Goal: Download file/media: Obtain a digital file from the website

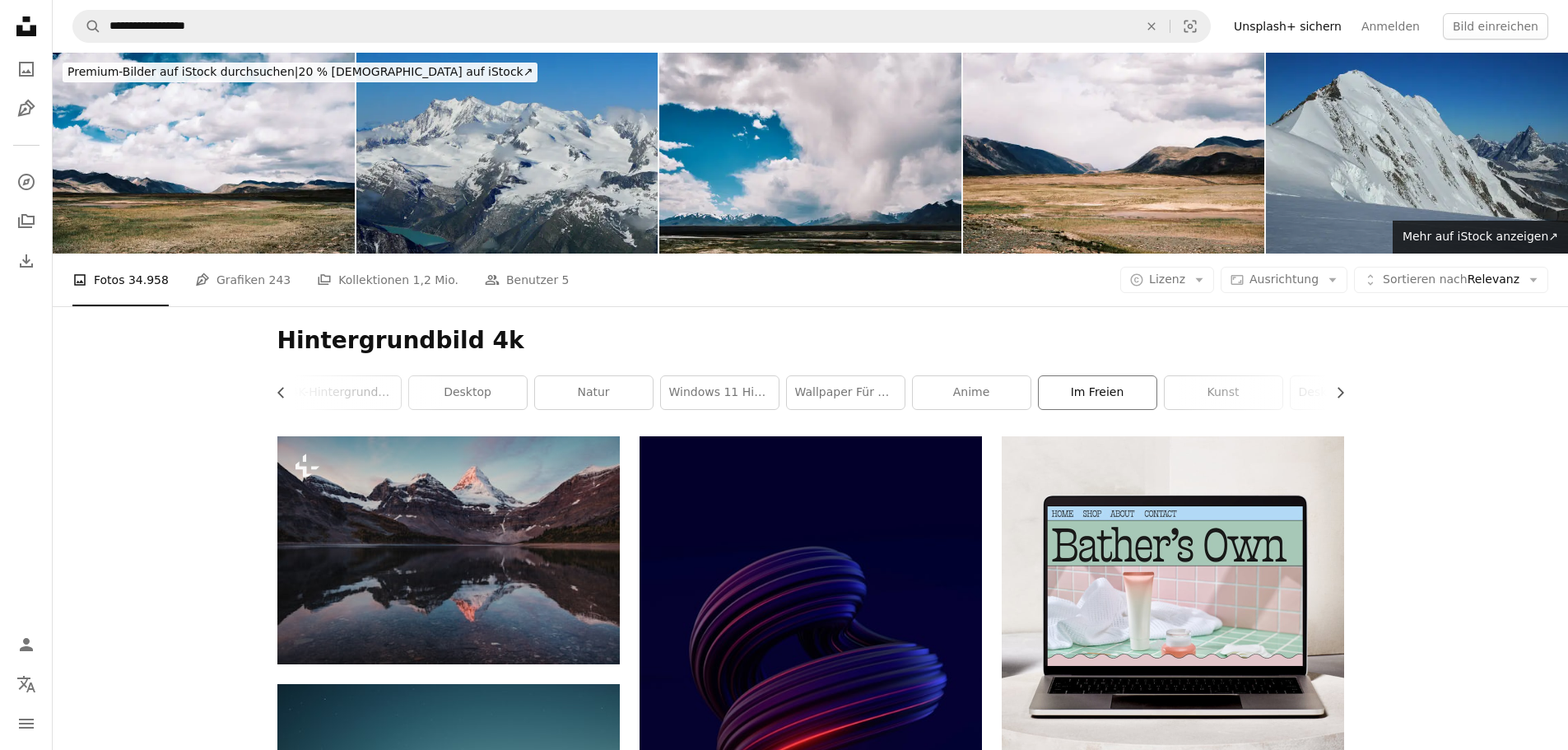
click at [1095, 393] on link "im Freien" at bounding box center [1097, 393] width 118 height 33
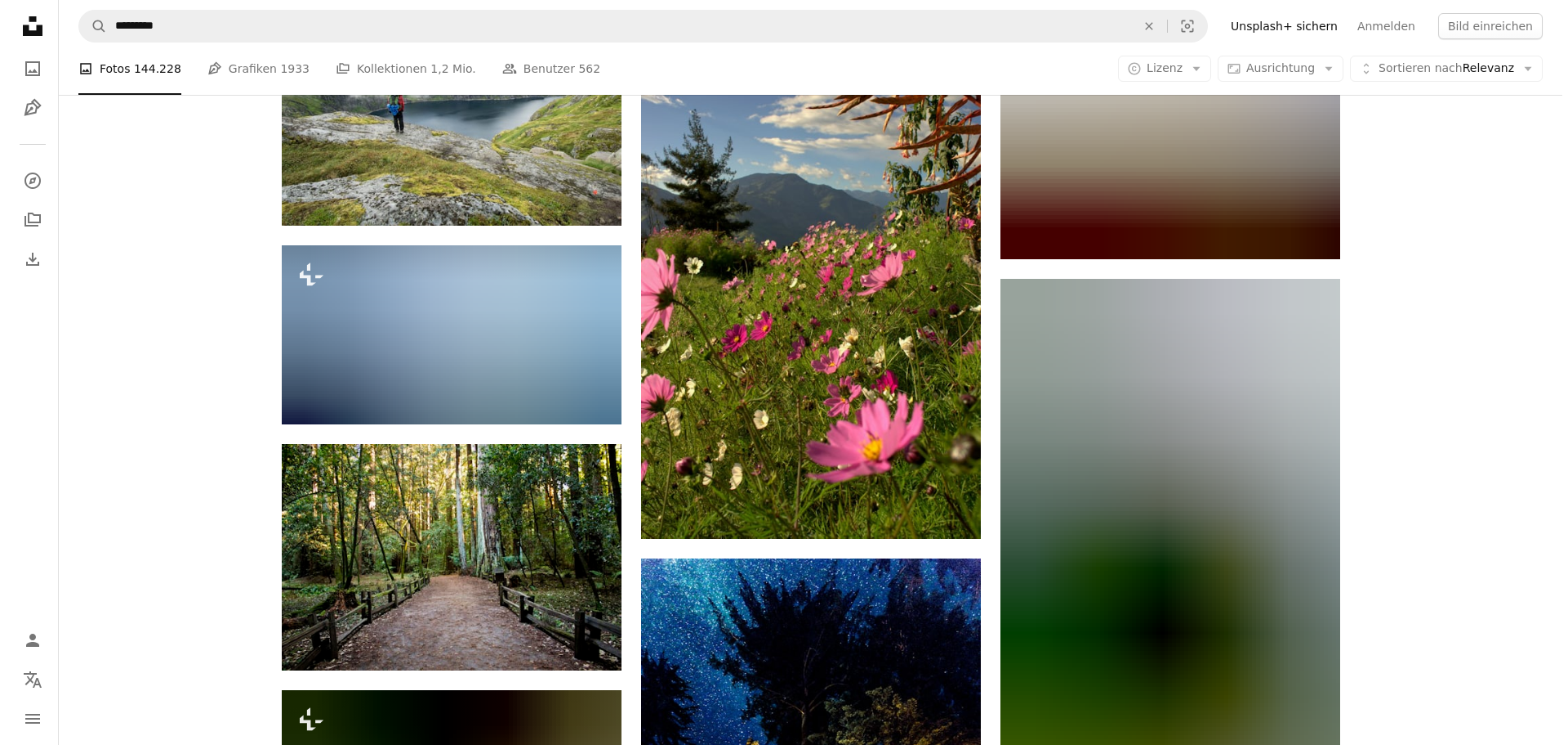
scroll to position [1553, 0]
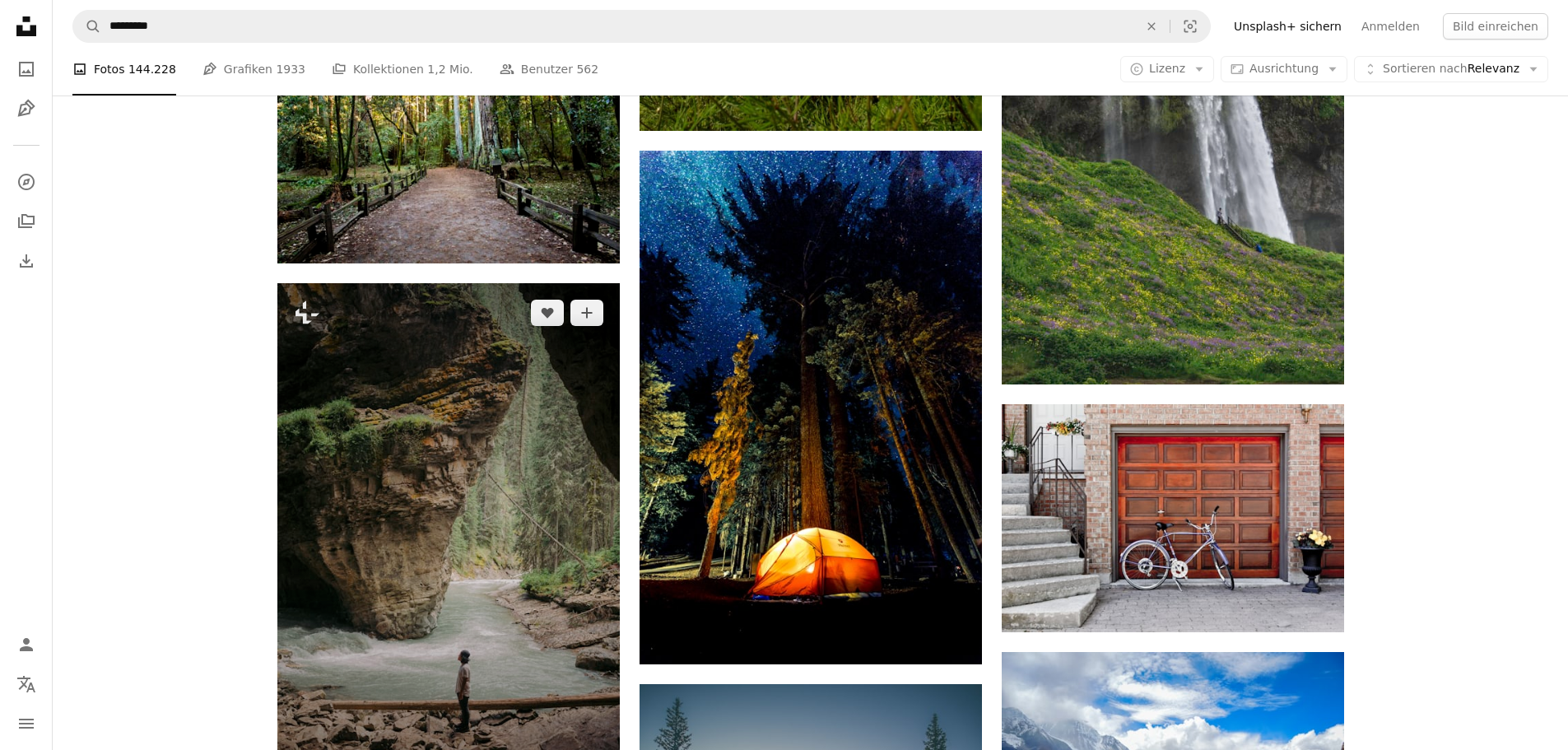
click at [383, 486] on img at bounding box center [449, 540] width 343 height 513
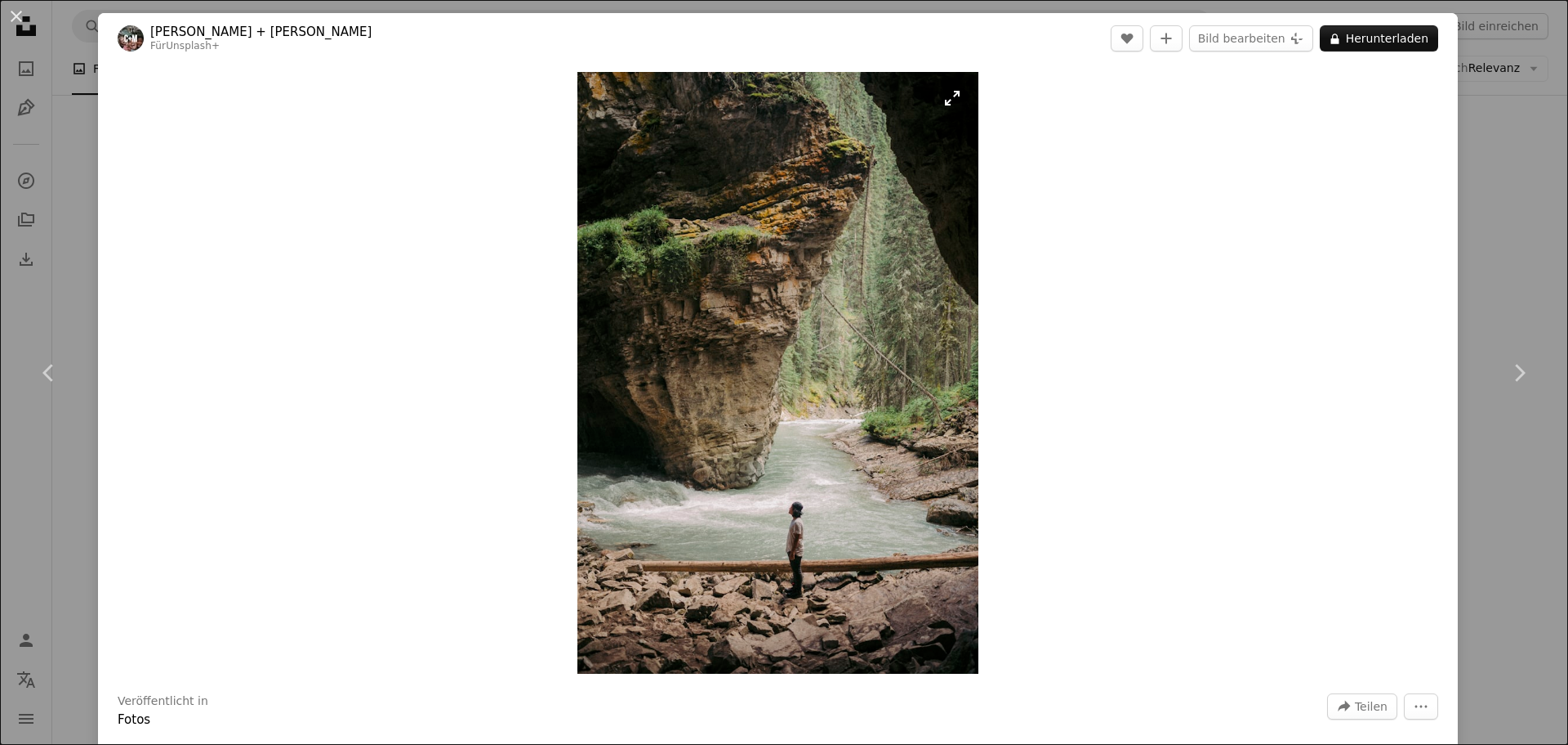
click at [827, 405] on img "Dieses Bild heranzoomen" at bounding box center [778, 372] width 401 height 602
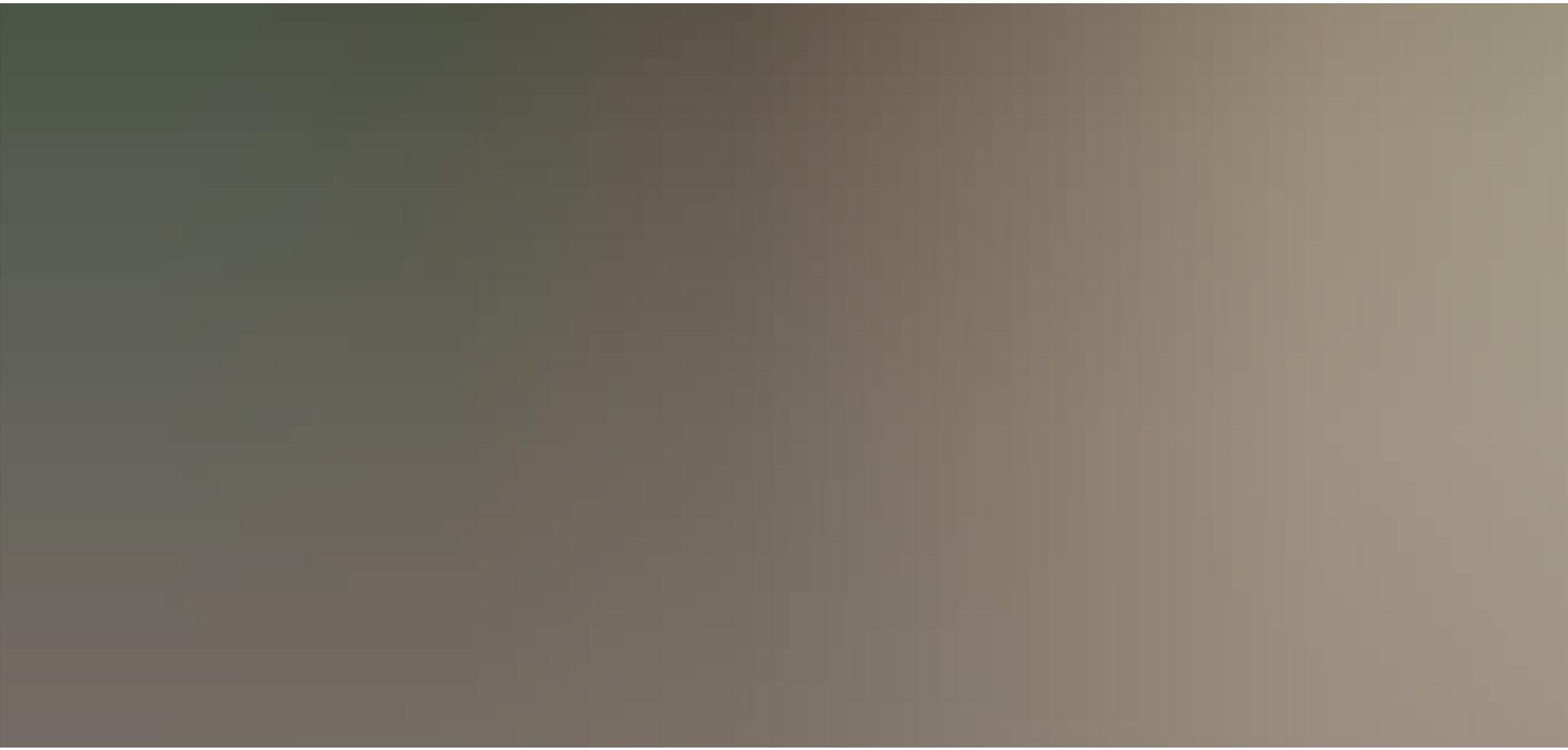
scroll to position [1287, 0]
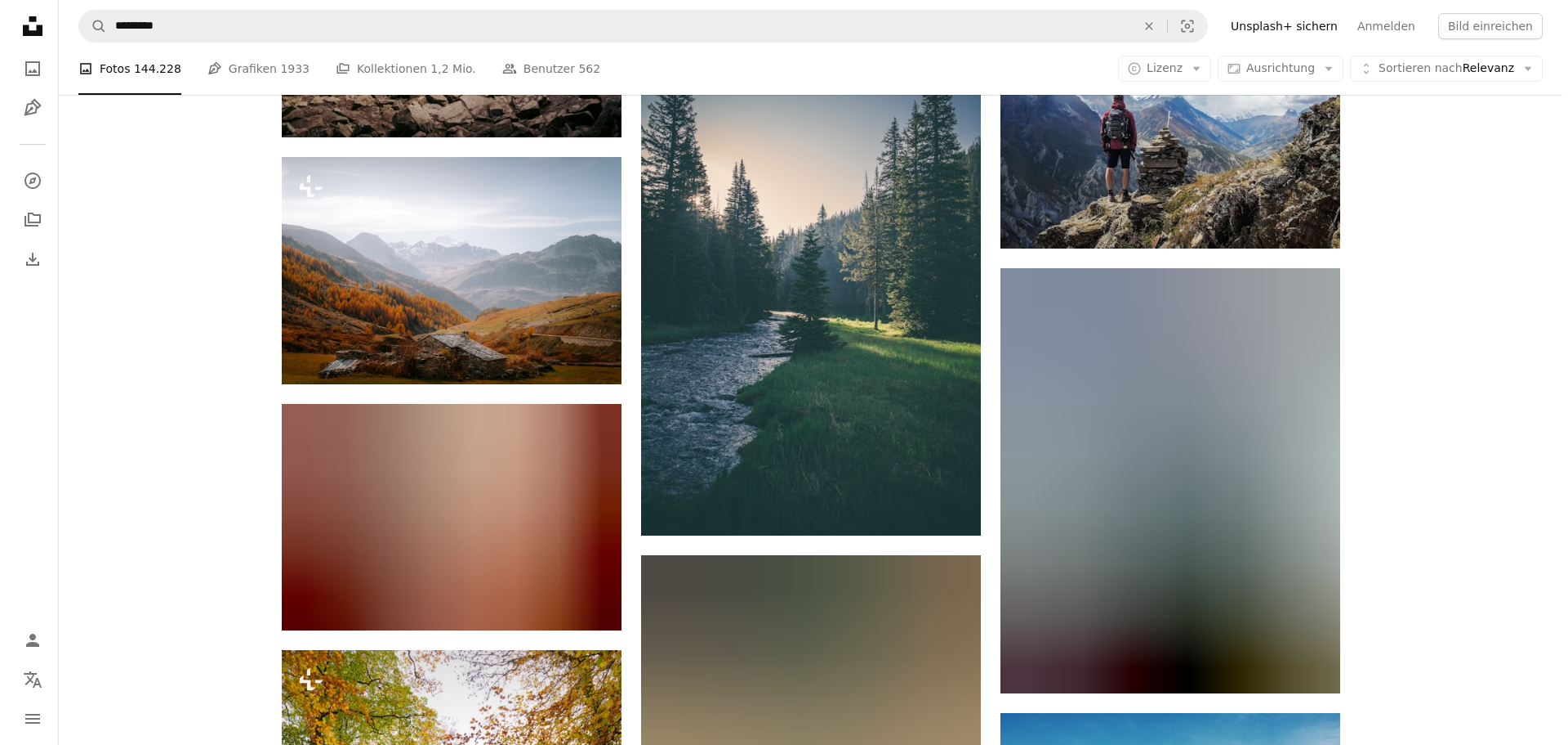
scroll to position [2125, 0]
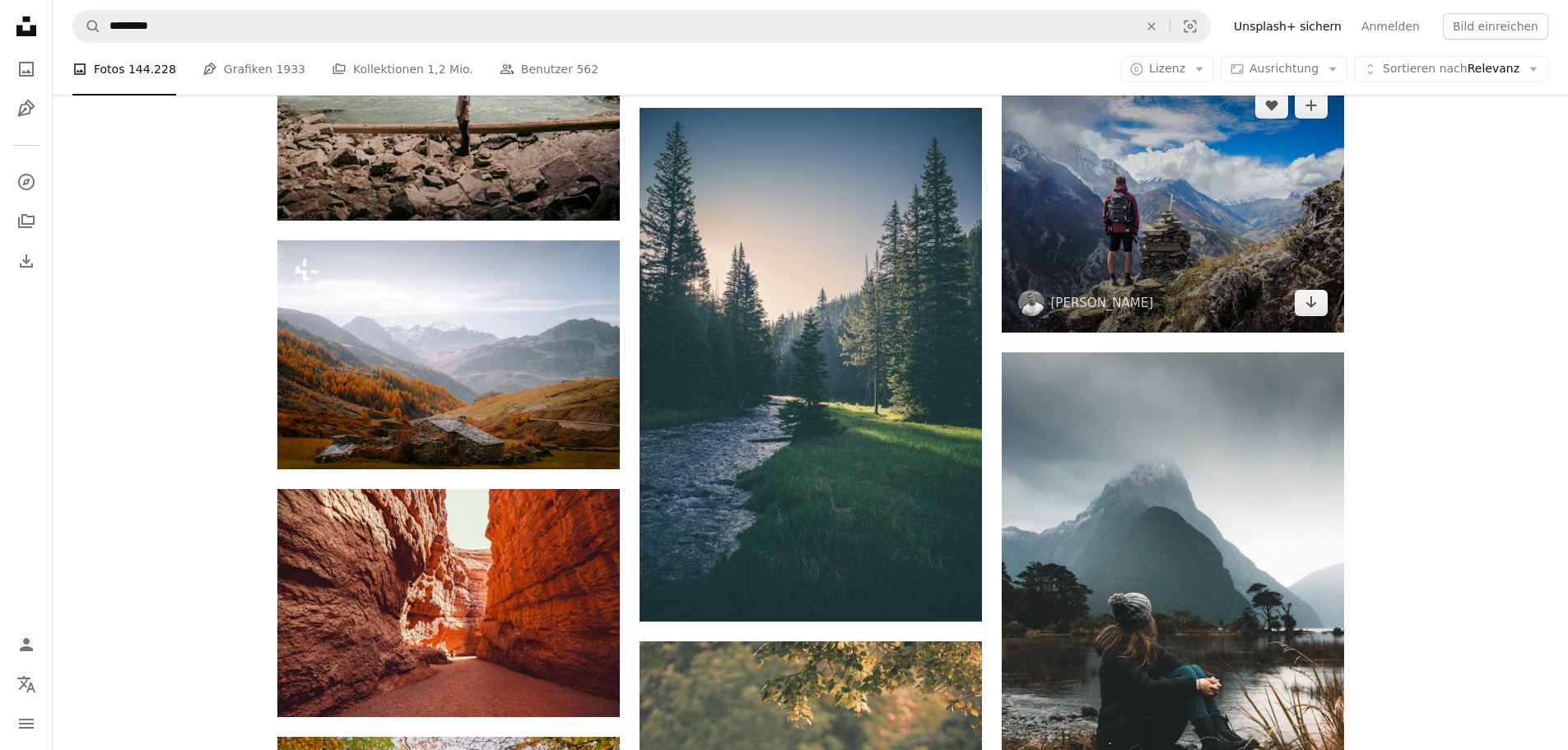
click at [1190, 174] on img at bounding box center [1172, 204] width 343 height 257
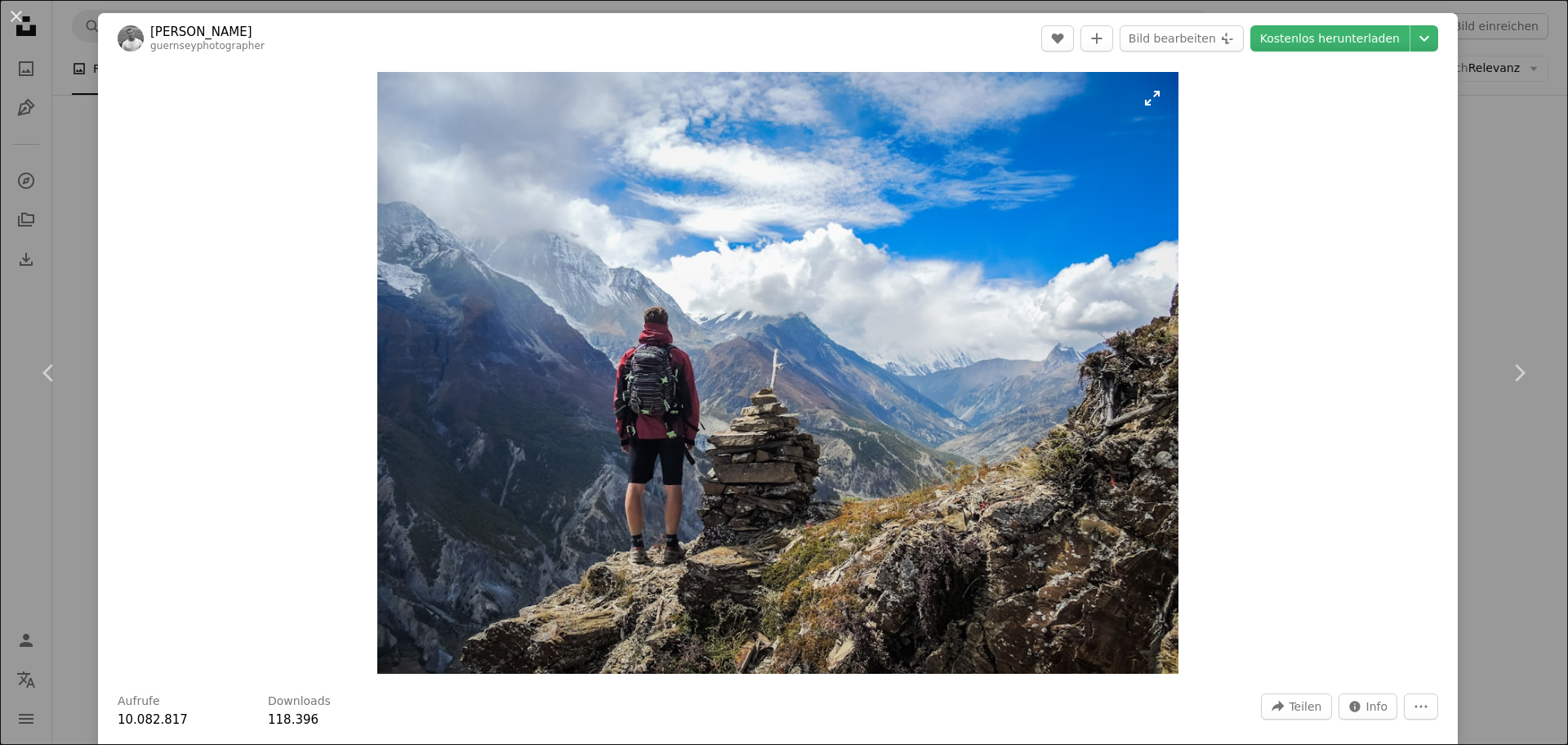
click at [712, 392] on img "Dieses Bild heranzoomen" at bounding box center [778, 372] width 802 height 602
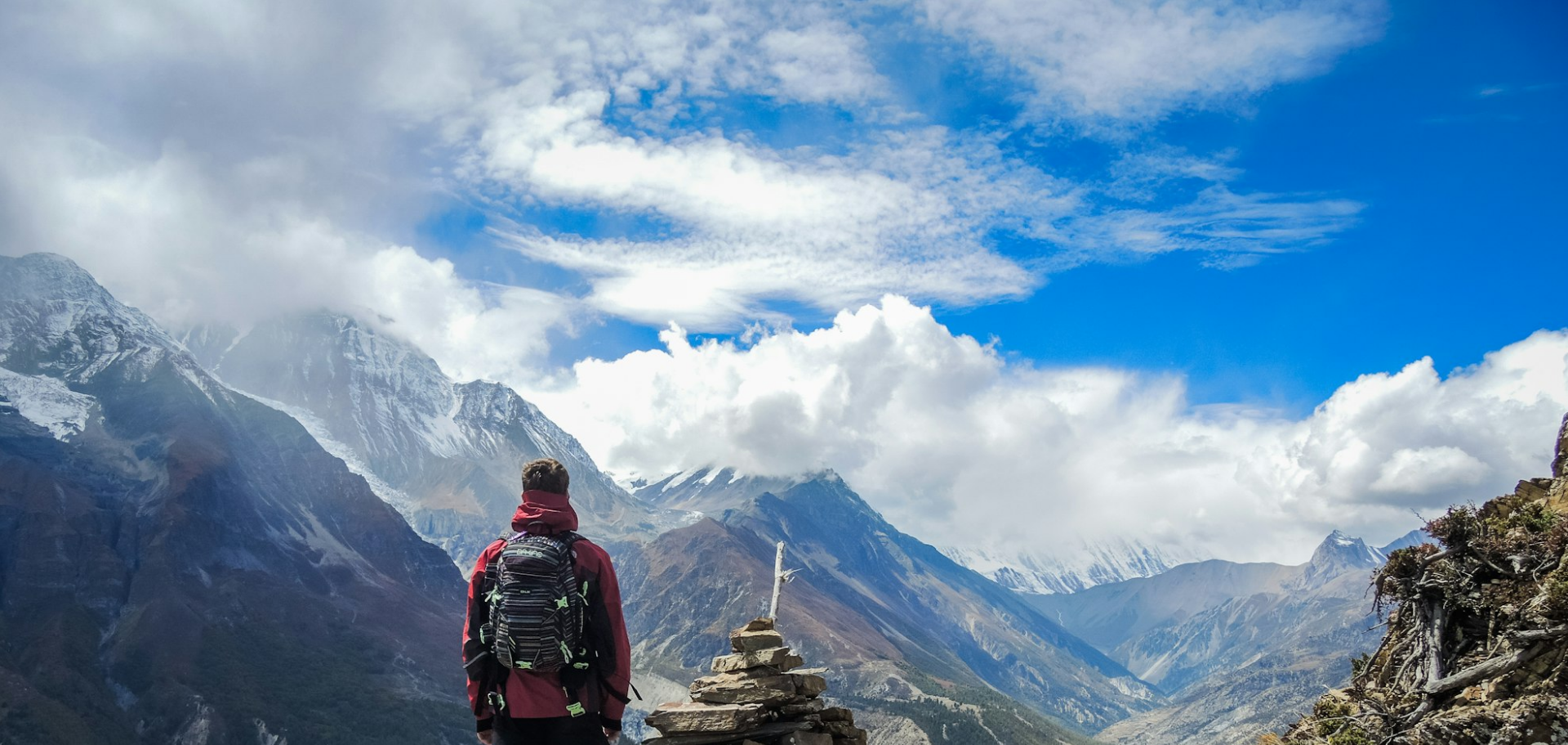
scroll to position [209, 0]
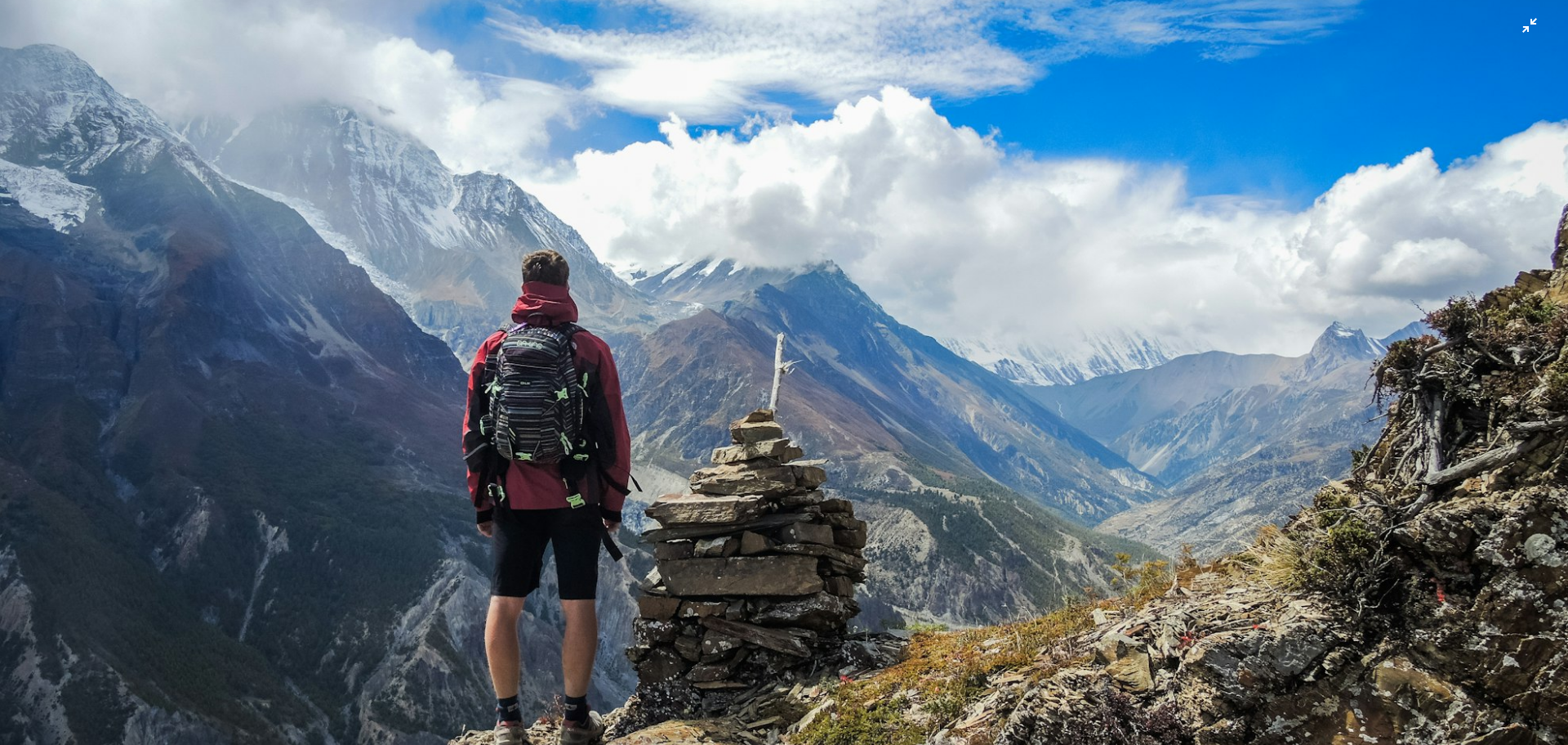
click at [788, 418] on img "Dieses Bild herauszoomen" at bounding box center [784, 379] width 1570 height 1179
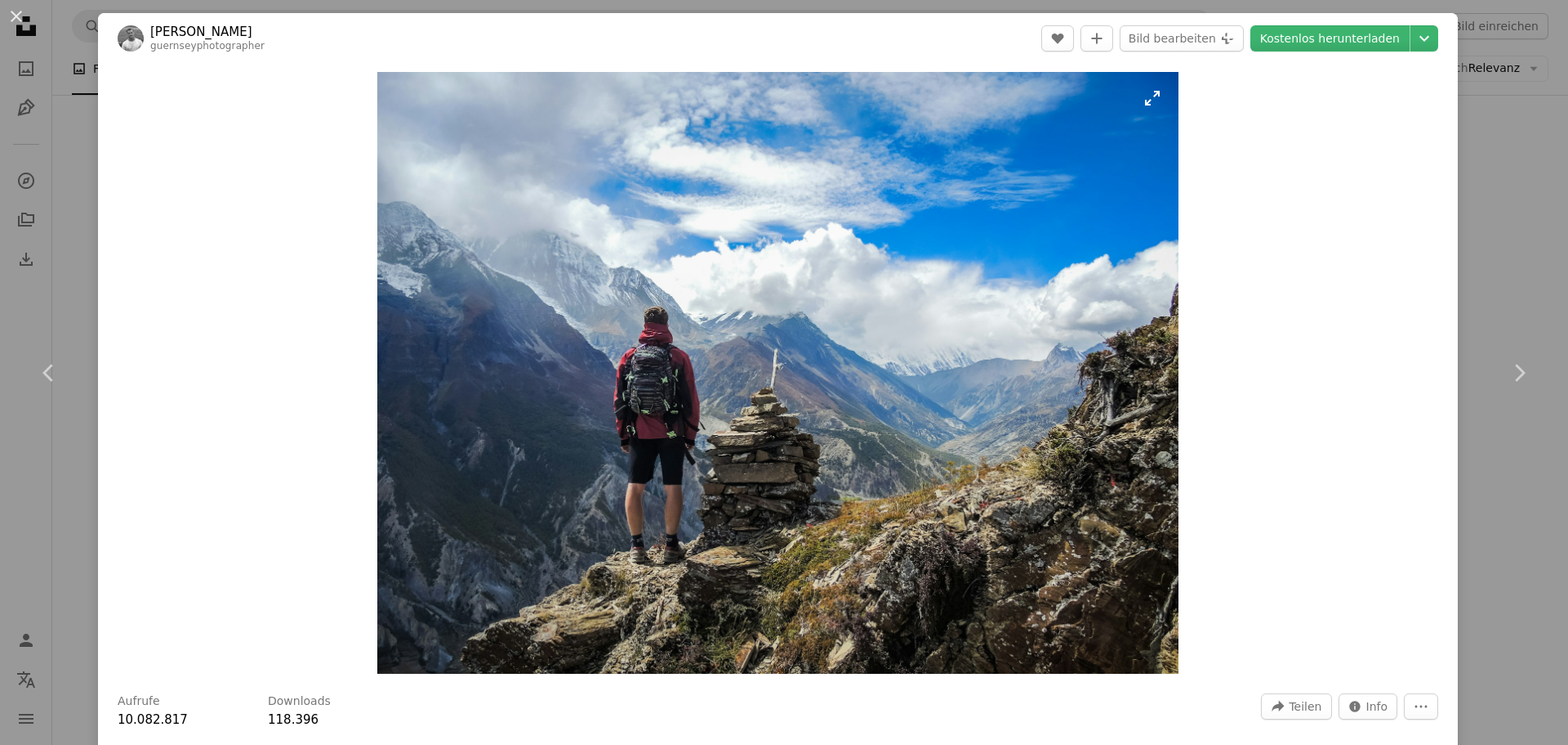
click at [914, 398] on img "Dieses Bild heranzoomen" at bounding box center [778, 372] width 802 height 602
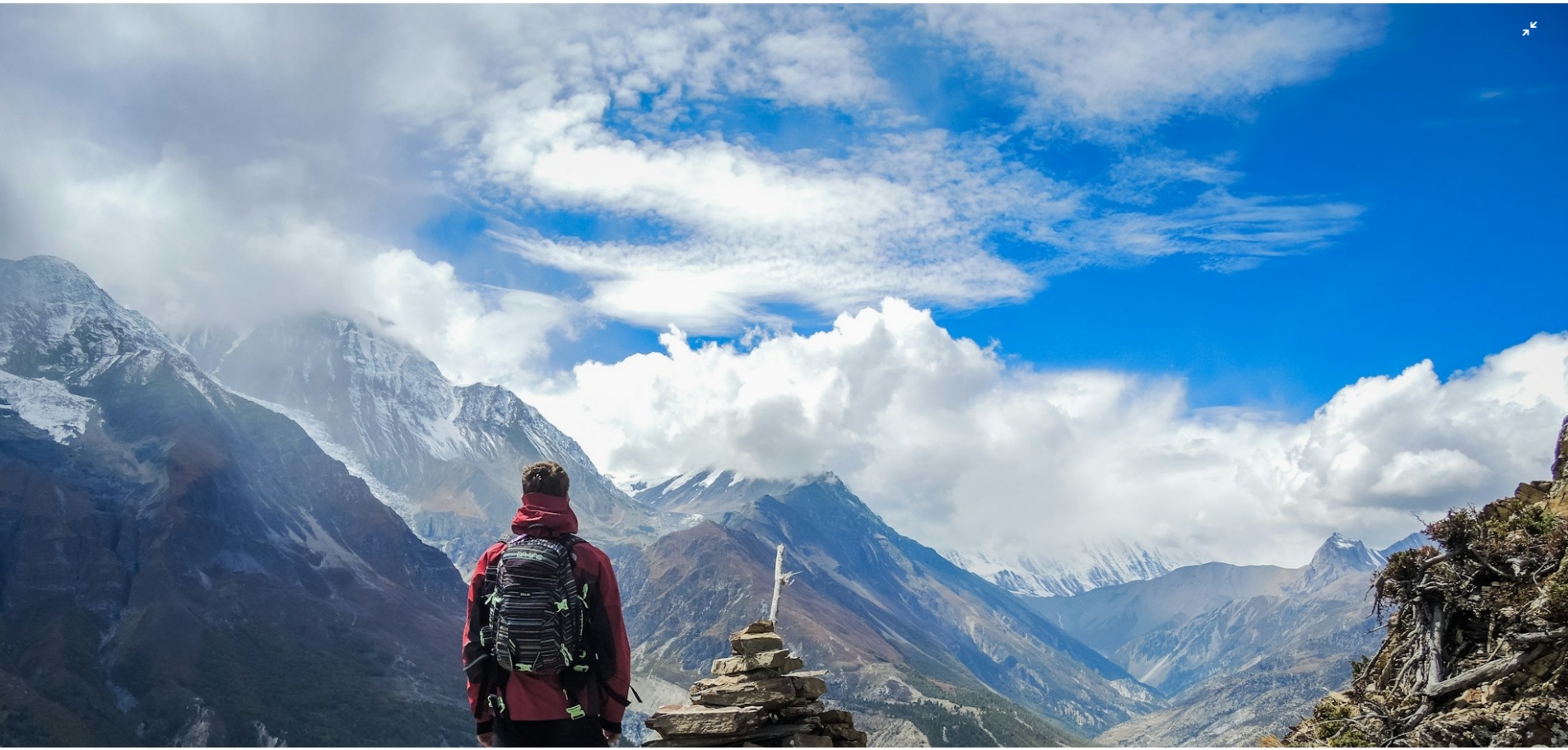
scroll to position [209, 0]
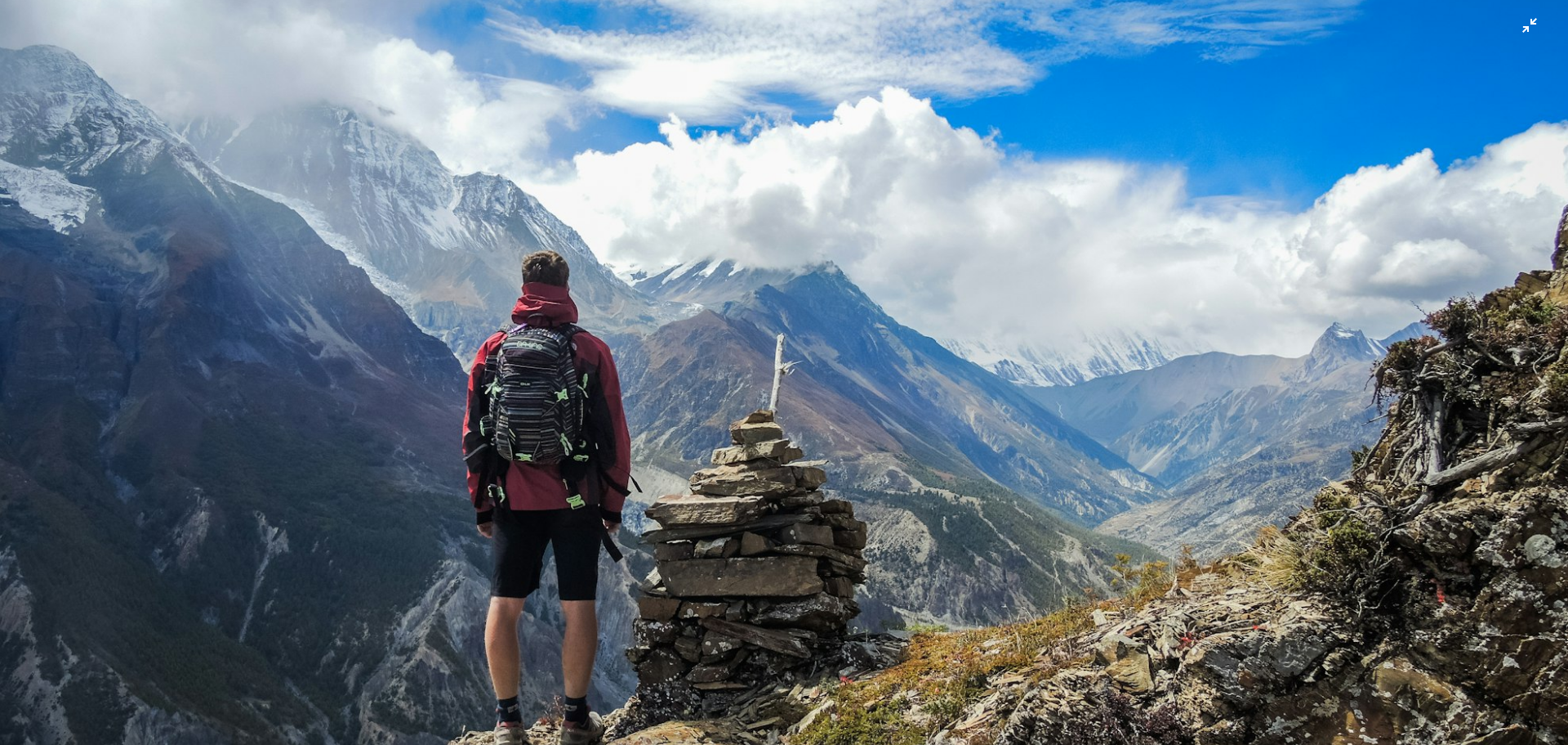
click at [855, 305] on img "Dieses Bild herauszoomen" at bounding box center [784, 380] width 1570 height 1179
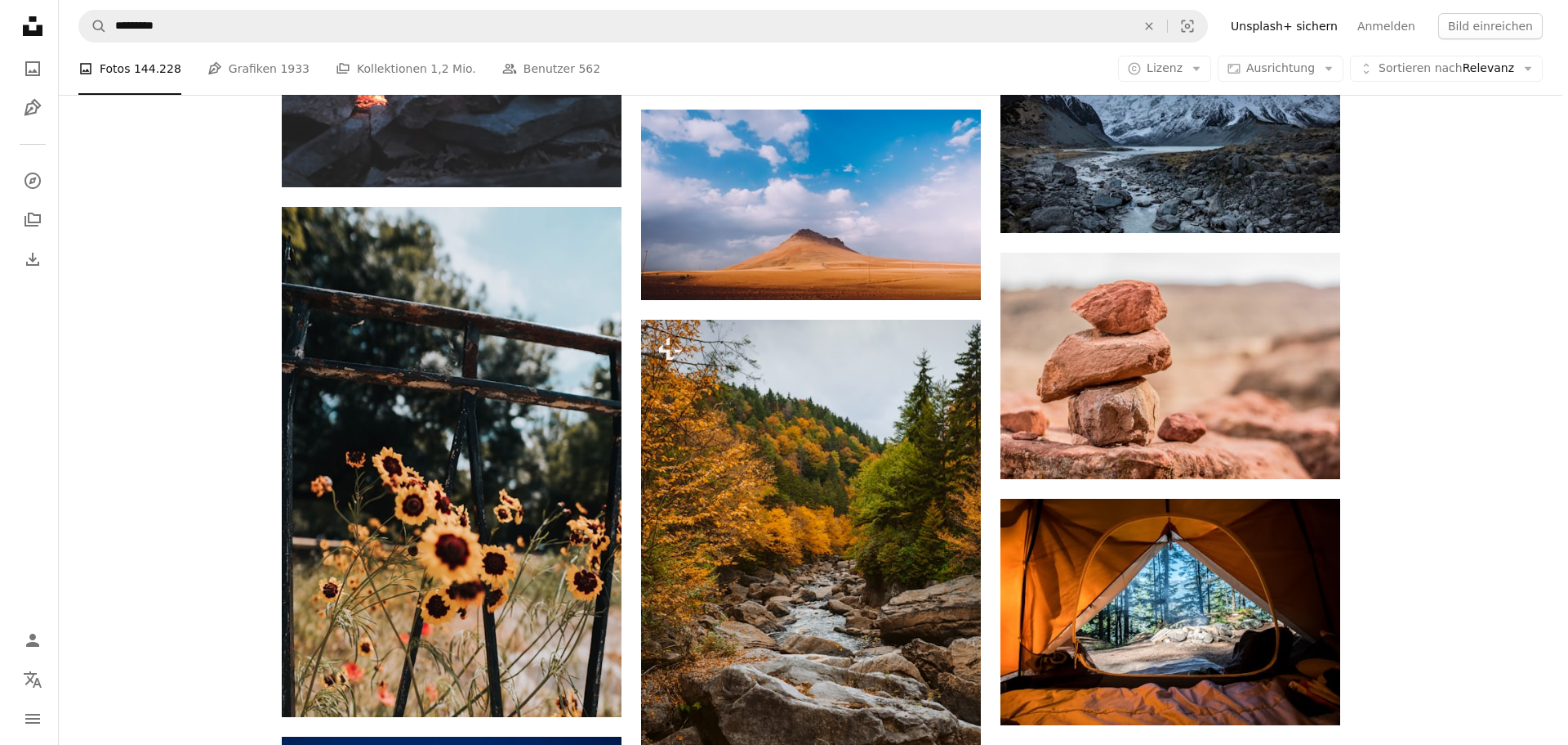
scroll to position [4332, 0]
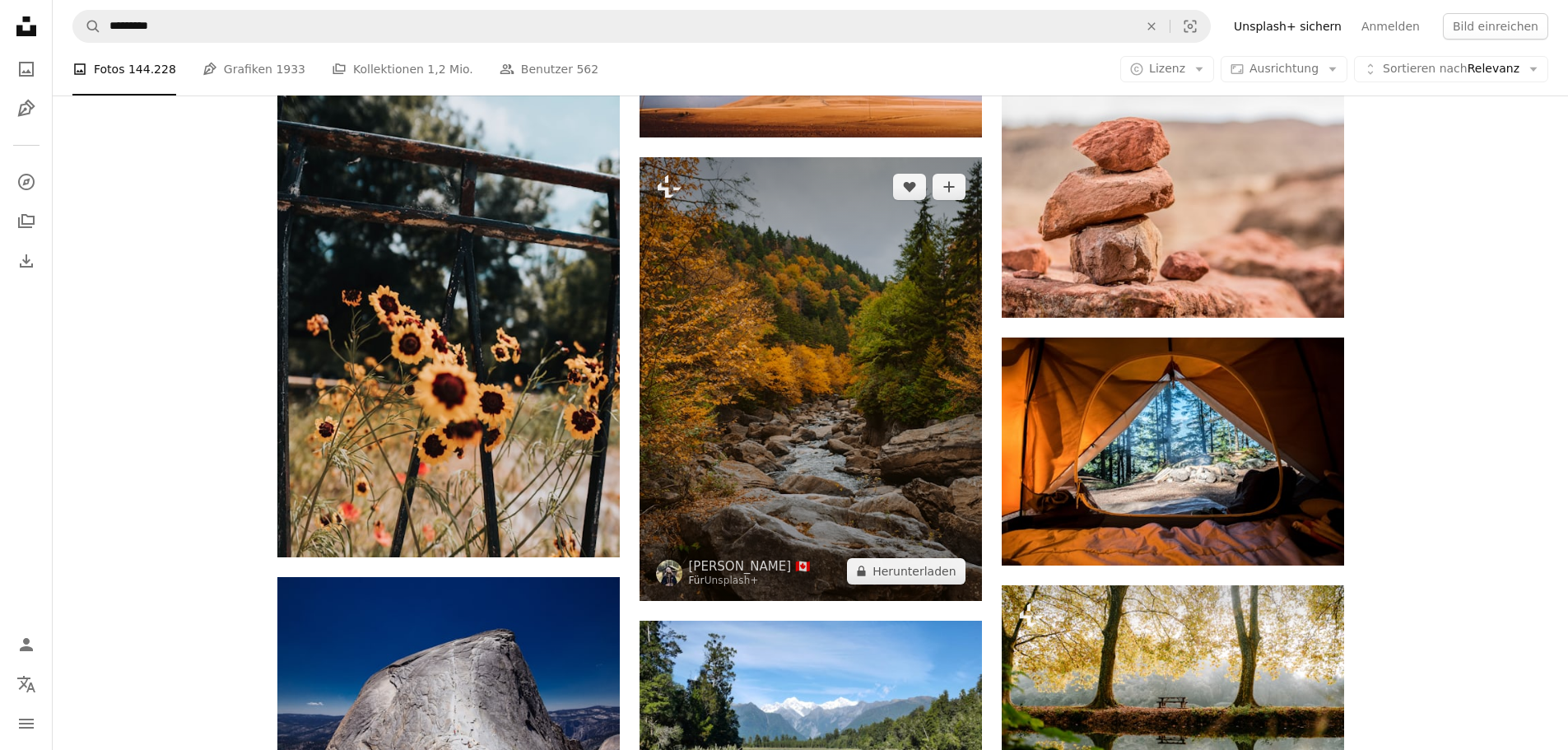
click at [835, 396] on img at bounding box center [810, 378] width 343 height 443
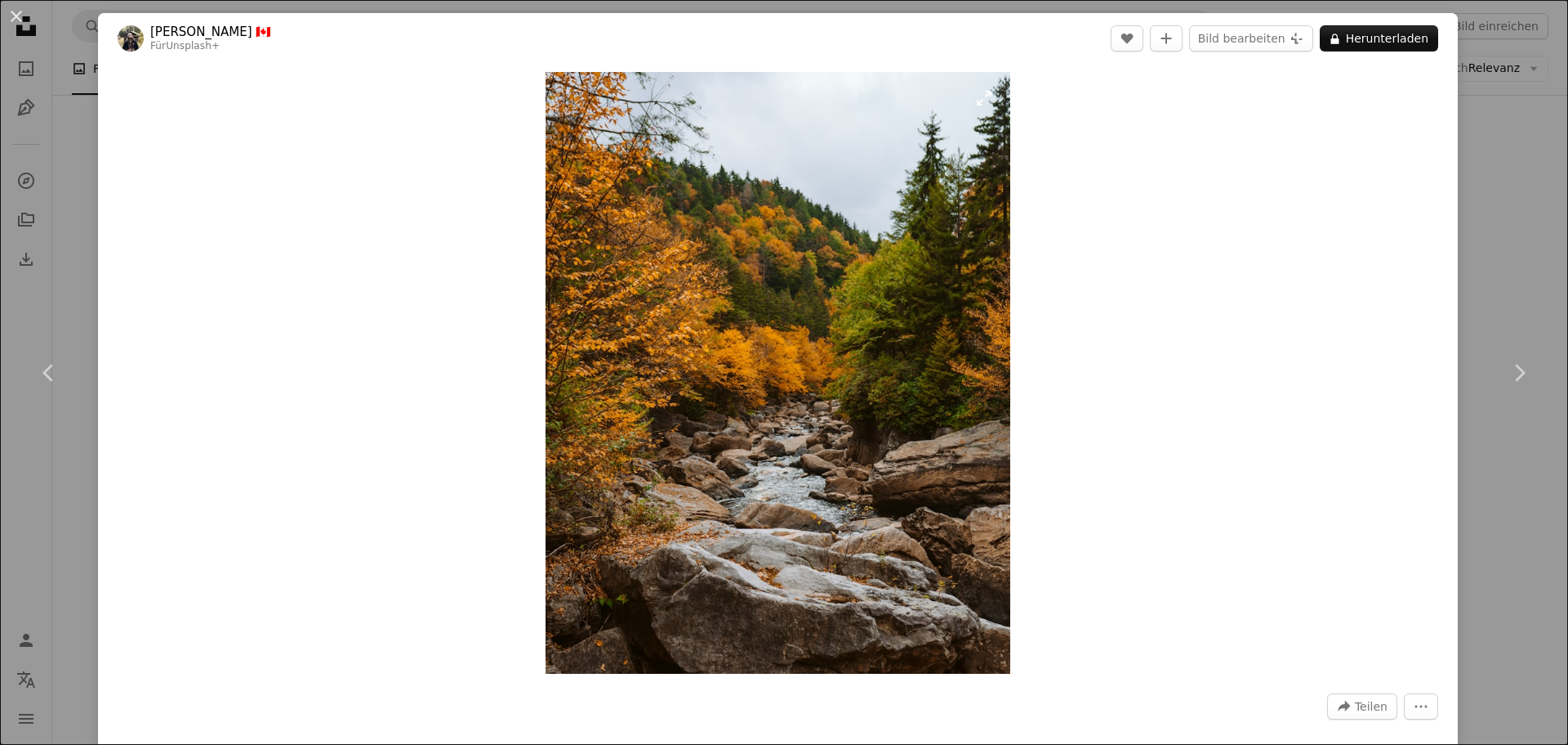
click at [829, 393] on img "Dieses Bild heranzoomen" at bounding box center [778, 372] width 464 height 602
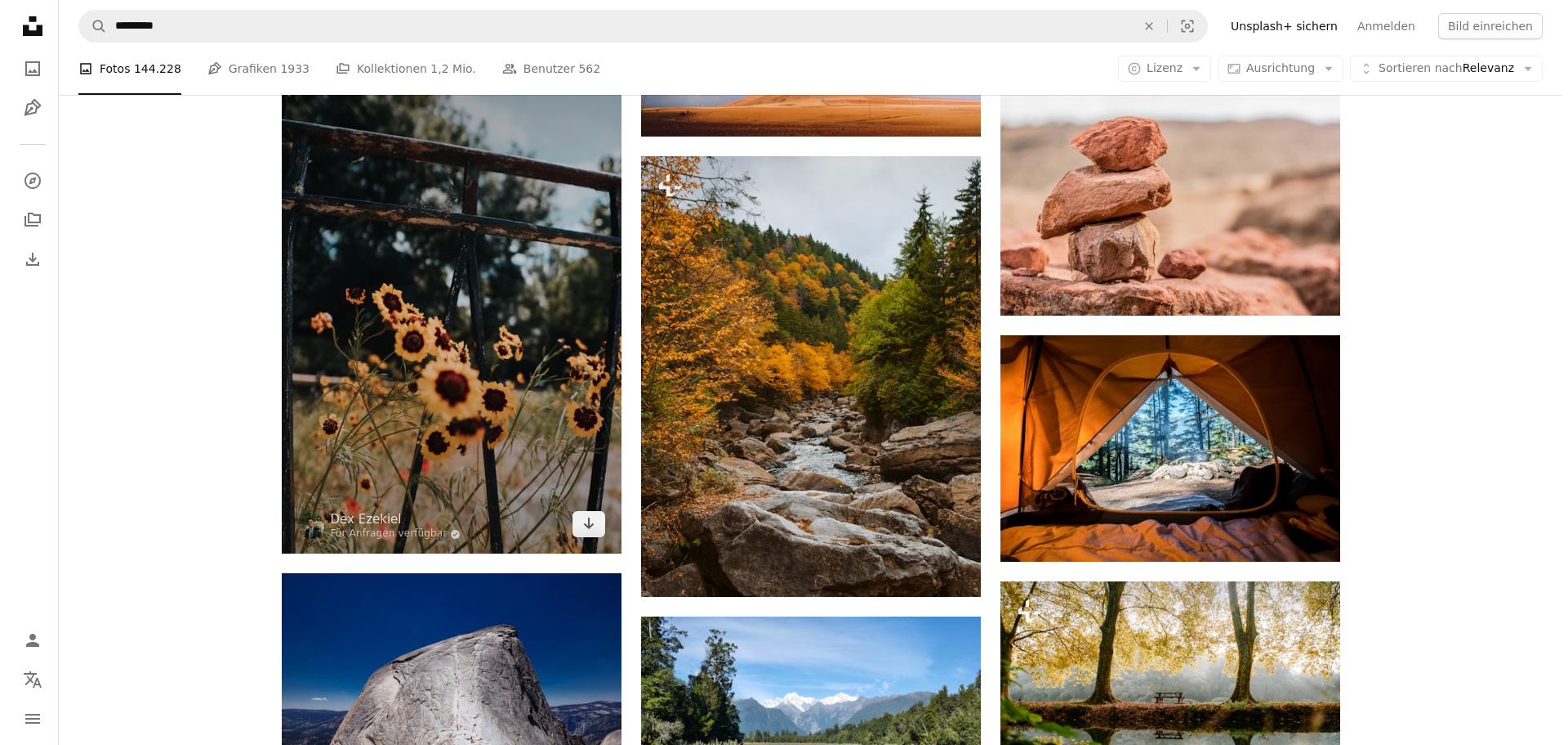
scroll to position [4577, 0]
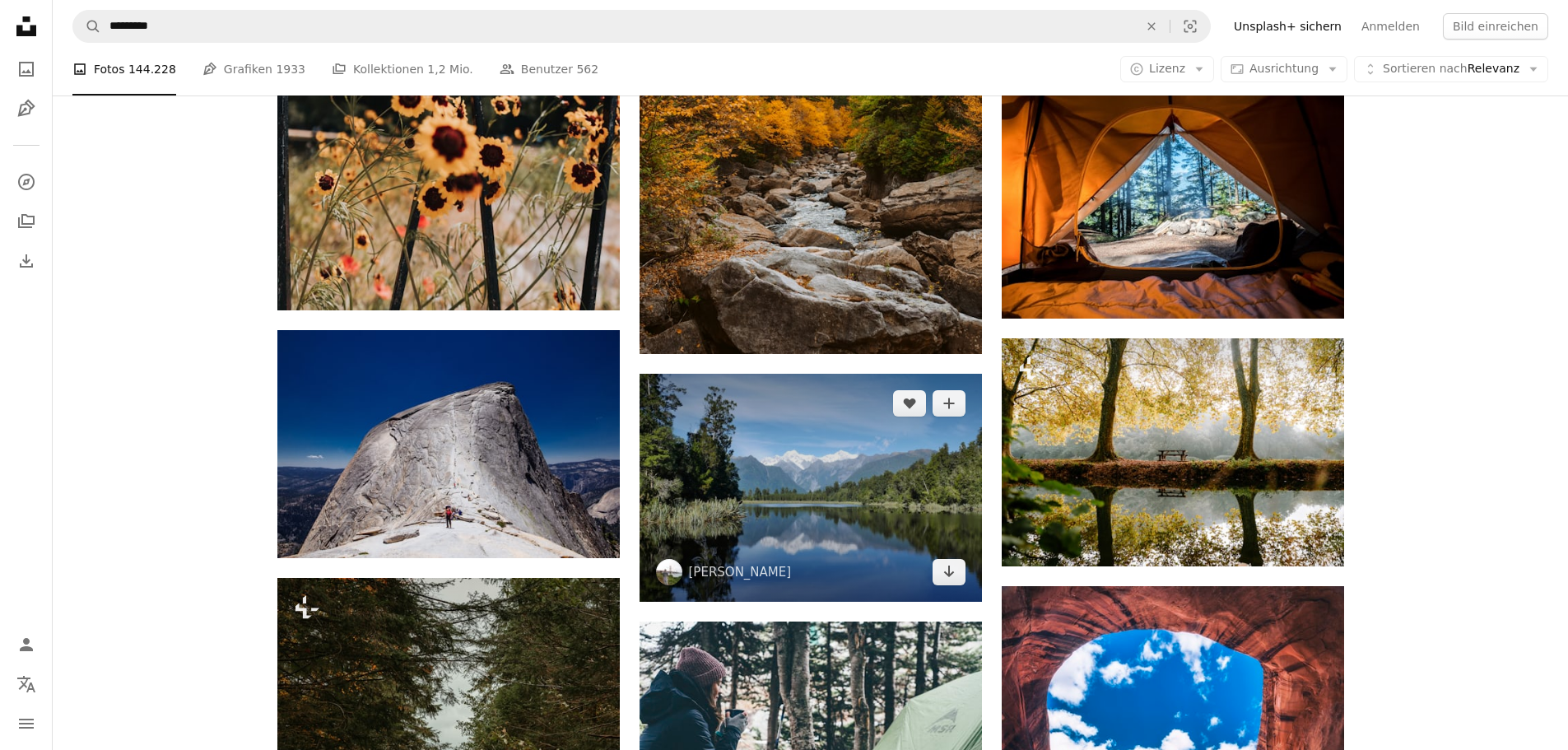
click at [884, 438] on img at bounding box center [810, 487] width 343 height 227
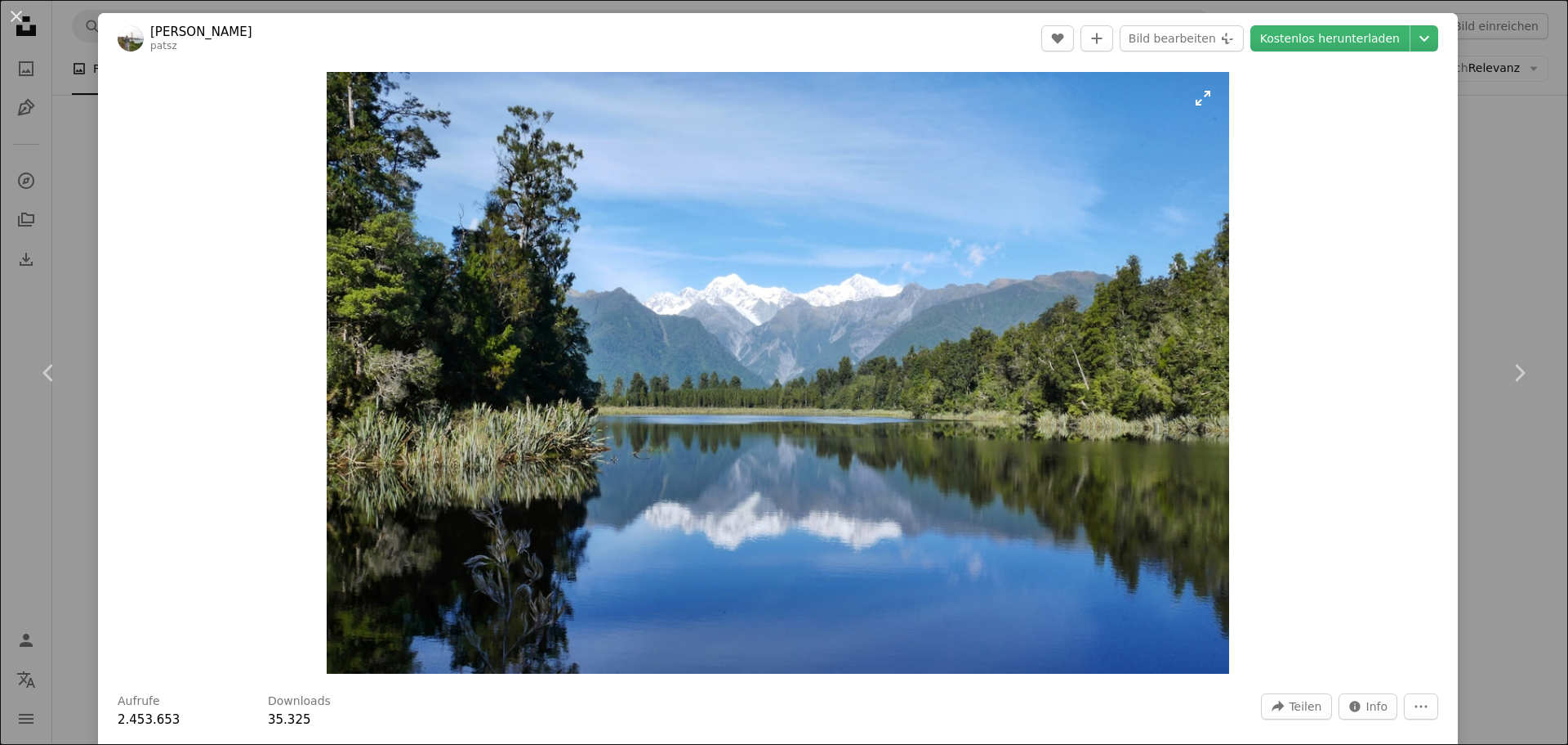
click at [877, 436] on img "Dieses Bild heranzoomen" at bounding box center [777, 372] width 901 height 602
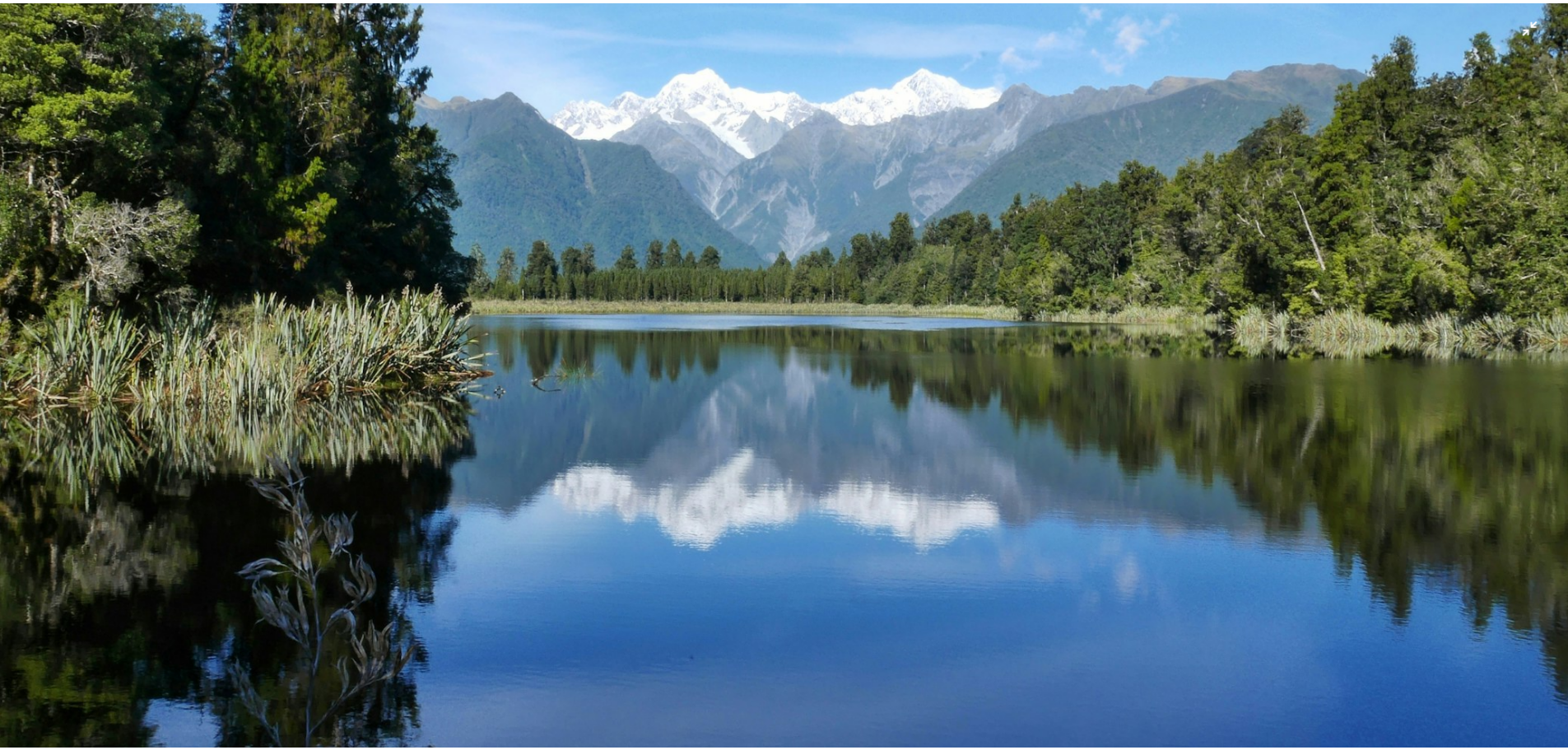
scroll to position [122, 0]
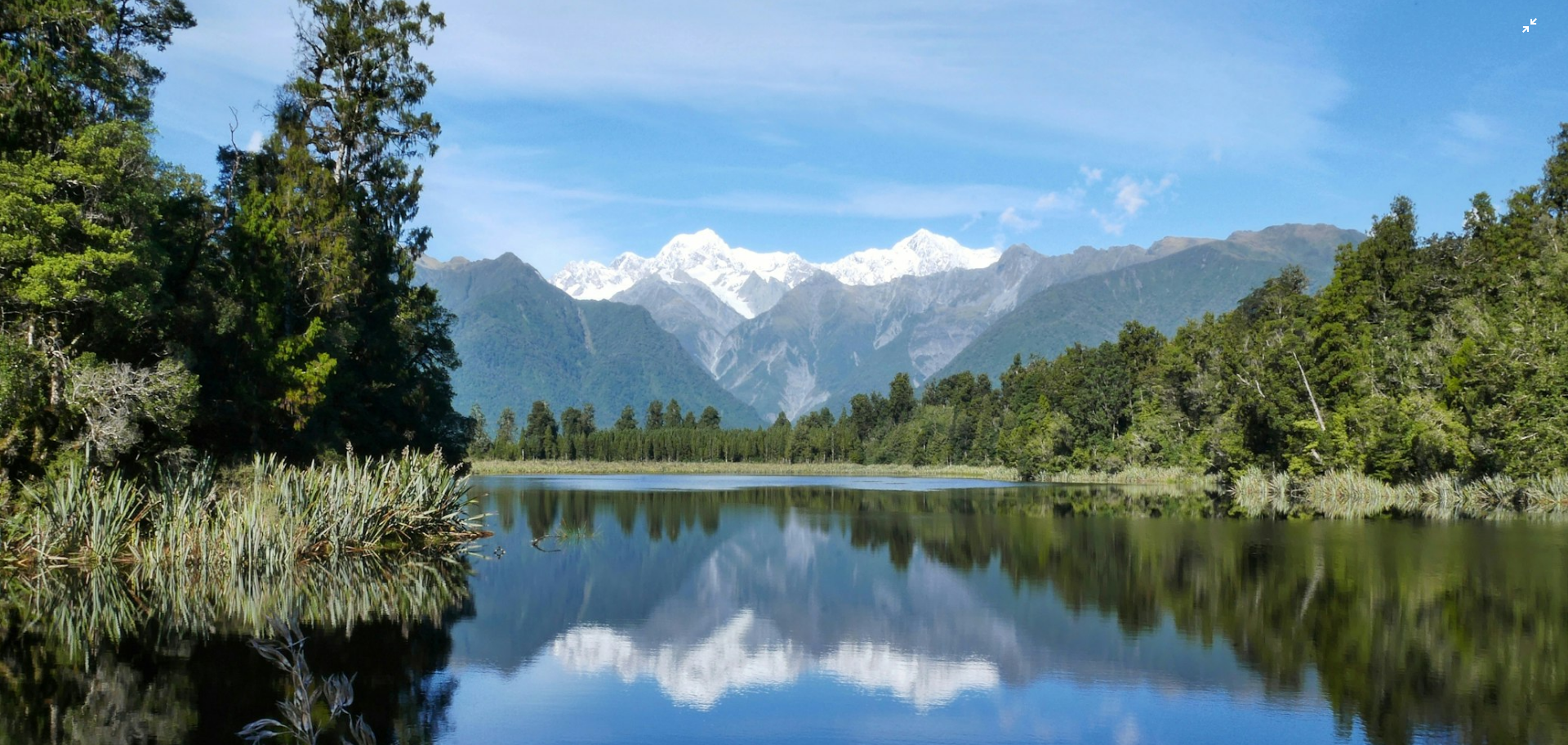
click at [873, 419] on img "Dieses Bild herauszoomen" at bounding box center [784, 401] width 1570 height 1048
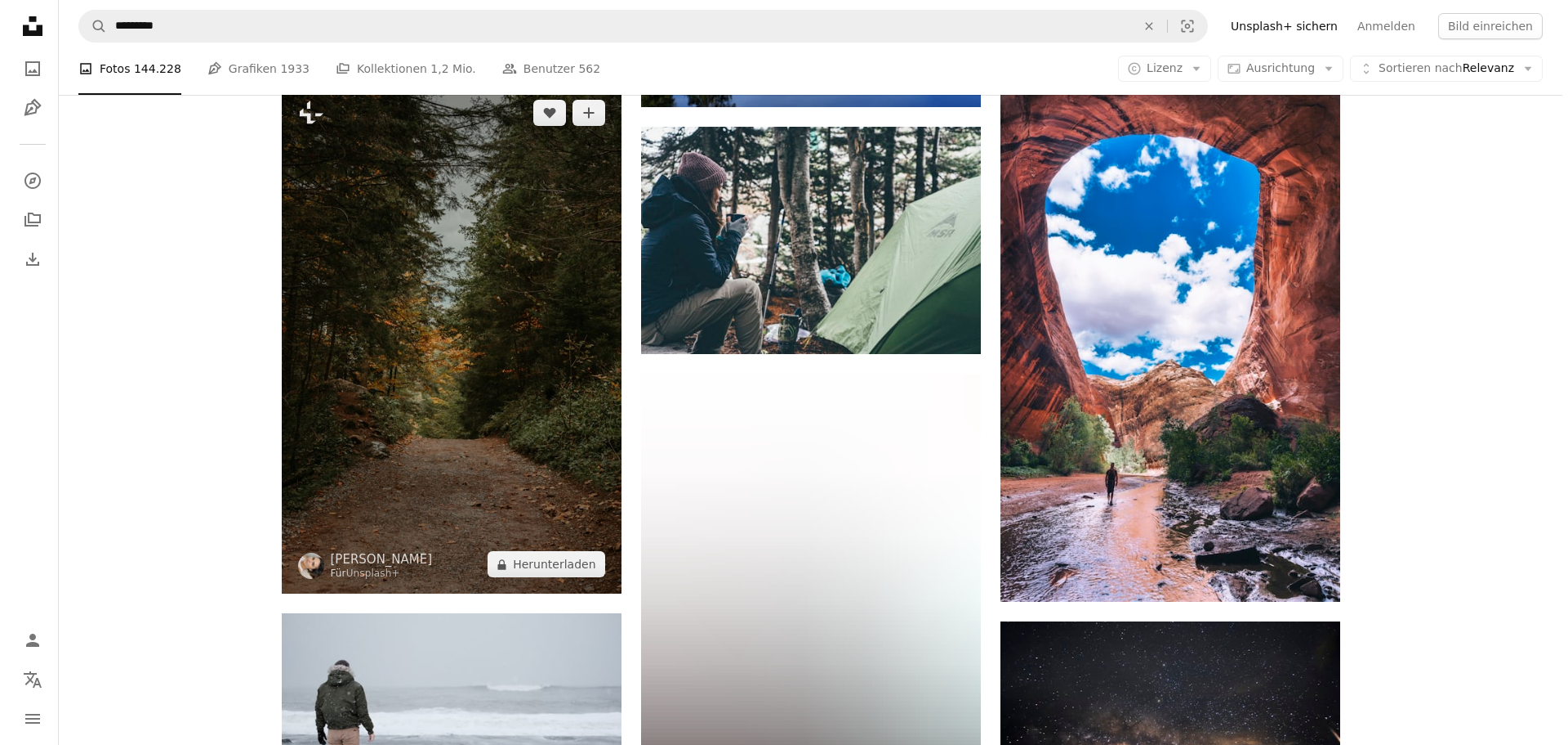
scroll to position [5313, 0]
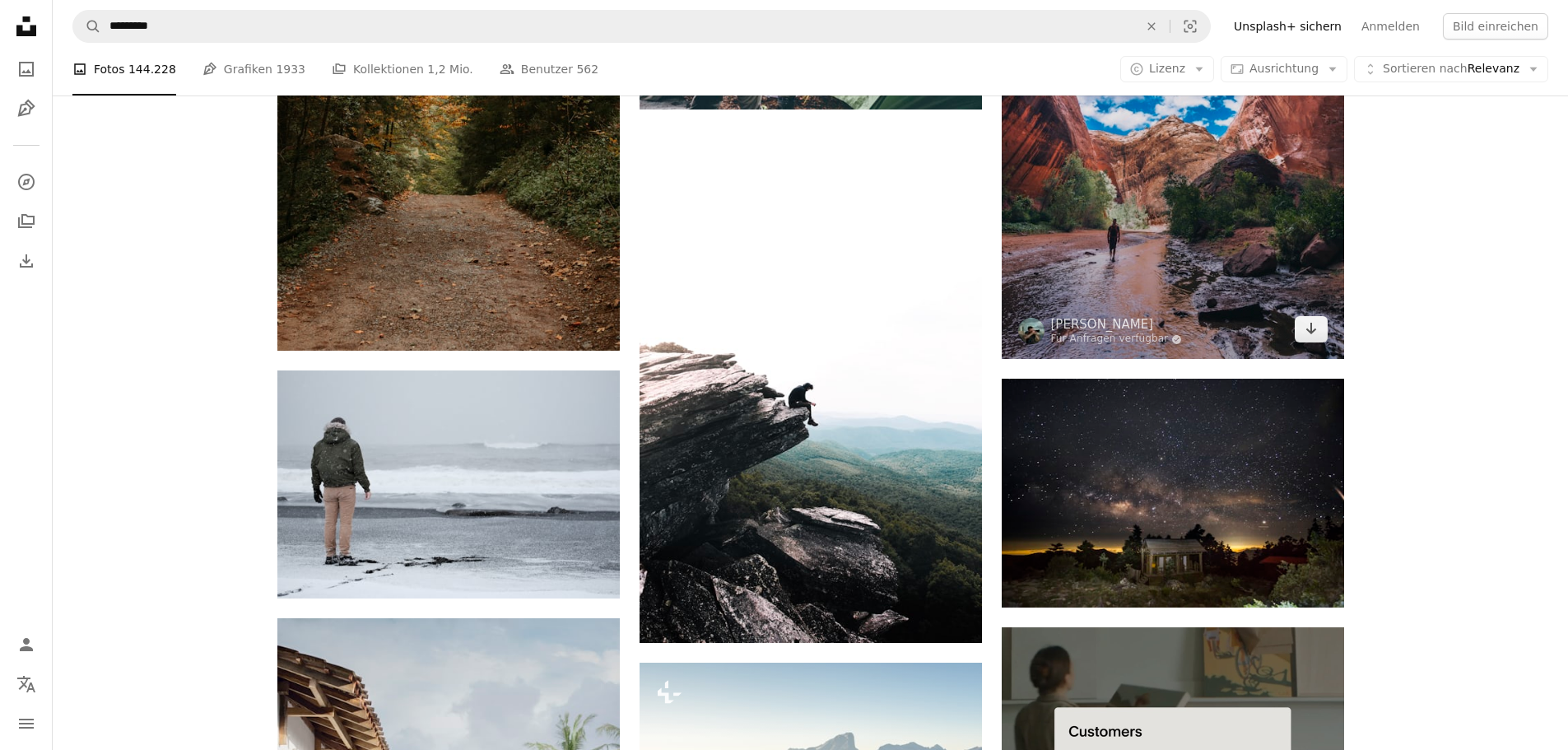
click at [1220, 251] on img at bounding box center [1172, 102] width 343 height 513
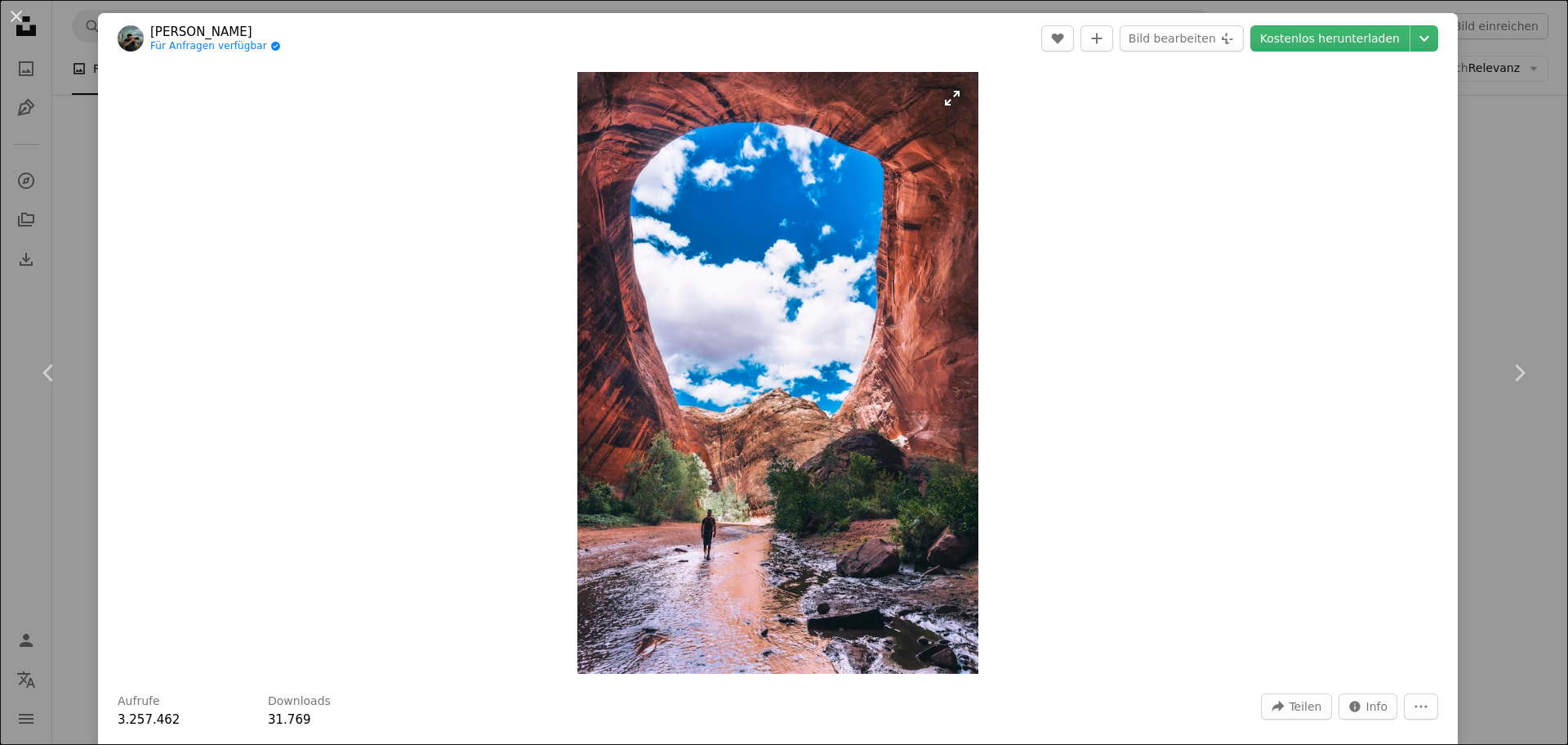
click at [843, 368] on img "Dieses Bild heranzoomen" at bounding box center [778, 372] width 401 height 602
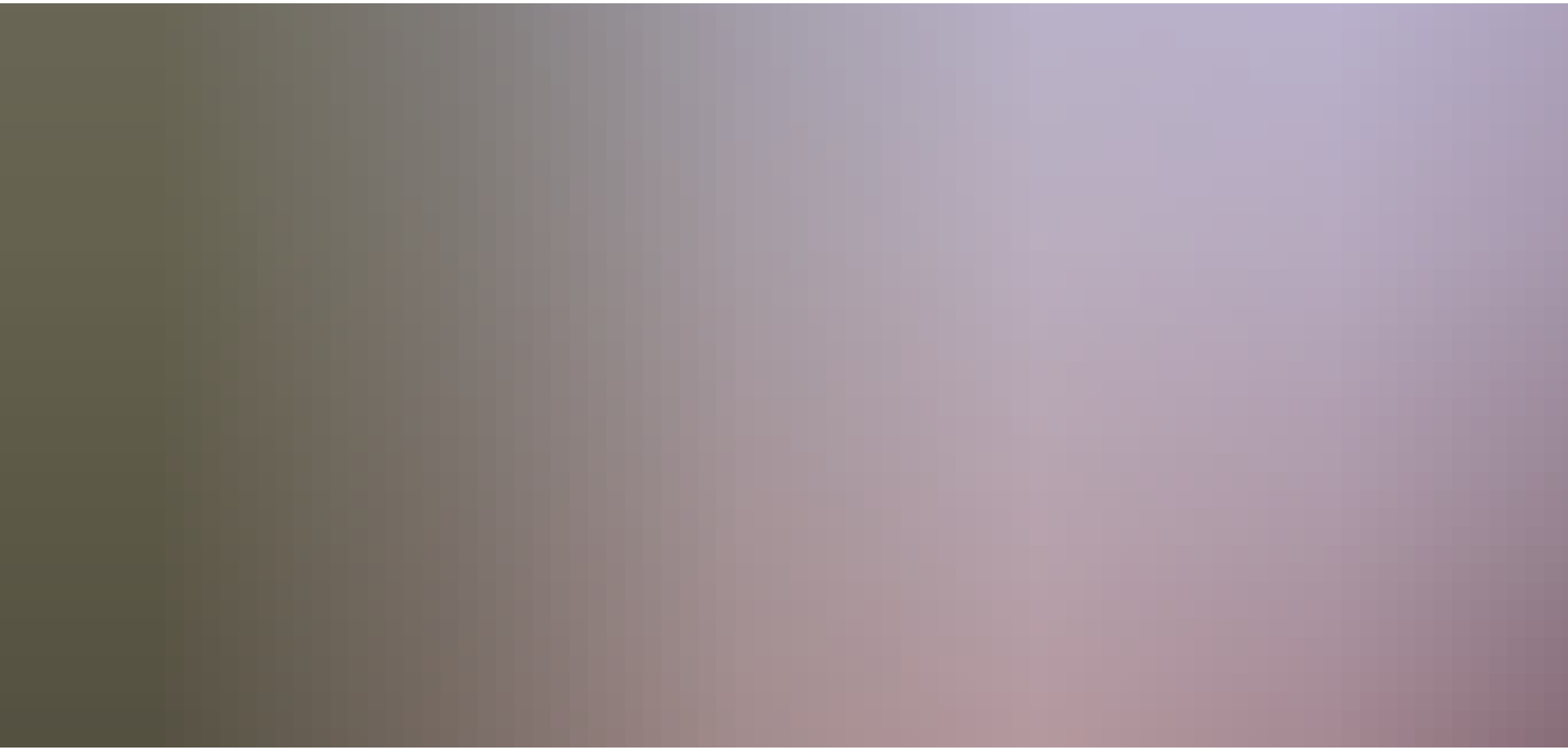
scroll to position [1234, 0]
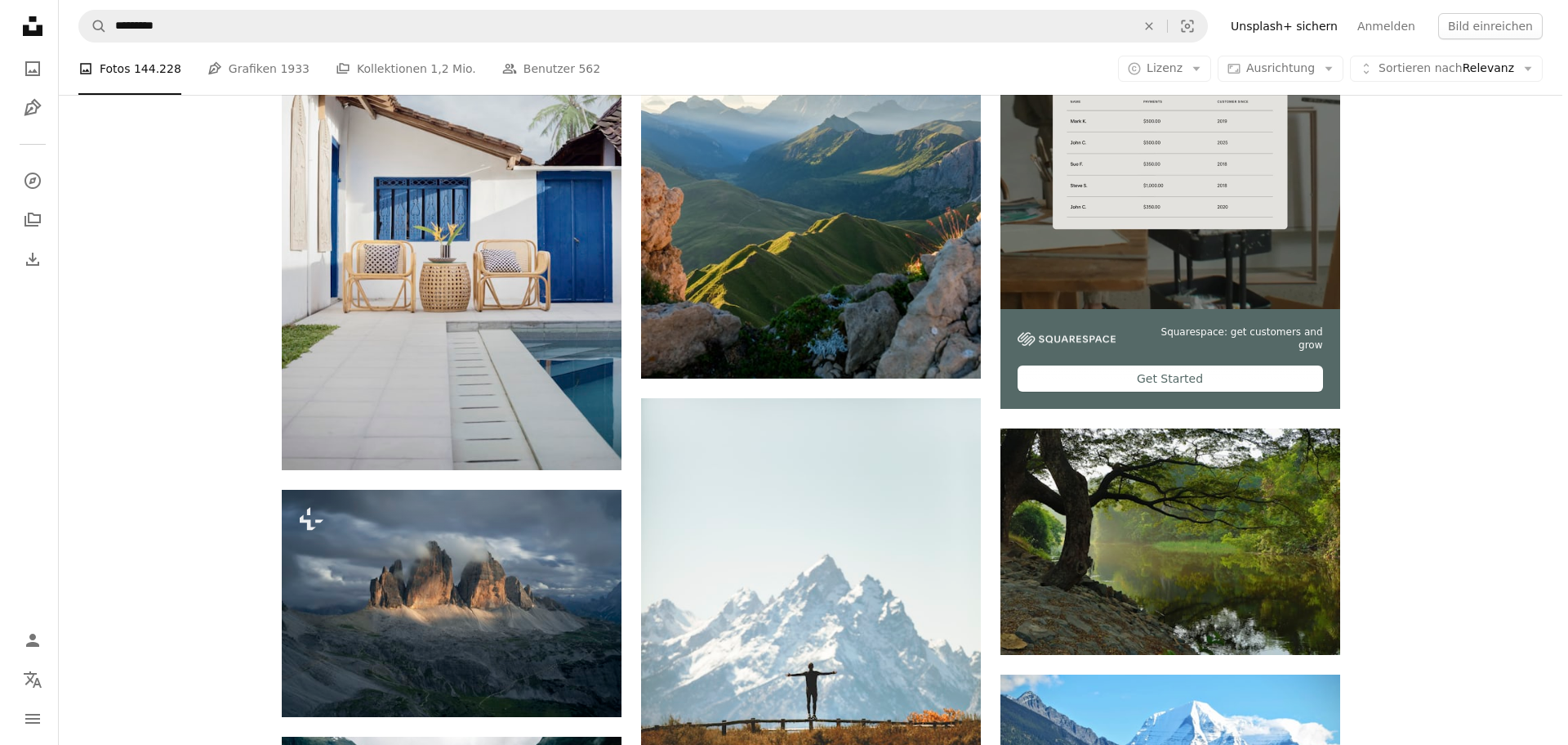
scroll to position [6211, 0]
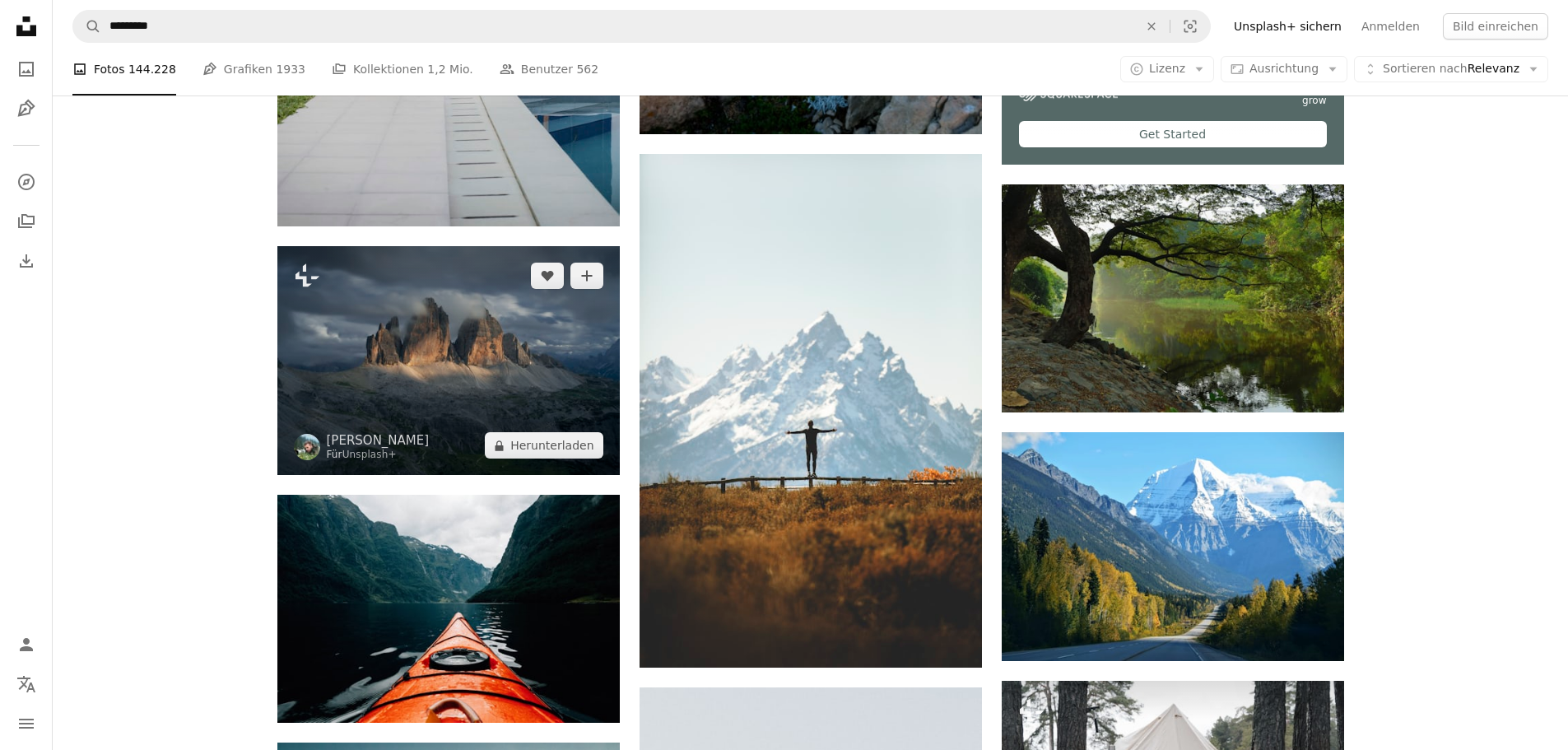
click at [477, 296] on img at bounding box center [449, 360] width 343 height 228
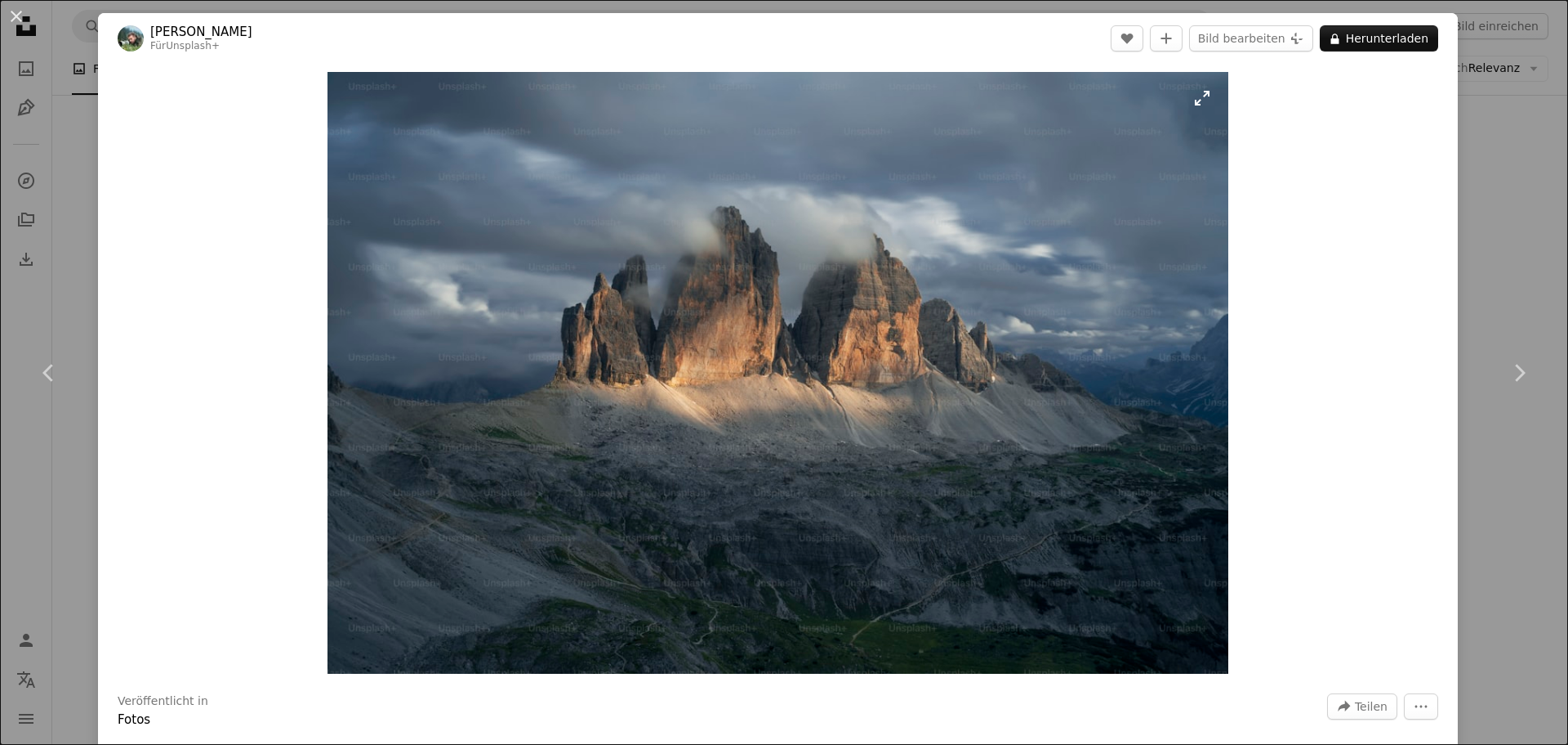
click at [742, 376] on img "Dieses Bild heranzoomen" at bounding box center [777, 372] width 901 height 602
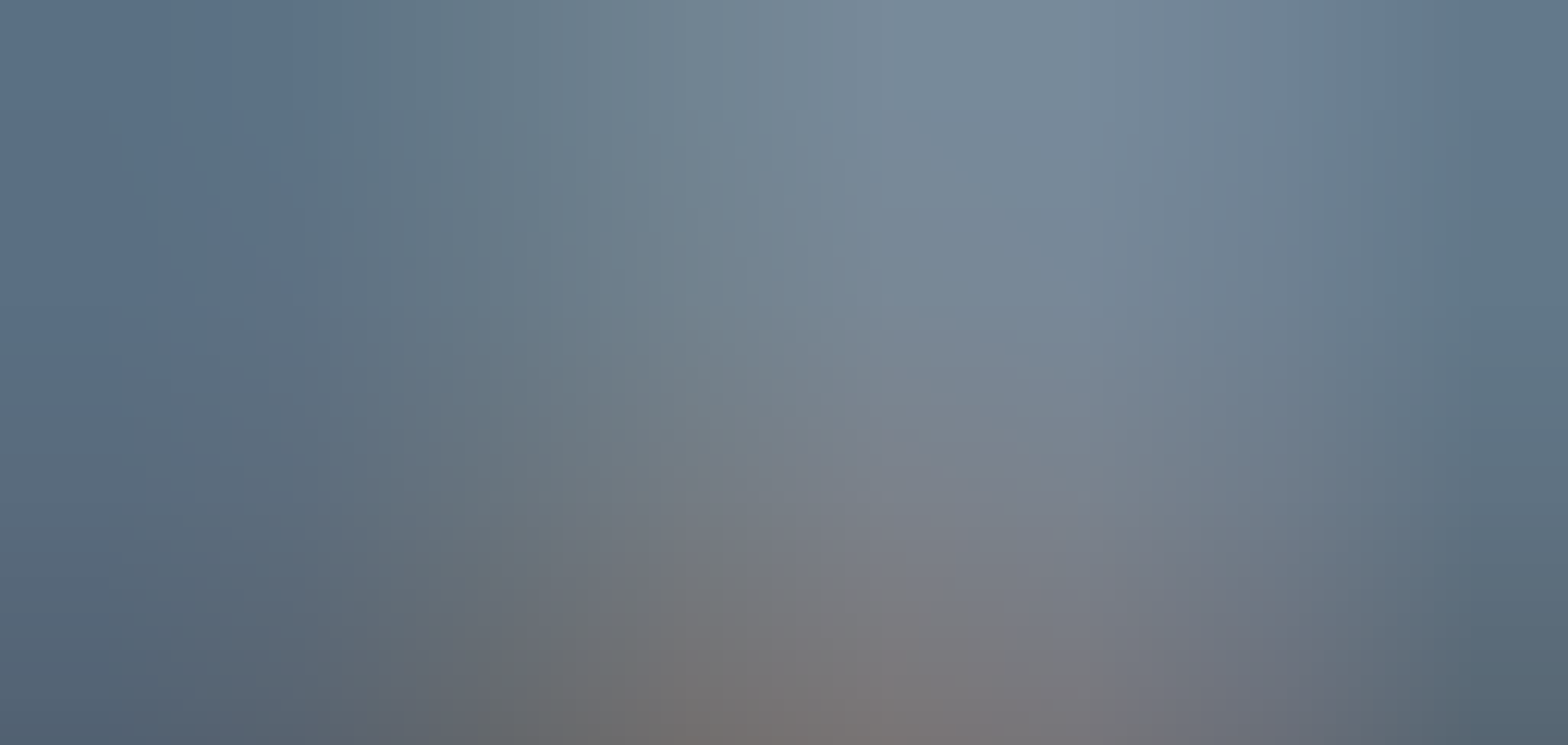
scroll to position [143, 0]
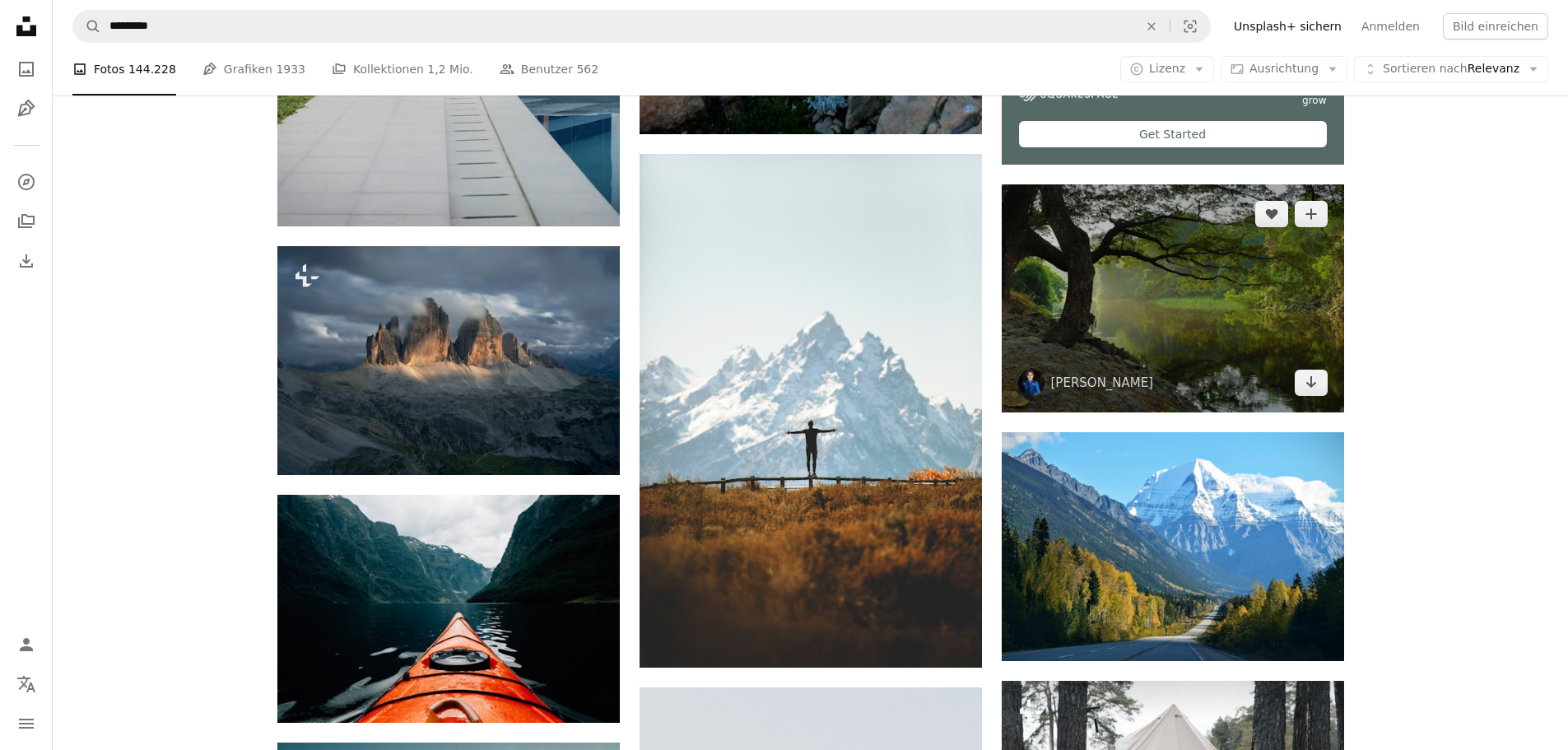
click at [1263, 284] on img at bounding box center [1172, 298] width 343 height 227
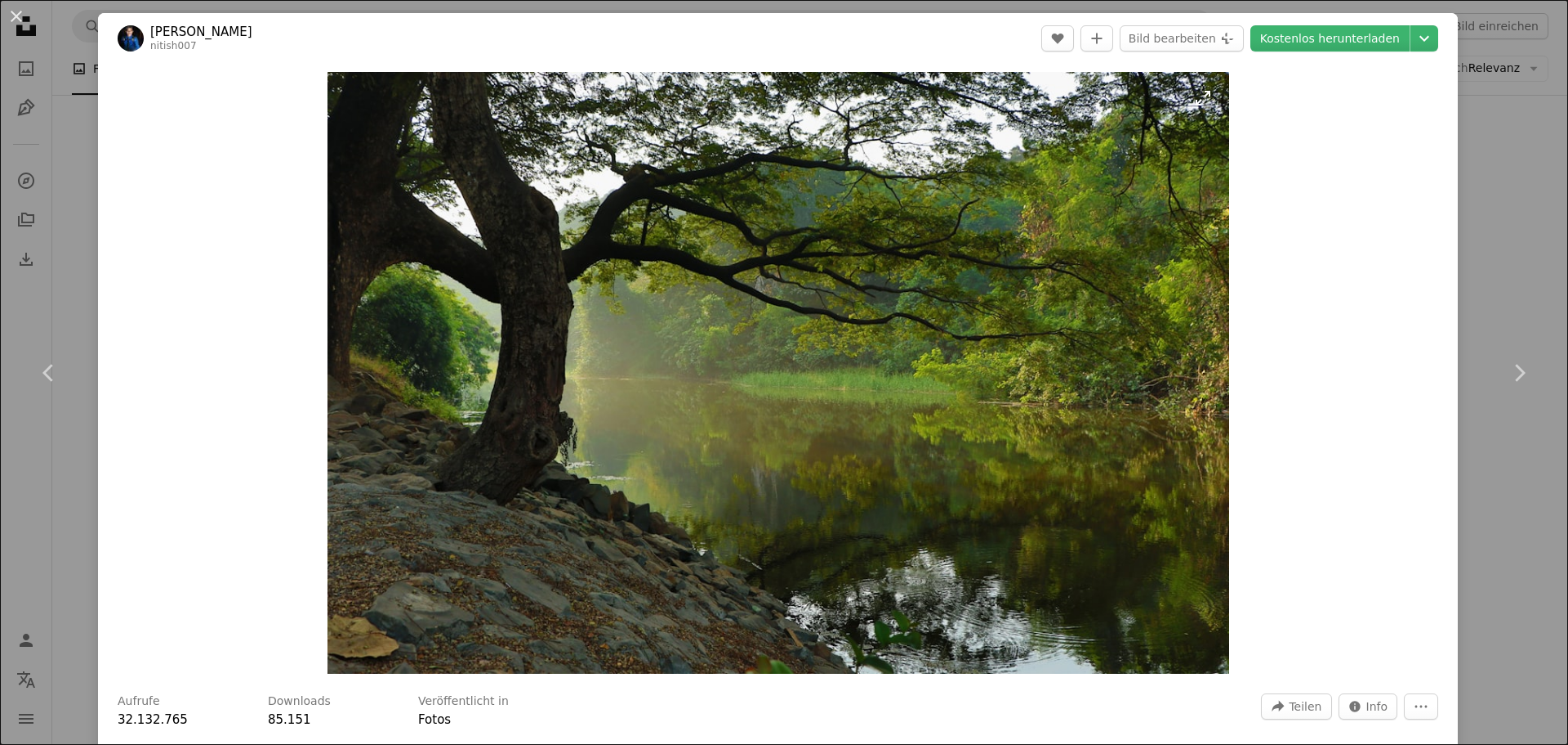
click at [794, 270] on img "Dieses Bild heranzoomen" at bounding box center [778, 372] width 901 height 602
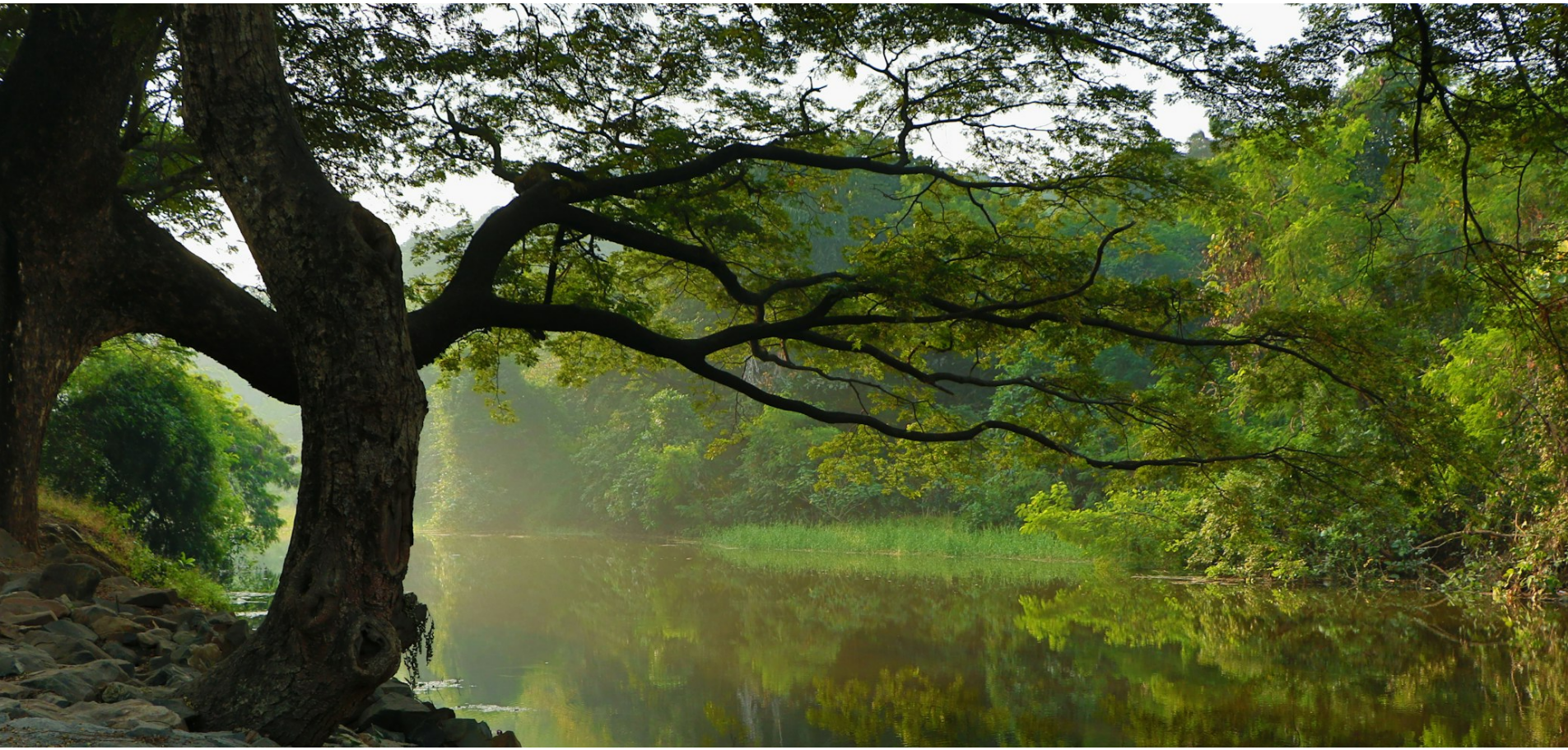
scroll to position [144, 0]
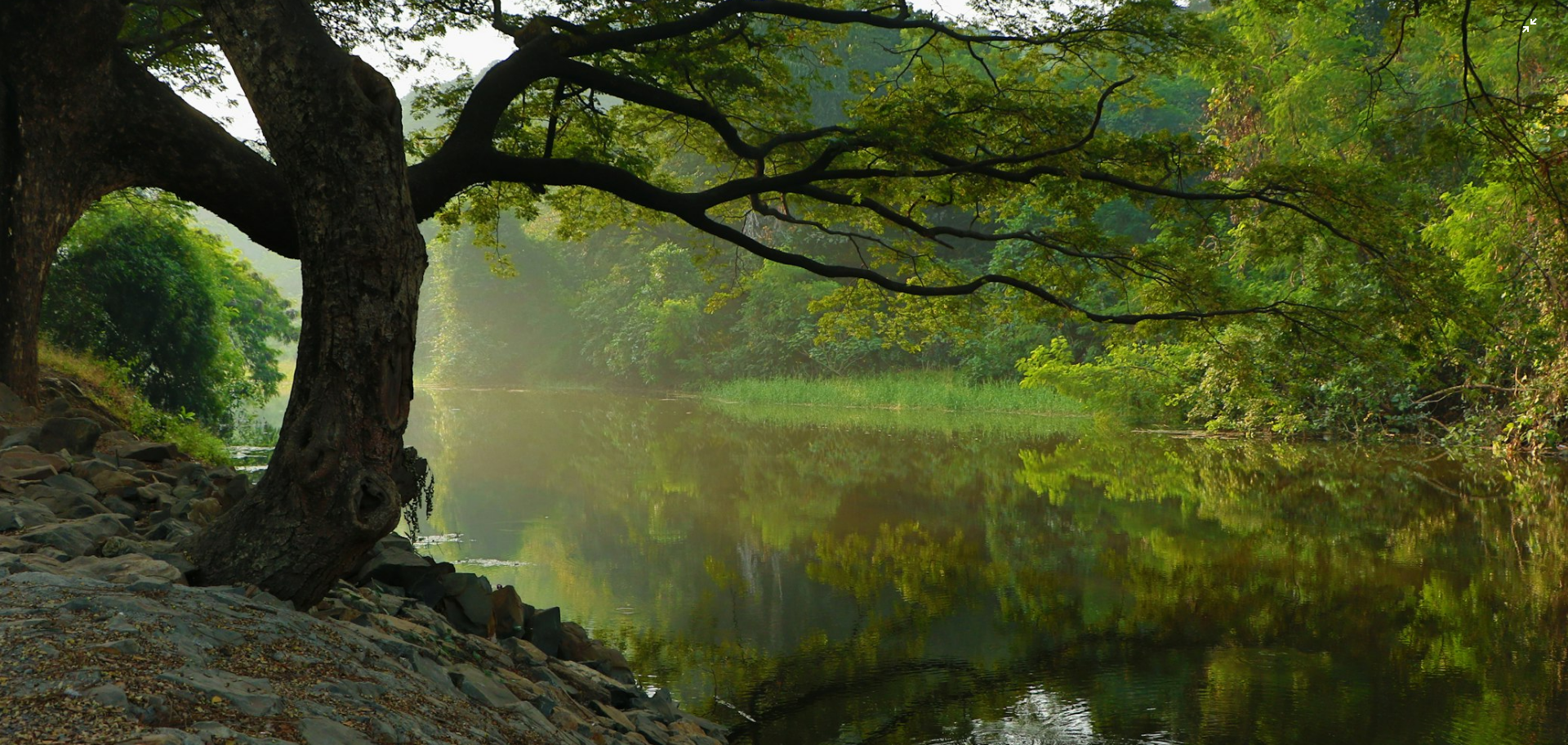
click at [792, 269] on img "Dieses Bild herauszoomen" at bounding box center [784, 379] width 1570 height 1047
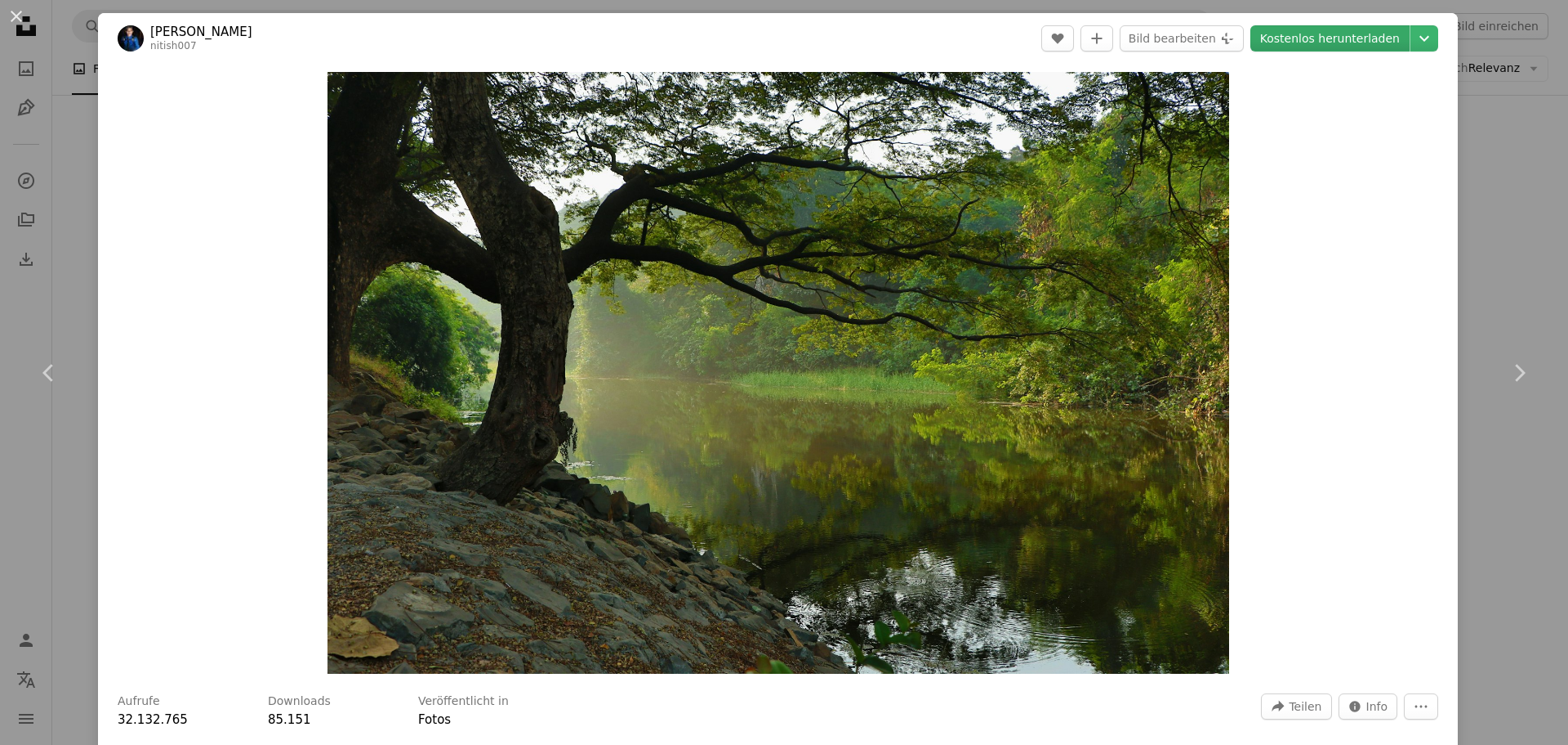
click at [1296, 43] on link "Kostenlos herunterladen" at bounding box center [1330, 38] width 160 height 26
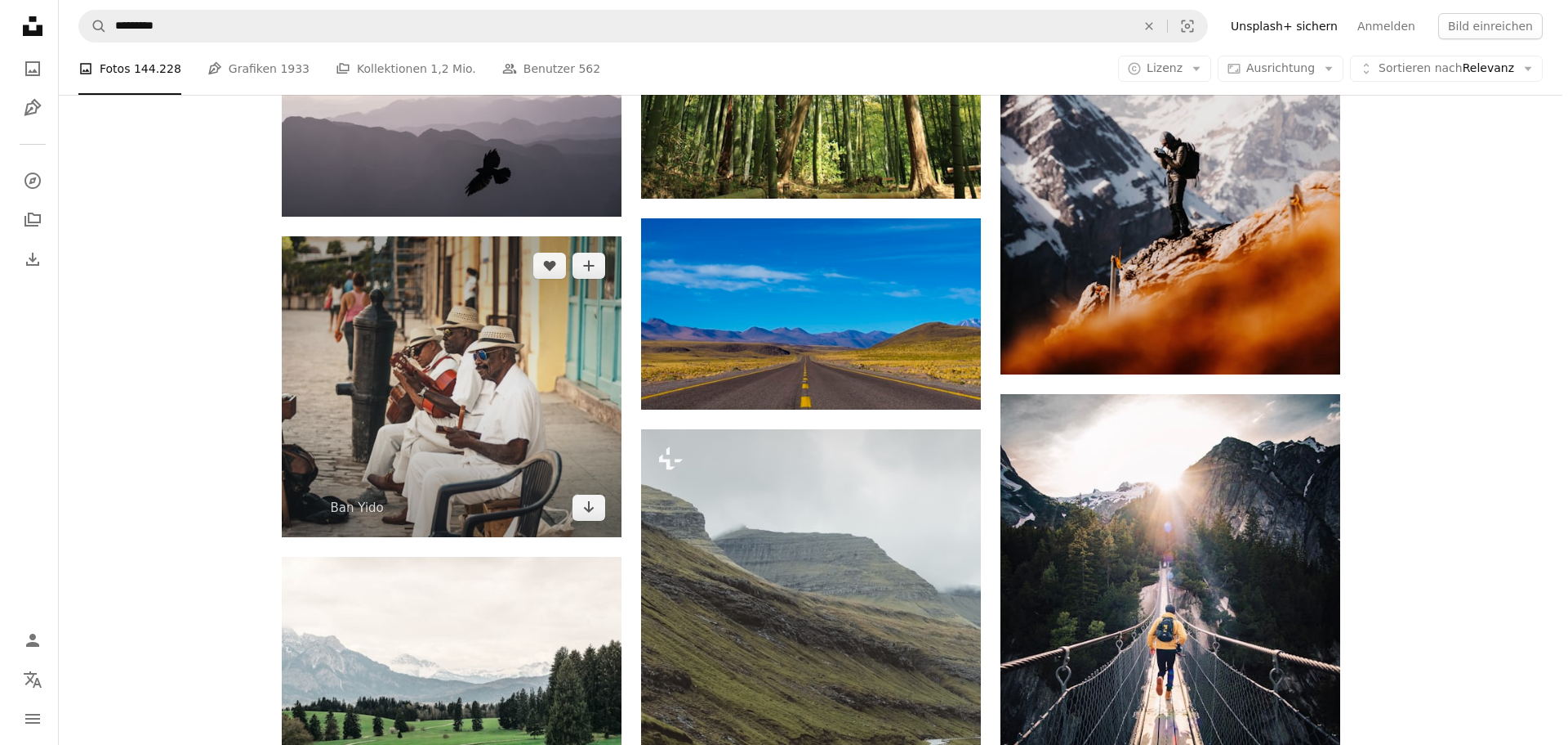
scroll to position [8255, 0]
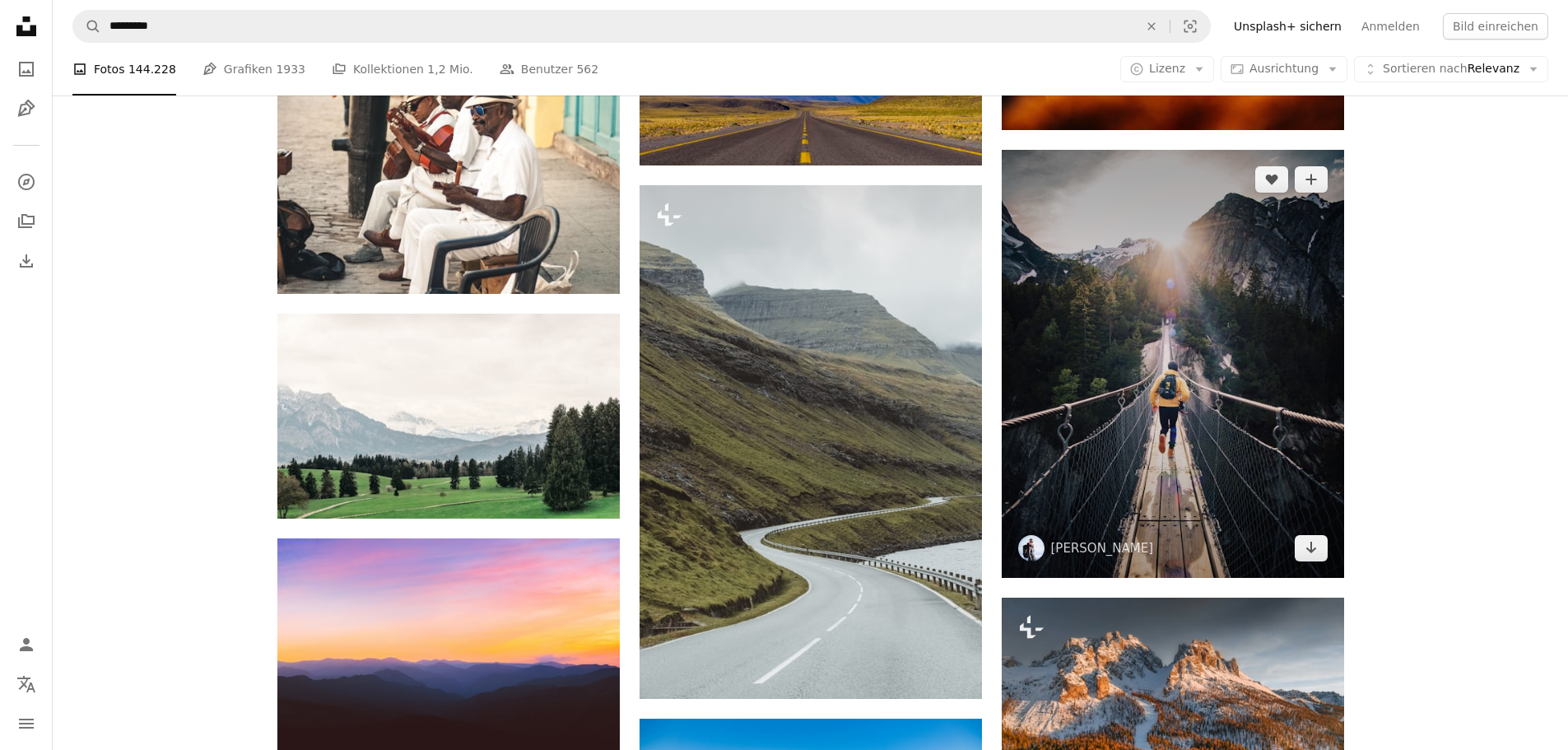
click at [1133, 364] on img at bounding box center [1172, 364] width 343 height 428
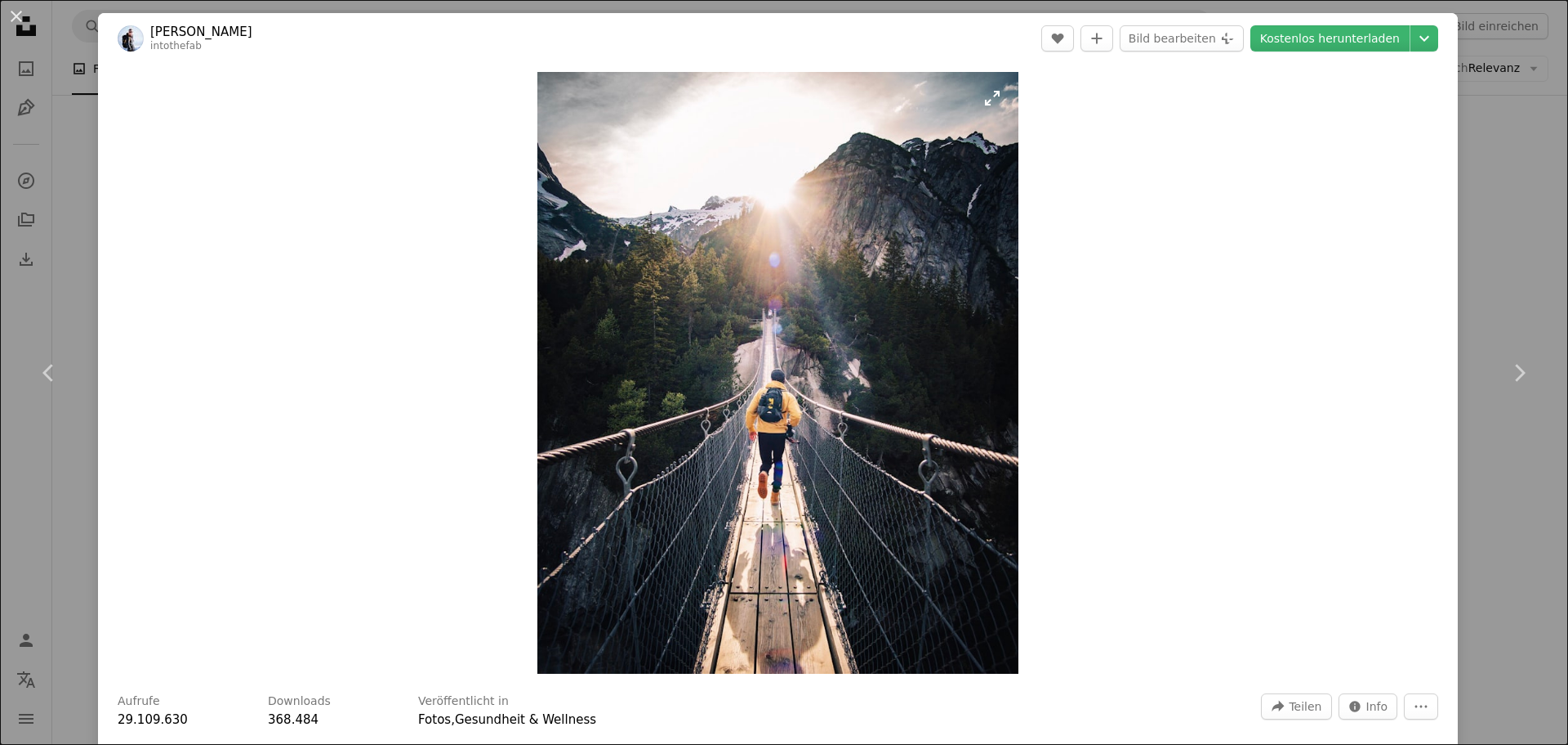
click at [801, 337] on img "Dieses Bild heranzoomen" at bounding box center [778, 372] width 482 height 602
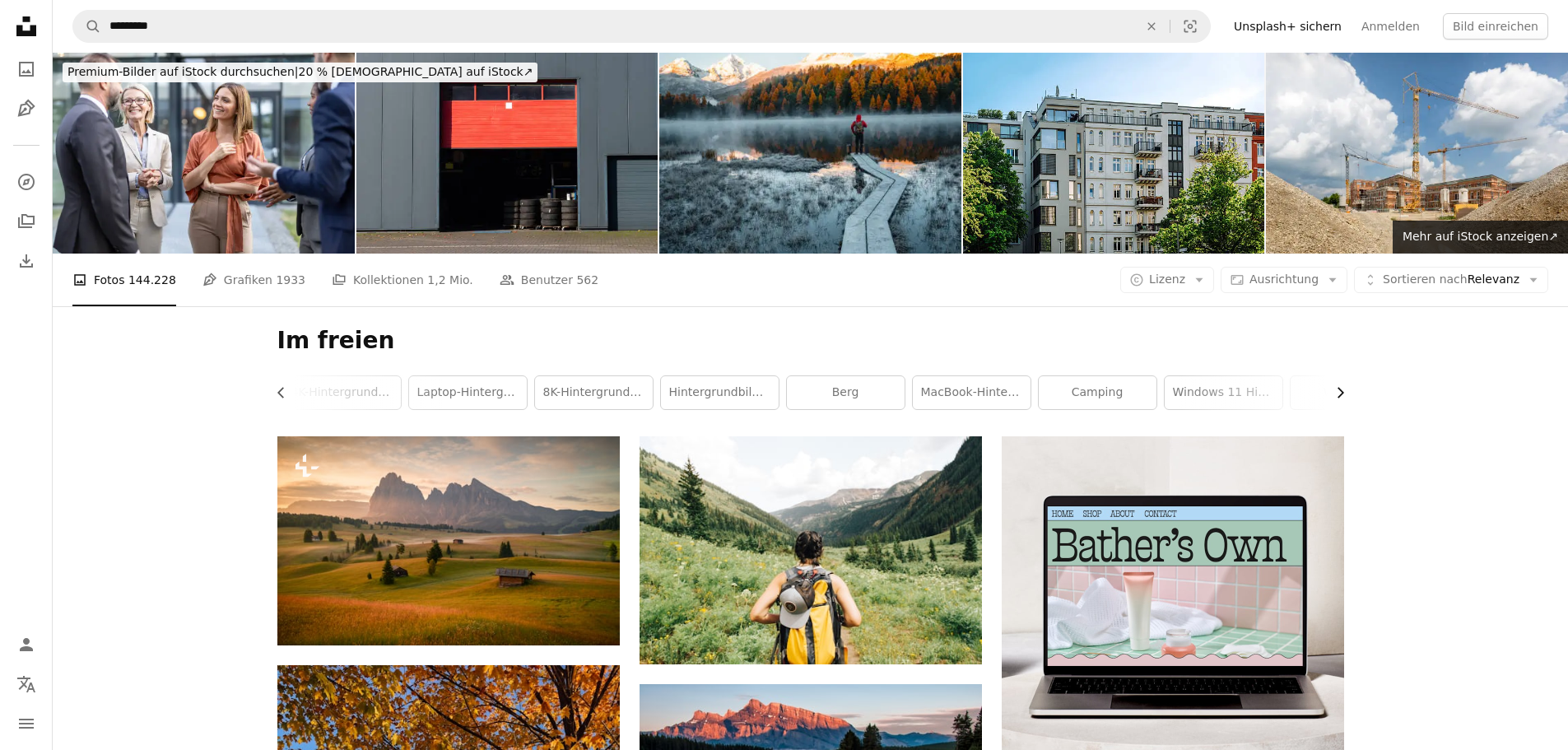
click at [1343, 396] on icon "Chevron right" at bounding box center [1340, 393] width 16 height 16
click at [1019, 393] on link "Windows 11 Hintergrundbild" at bounding box center [1033, 393] width 118 height 33
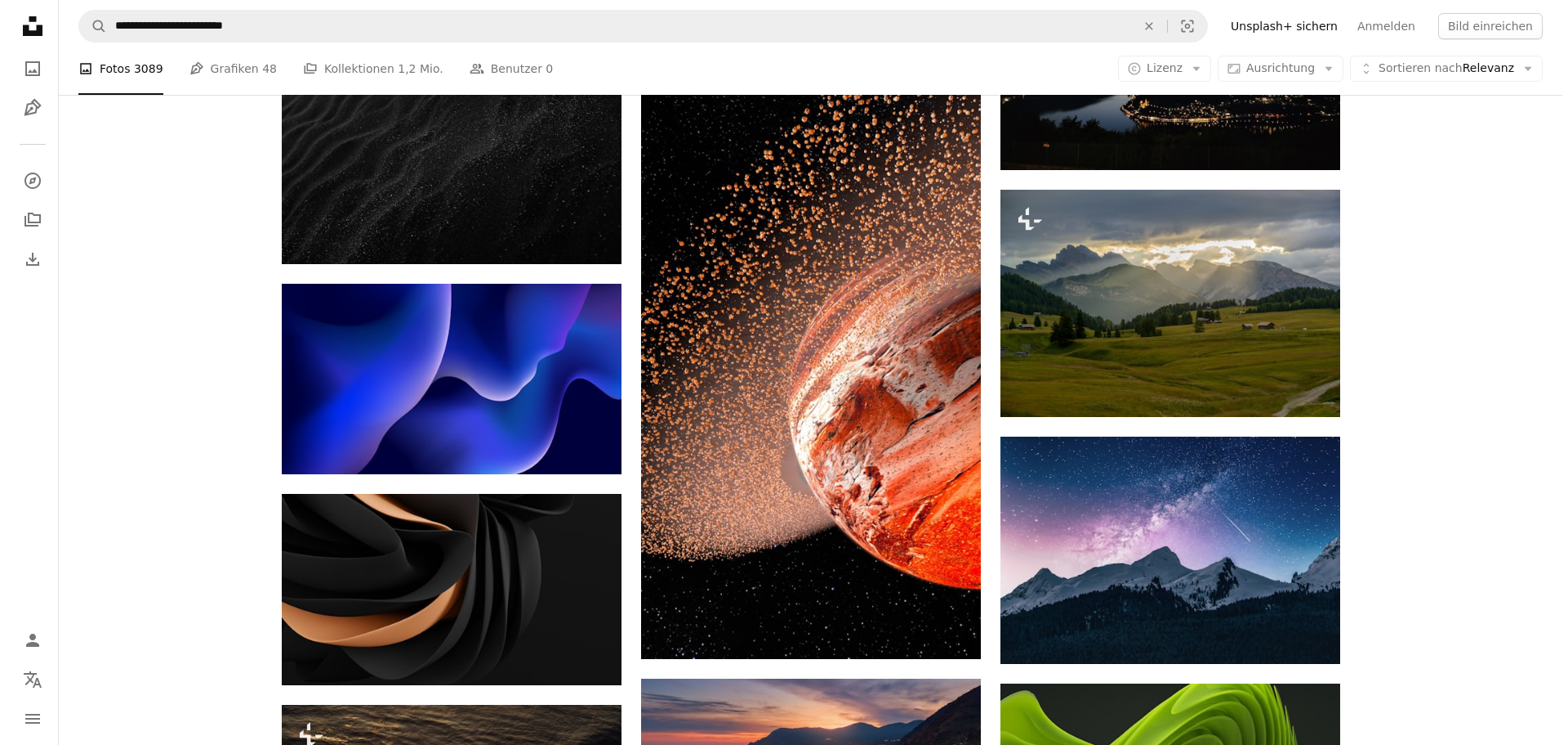
scroll to position [5673, 0]
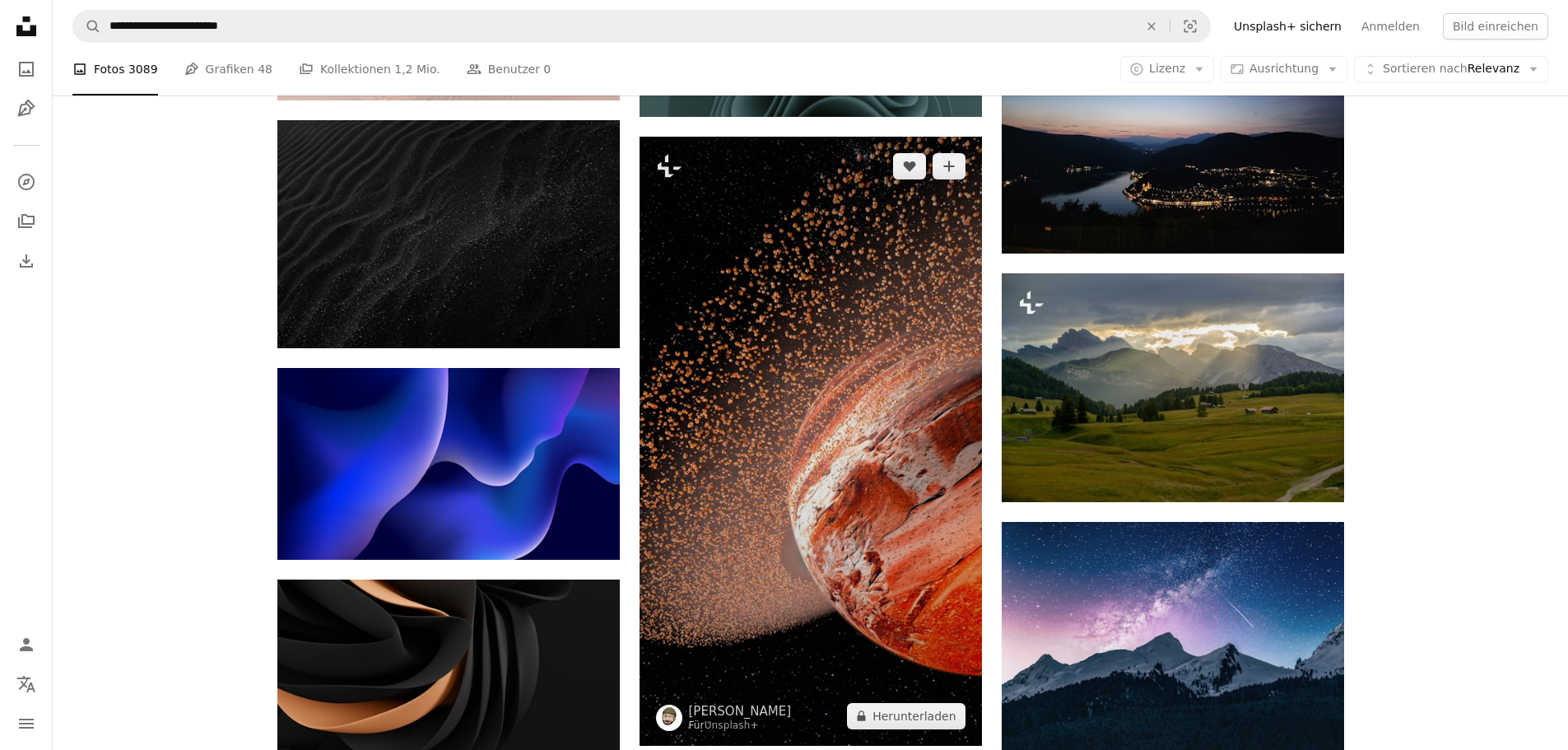
click at [927, 435] on img at bounding box center [810, 441] width 343 height 609
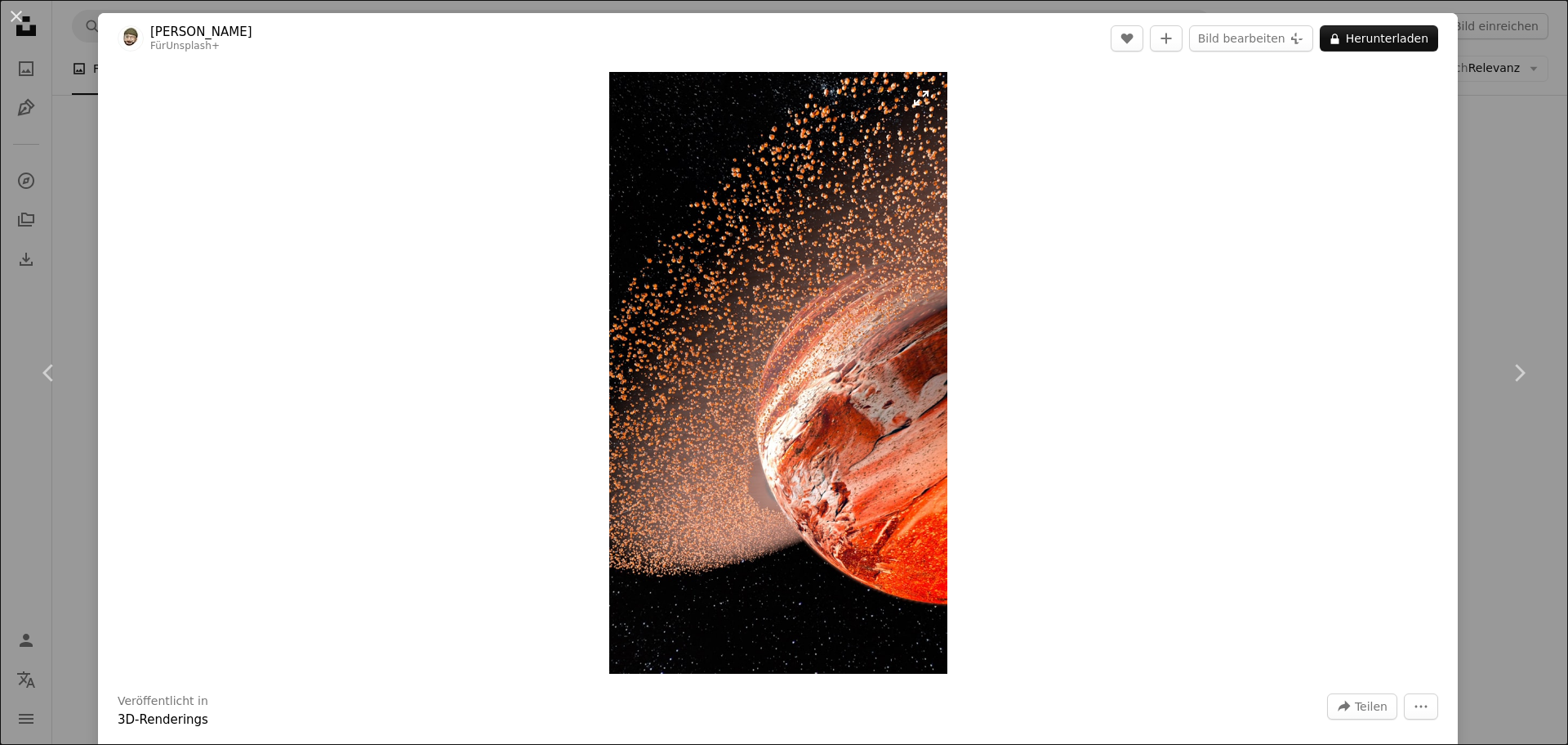
click at [834, 384] on img "Dieses Bild heranzoomen" at bounding box center [778, 372] width 338 height 602
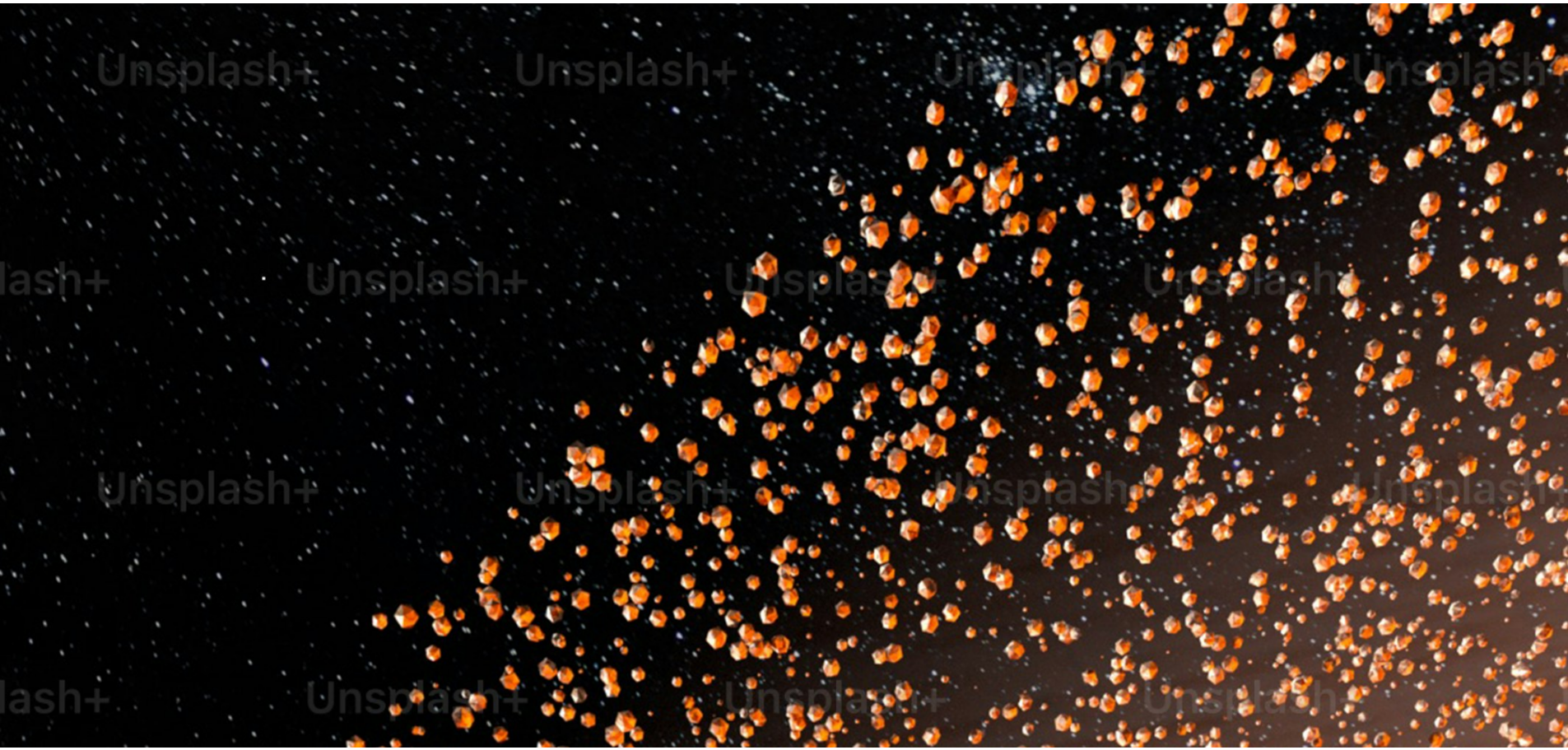
scroll to position [1009, 0]
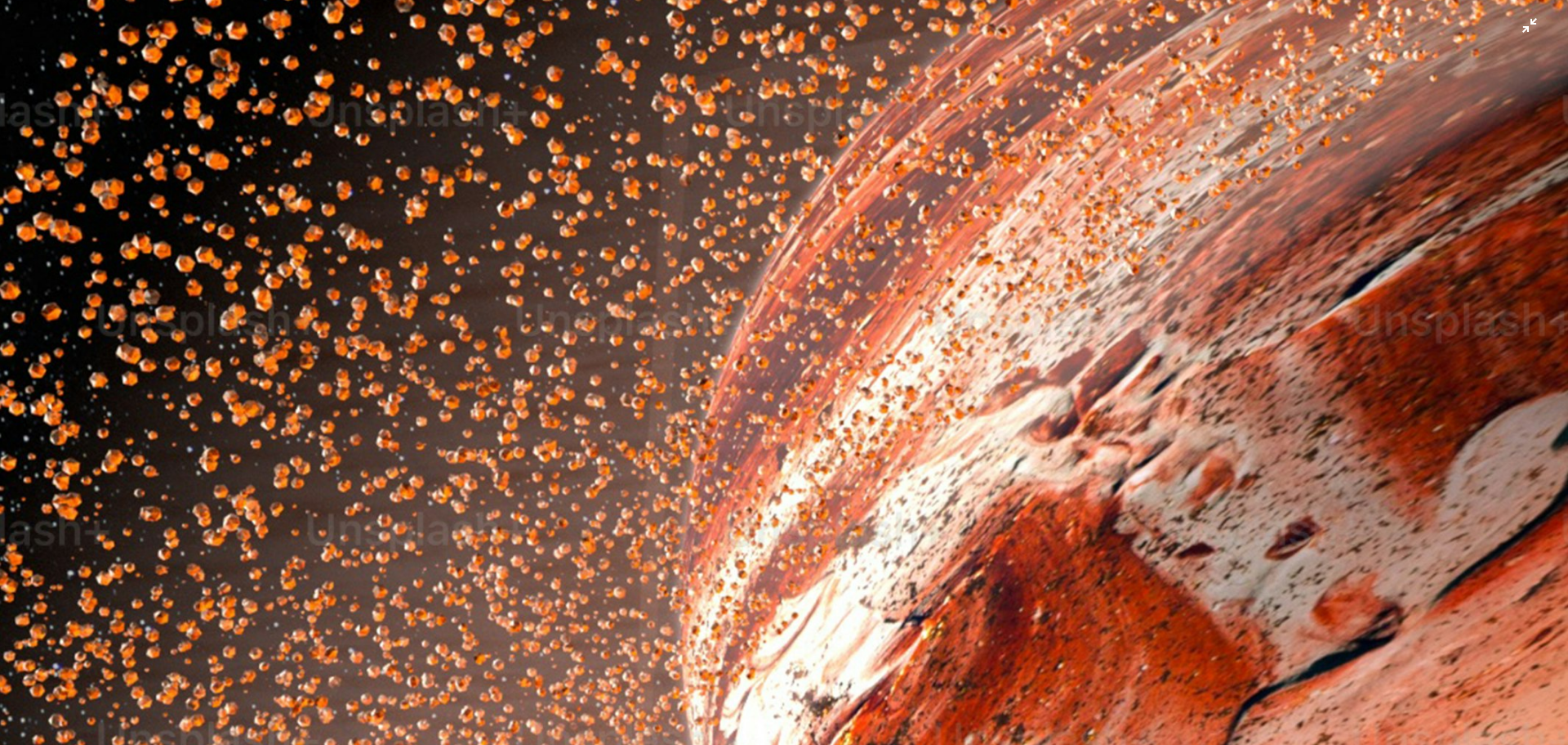
click at [833, 383] on img "Dieses Bild herauszoomen" at bounding box center [784, 393] width 1570 height 2793
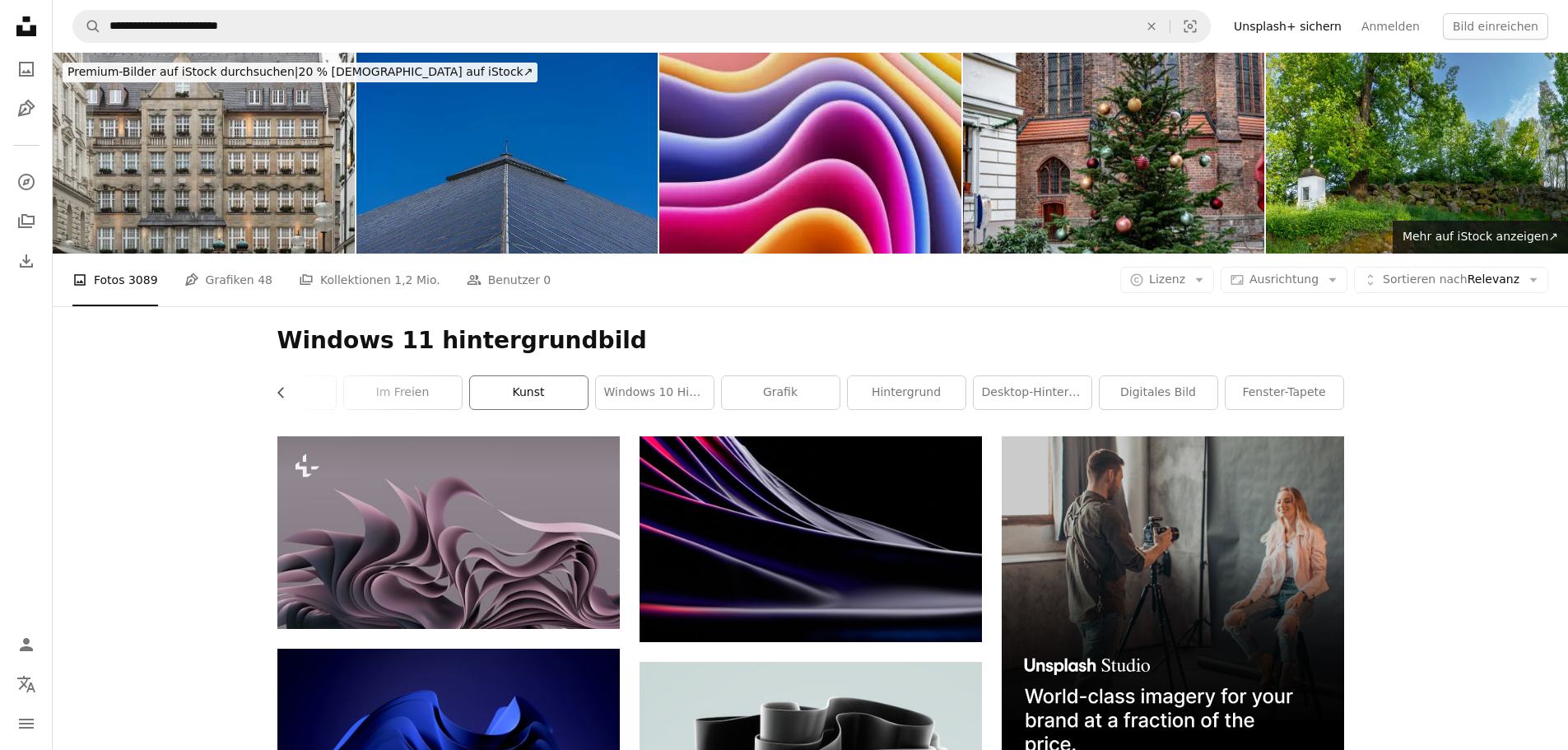
click at [532, 393] on link "Kunst" at bounding box center [528, 393] width 118 height 33
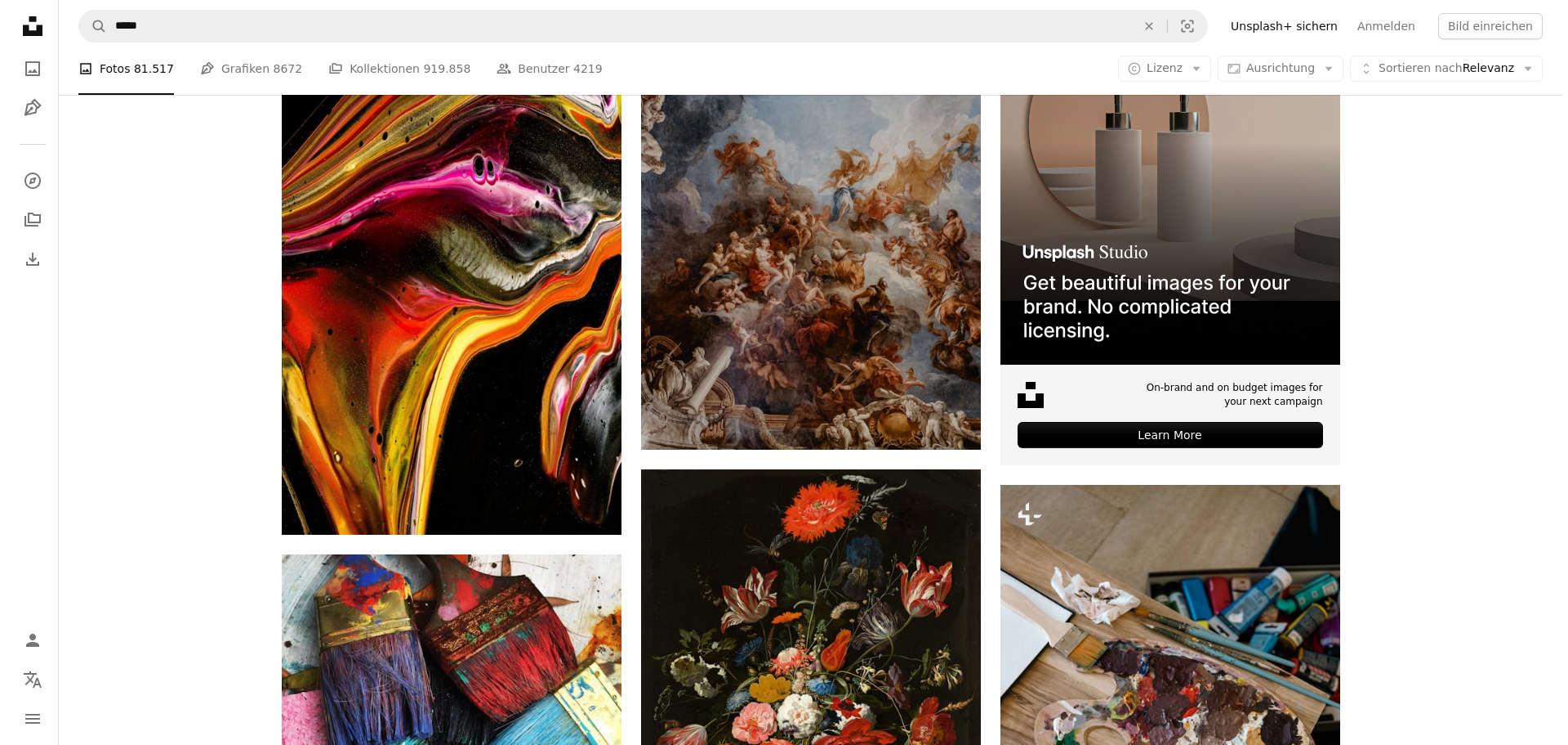
scroll to position [490, 0]
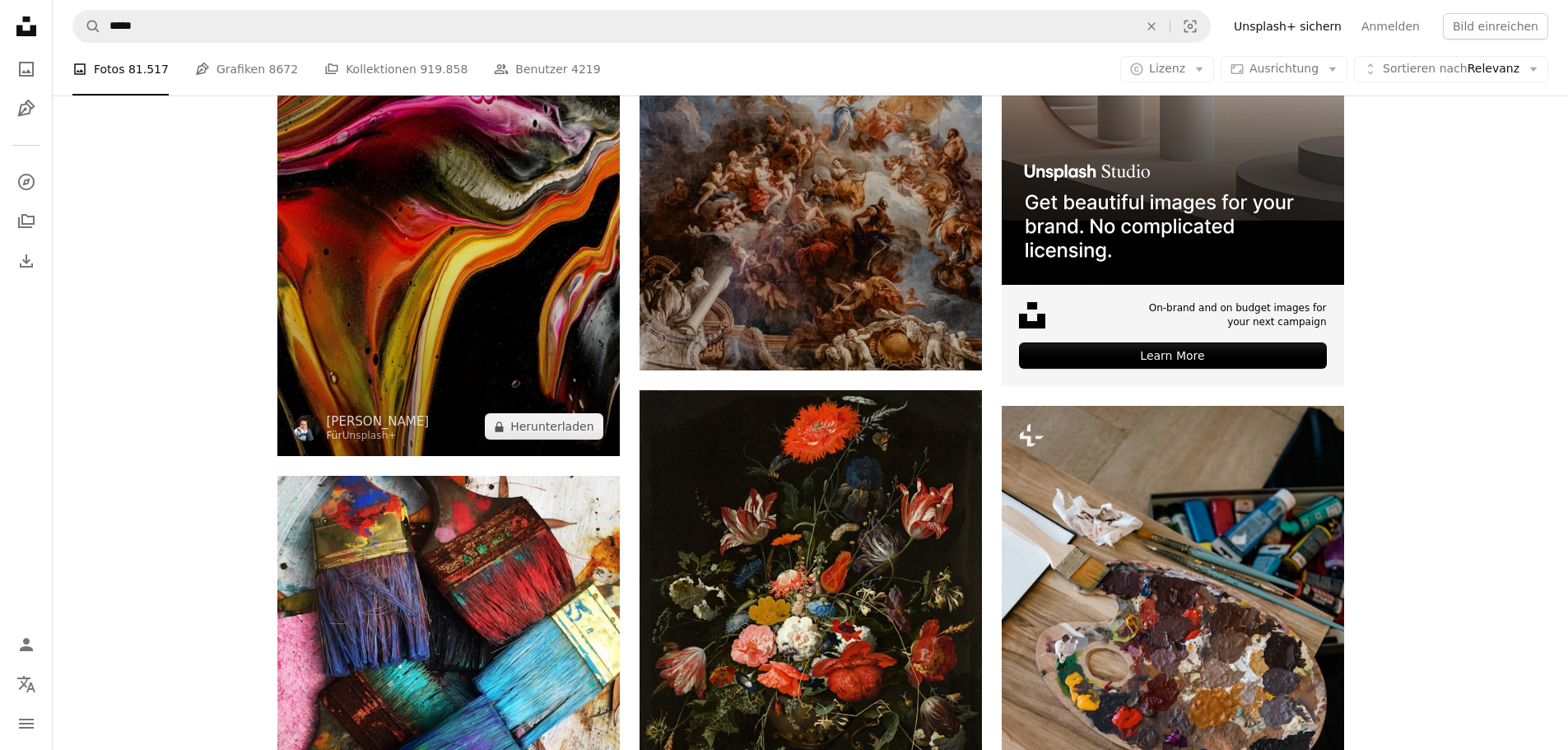
click at [484, 354] on img at bounding box center [449, 199] width 343 height 513
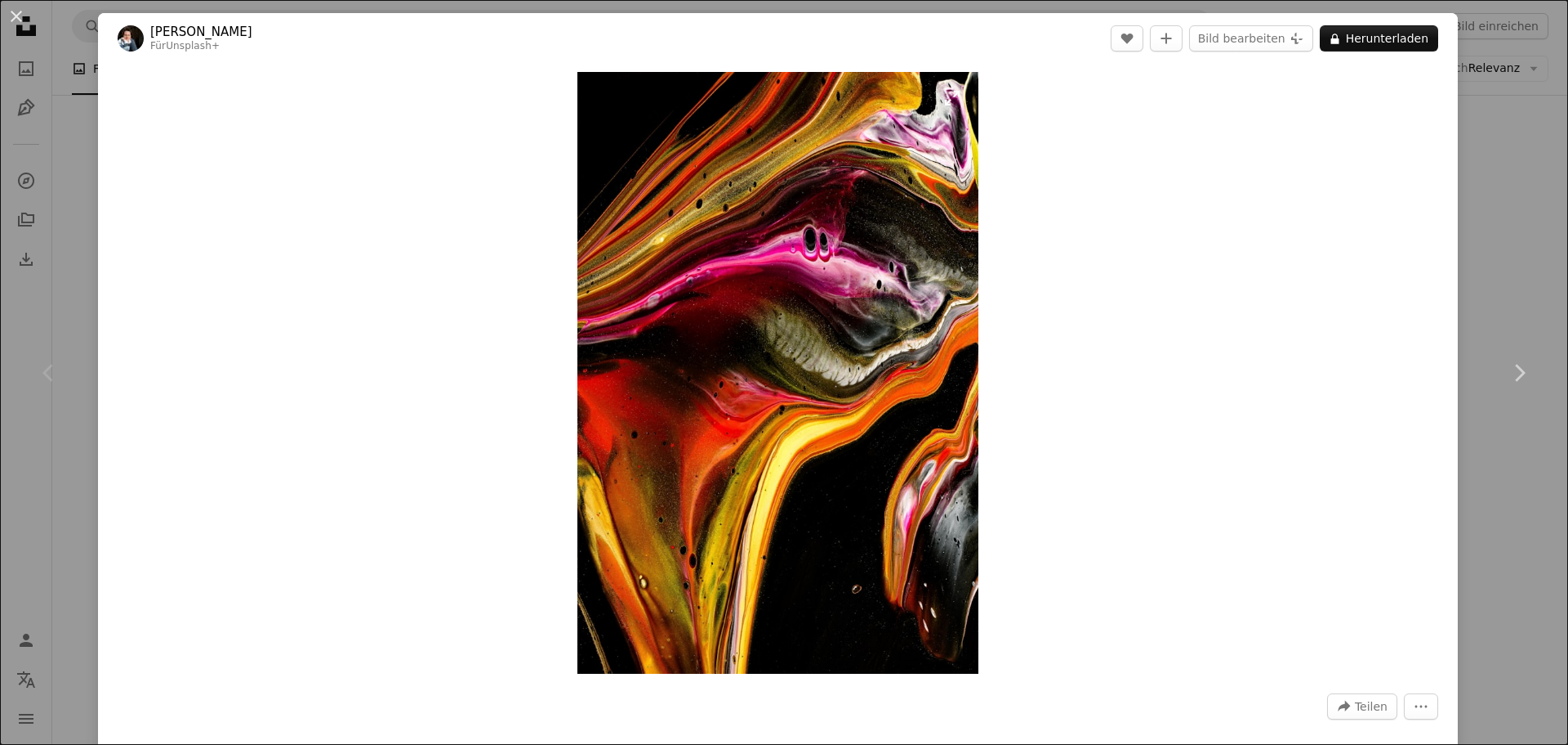
click at [805, 342] on img "Dieses Bild heranzoomen" at bounding box center [778, 372] width 401 height 602
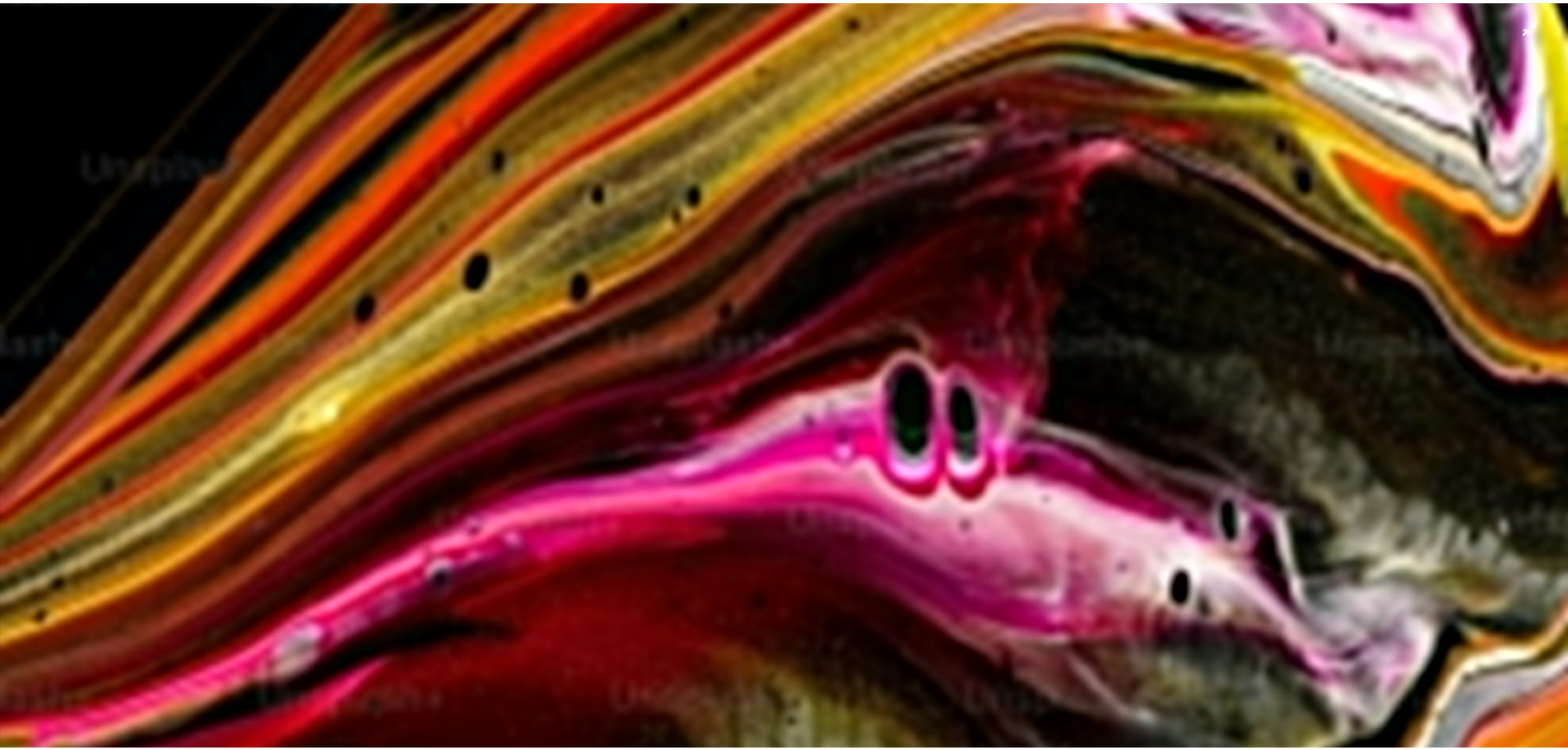
scroll to position [329, 0]
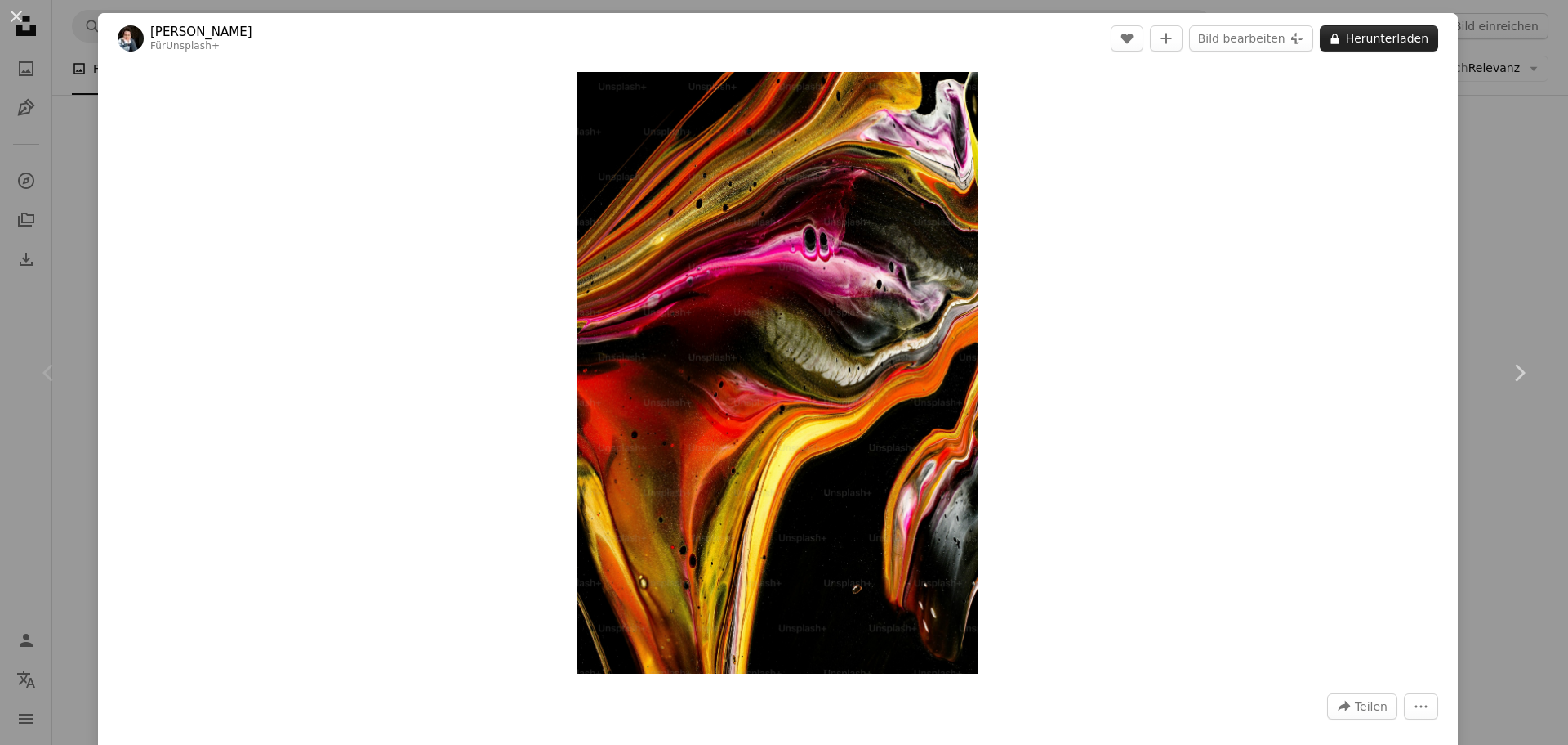
click at [1361, 30] on button "A lock Herunterladen" at bounding box center [1379, 38] width 119 height 26
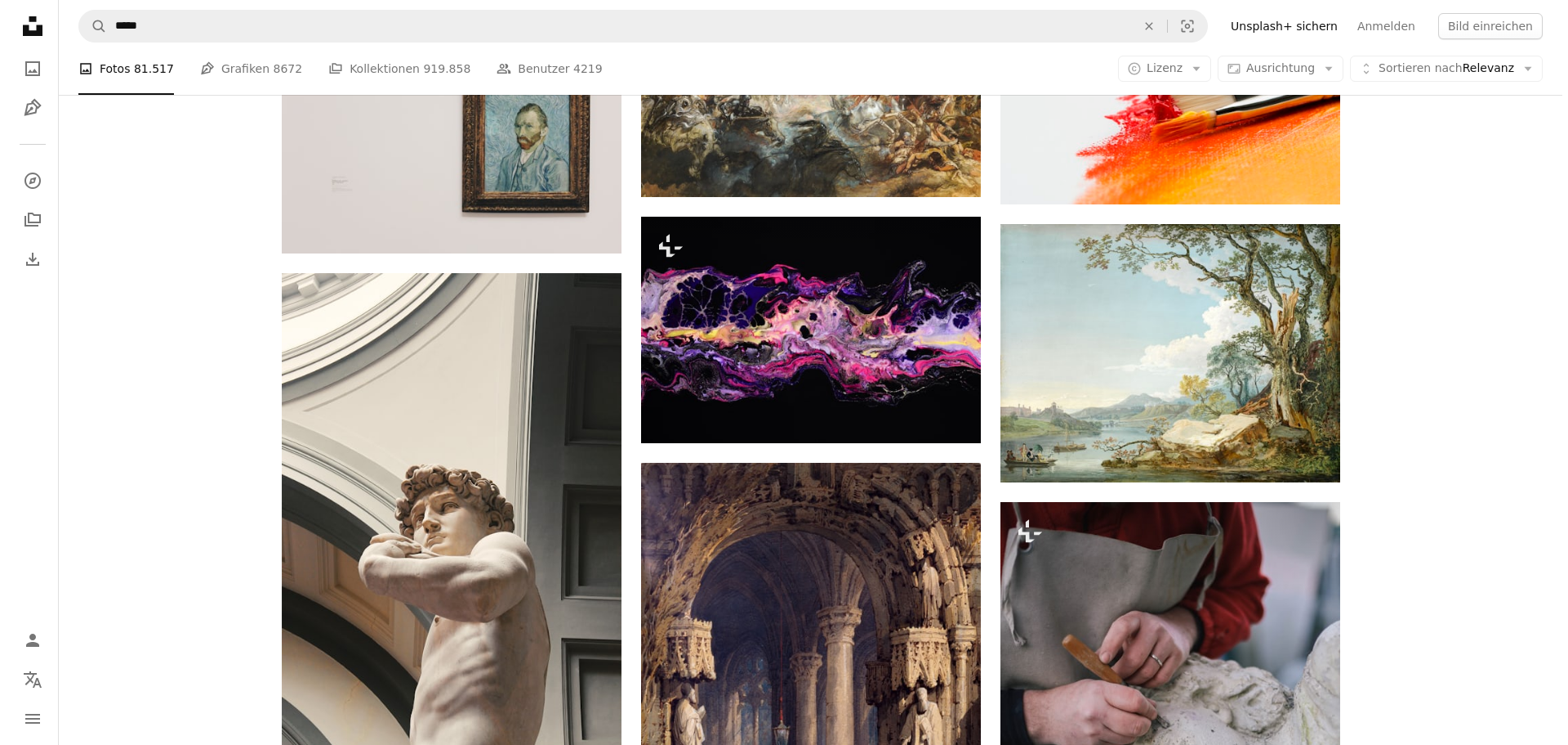
scroll to position [3923, 0]
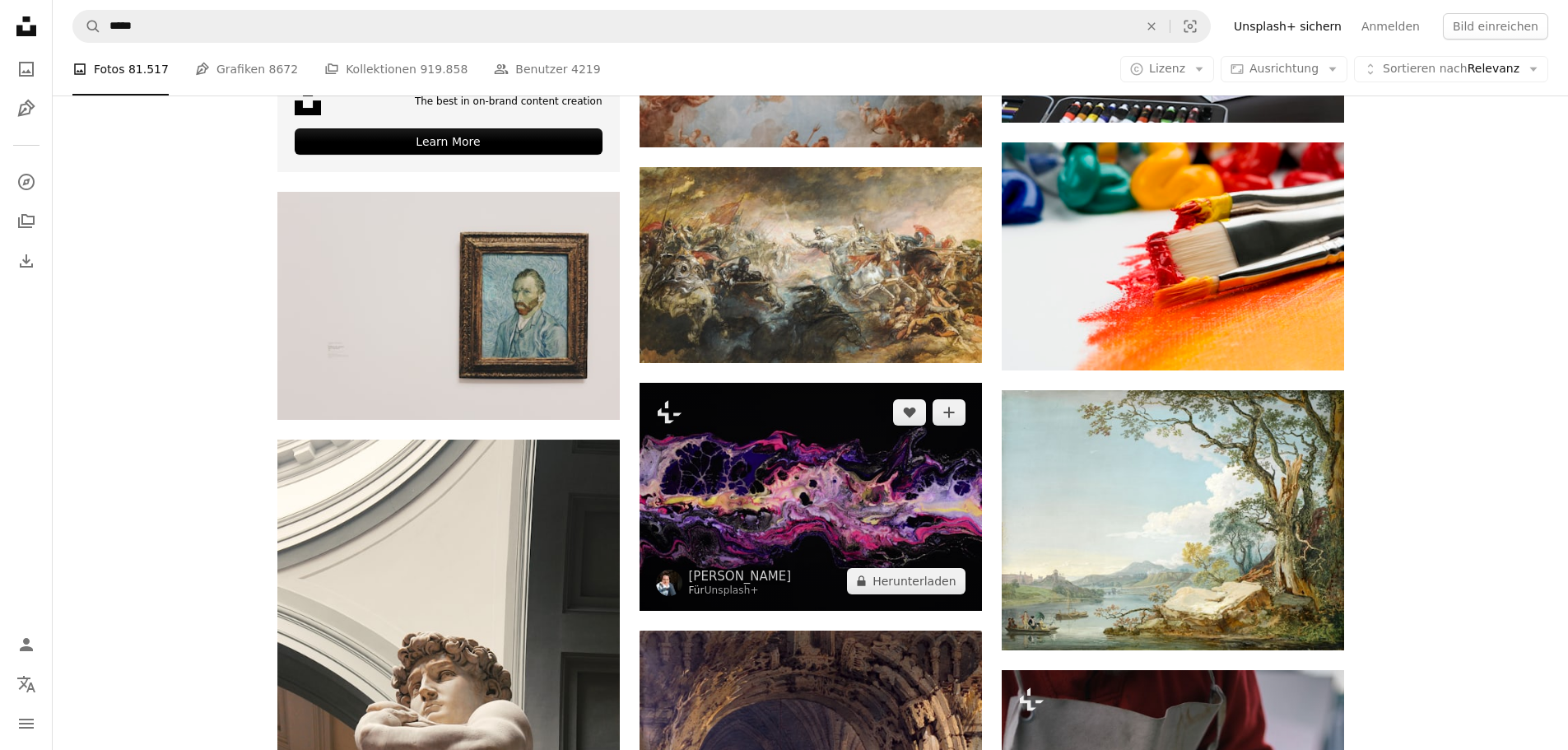
click at [928, 507] on img at bounding box center [810, 496] width 343 height 227
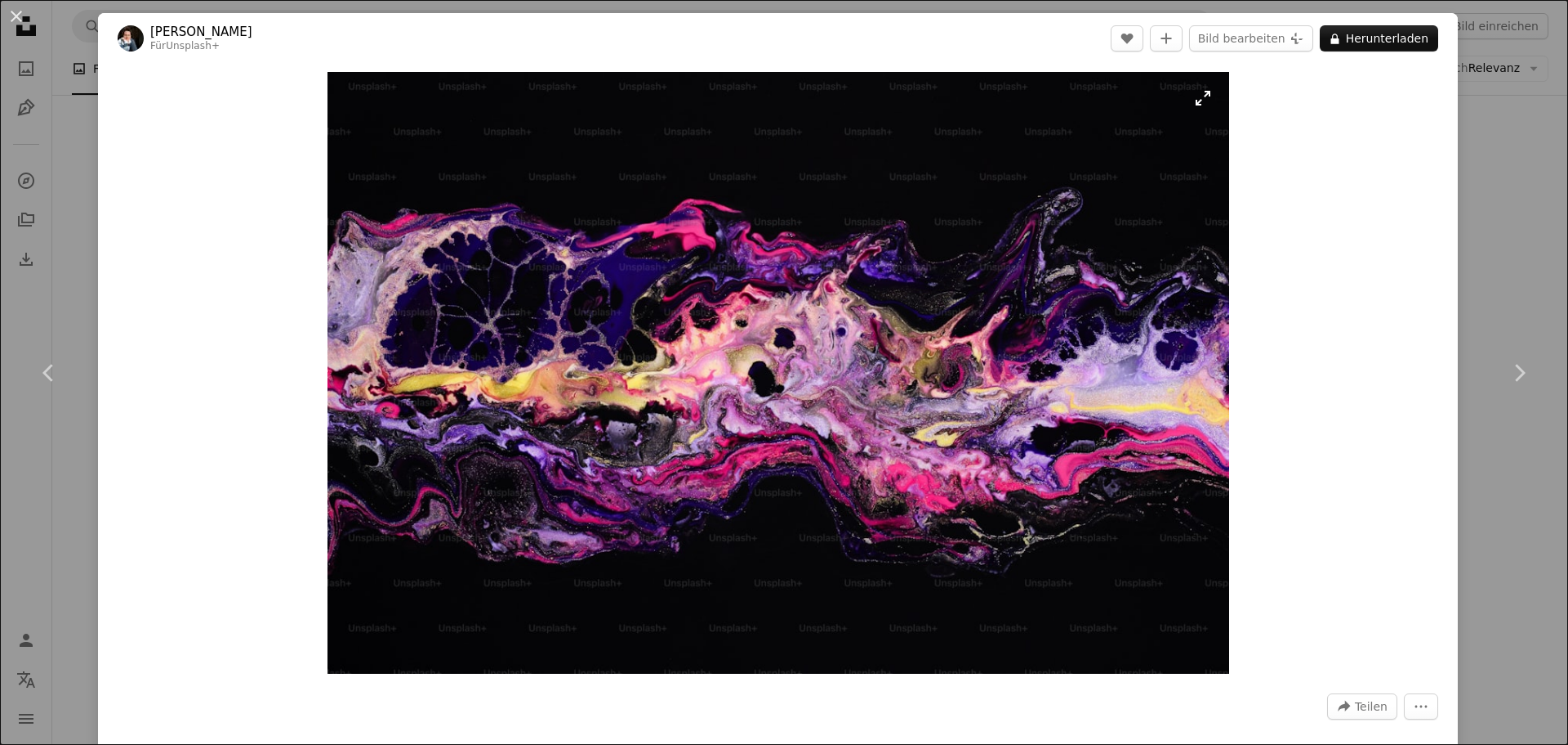
click at [909, 438] on img "Dieses Bild heranzoomen" at bounding box center [778, 372] width 901 height 602
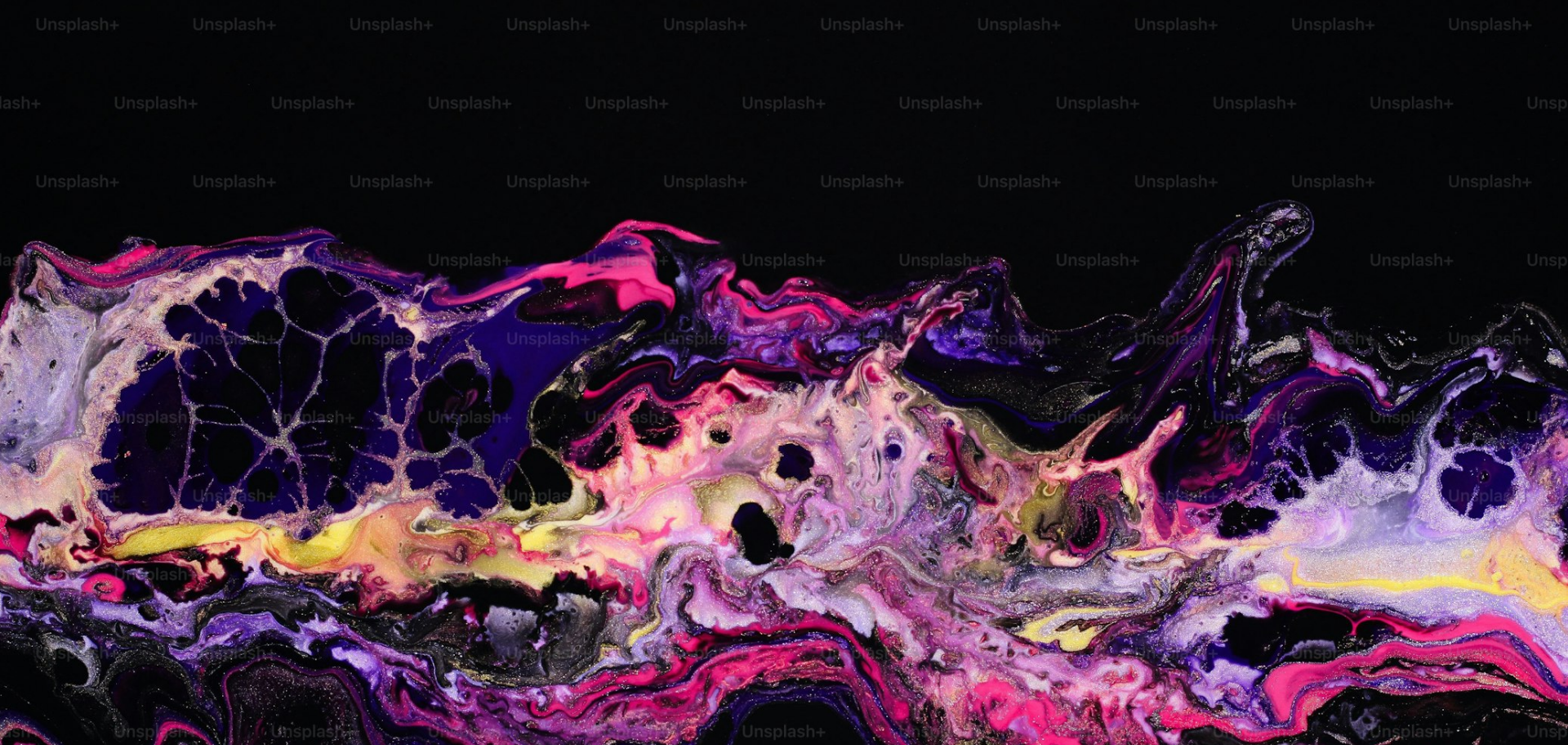
scroll to position [143, 0]
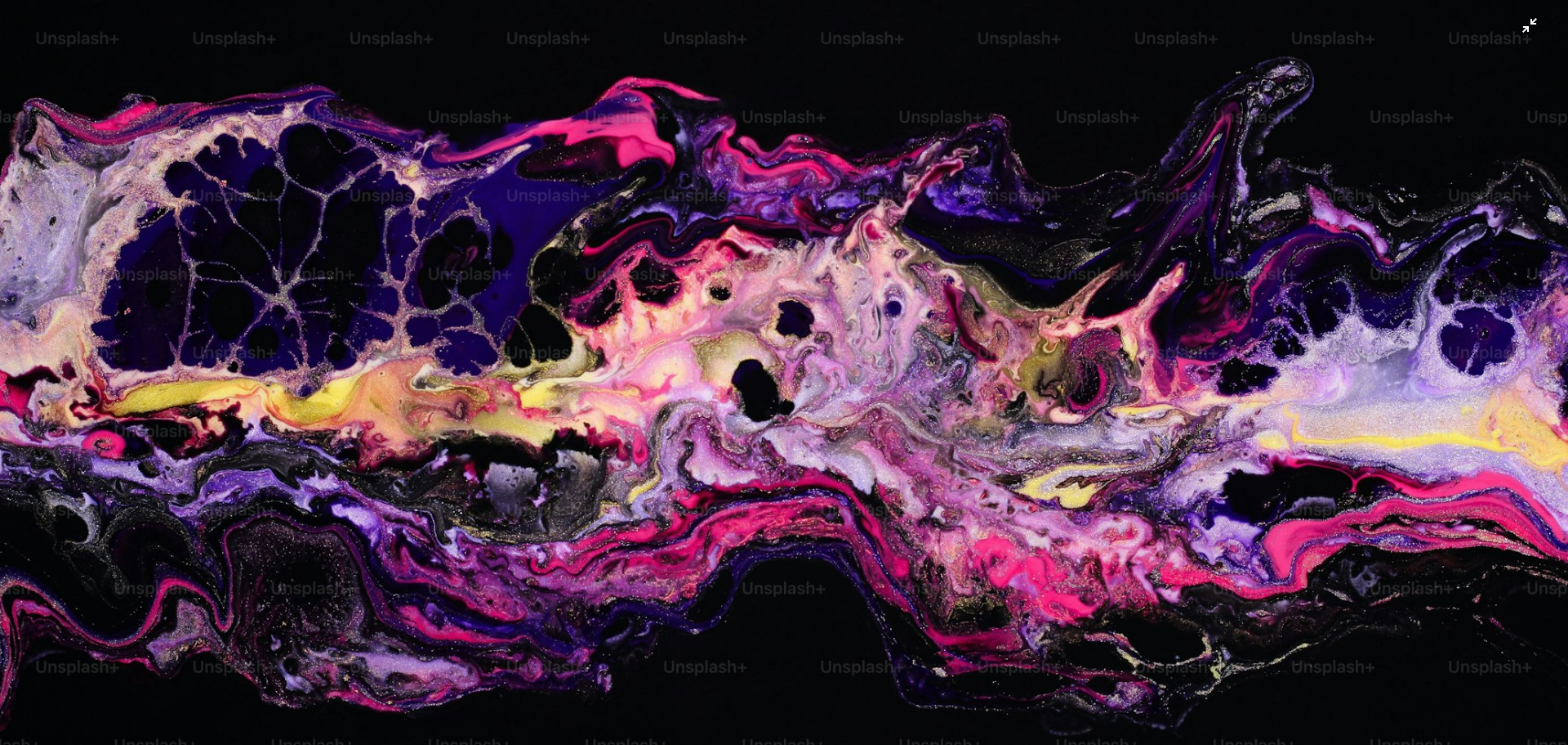
click at [950, 420] on img "Dieses Bild herauszoomen" at bounding box center [784, 379] width 1570 height 1047
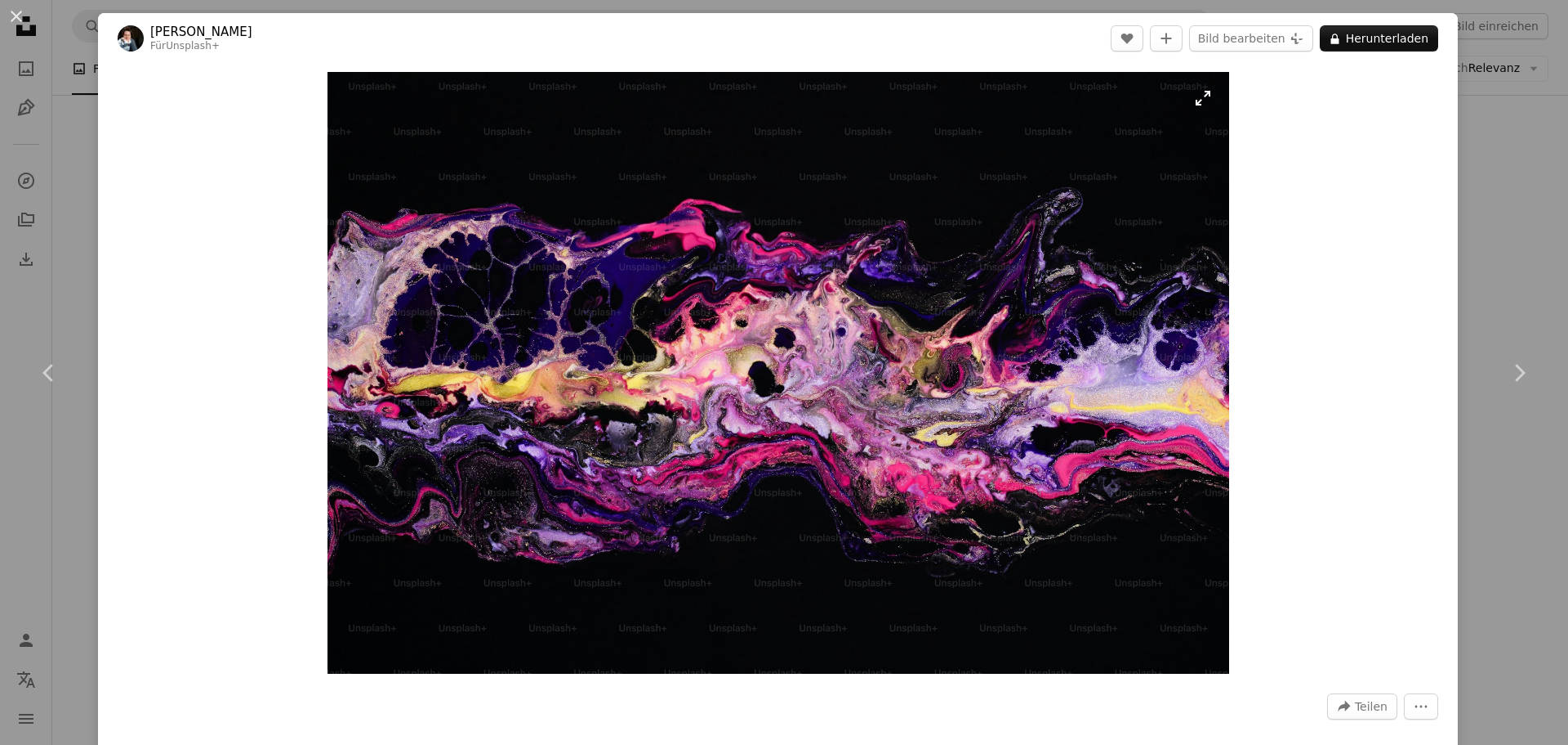
click at [936, 416] on img "Dieses Bild heranzoomen" at bounding box center [778, 372] width 901 height 602
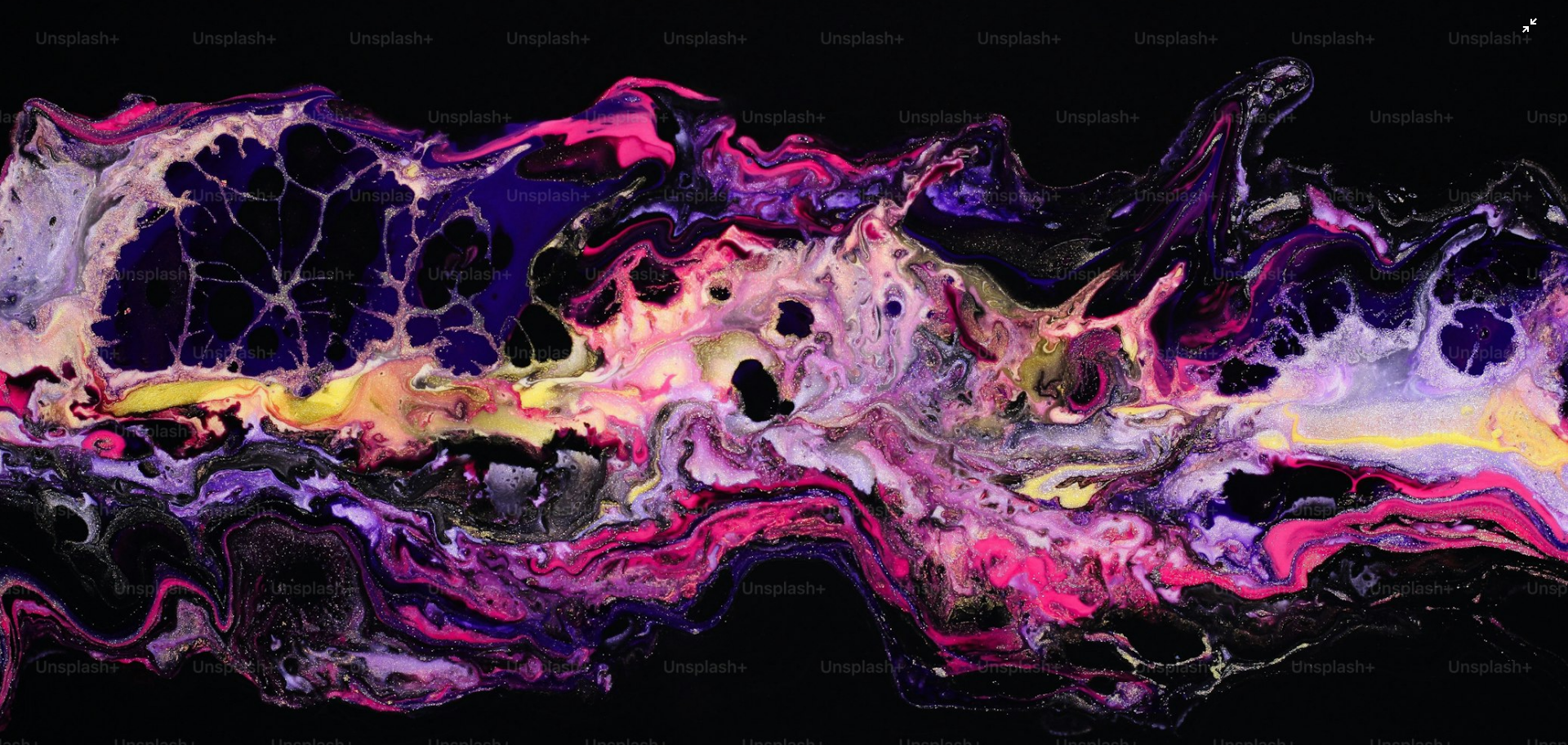
click at [936, 416] on img "Dieses Bild herauszoomen" at bounding box center [784, 379] width 1570 height 1047
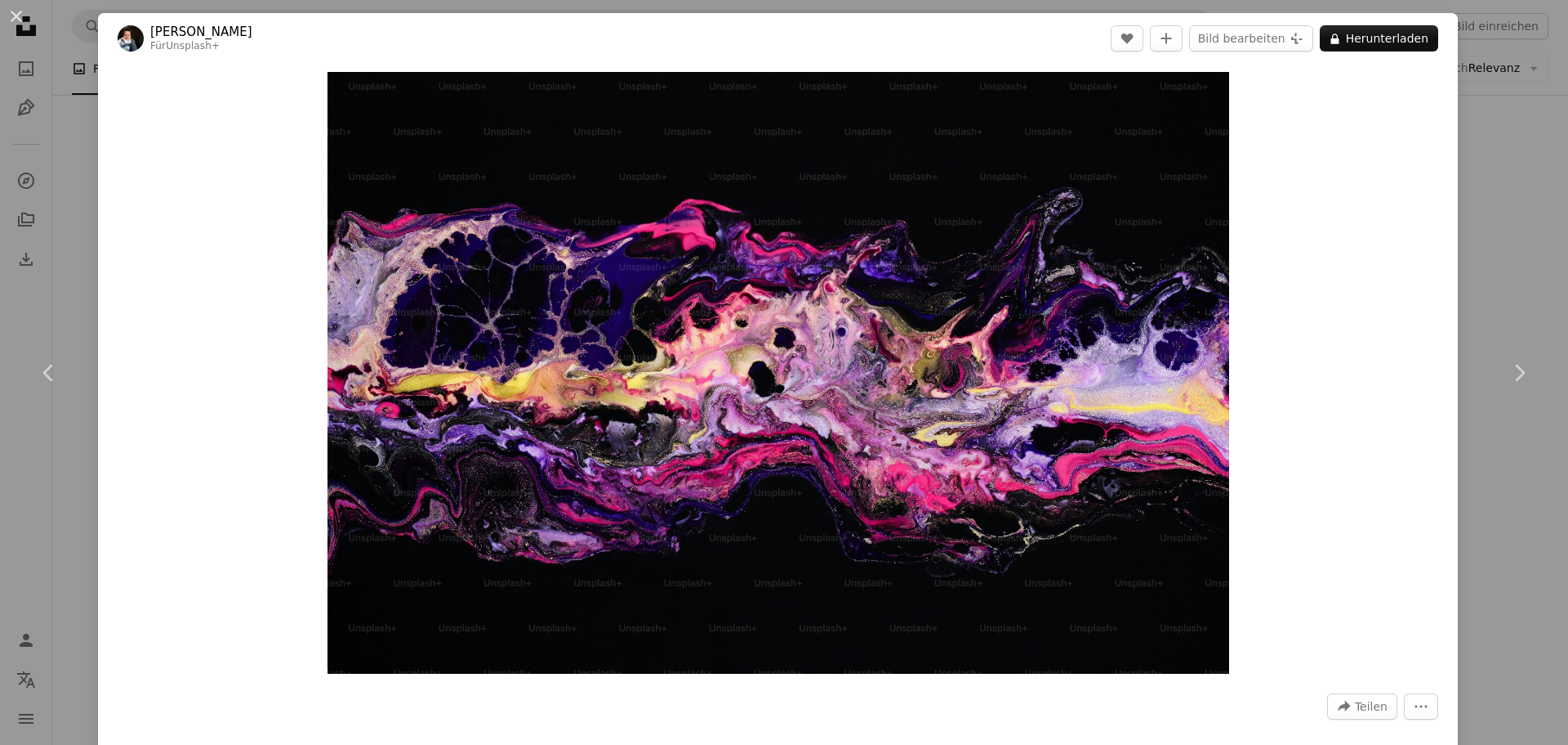
click at [1433, 41] on header "[PERSON_NAME] Für Unsplash+ A heart A plus sign Bild bearbeiten Plus sign for U…" at bounding box center [778, 38] width 1360 height 51
click at [1399, 36] on button "A lock Herunterladen" at bounding box center [1379, 38] width 119 height 26
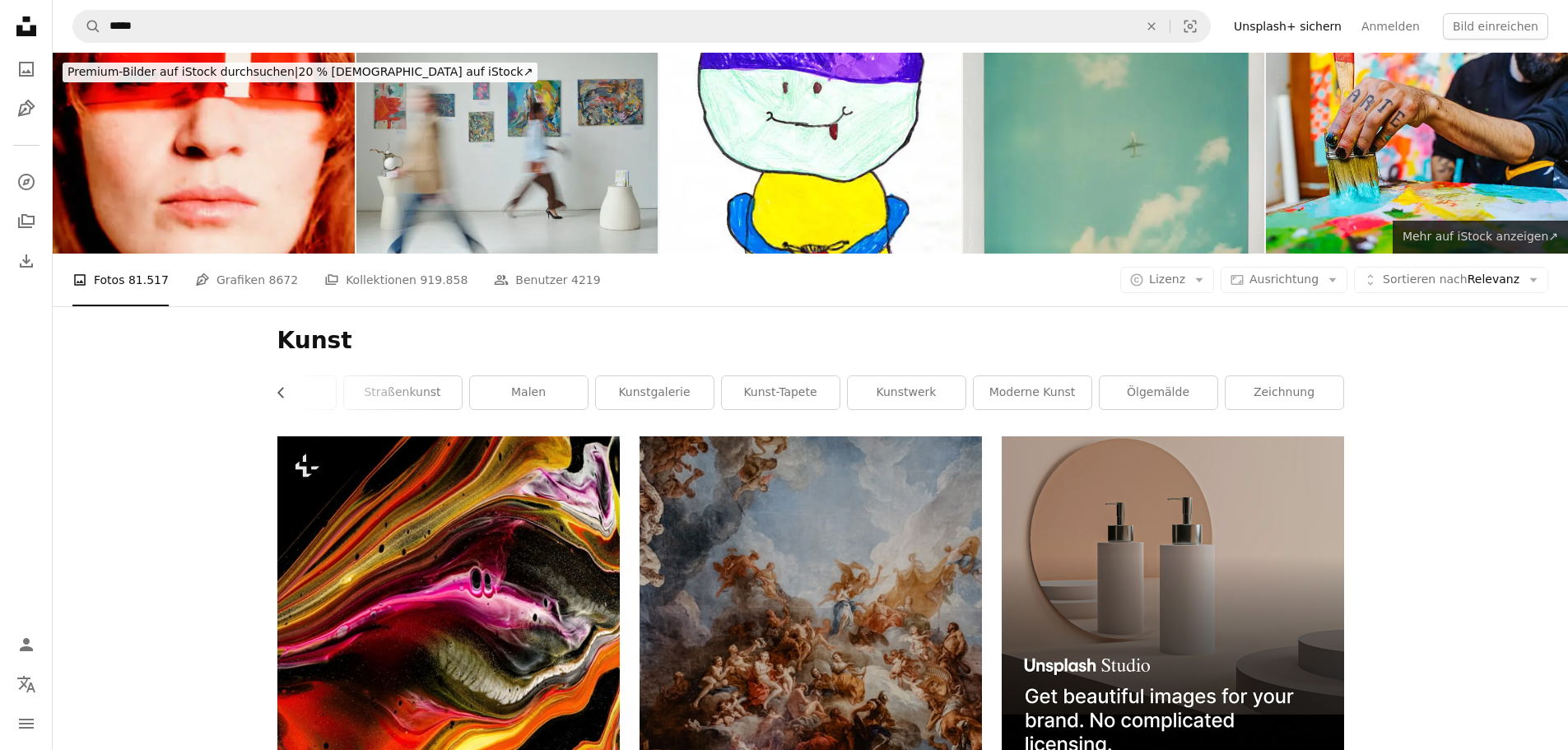
click at [1446, 236] on span "Mehr auf iStock anzeigen ↗" at bounding box center [1480, 236] width 155 height 13
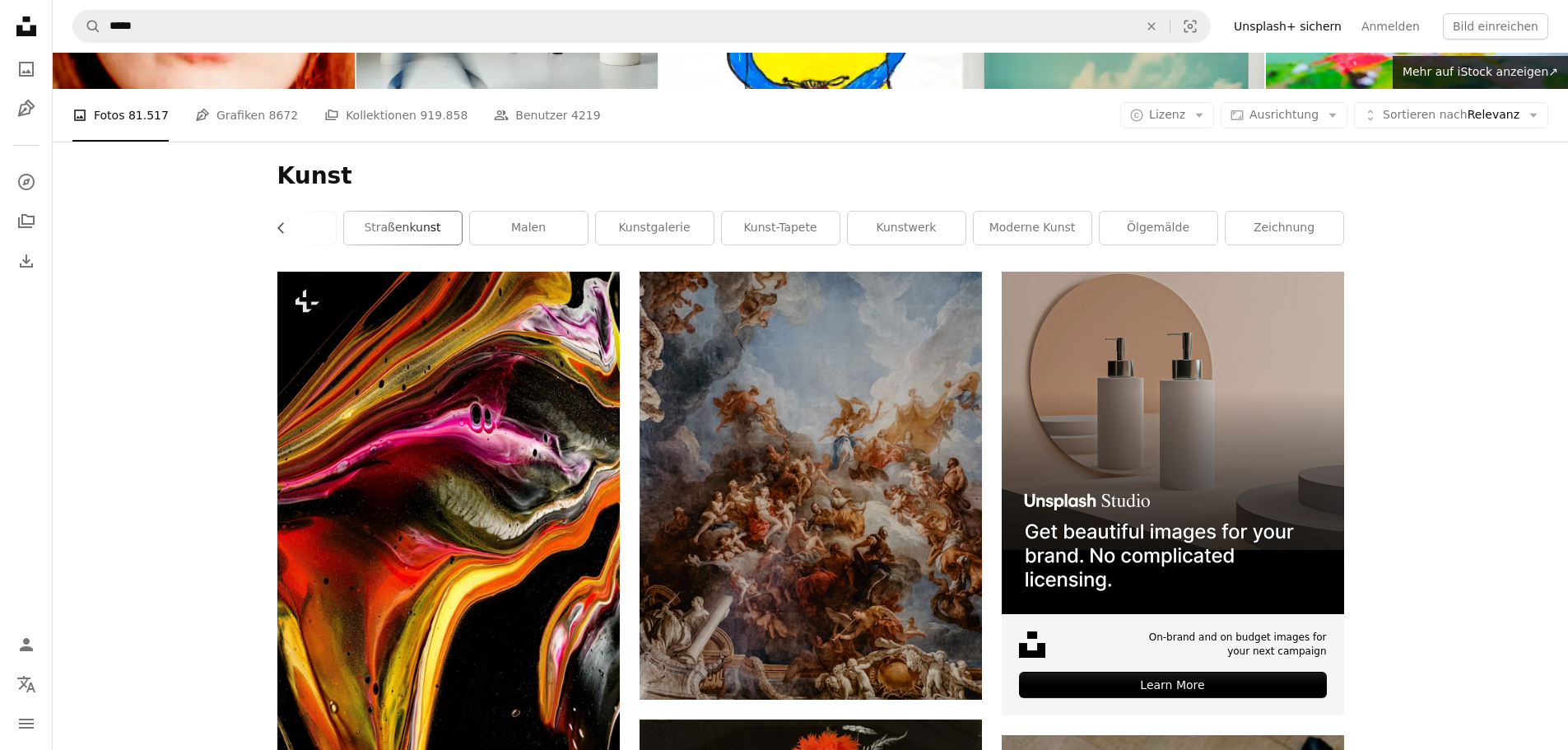
click at [394, 232] on link "Straßenkunst" at bounding box center [402, 227] width 118 height 33
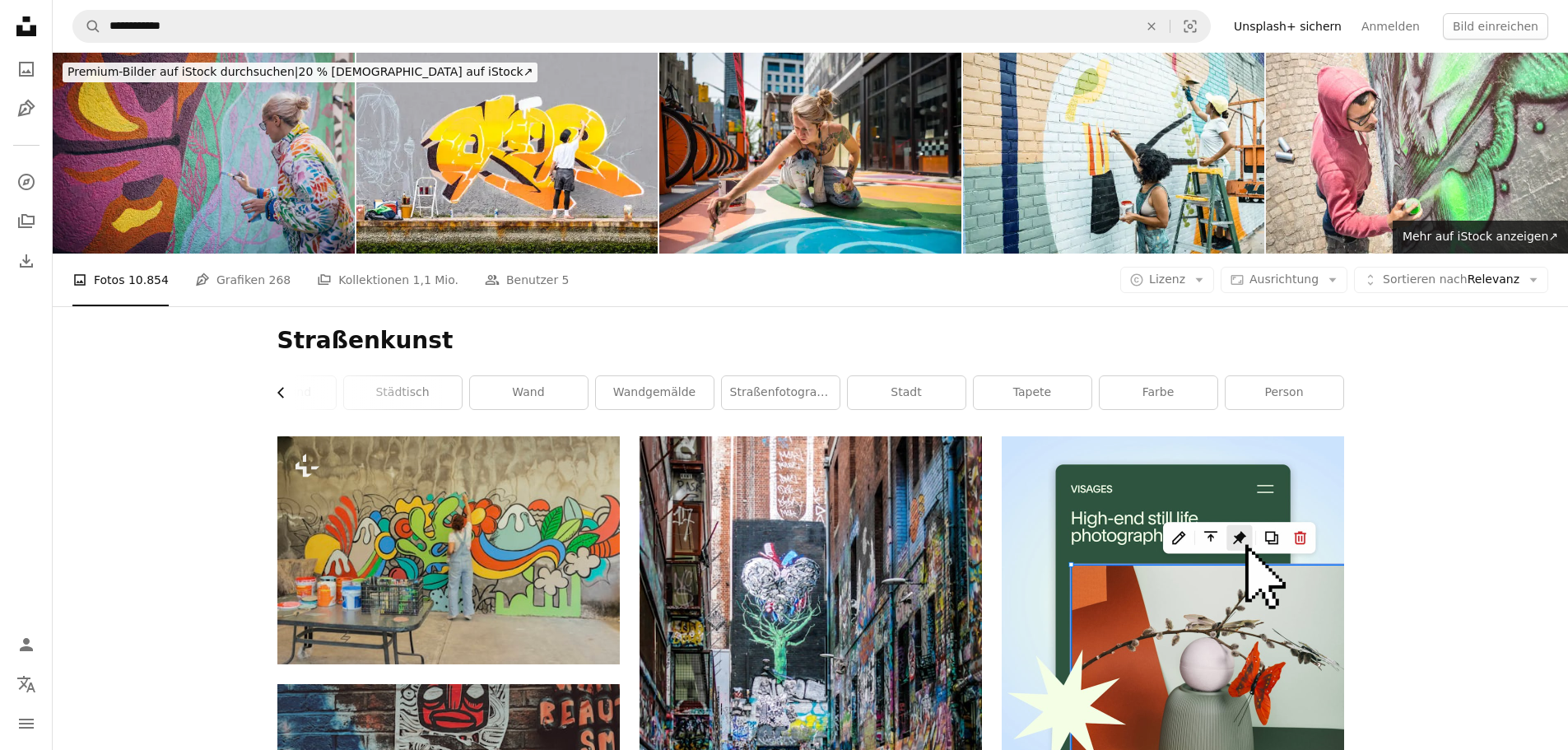
click at [275, 391] on icon "Chevron left" at bounding box center [281, 393] width 16 height 16
click at [275, 391] on div "Straßenkunst Chevron right [GEOGRAPHIC_DATA] Hintergrund städtisch [PERSON_NAME…" at bounding box center [810, 371] width 1107 height 130
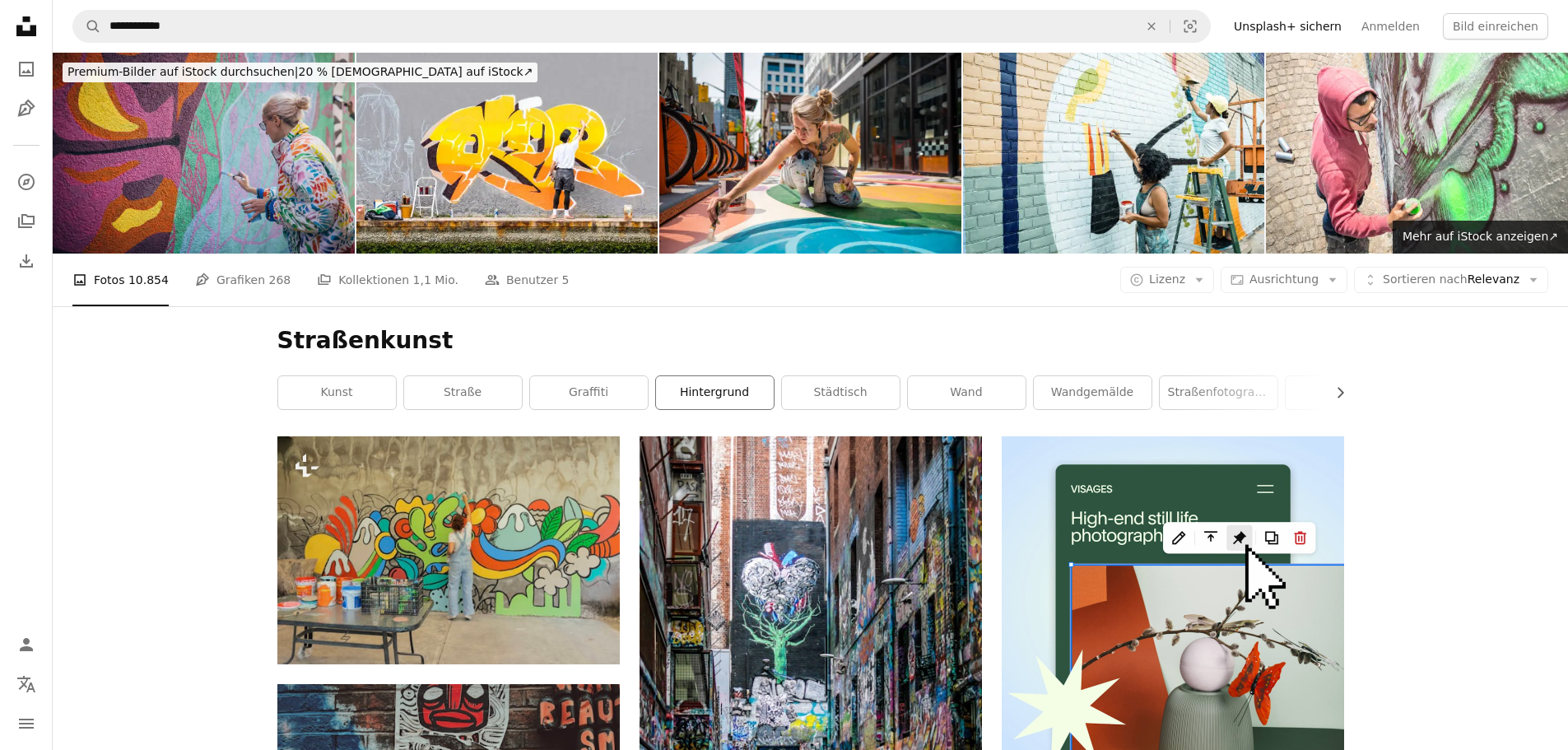
click at [659, 396] on link "Hintergrund" at bounding box center [715, 393] width 118 height 33
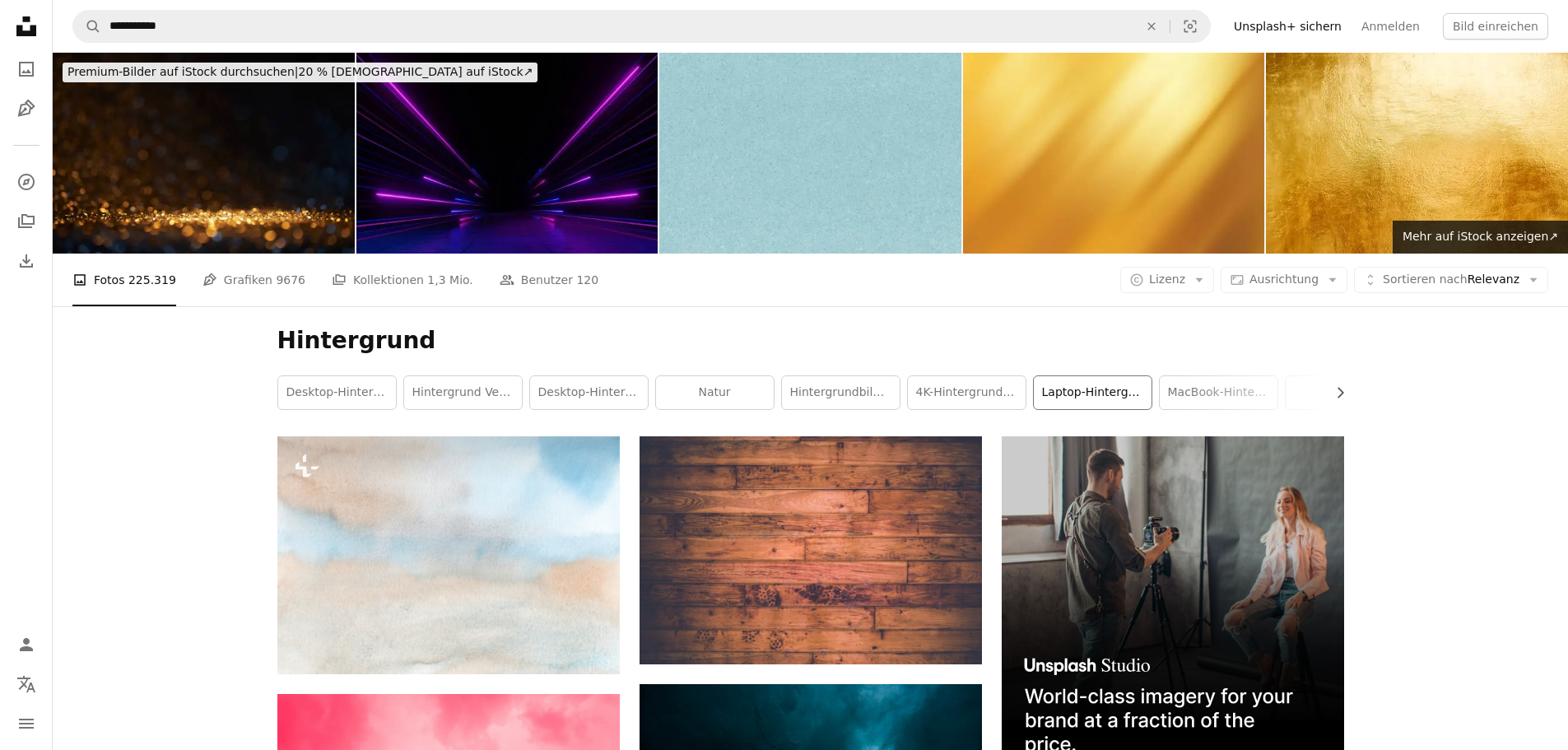
click at [1082, 394] on link "Laptop-Hintergrundbild" at bounding box center [1092, 393] width 118 height 33
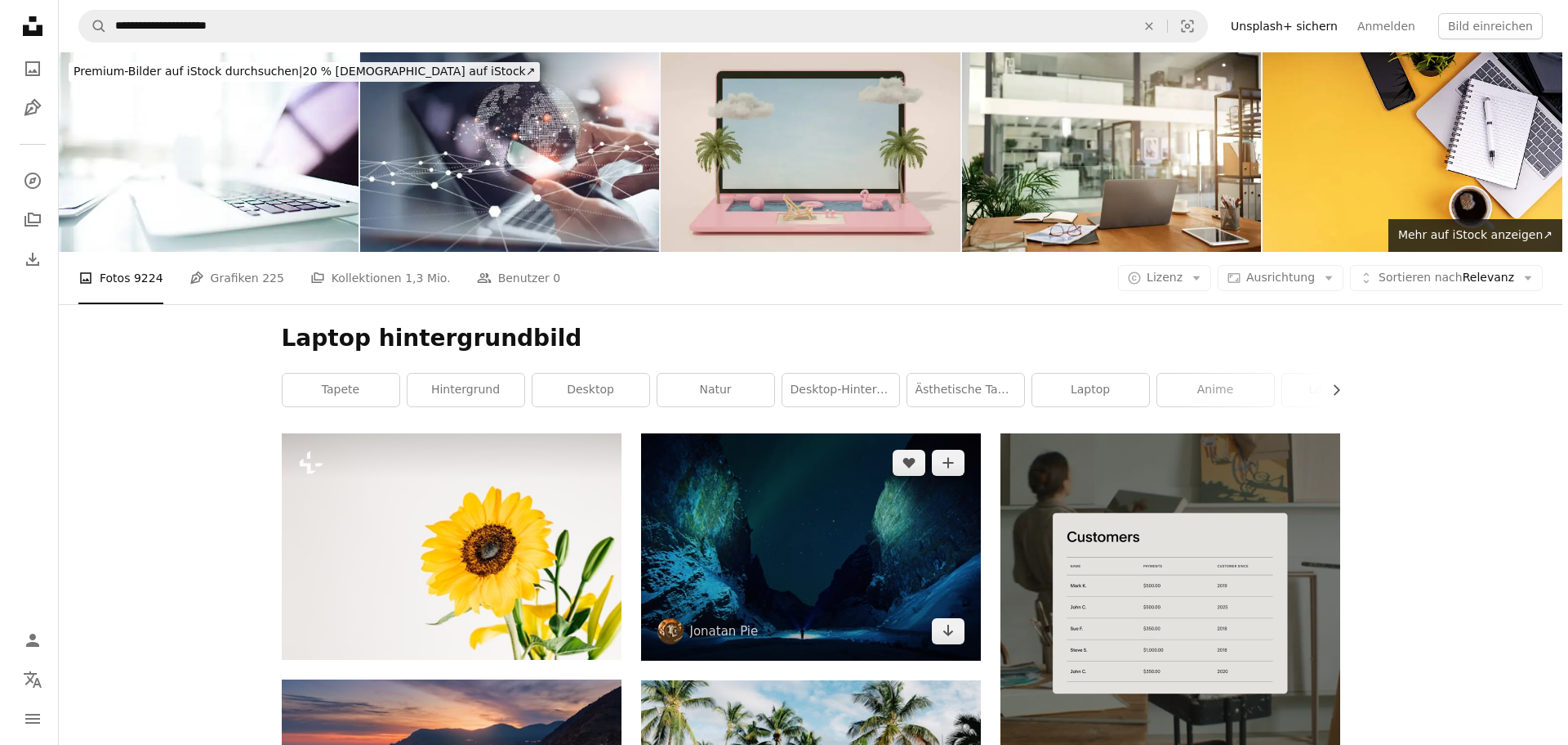
scroll to position [408, 0]
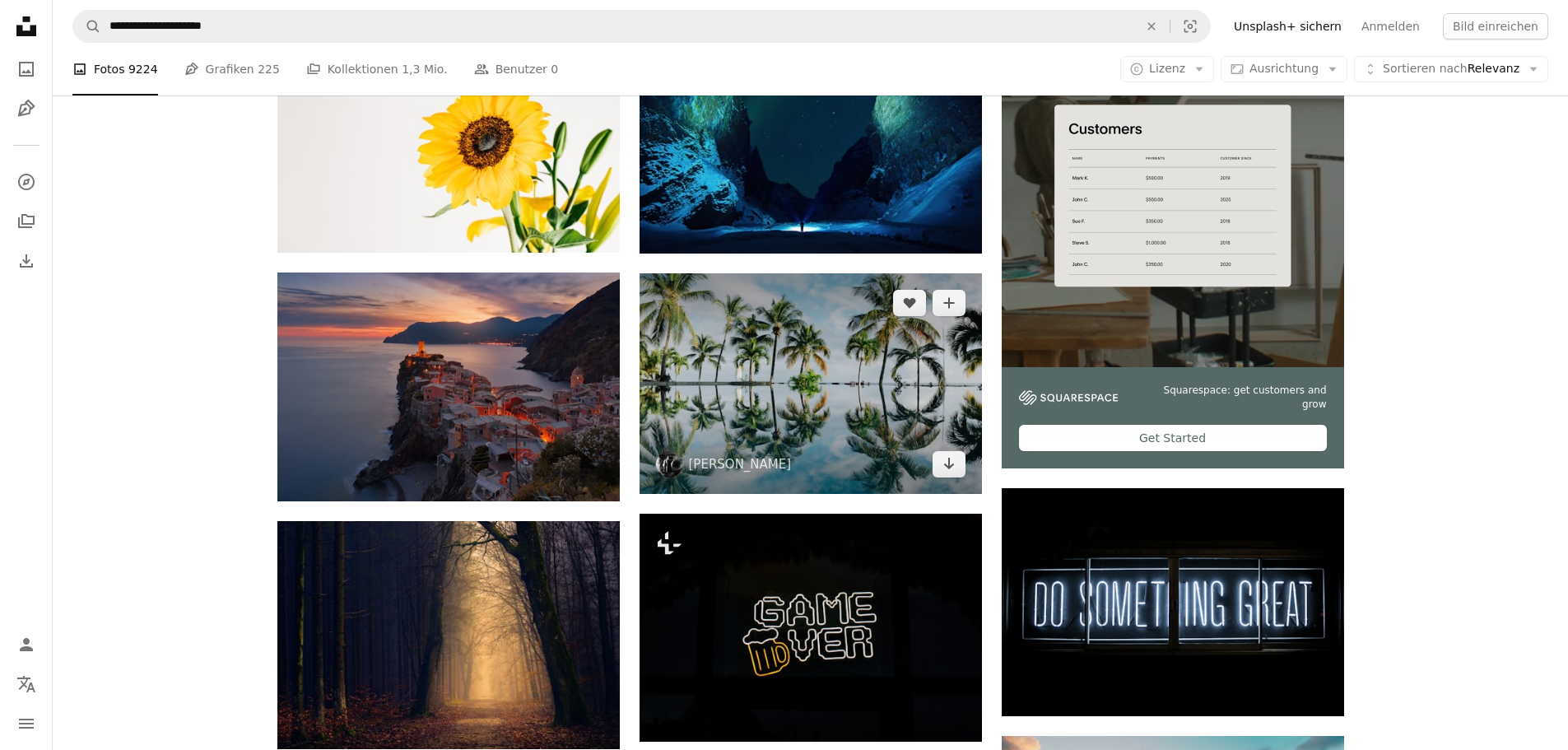
click at [864, 424] on img at bounding box center [810, 383] width 343 height 220
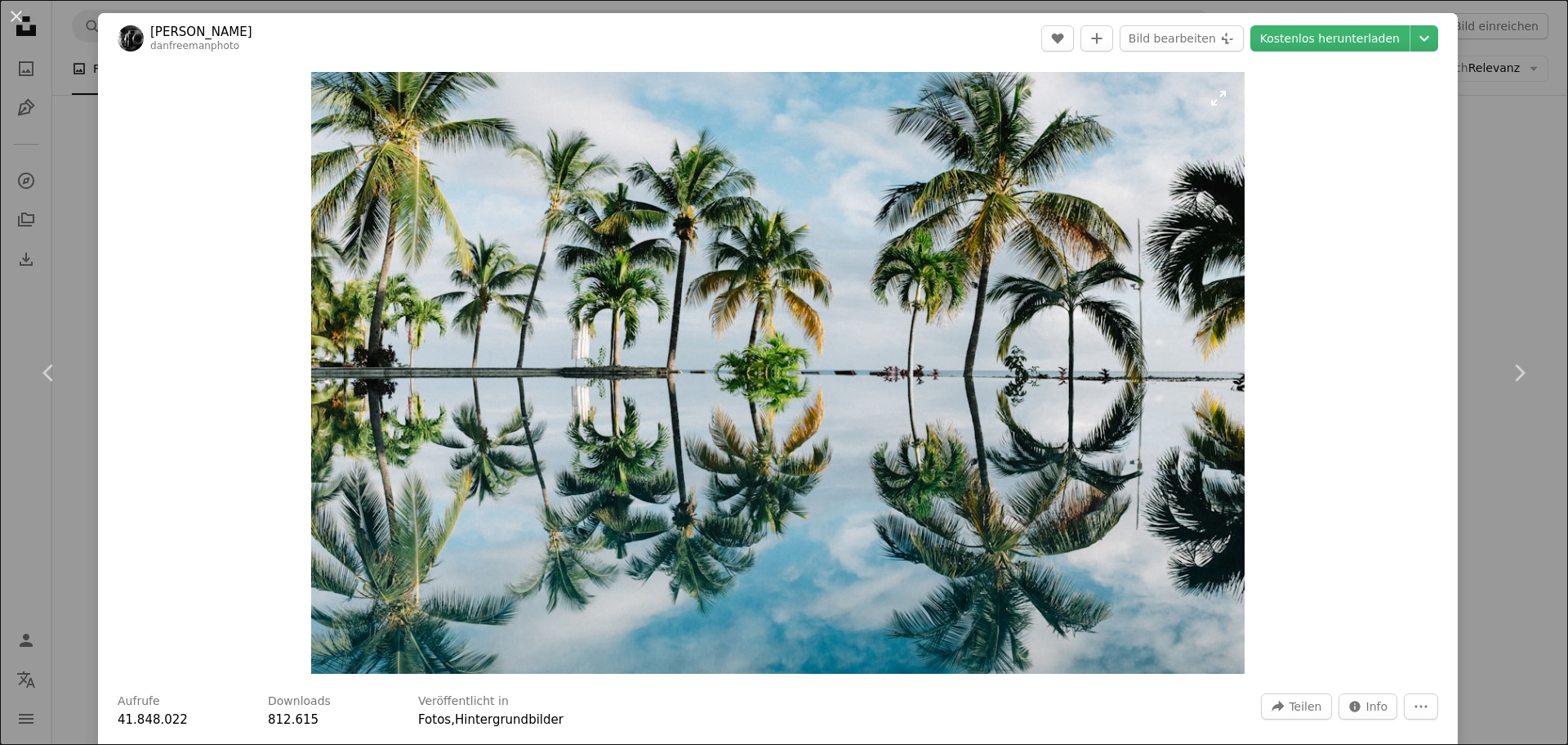
click at [839, 346] on img "Dieses Bild heranzoomen" at bounding box center [777, 372] width 933 height 602
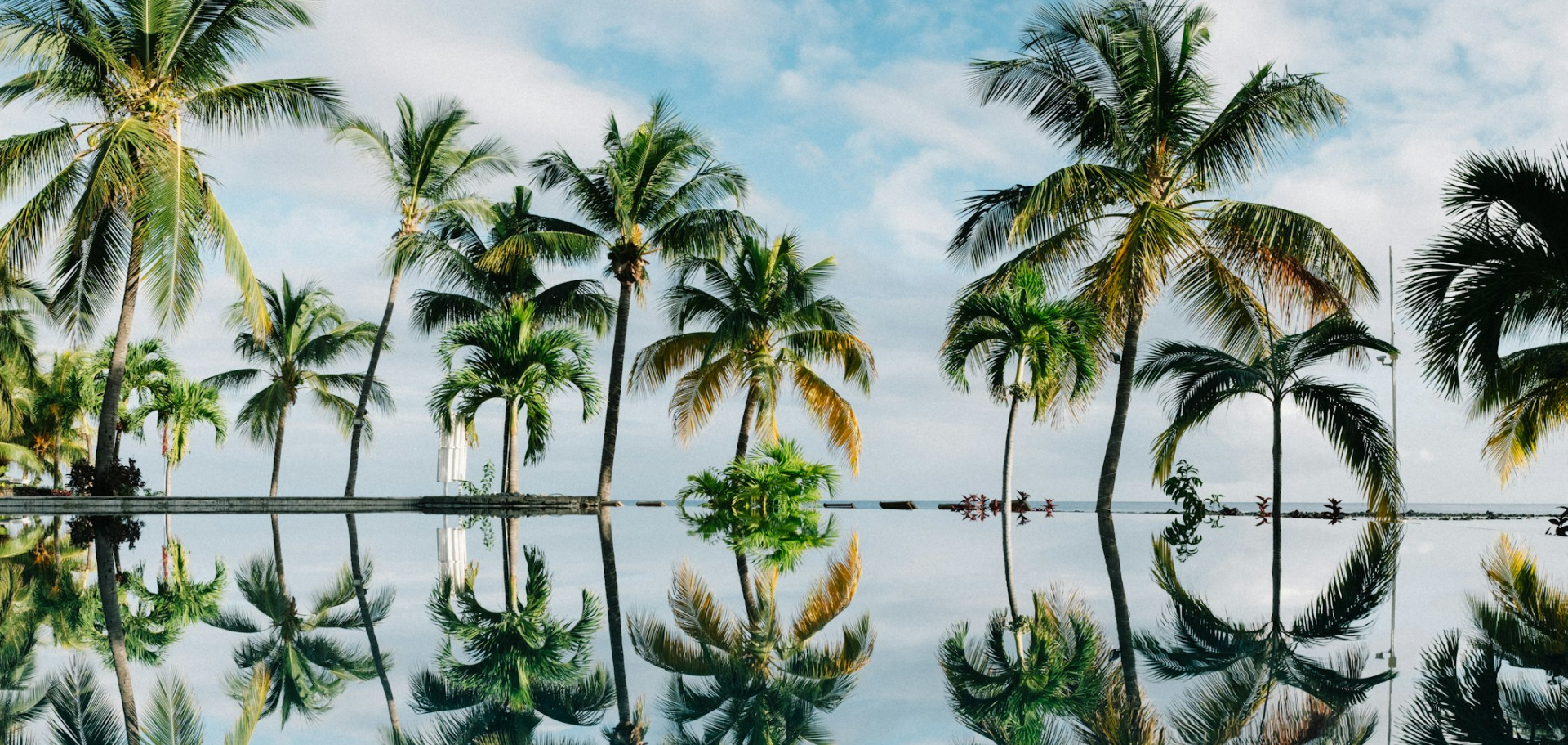
scroll to position [126, 0]
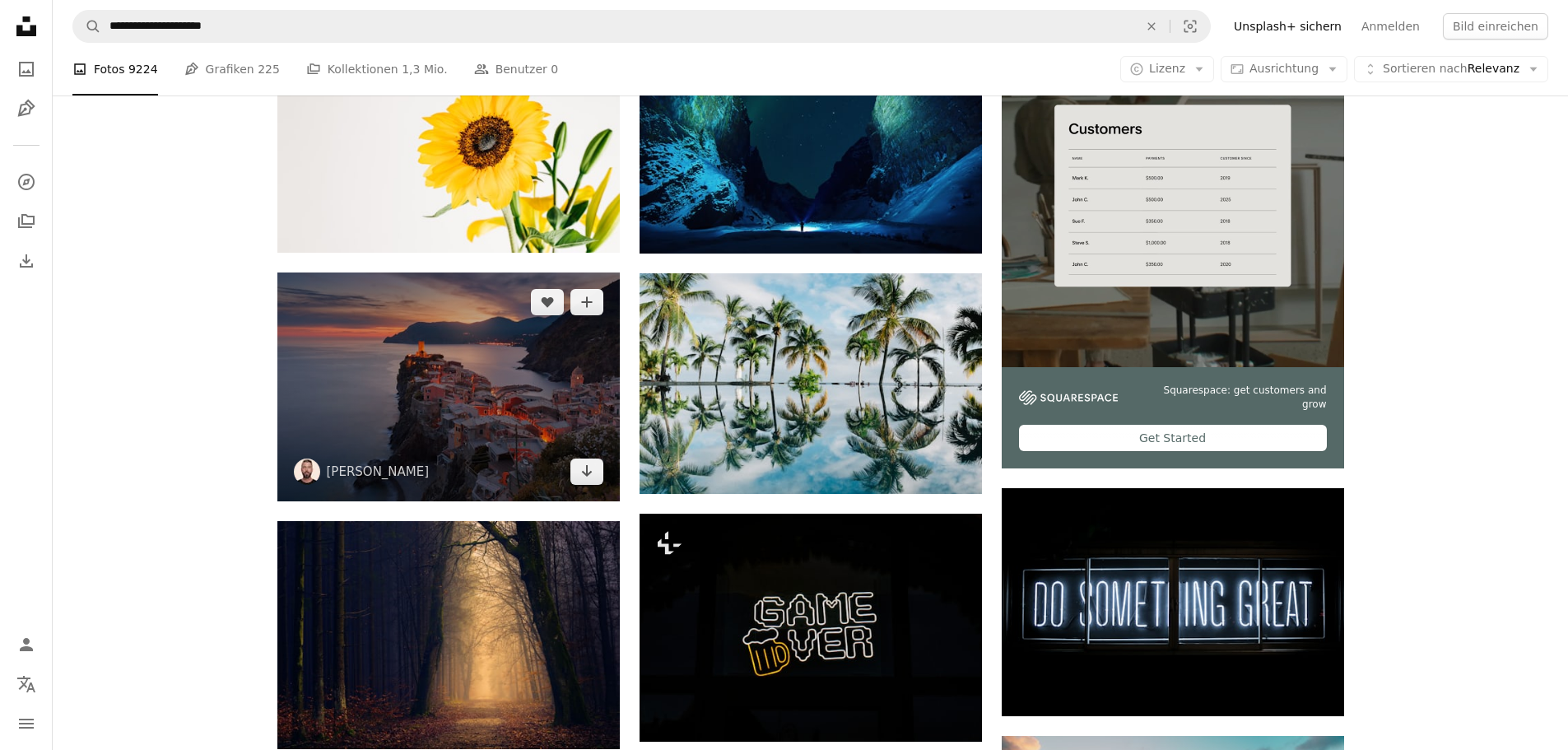
click at [422, 390] on img at bounding box center [449, 386] width 343 height 227
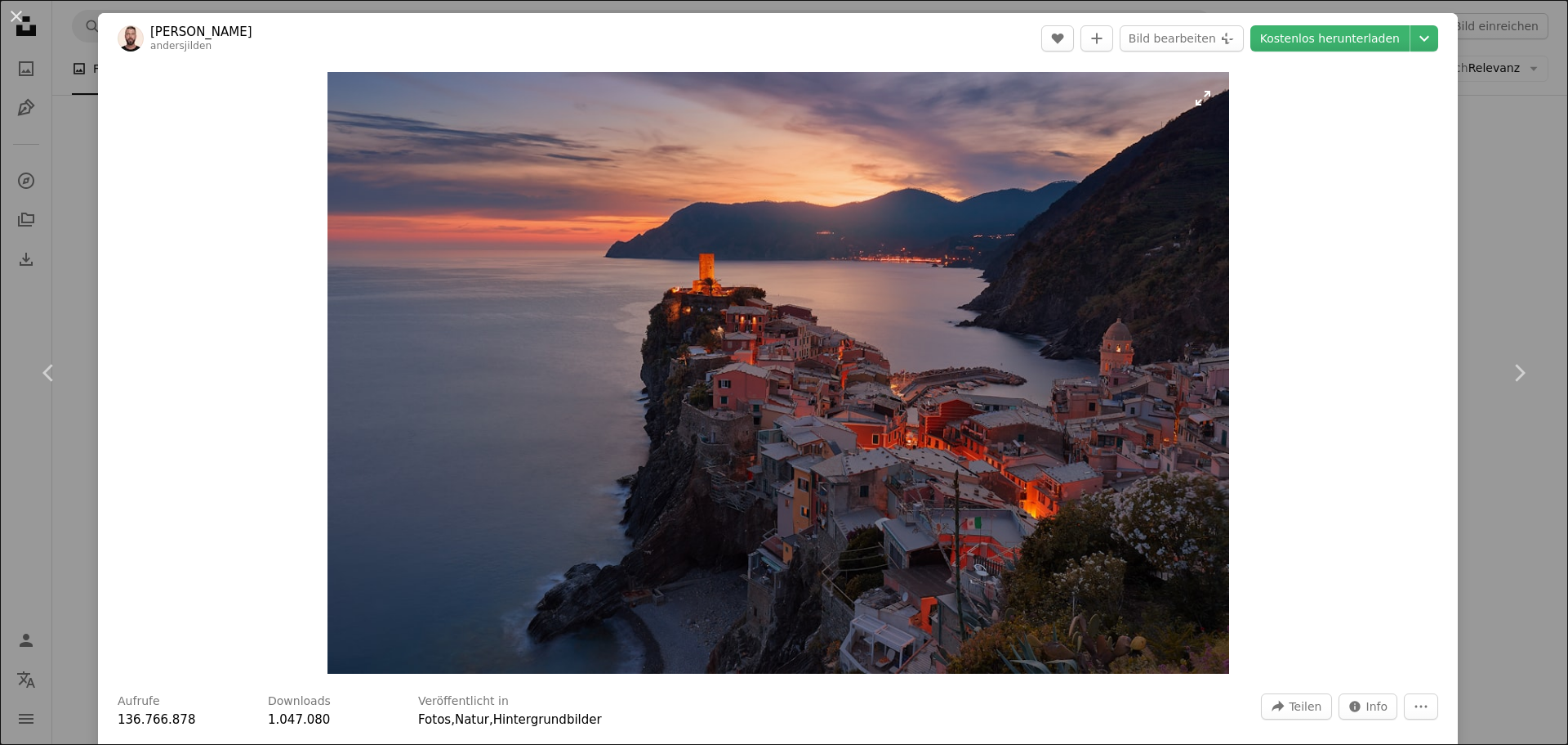
click at [825, 401] on img "Dieses Bild heranzoomen" at bounding box center [778, 372] width 901 height 602
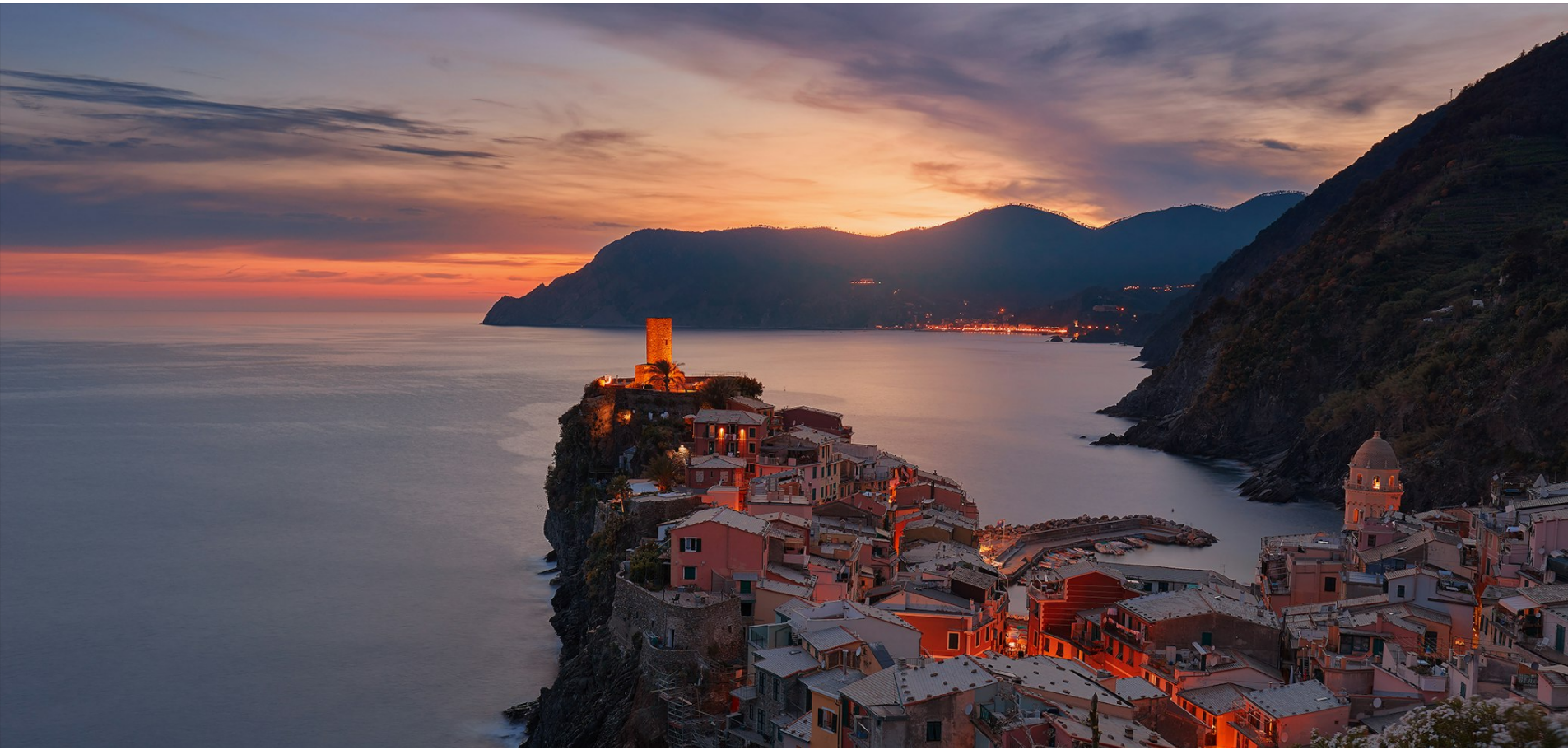
scroll to position [144, 0]
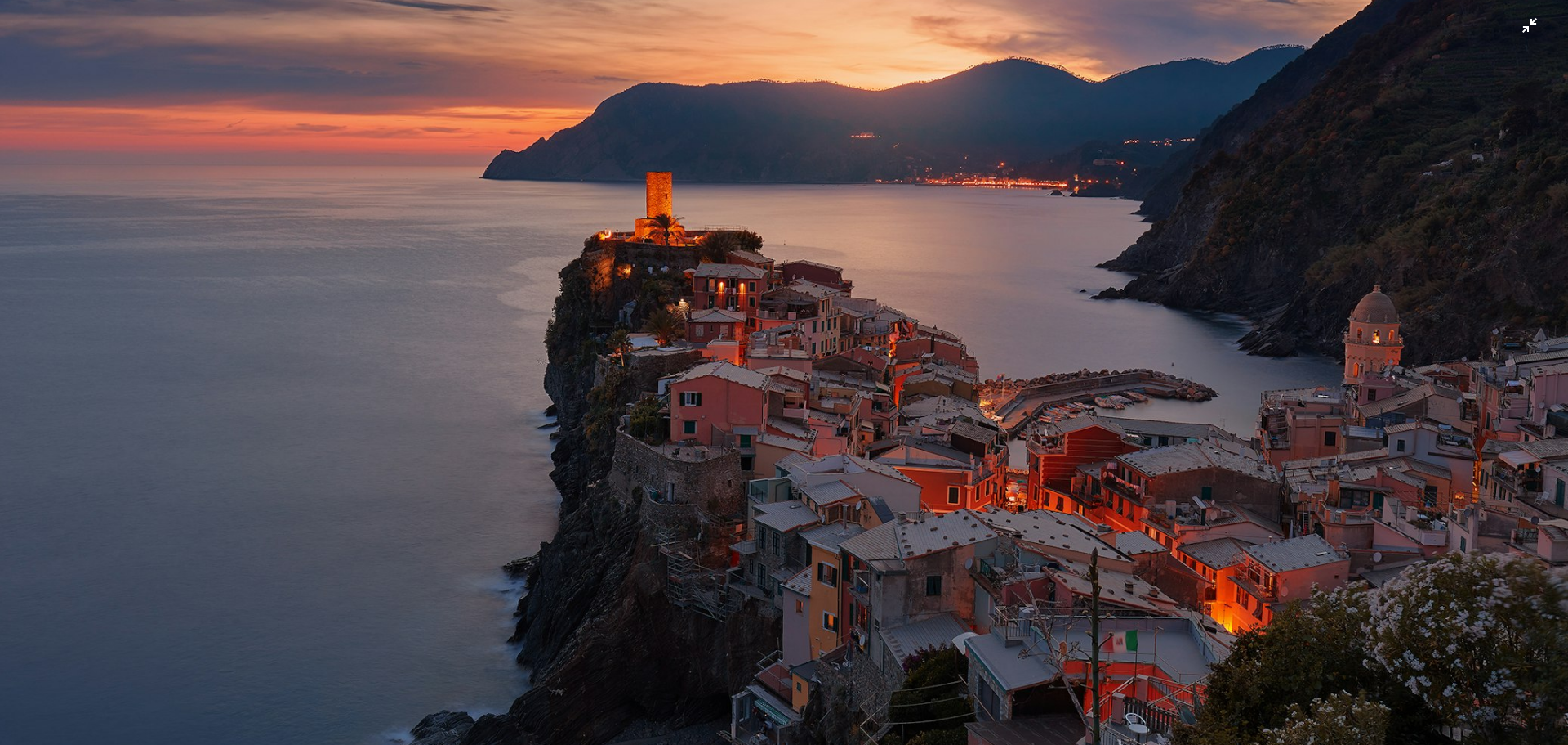
click at [818, 383] on img "Dieses Bild herauszoomen" at bounding box center [784, 379] width 1570 height 1047
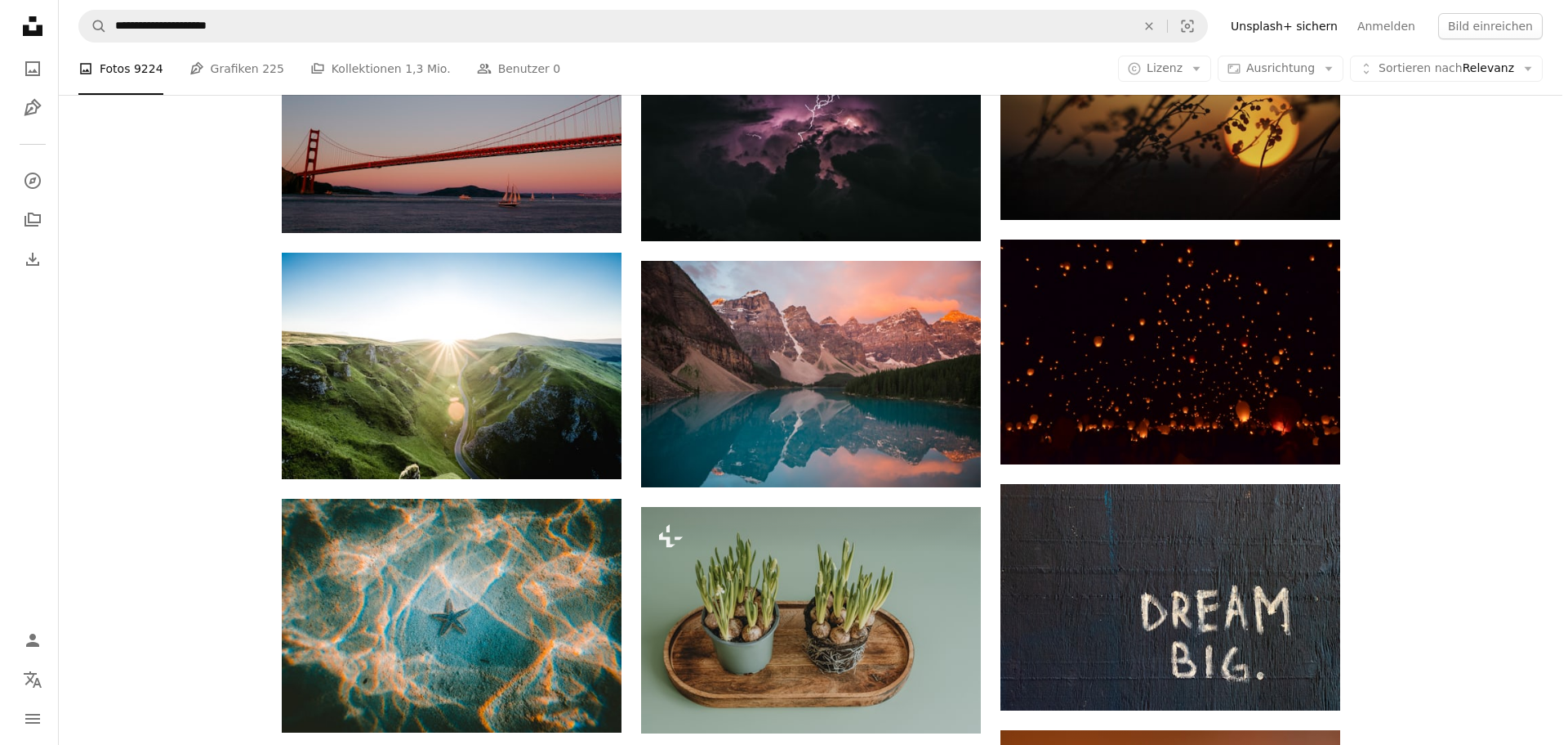
scroll to position [3514, 0]
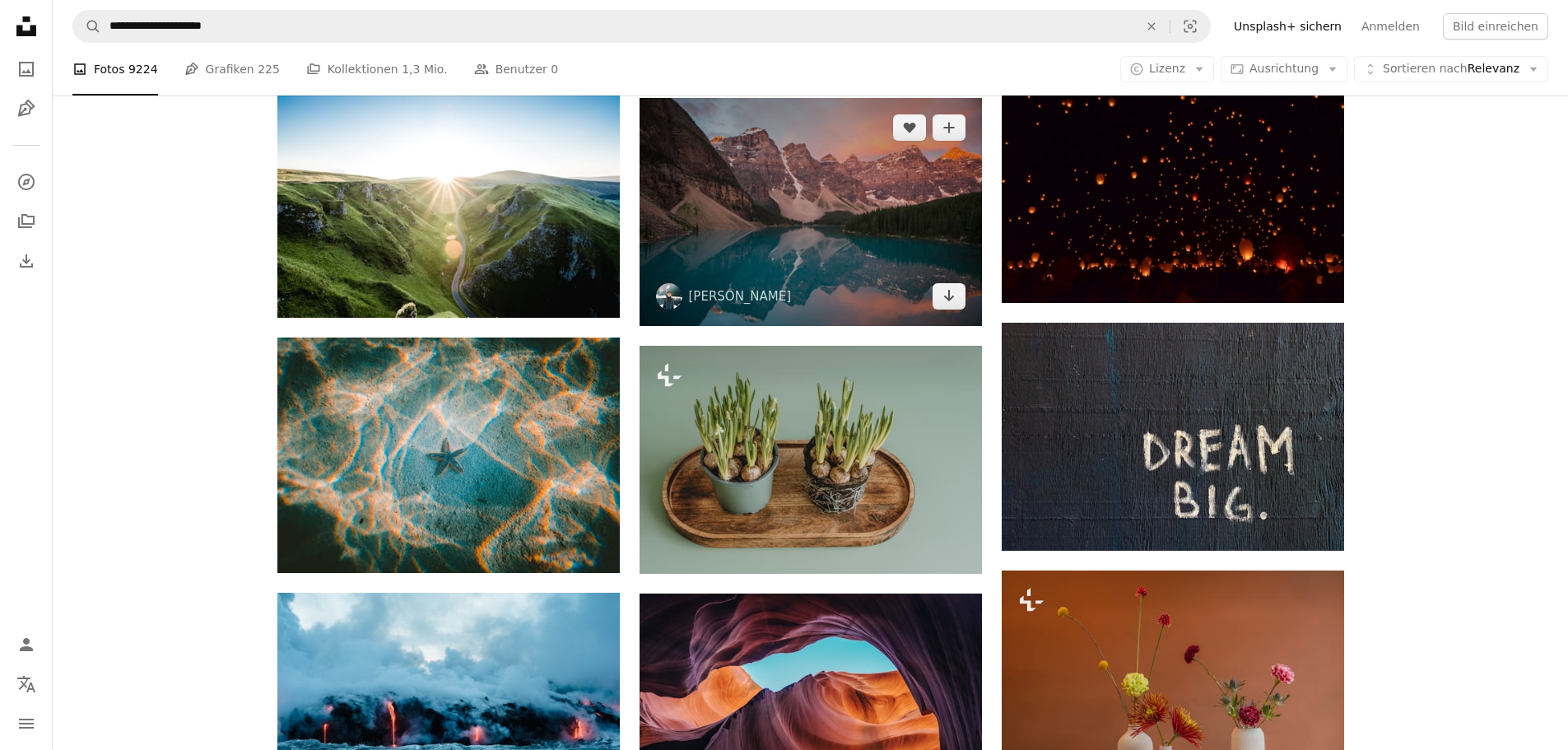
click at [852, 258] on img at bounding box center [810, 211] width 343 height 227
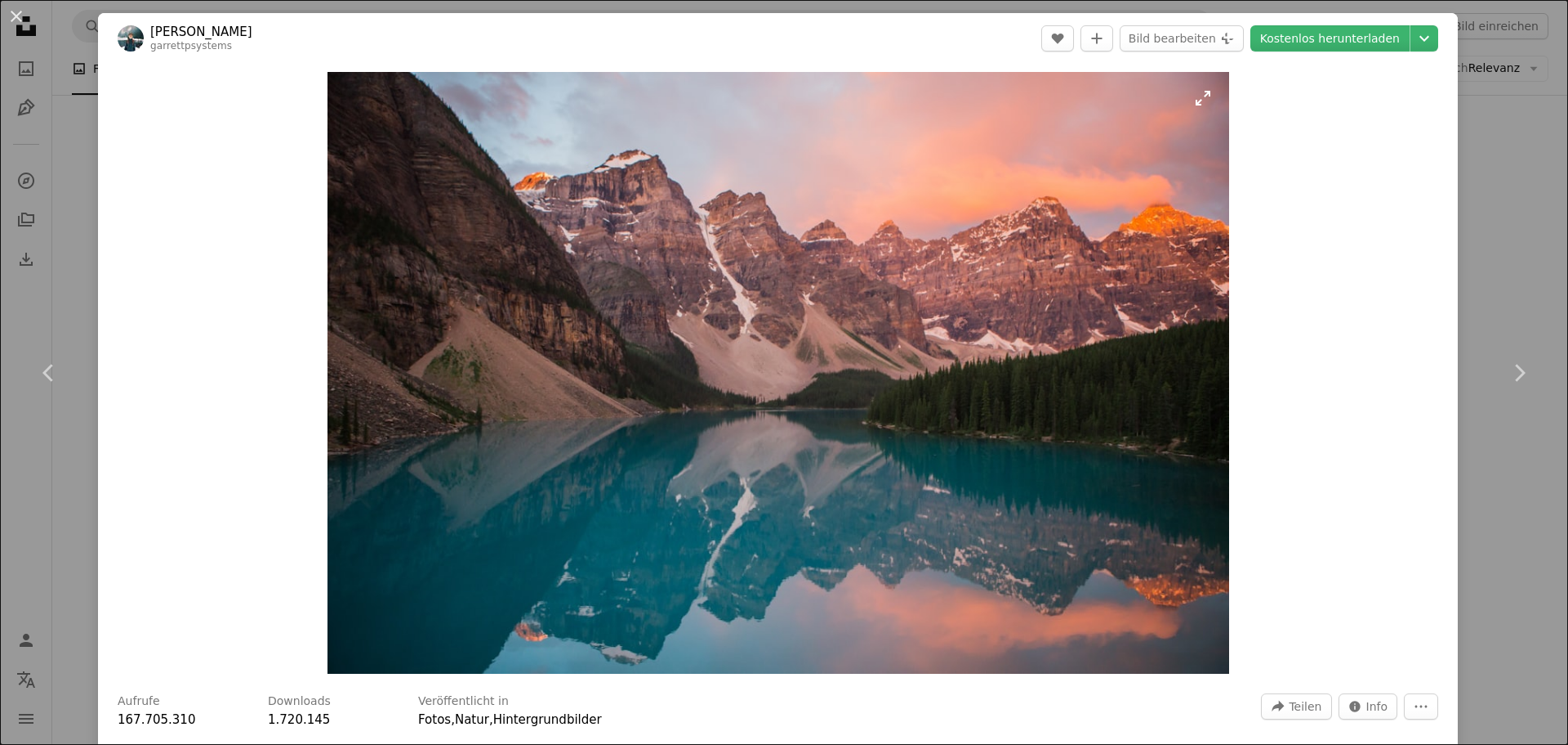
click at [841, 368] on img "Dieses Bild heranzoomen" at bounding box center [778, 372] width 901 height 602
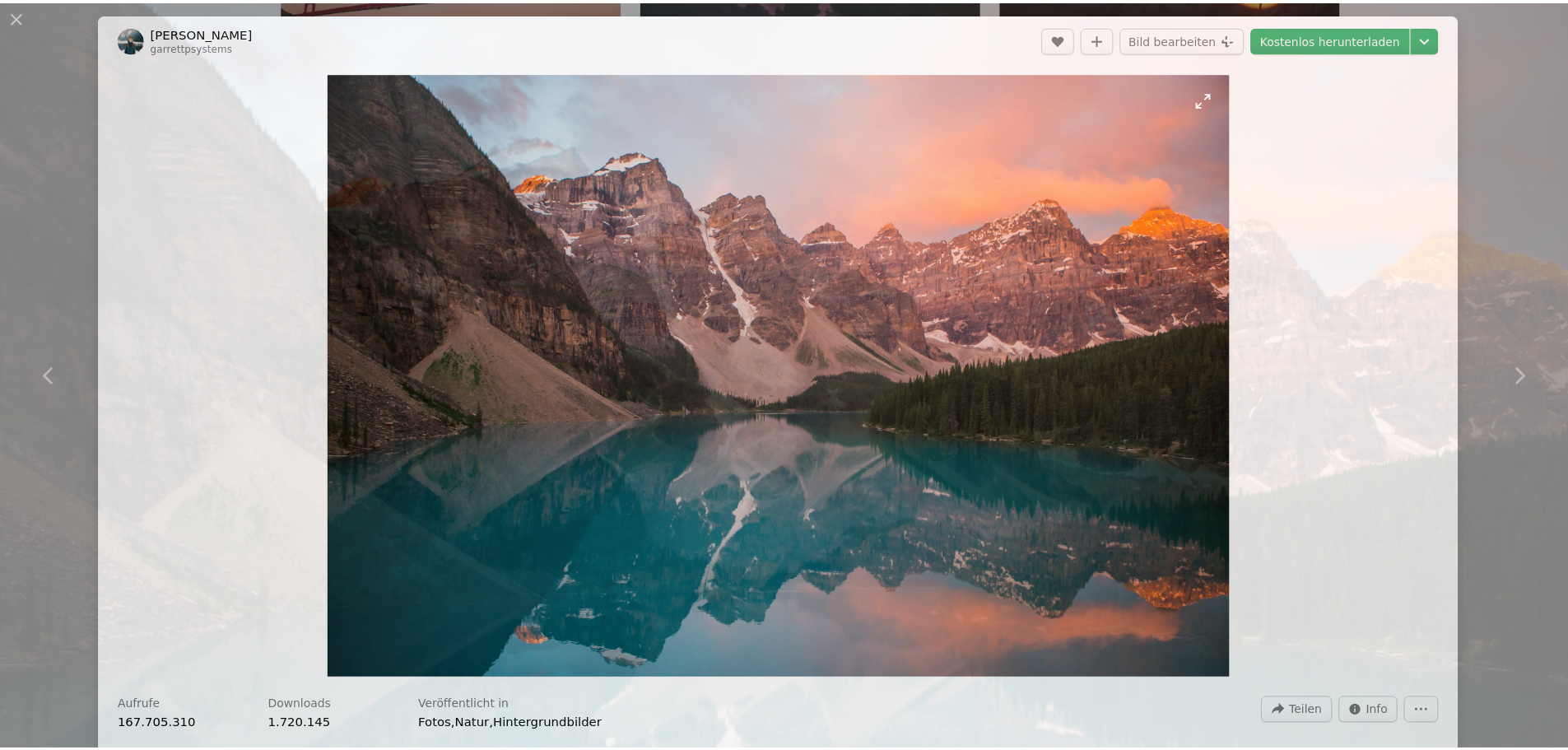
scroll to position [144, 0]
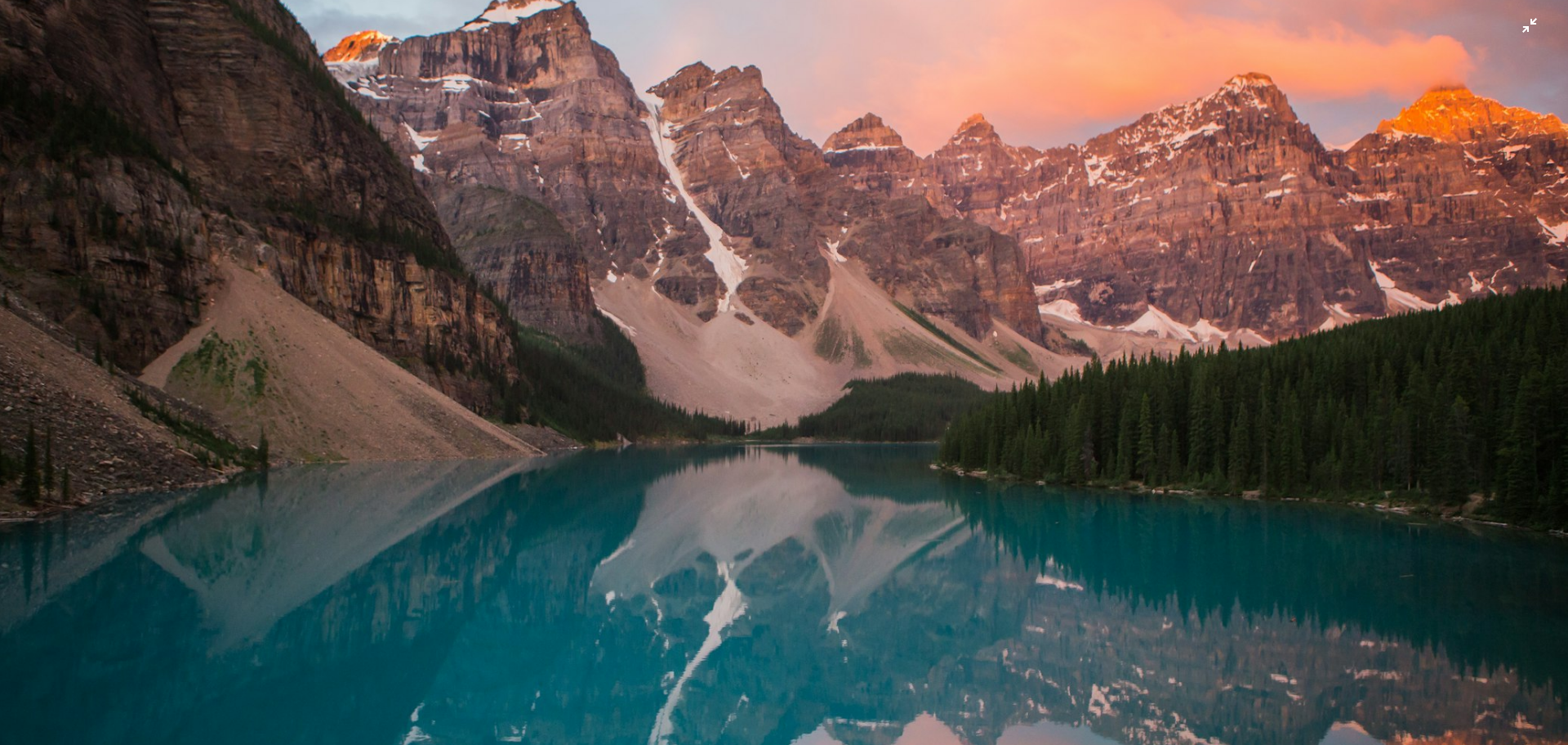
click at [841, 368] on img "Dieses Bild herauszoomen" at bounding box center [784, 379] width 1570 height 1047
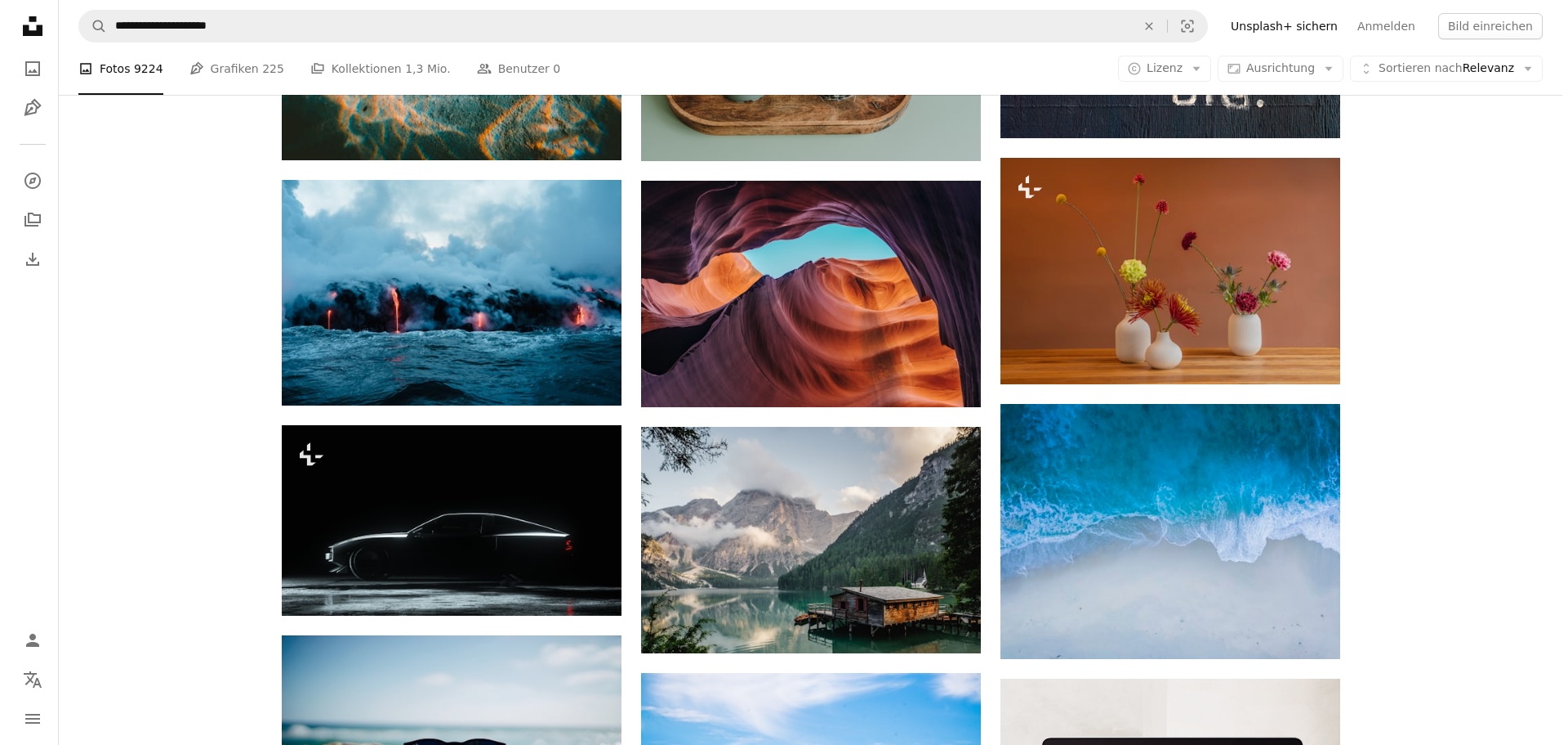
scroll to position [4004, 0]
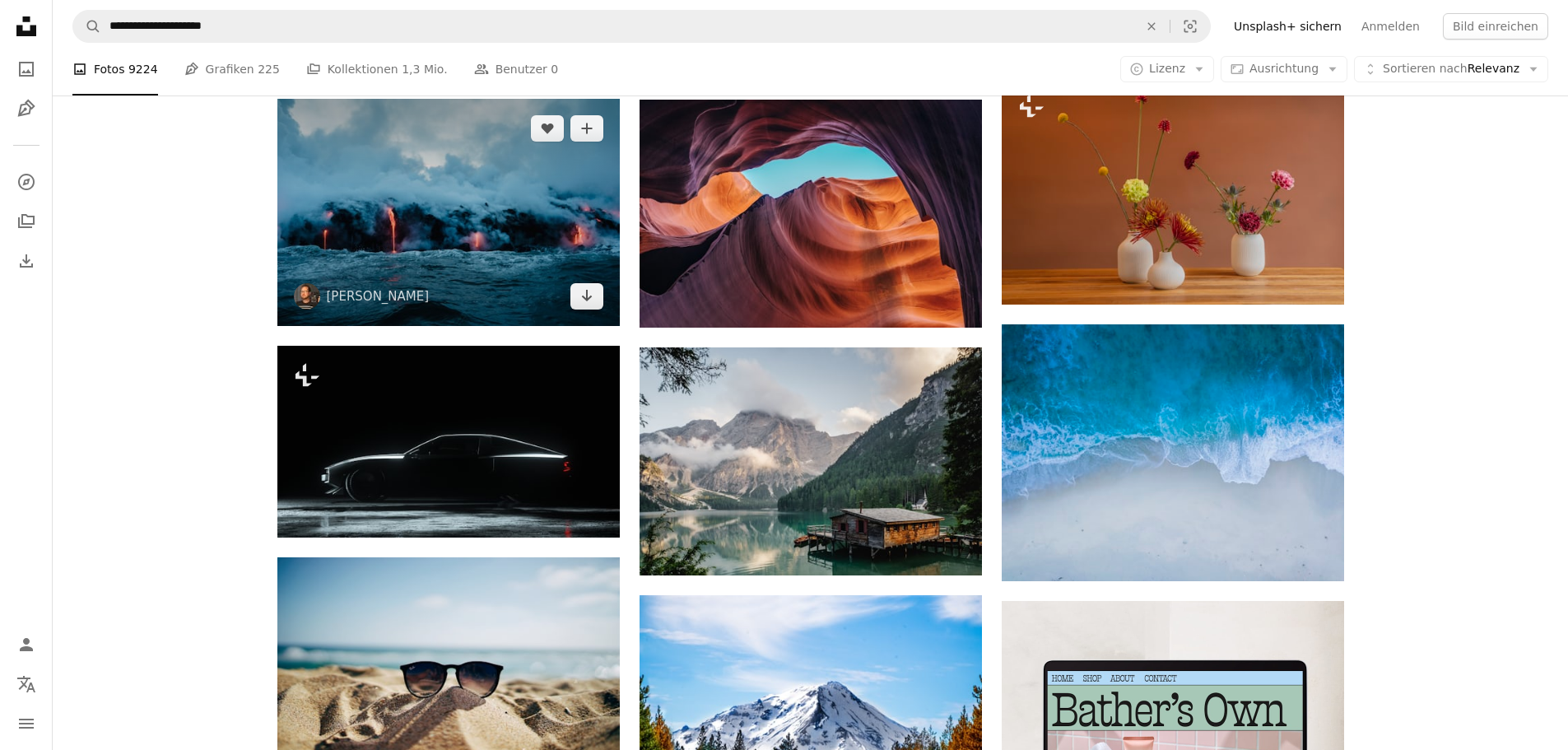
click at [512, 245] on img at bounding box center [449, 212] width 343 height 227
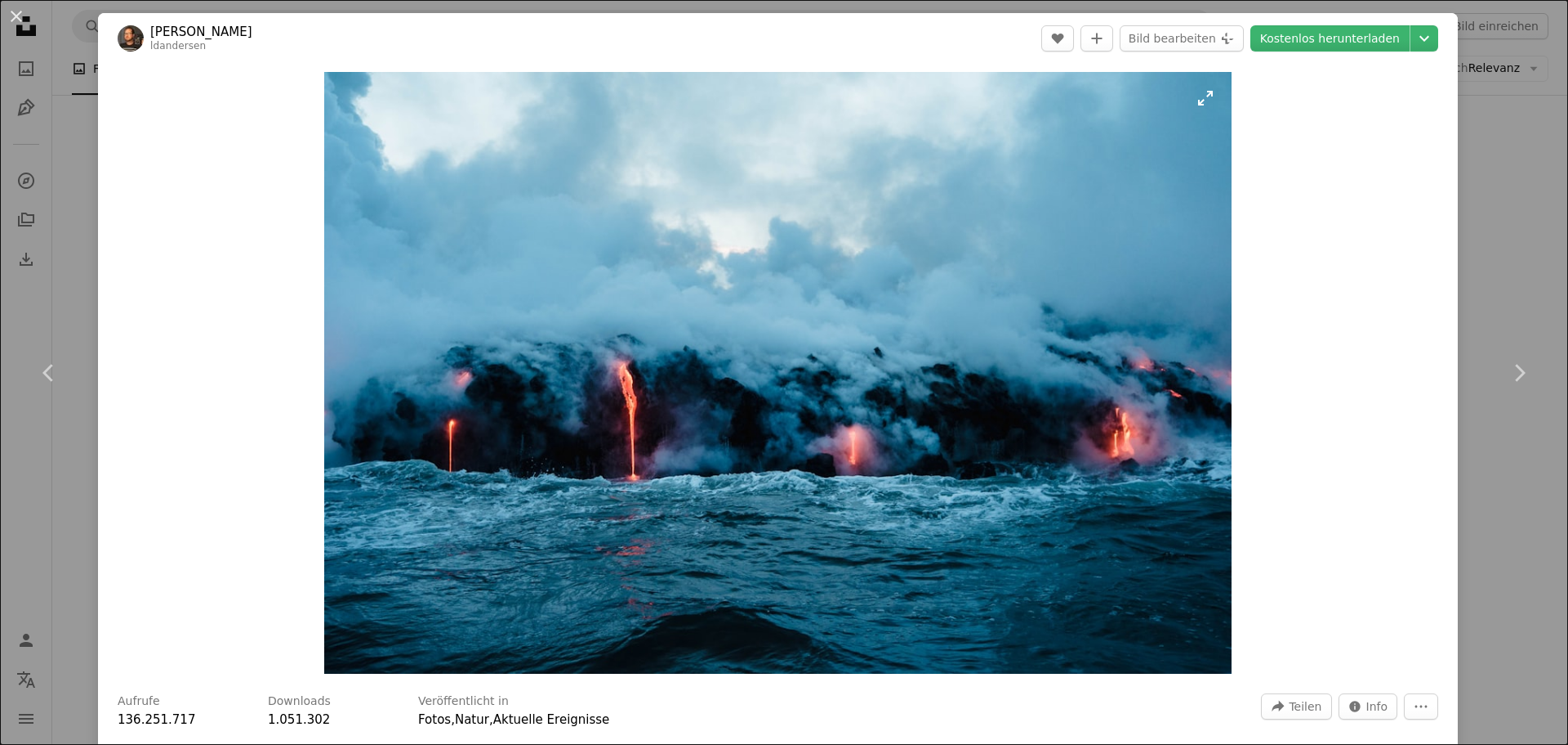
click at [508, 243] on img "Dieses Bild heranzoomen" at bounding box center [778, 372] width 908 height 602
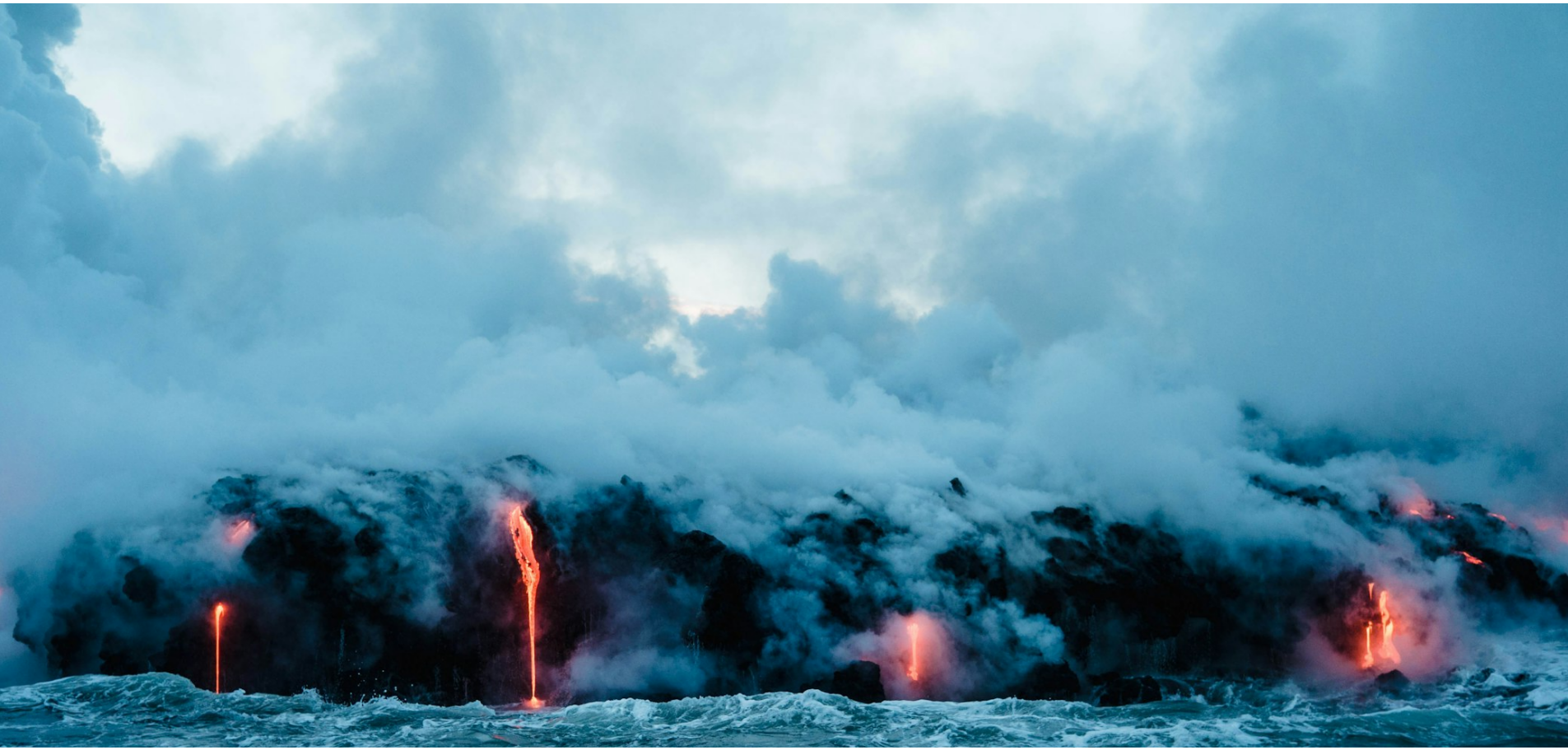
scroll to position [141, 0]
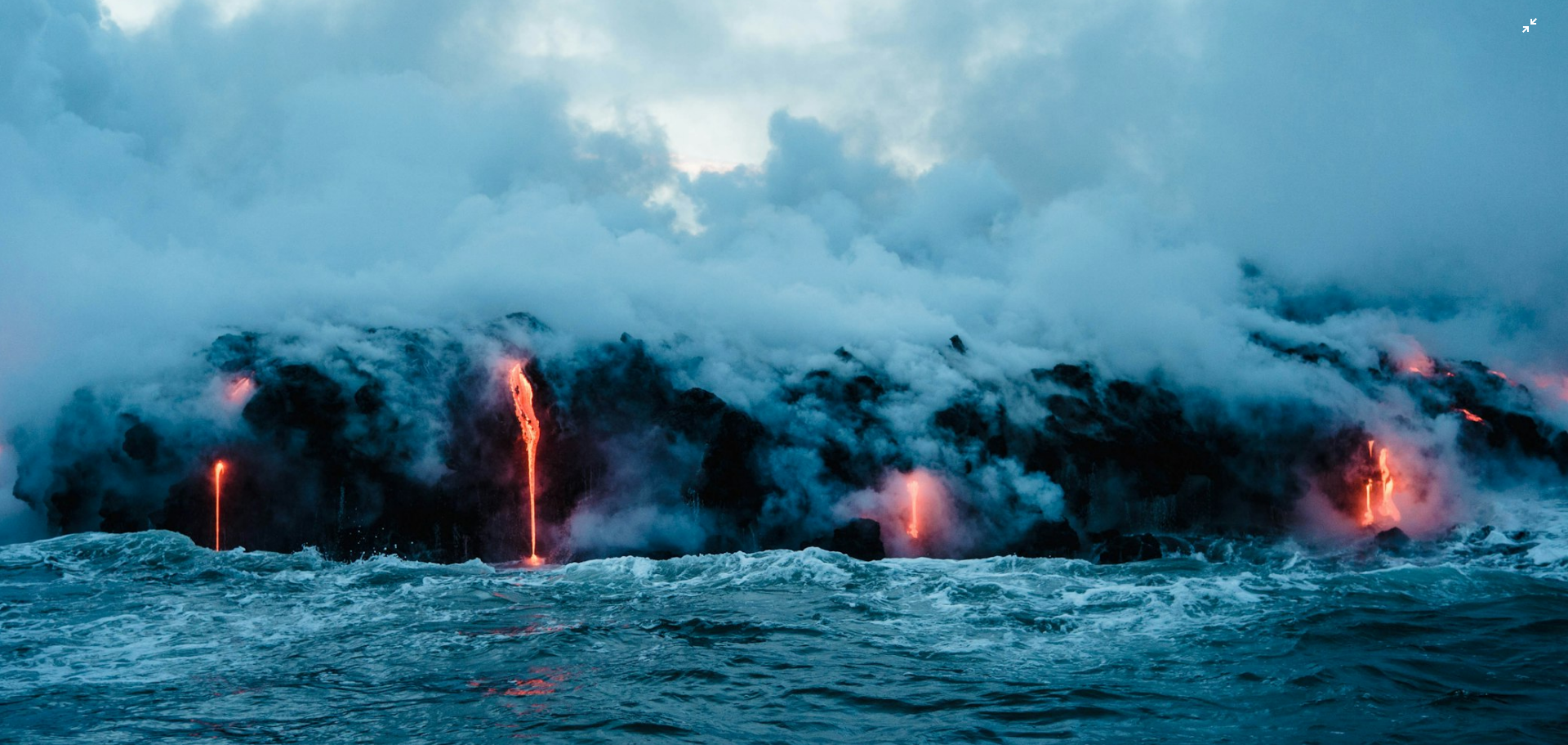
click at [499, 240] on img "Dieses Bild herauszoomen" at bounding box center [784, 379] width 1570 height 1041
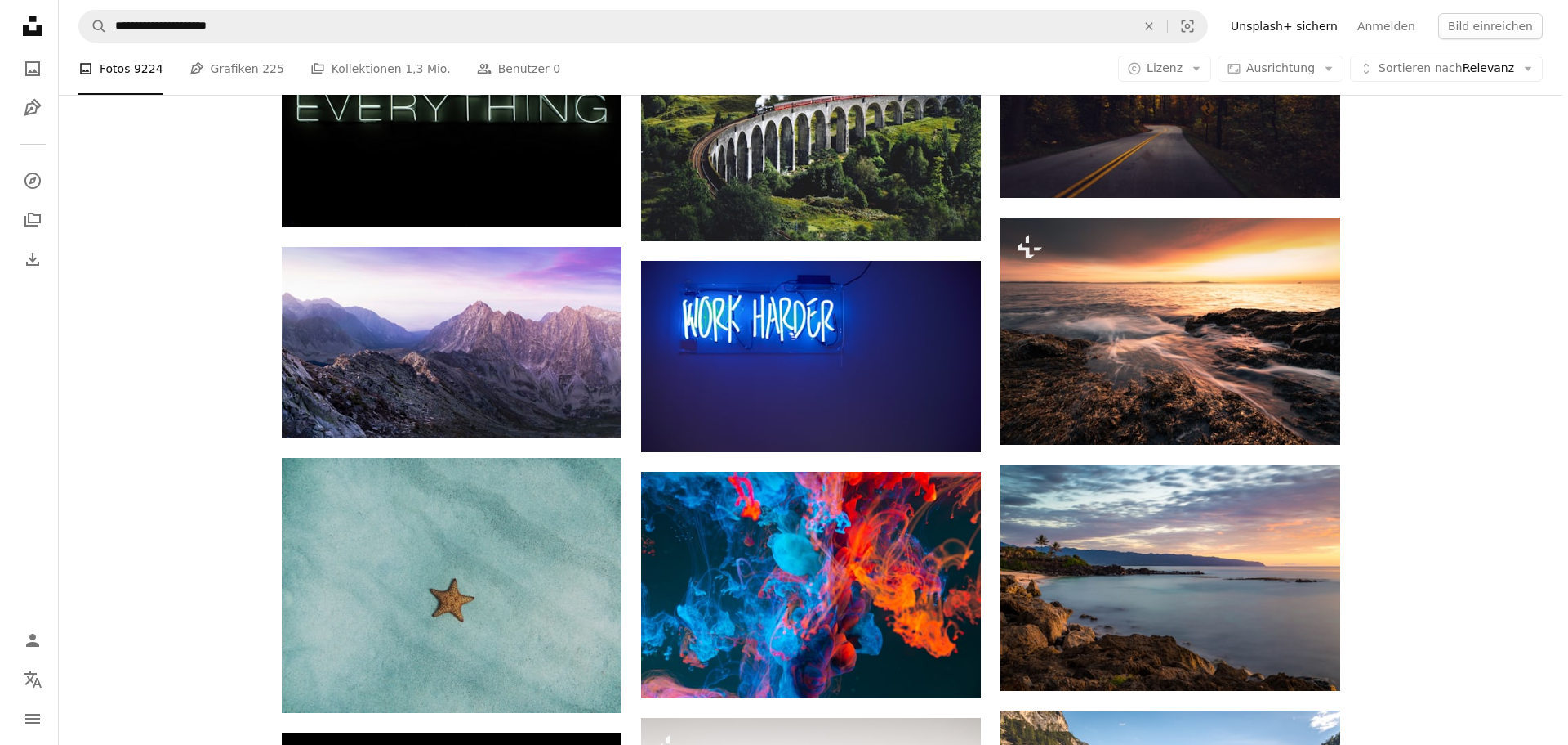
scroll to position [5476, 0]
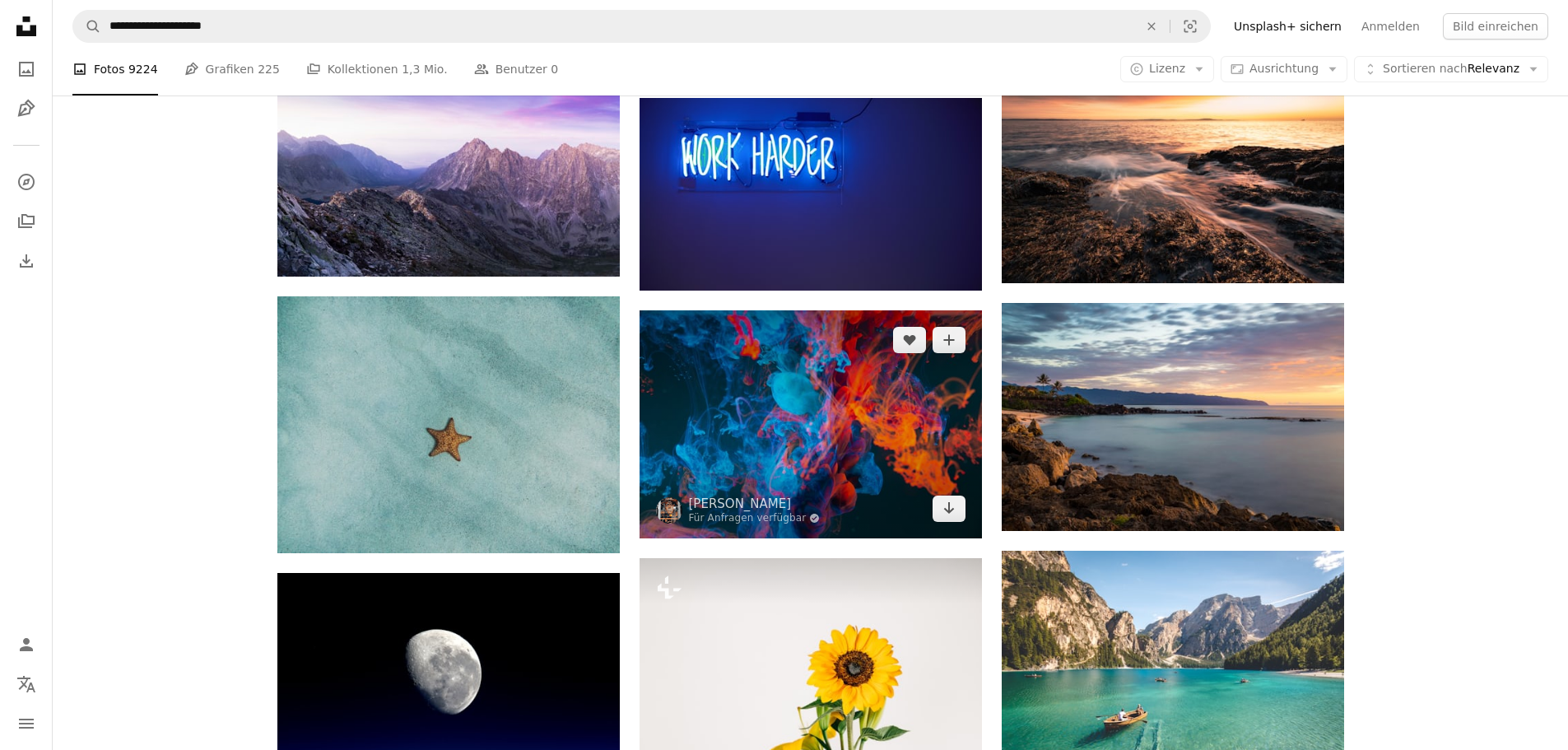
click at [842, 422] on img at bounding box center [810, 424] width 343 height 227
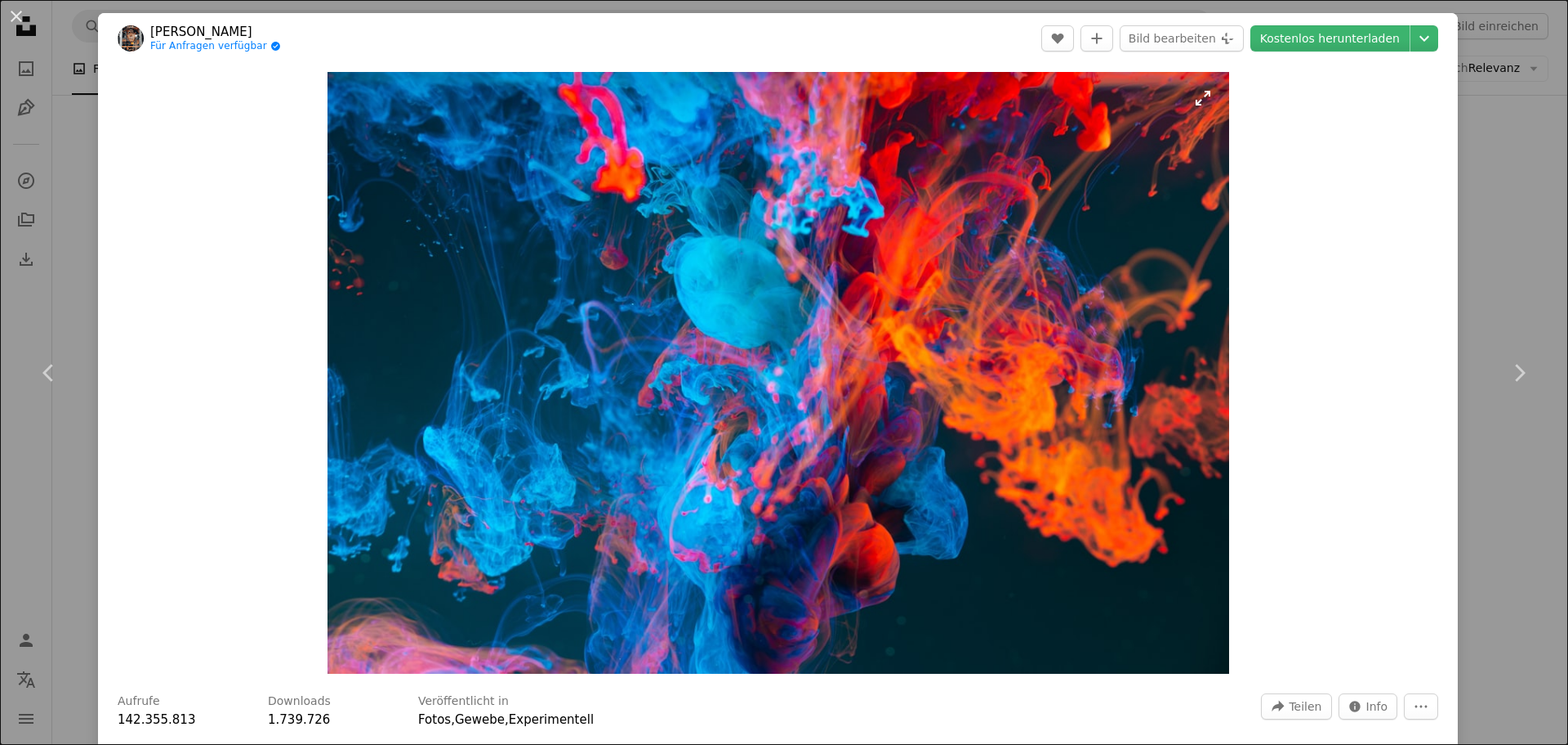
click at [800, 398] on img "Dieses Bild heranzoomen" at bounding box center [778, 372] width 901 height 602
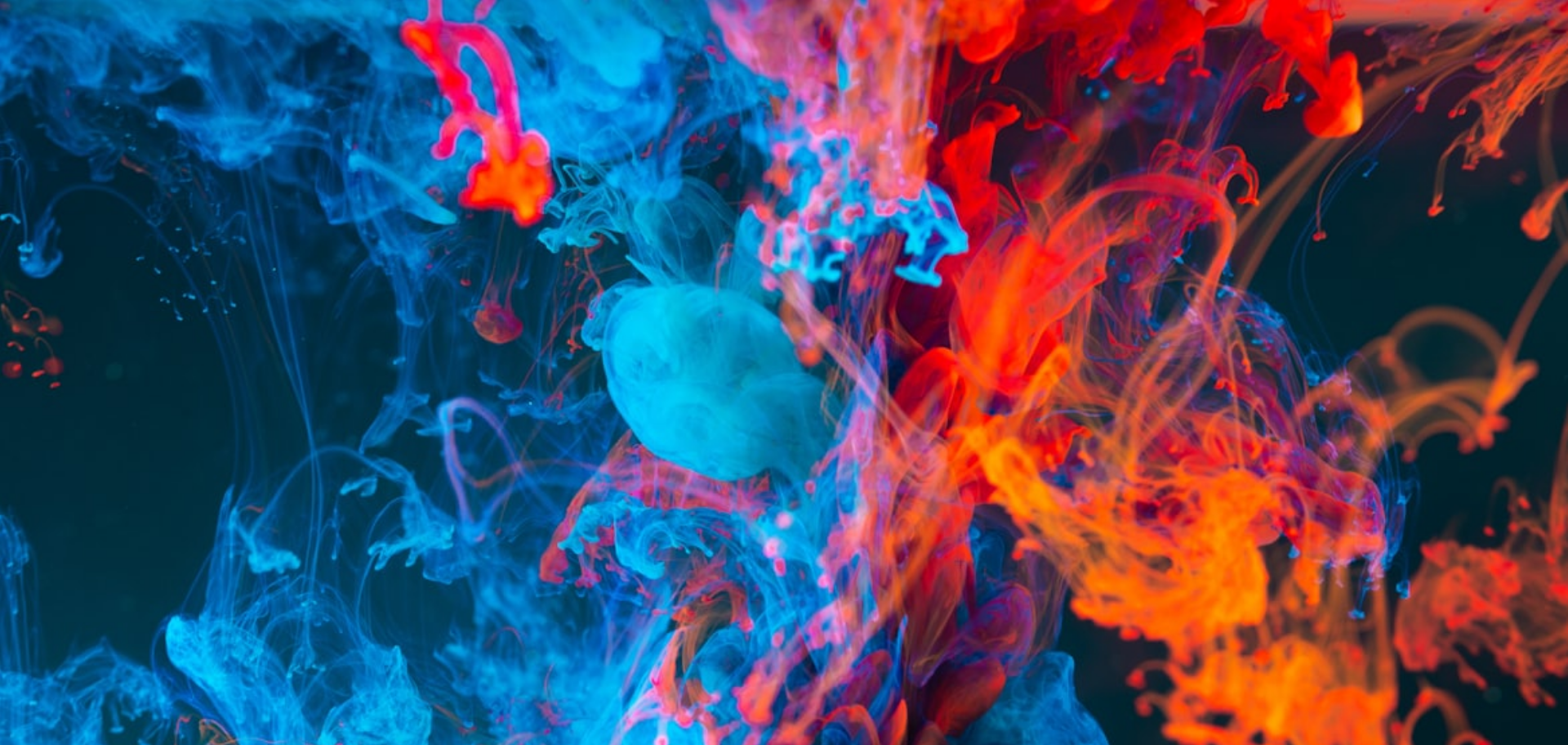
scroll to position [143, 0]
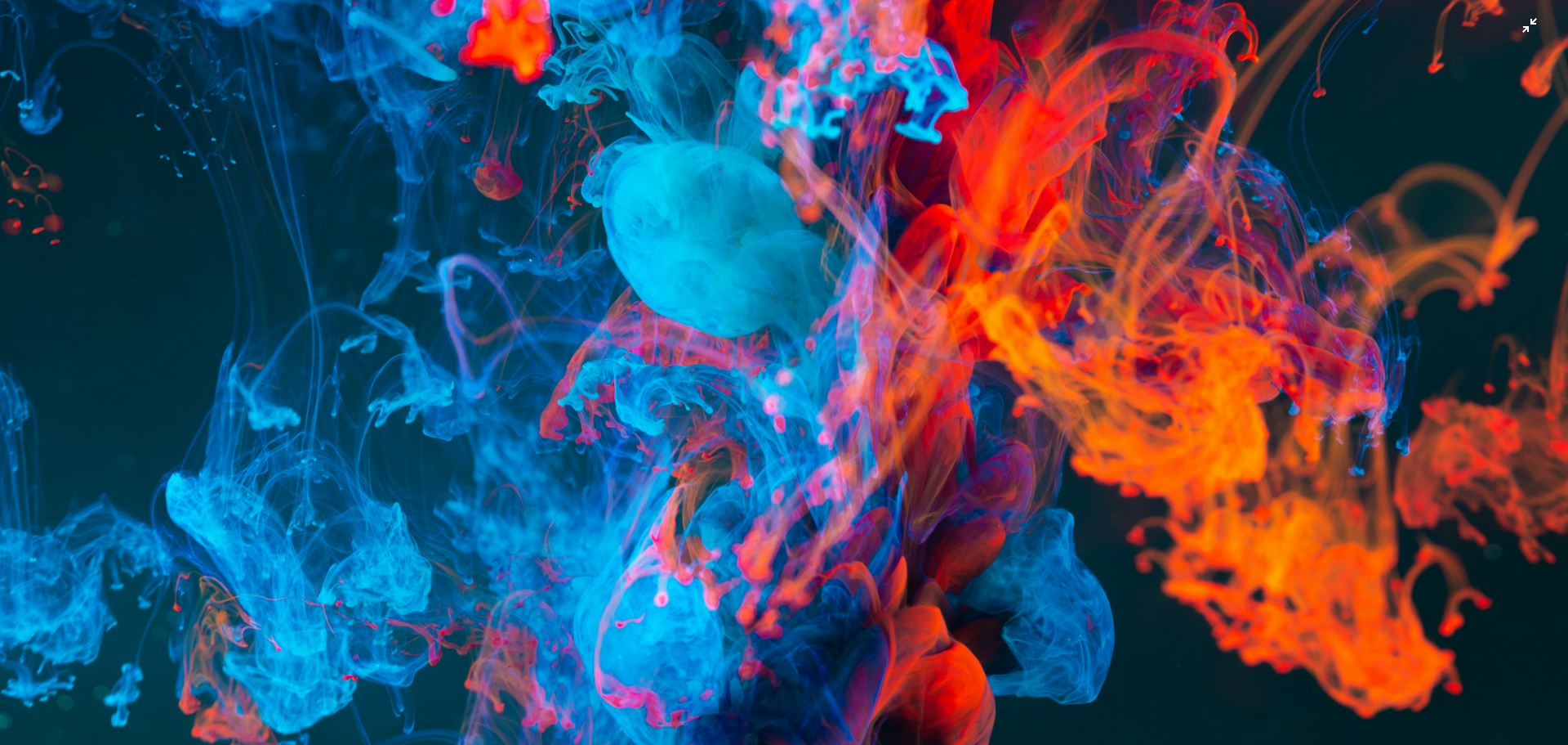
click at [800, 398] on img "Dieses Bild herauszoomen" at bounding box center [784, 379] width 1570 height 1047
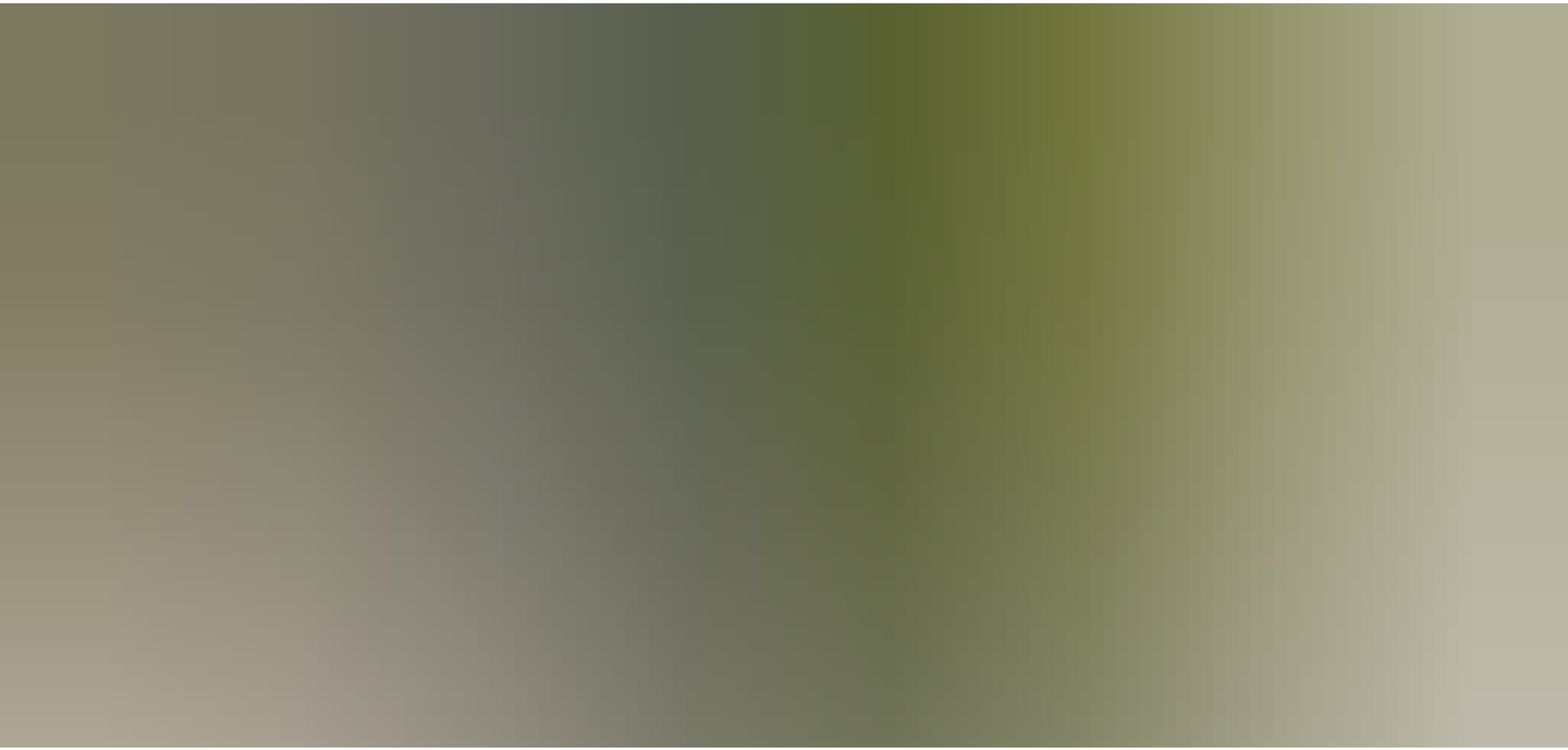
scroll to position [144, 0]
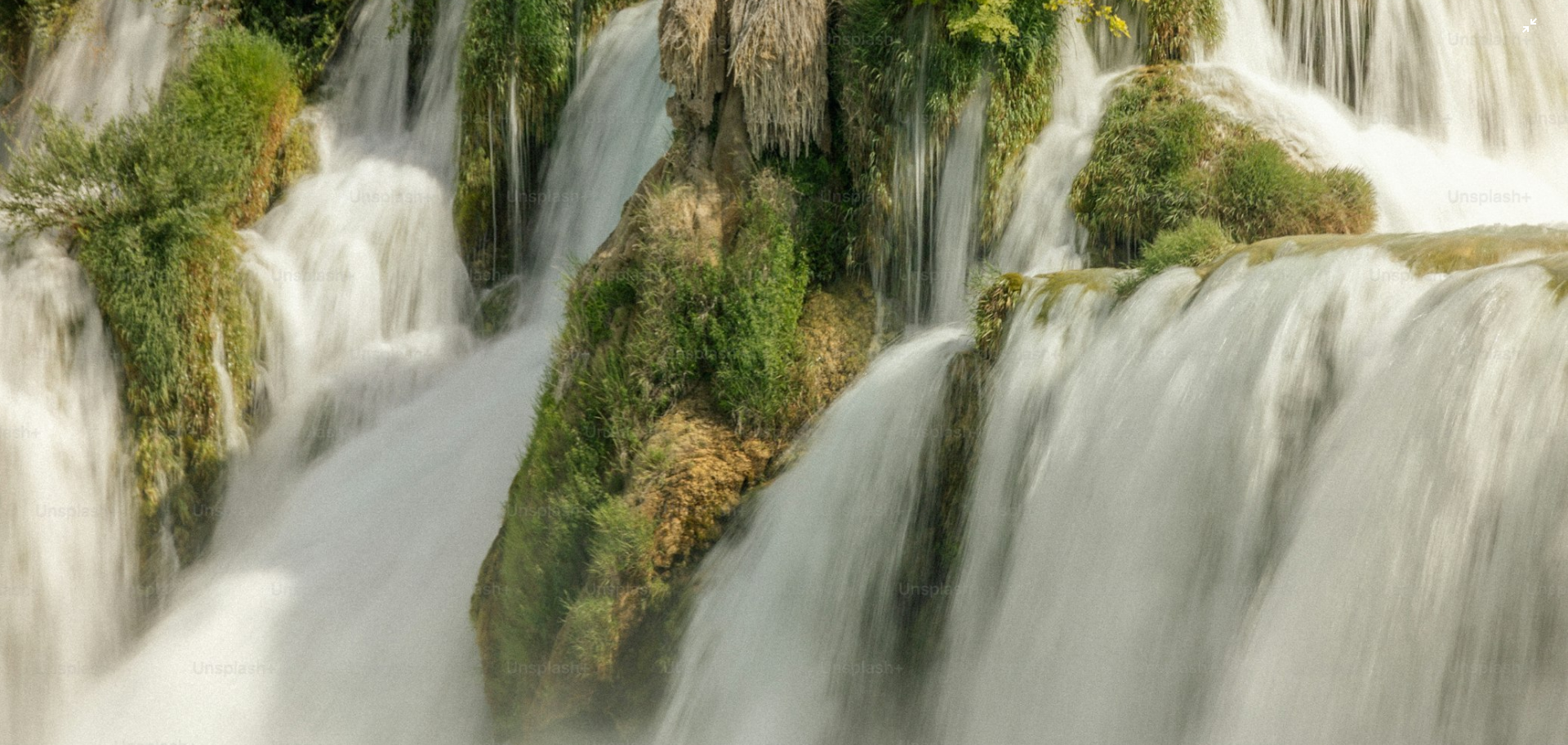
click at [1512, 35] on img "Dieses Bild herauszoomen" at bounding box center [784, 379] width 1570 height 1048
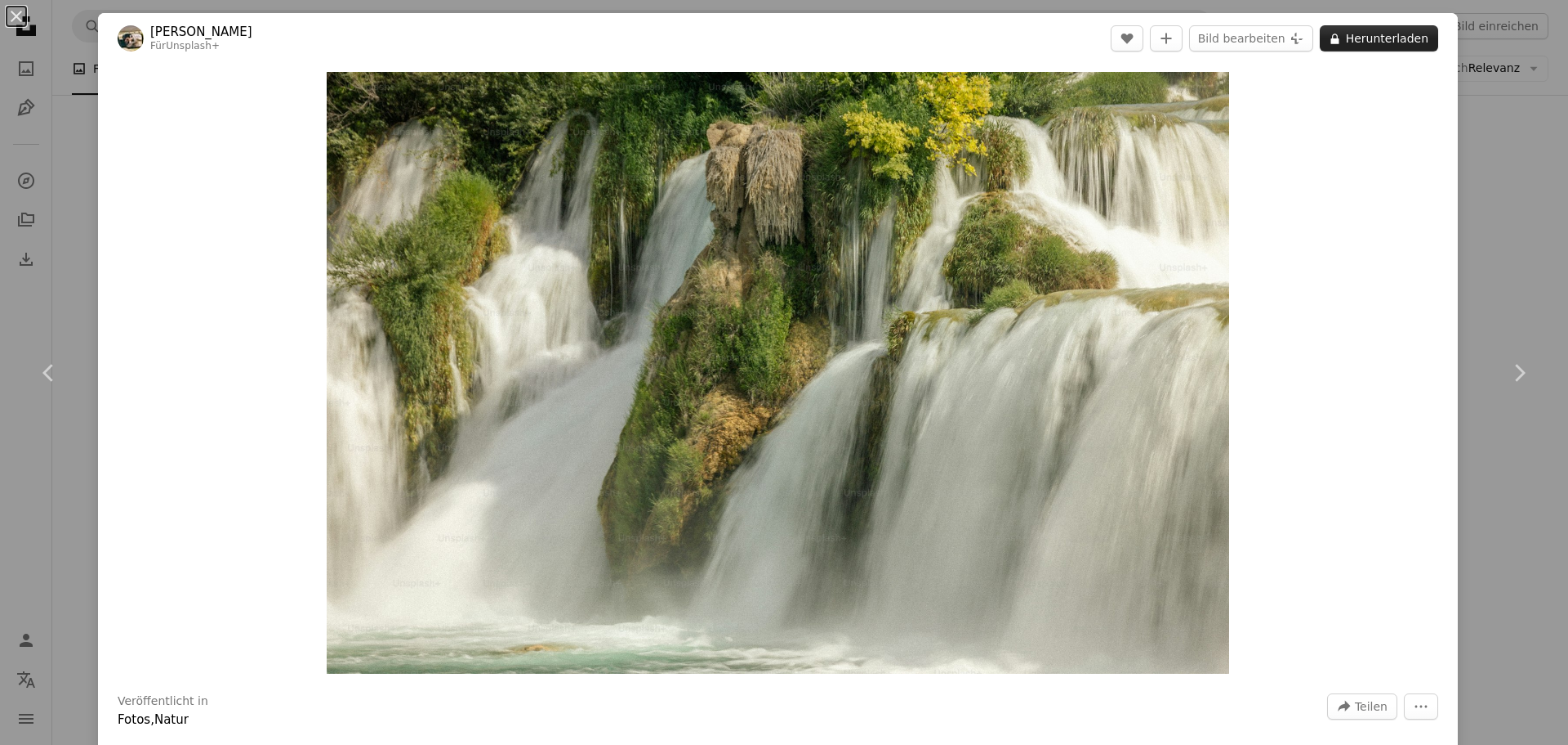
click at [1410, 29] on button "A lock Herunterladen" at bounding box center [1379, 38] width 119 height 26
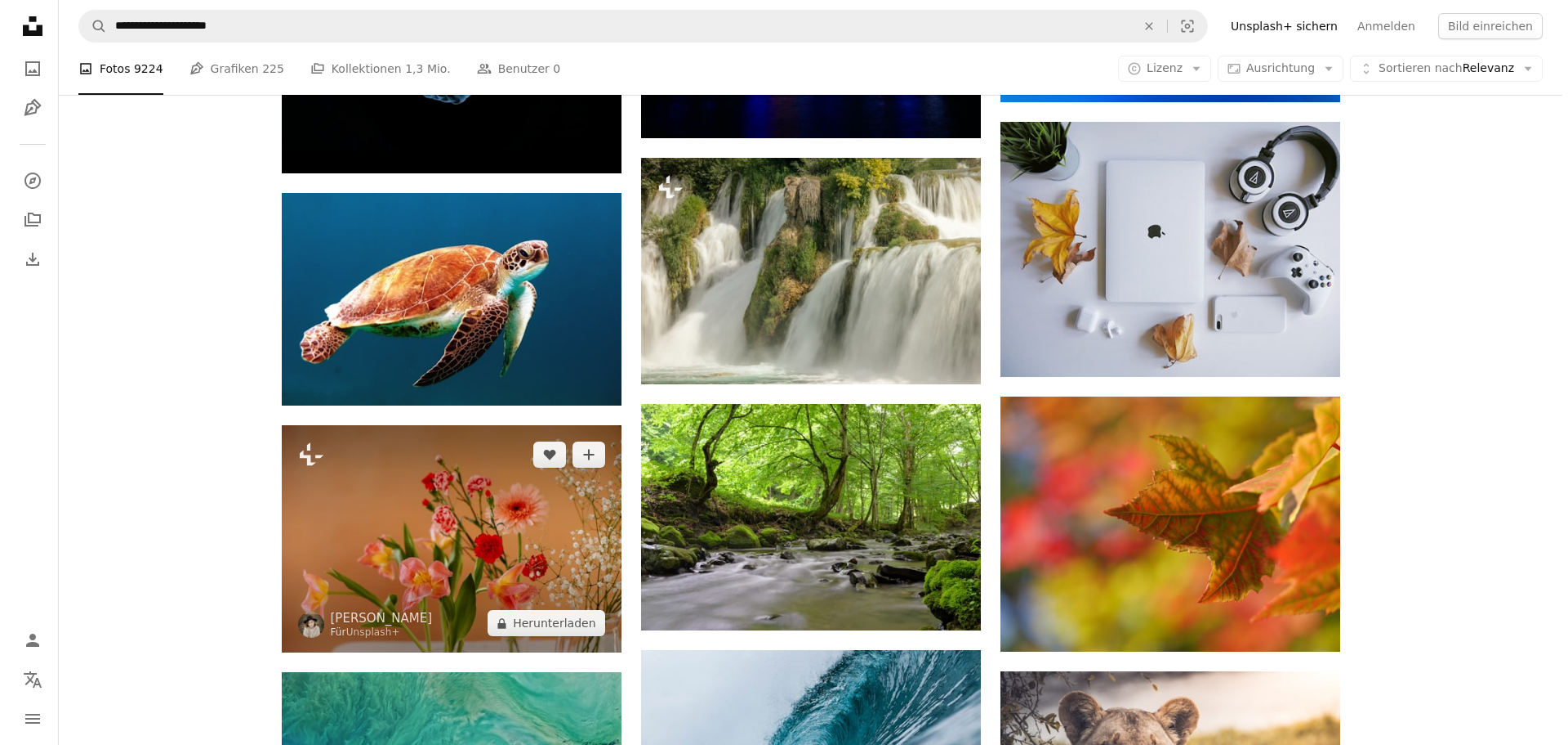
scroll to position [13404, 0]
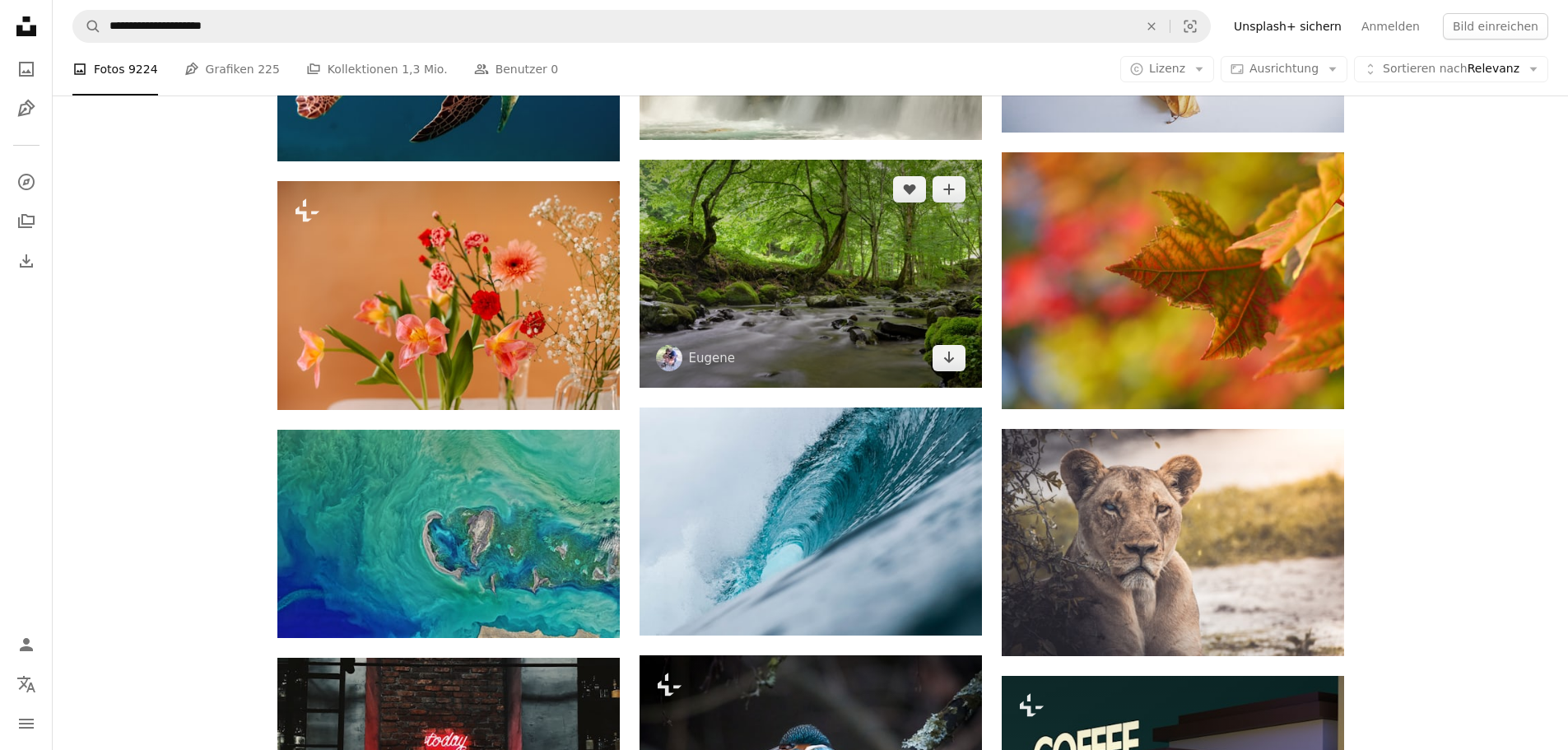
click at [822, 278] on img at bounding box center [810, 273] width 343 height 227
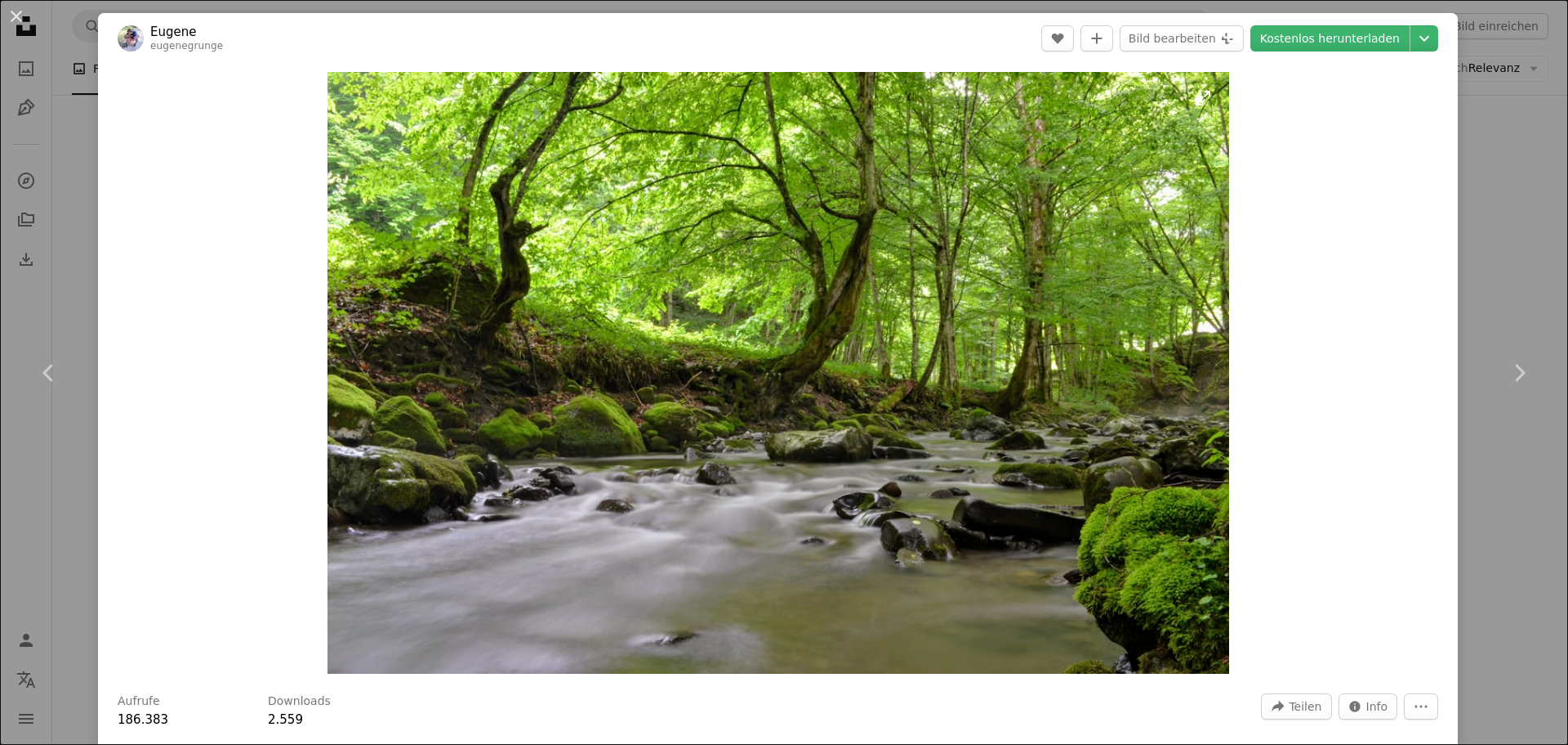
click at [800, 264] on img "Dieses Bild heranzoomen" at bounding box center [778, 372] width 901 height 602
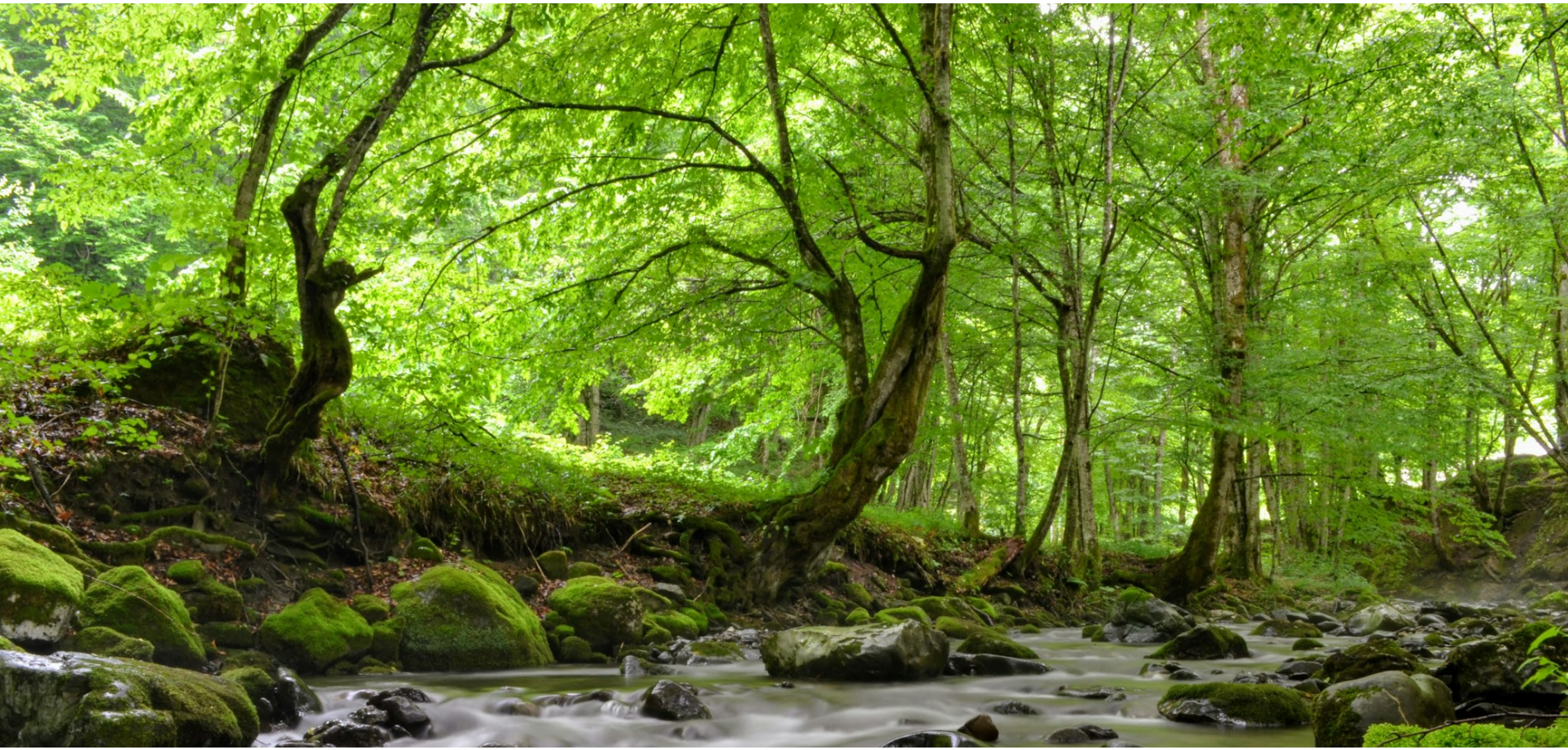
scroll to position [144, 0]
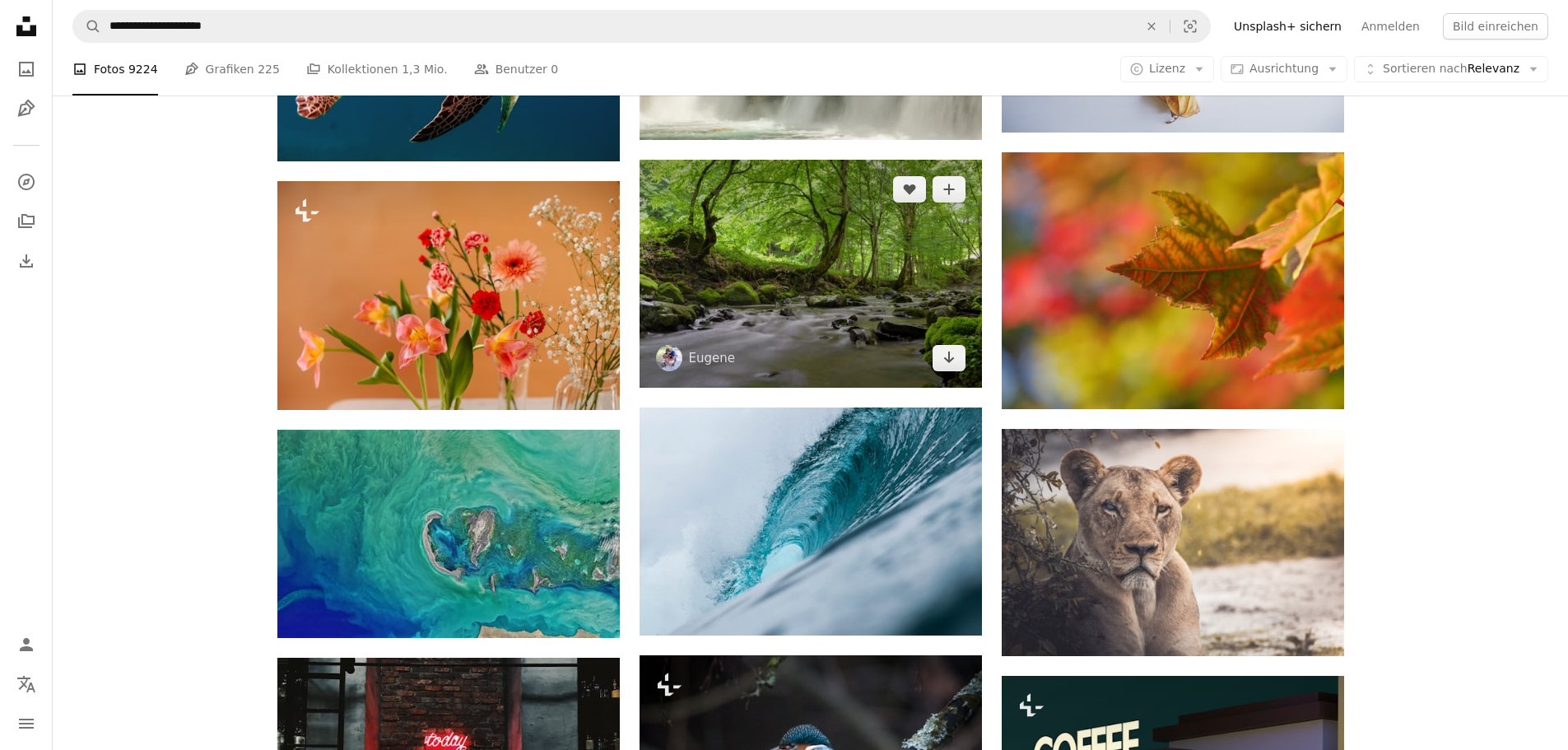
click at [821, 253] on img at bounding box center [810, 273] width 343 height 227
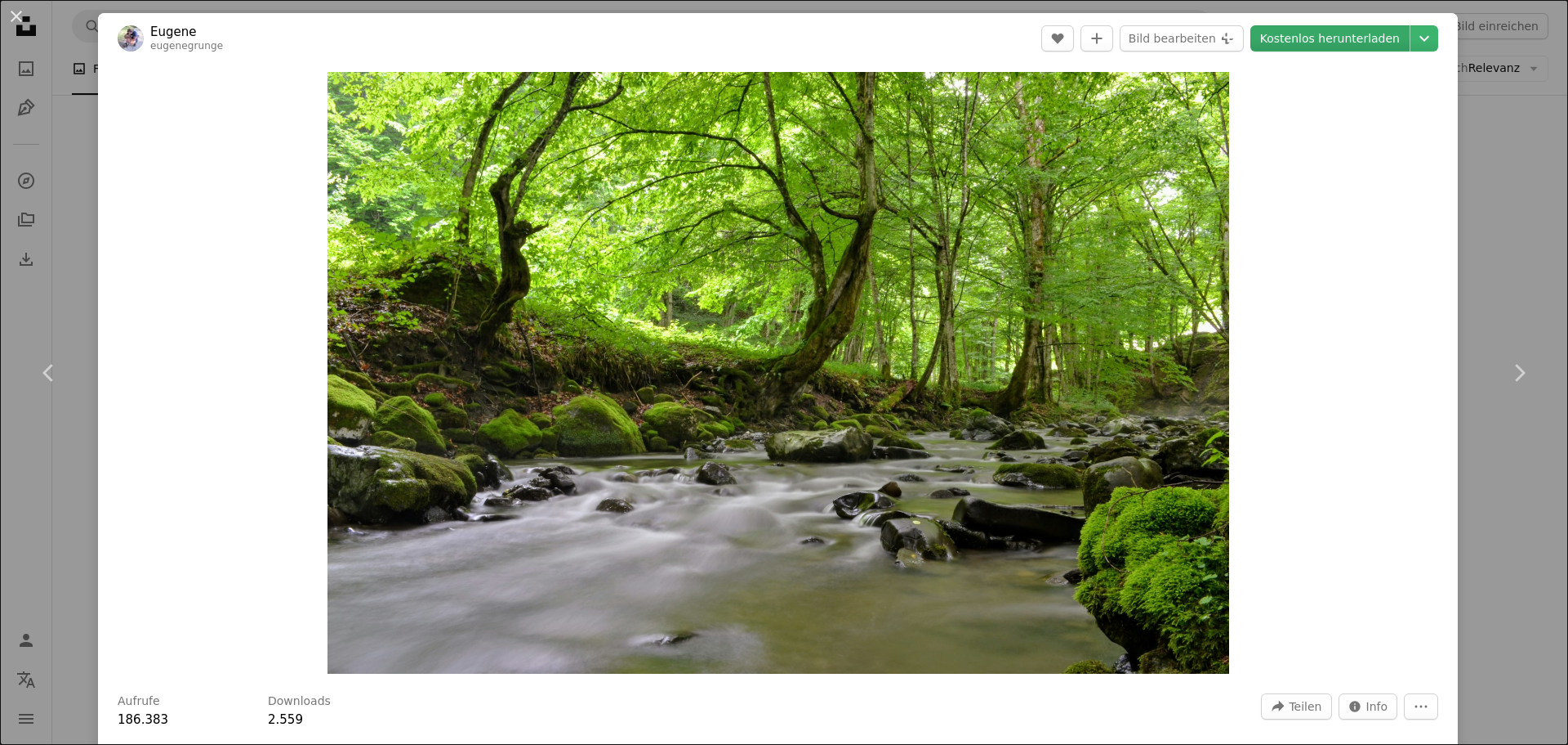
click at [1339, 40] on link "Kostenlos herunterladen" at bounding box center [1330, 38] width 160 height 26
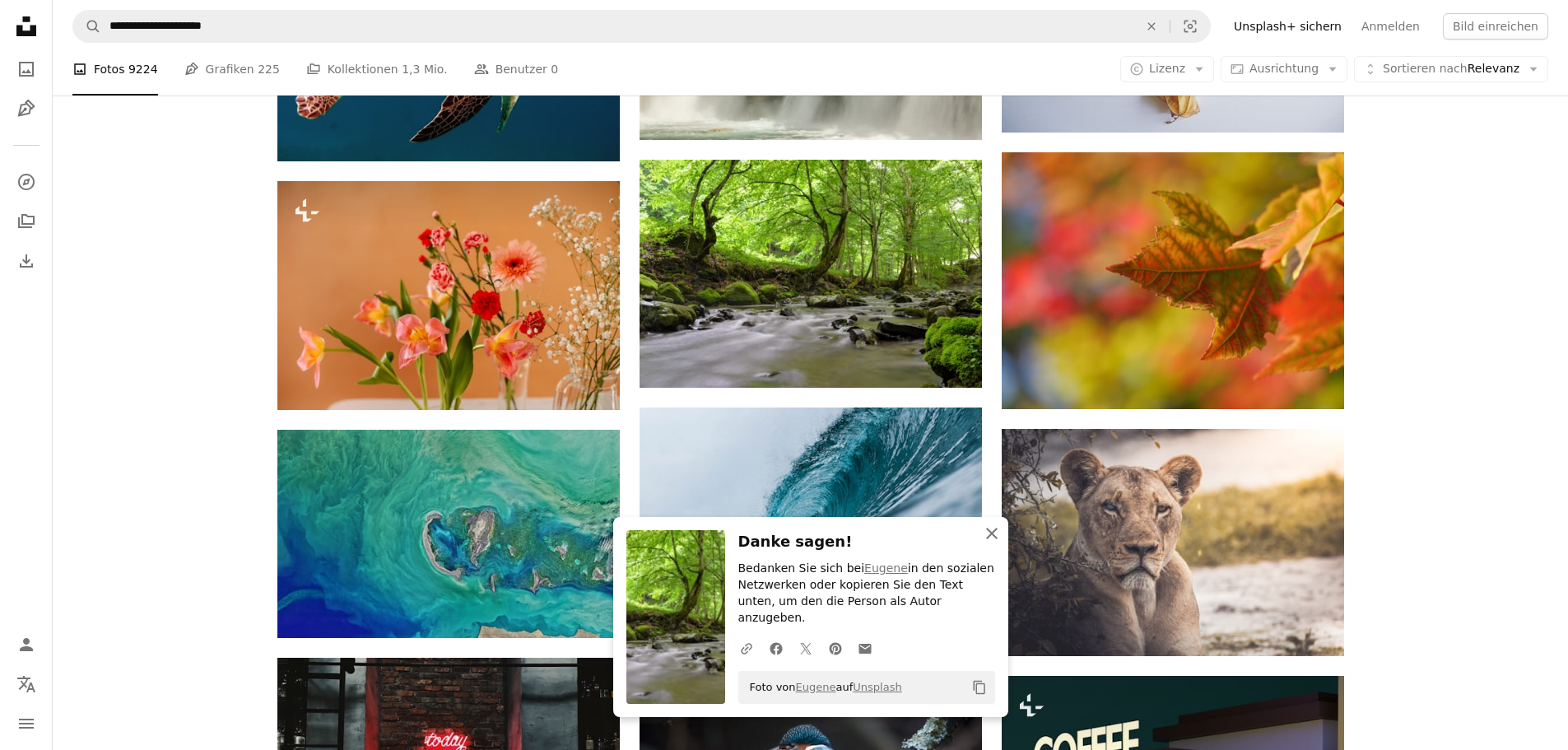
click at [1002, 547] on button "An X shape Schließen" at bounding box center [991, 533] width 33 height 33
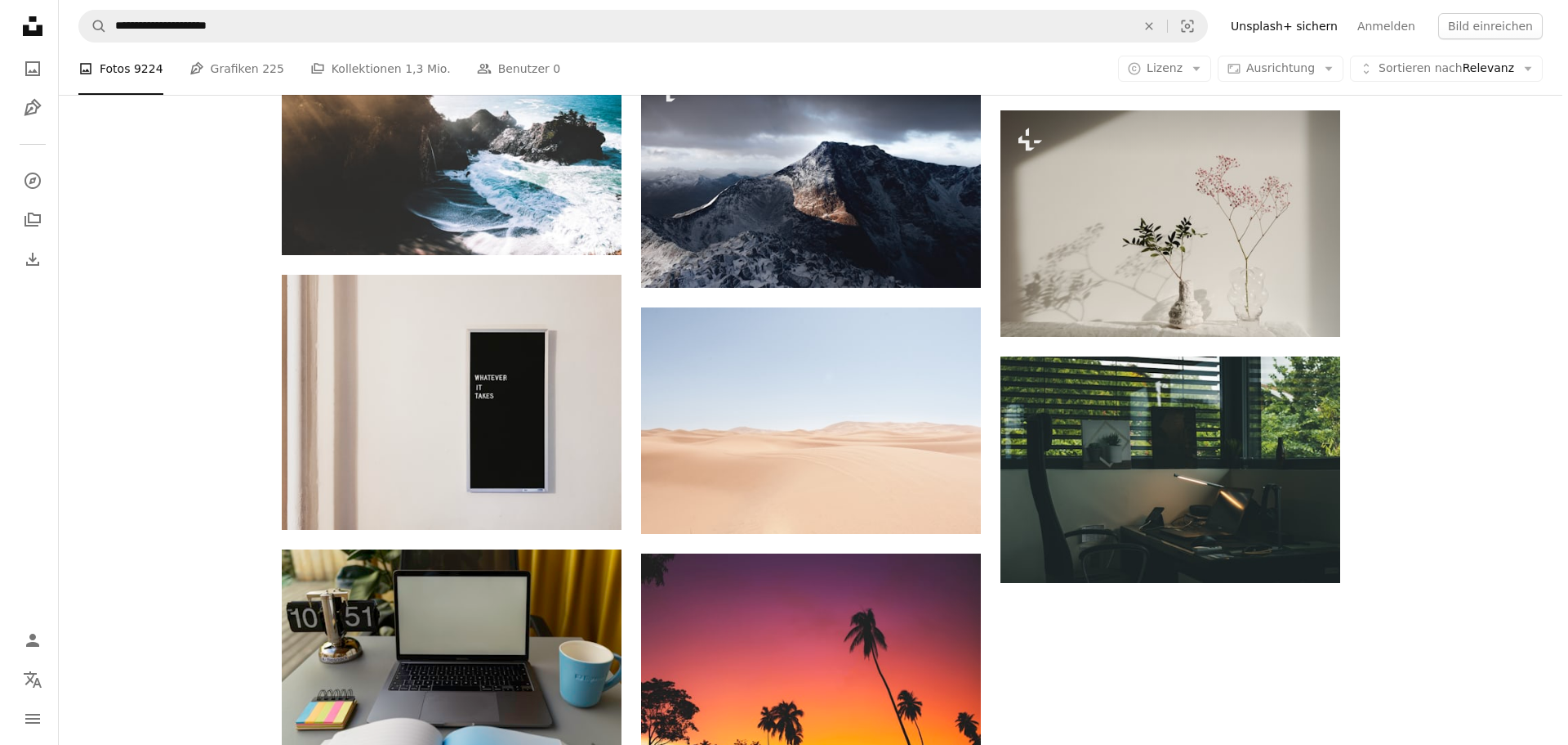
scroll to position [15938, 0]
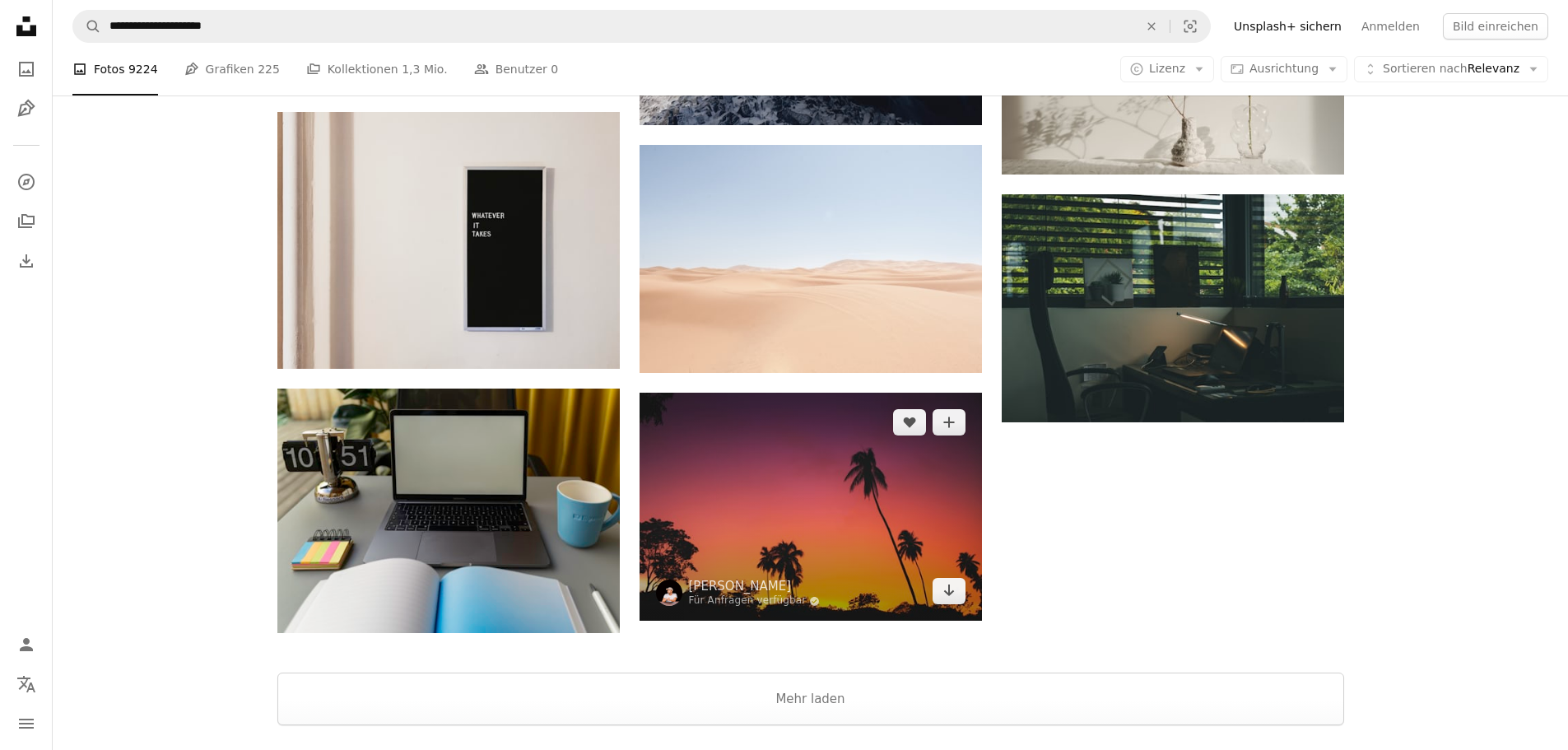
click at [805, 540] on img at bounding box center [810, 506] width 343 height 227
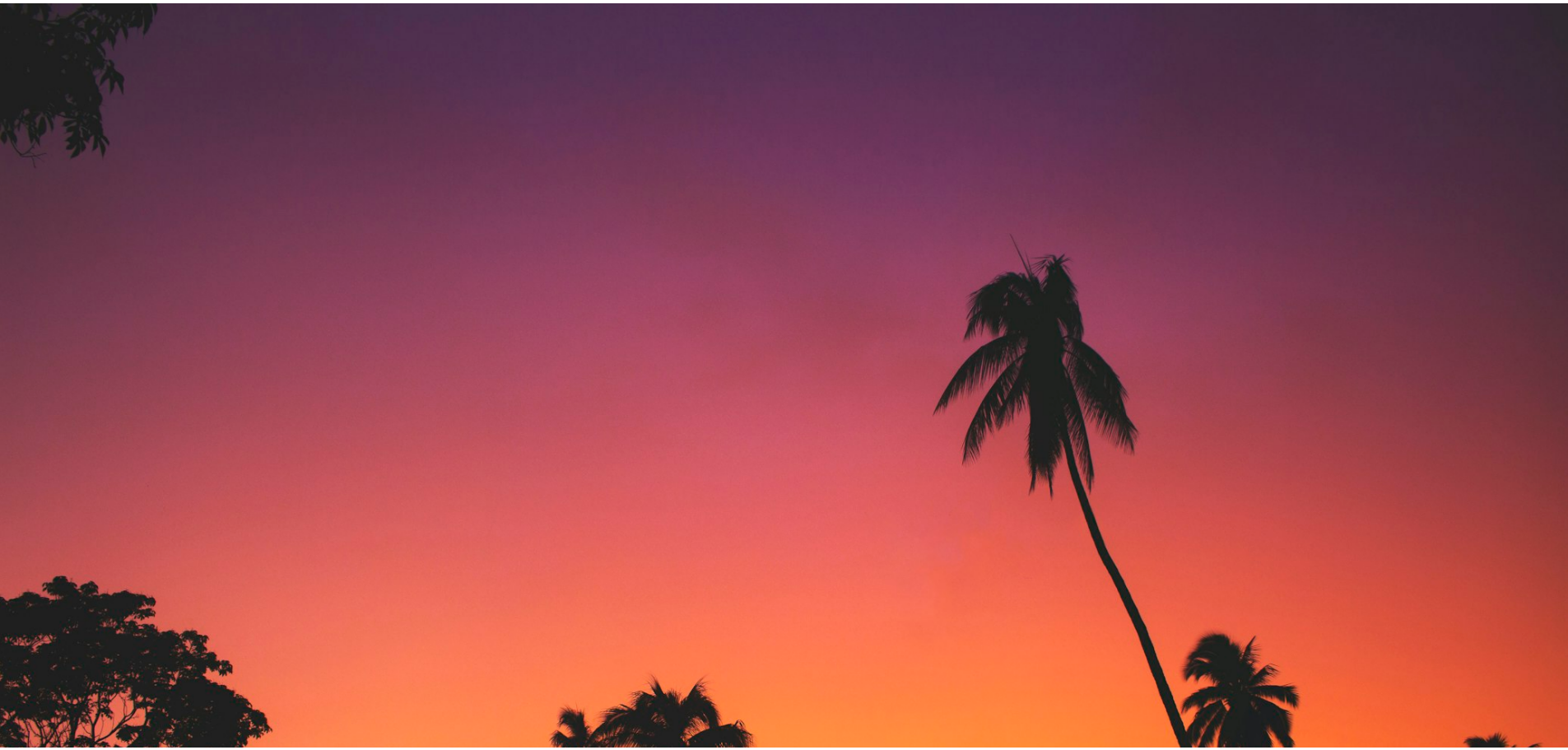
scroll to position [286, 0]
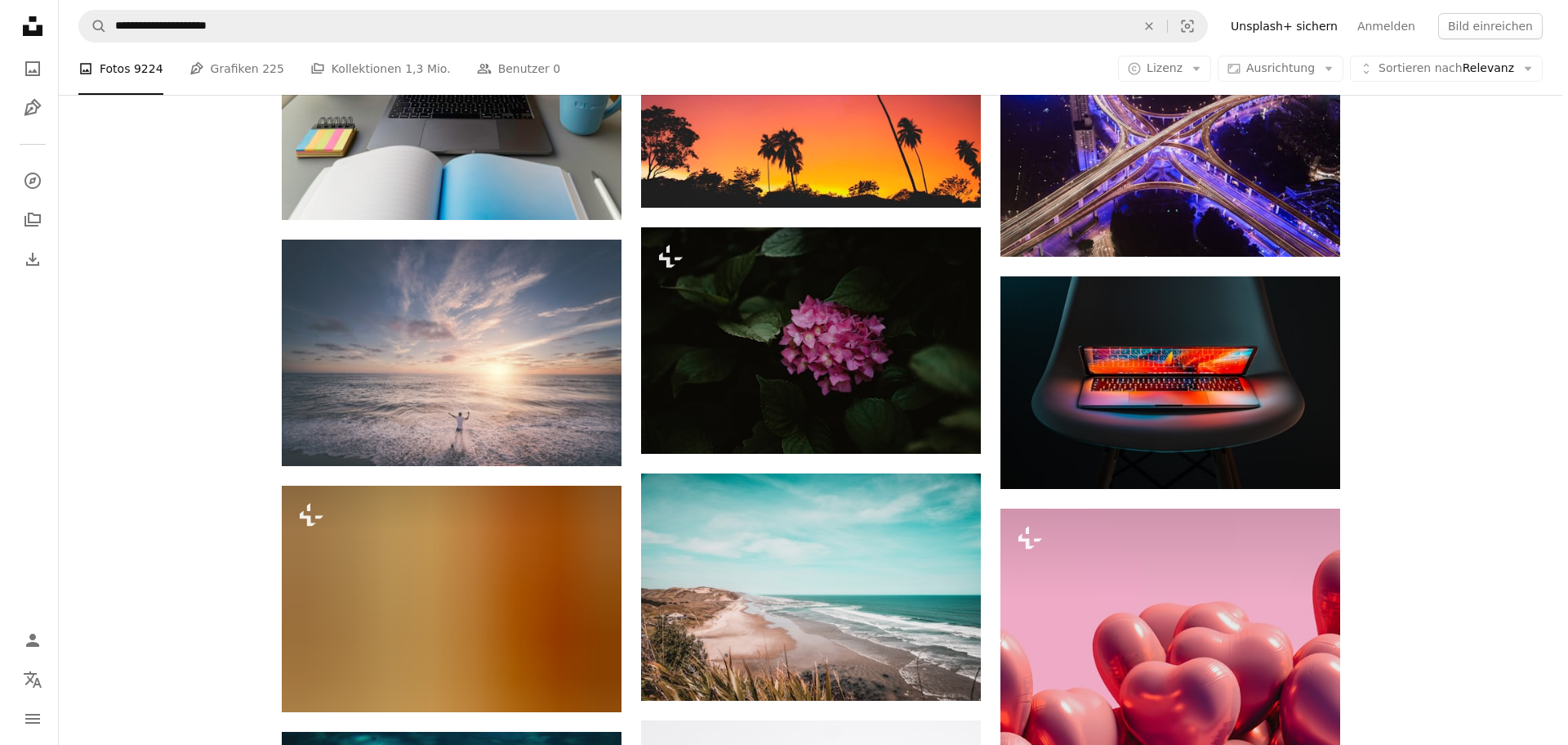
scroll to position [16265, 0]
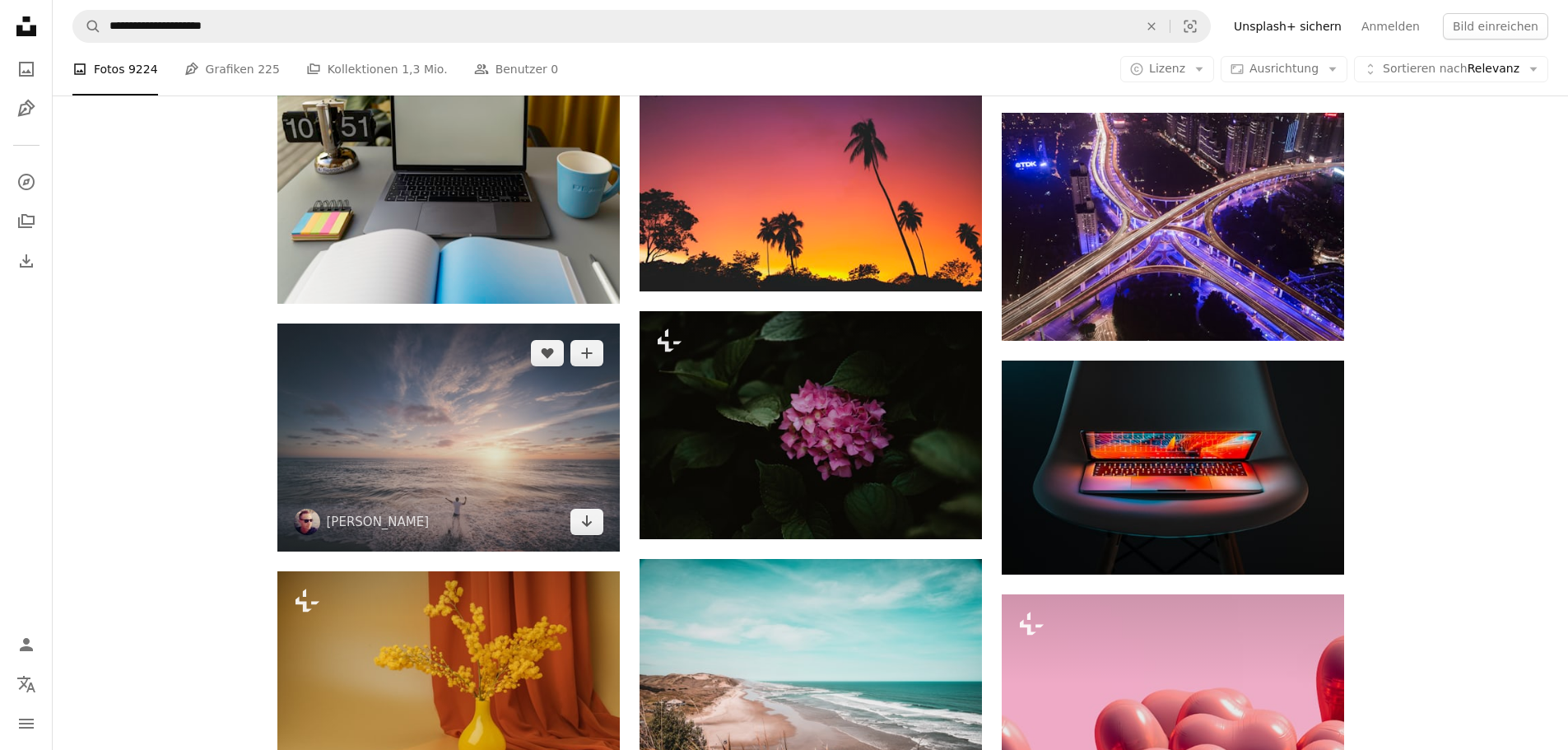
click at [427, 466] on img at bounding box center [449, 437] width 343 height 227
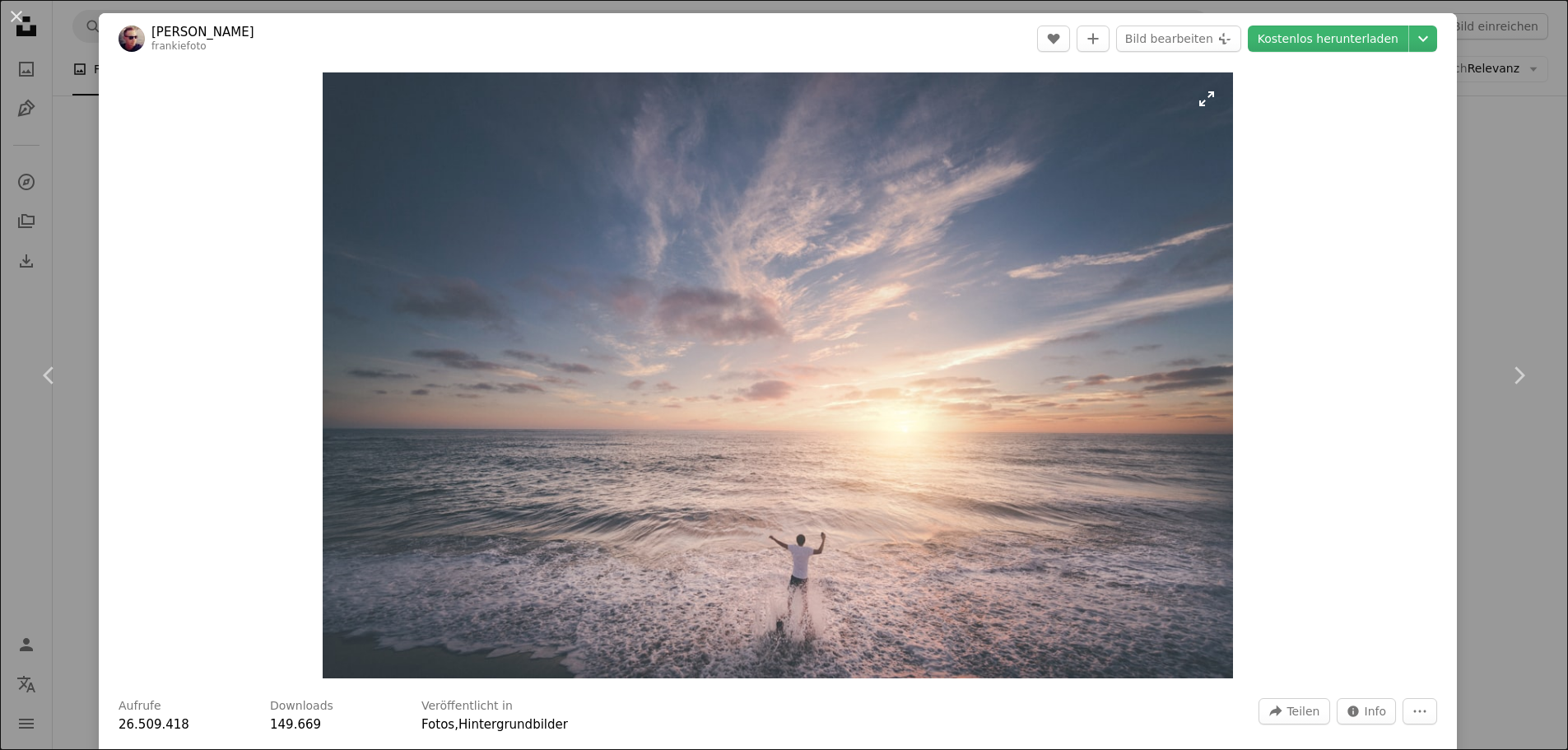
click at [428, 464] on img "Dieses Bild heranzoomen" at bounding box center [778, 375] width 910 height 606
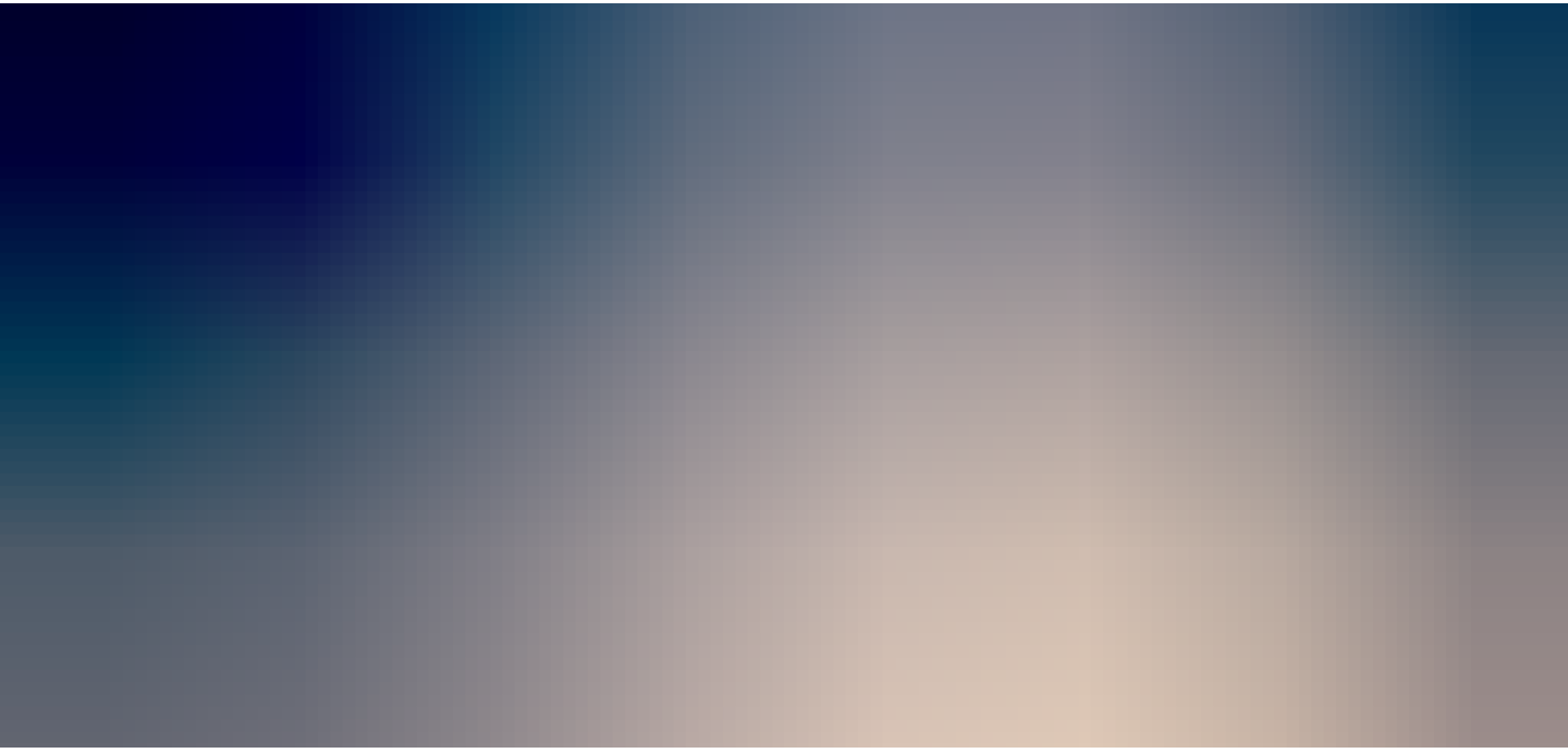
scroll to position [285, 0]
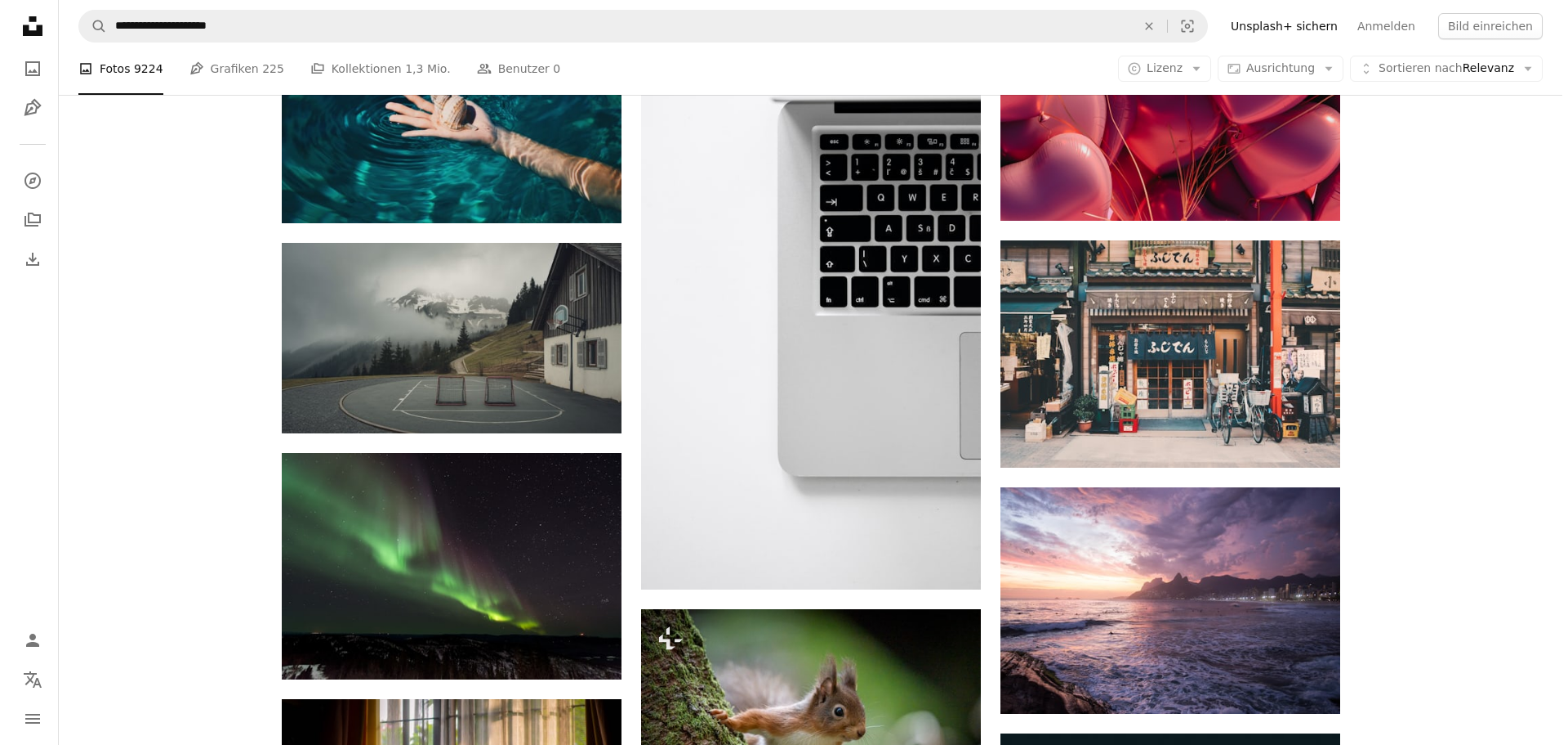
scroll to position [17327, 0]
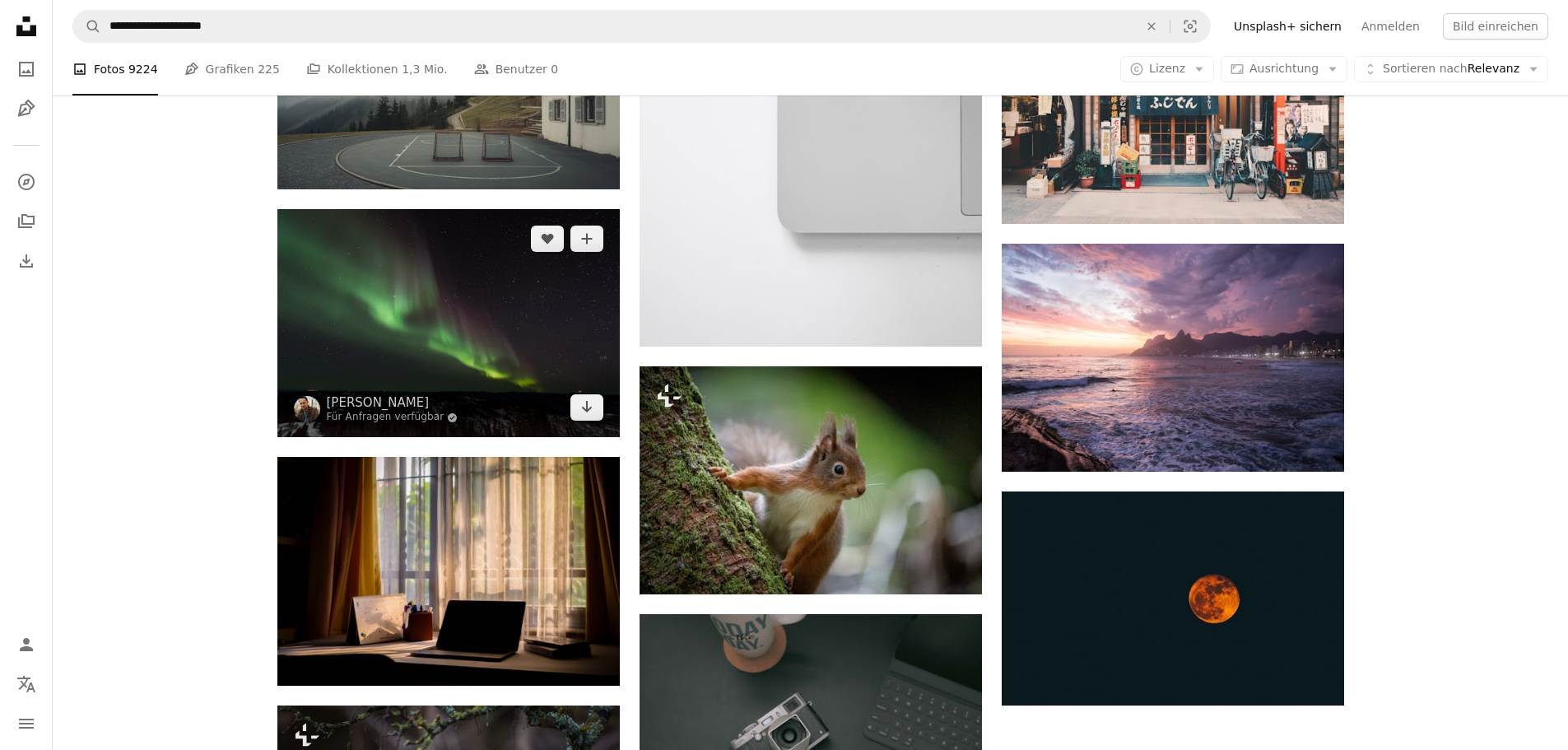
click at [401, 324] on img at bounding box center [449, 323] width 343 height 228
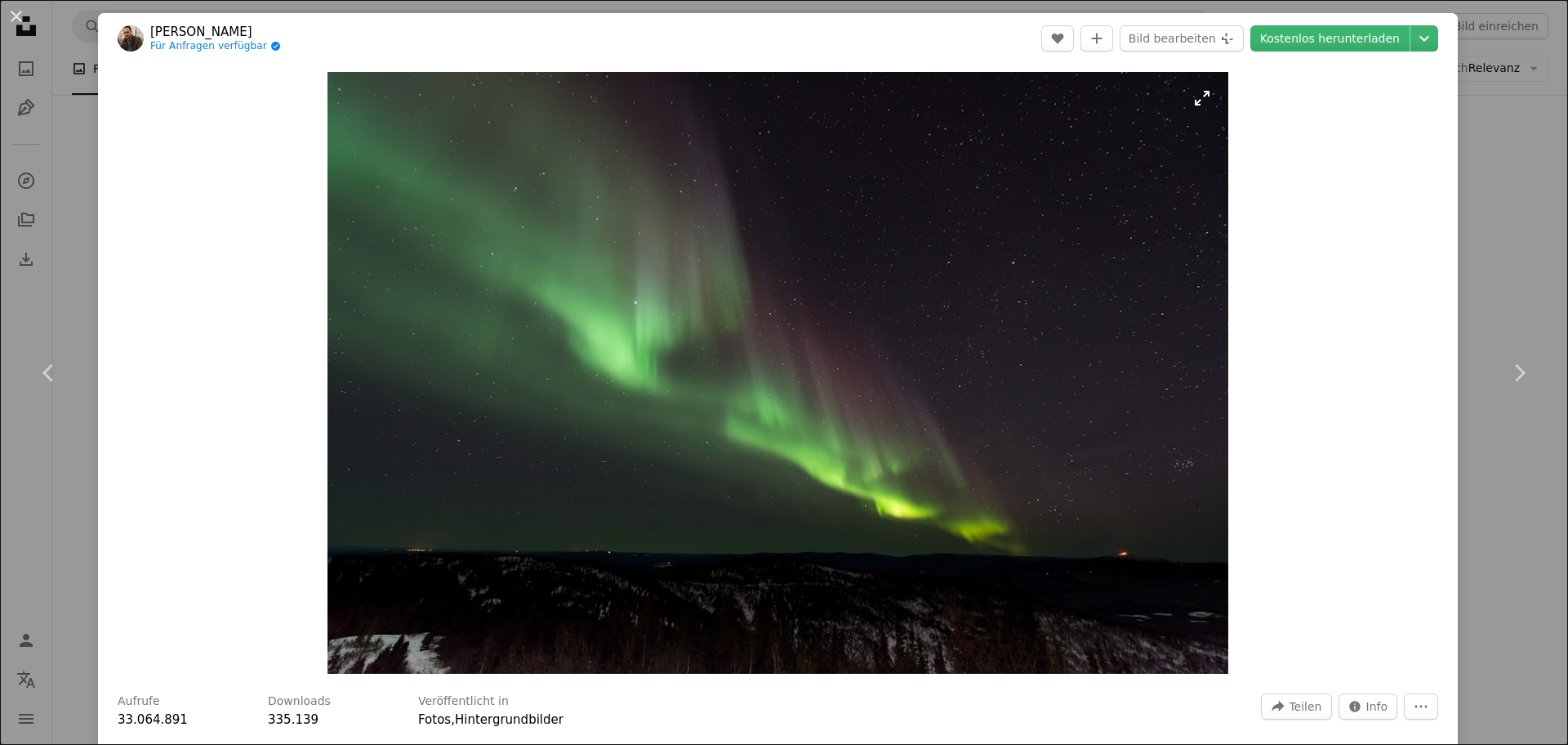
click at [836, 357] on img "Dieses Bild heranzoomen" at bounding box center [777, 372] width 901 height 602
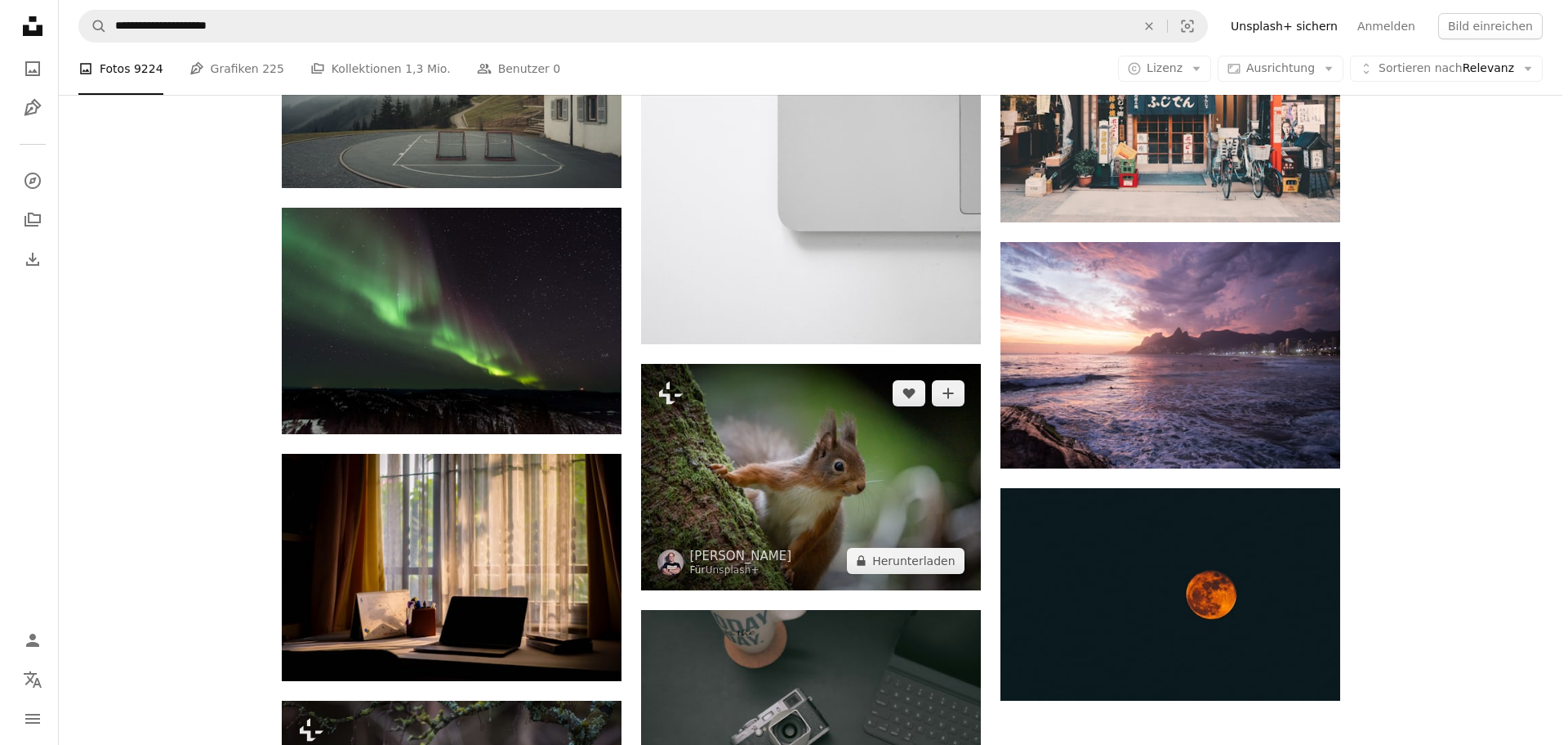
scroll to position [17491, 0]
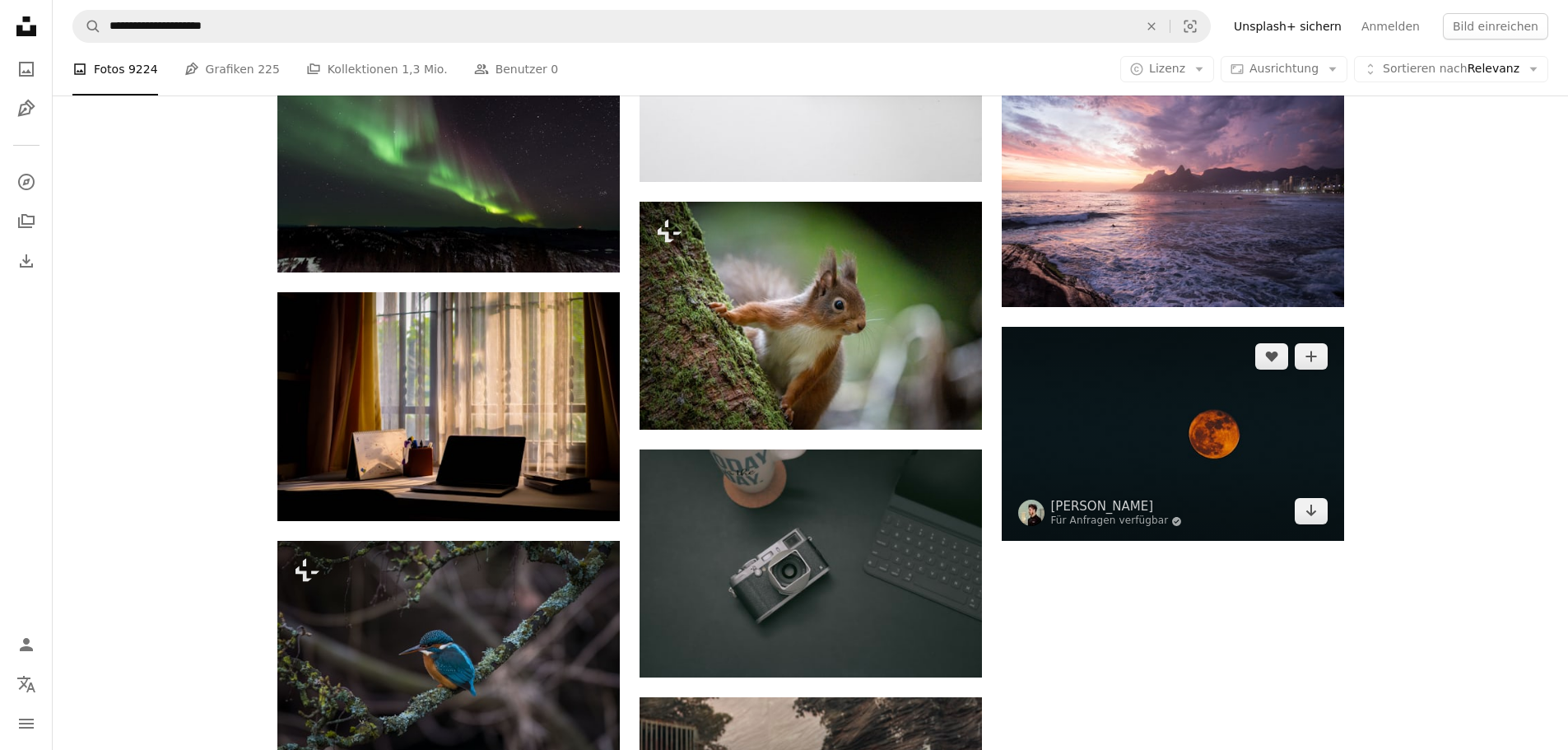
click at [1123, 439] on img at bounding box center [1172, 434] width 343 height 214
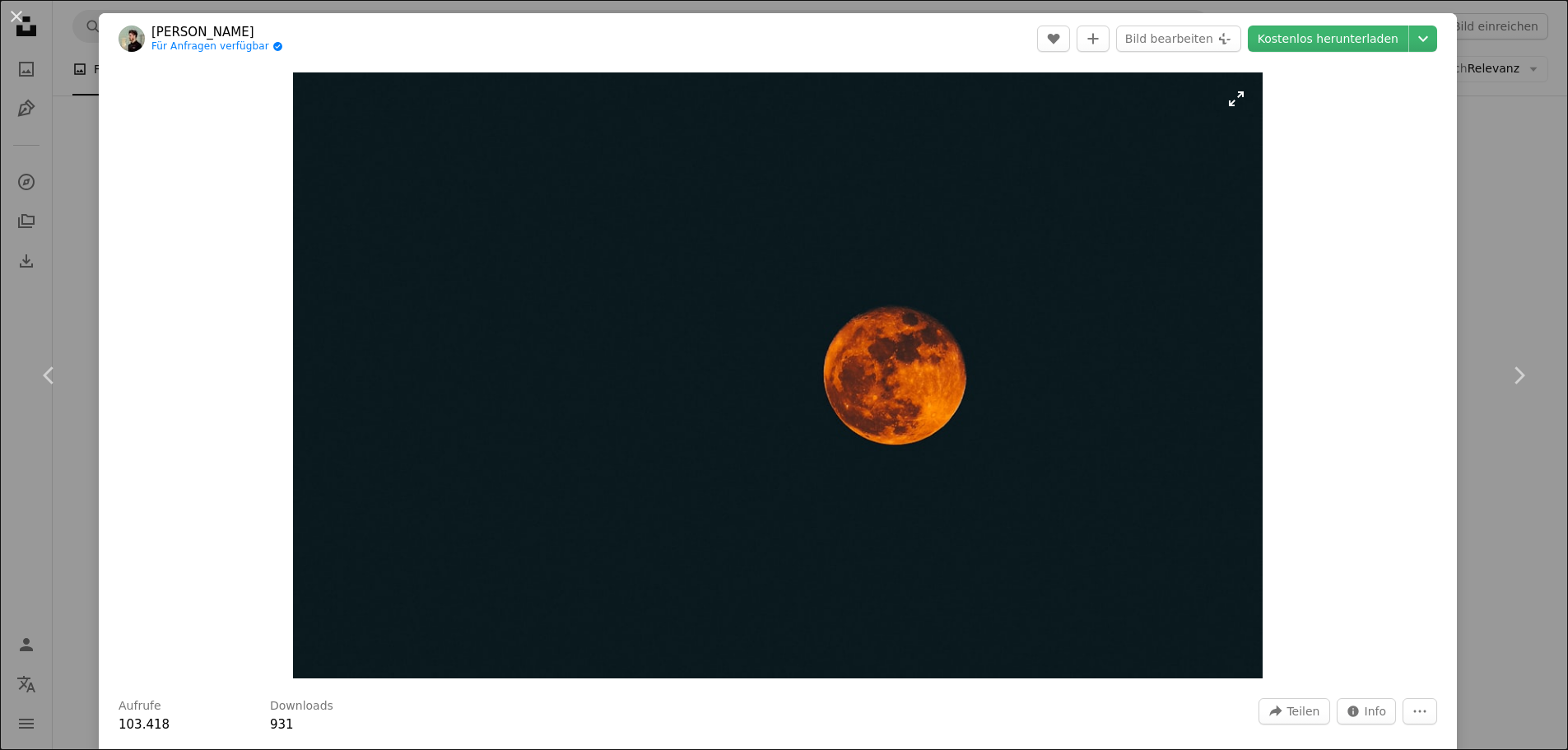
click at [915, 354] on img "Dieses Bild heranzoomen" at bounding box center [778, 375] width 969 height 606
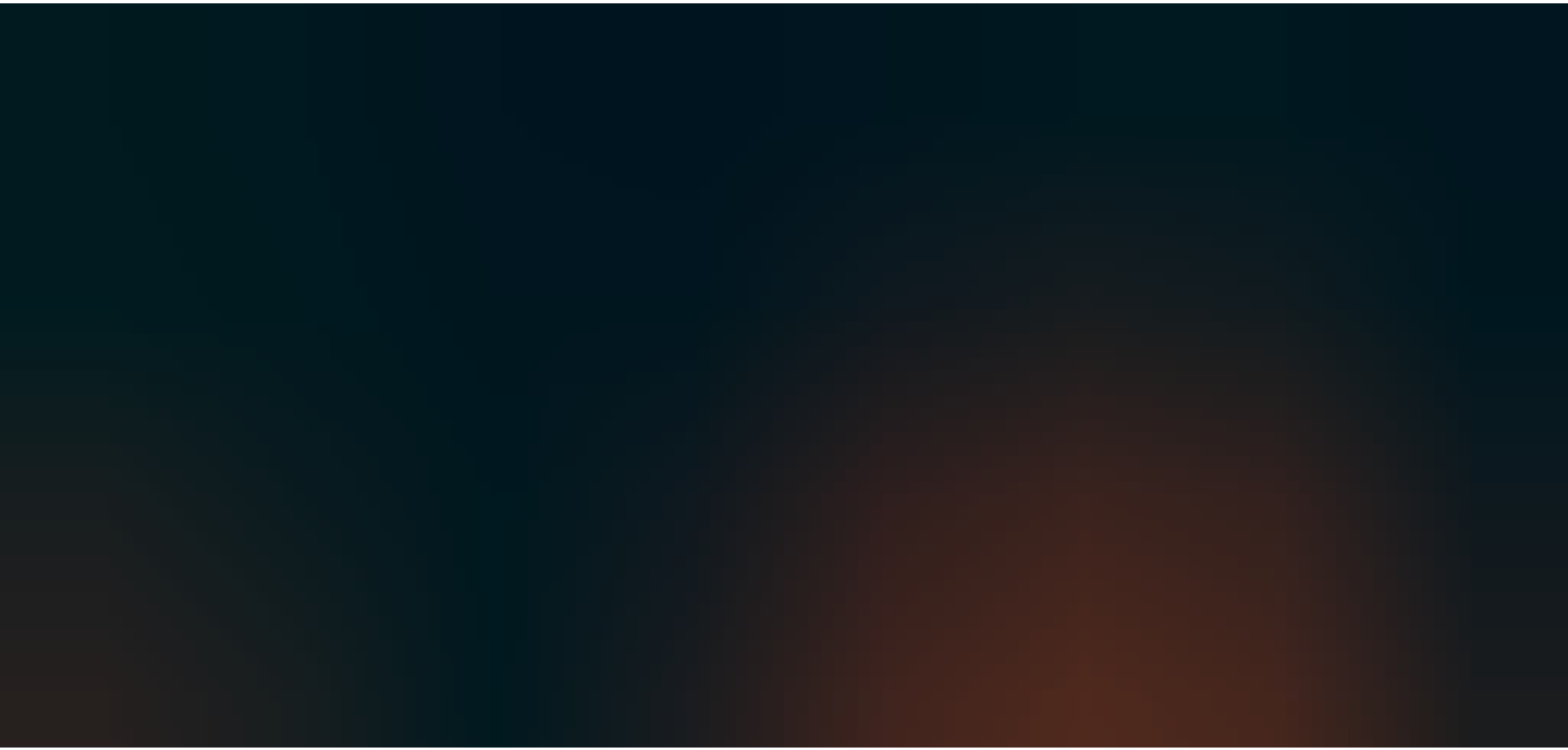
scroll to position [111, 0]
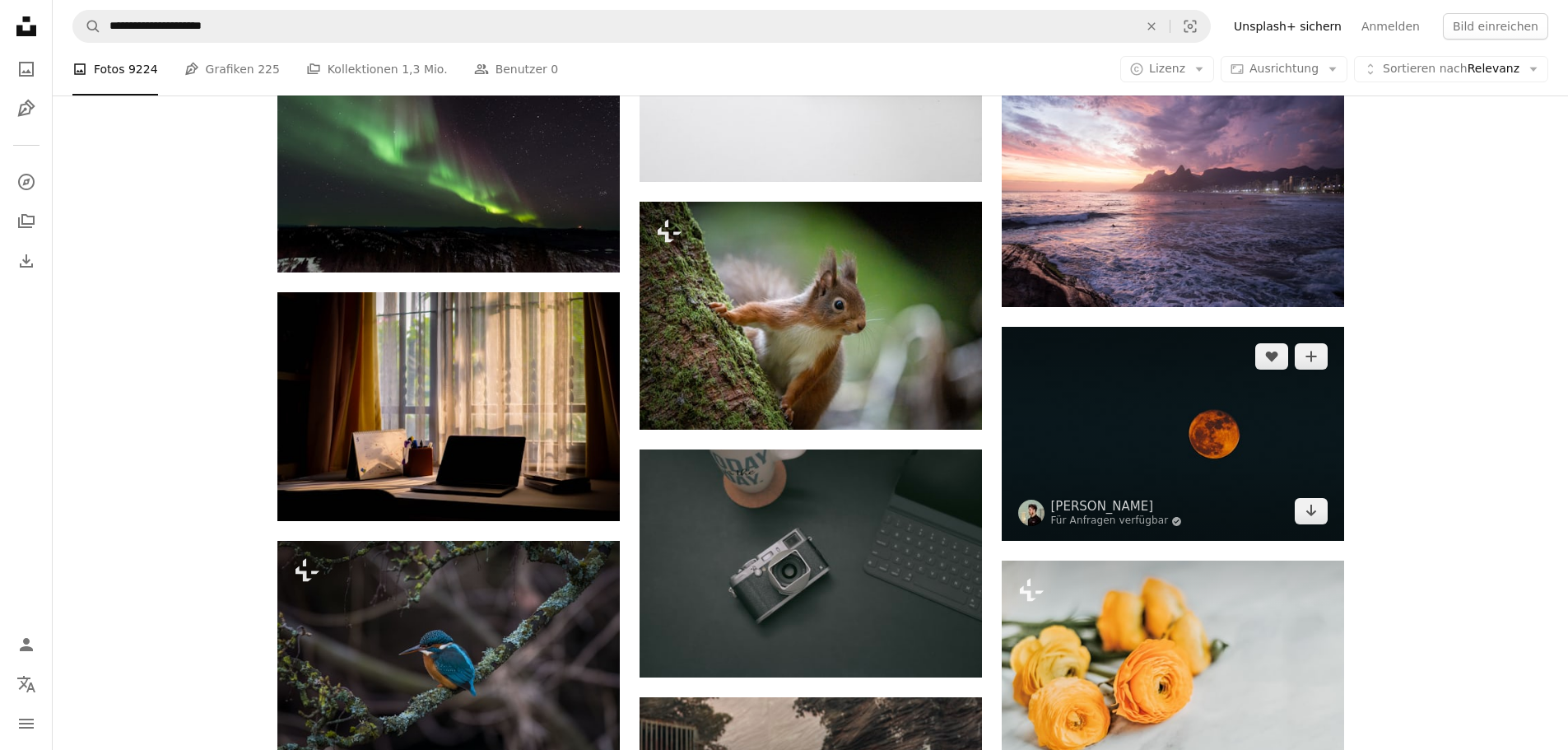
click at [1251, 443] on img at bounding box center [1172, 434] width 343 height 214
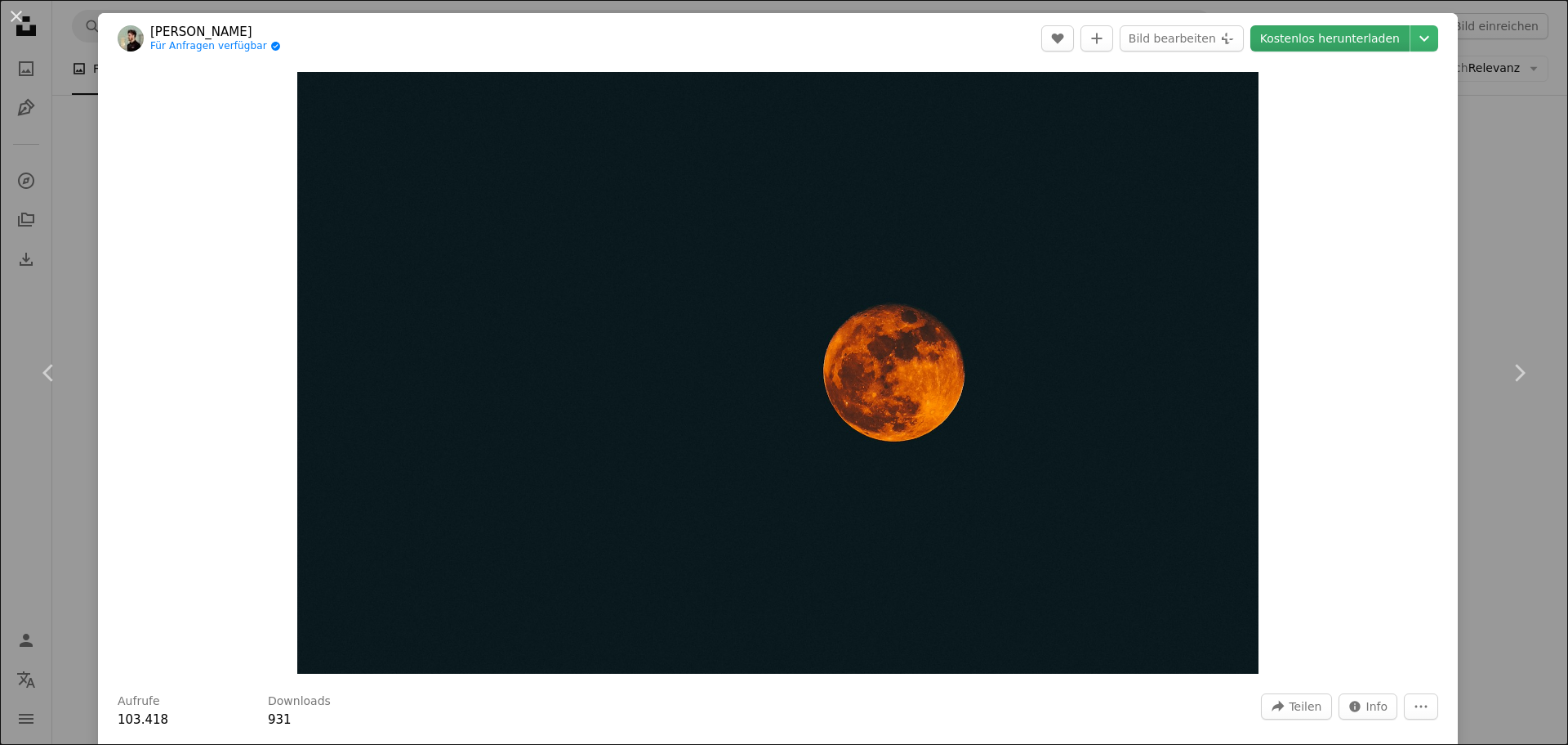
click at [1323, 41] on link "Kostenlos herunterladen" at bounding box center [1330, 38] width 160 height 26
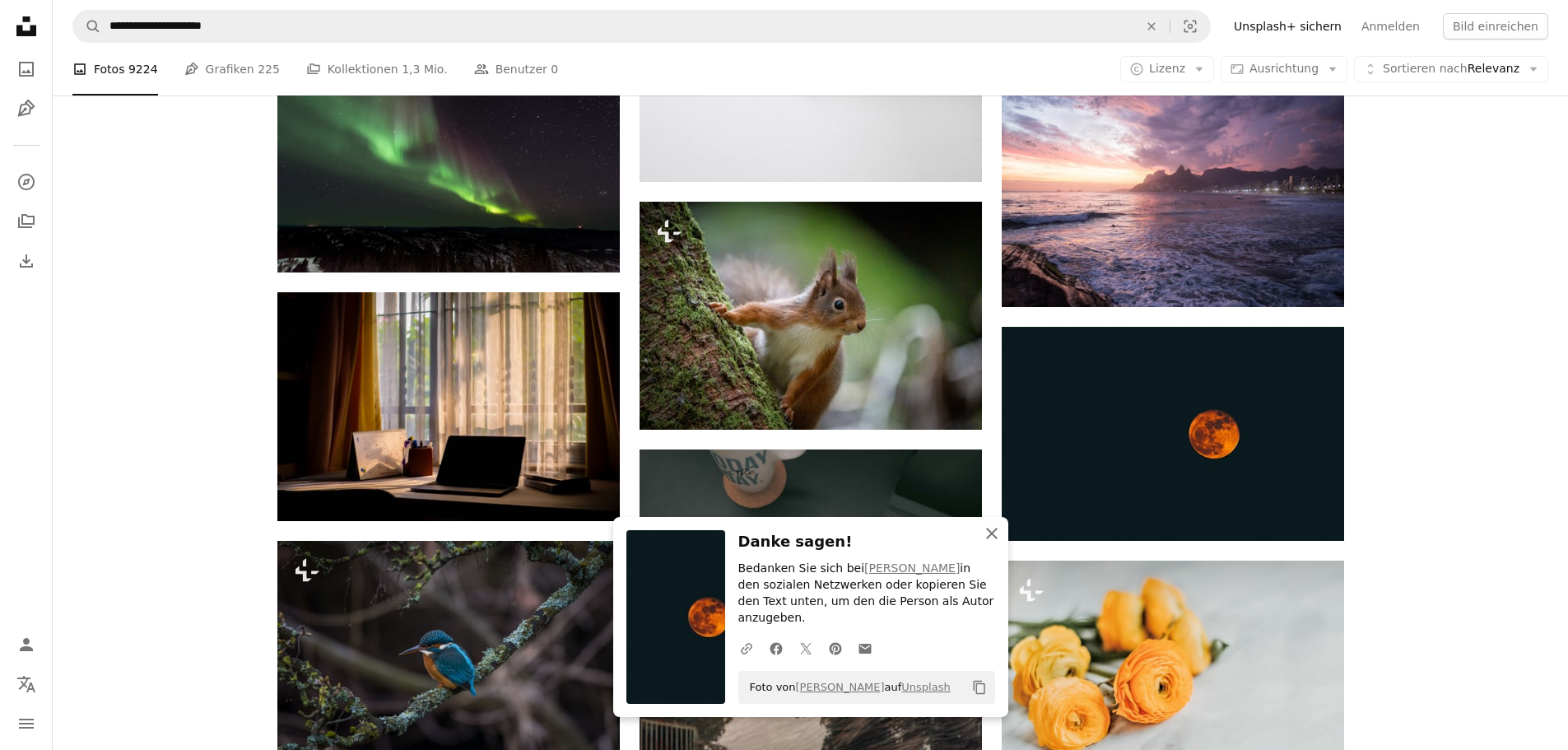
click at [992, 543] on icon "An X shape" at bounding box center [992, 533] width 20 height 20
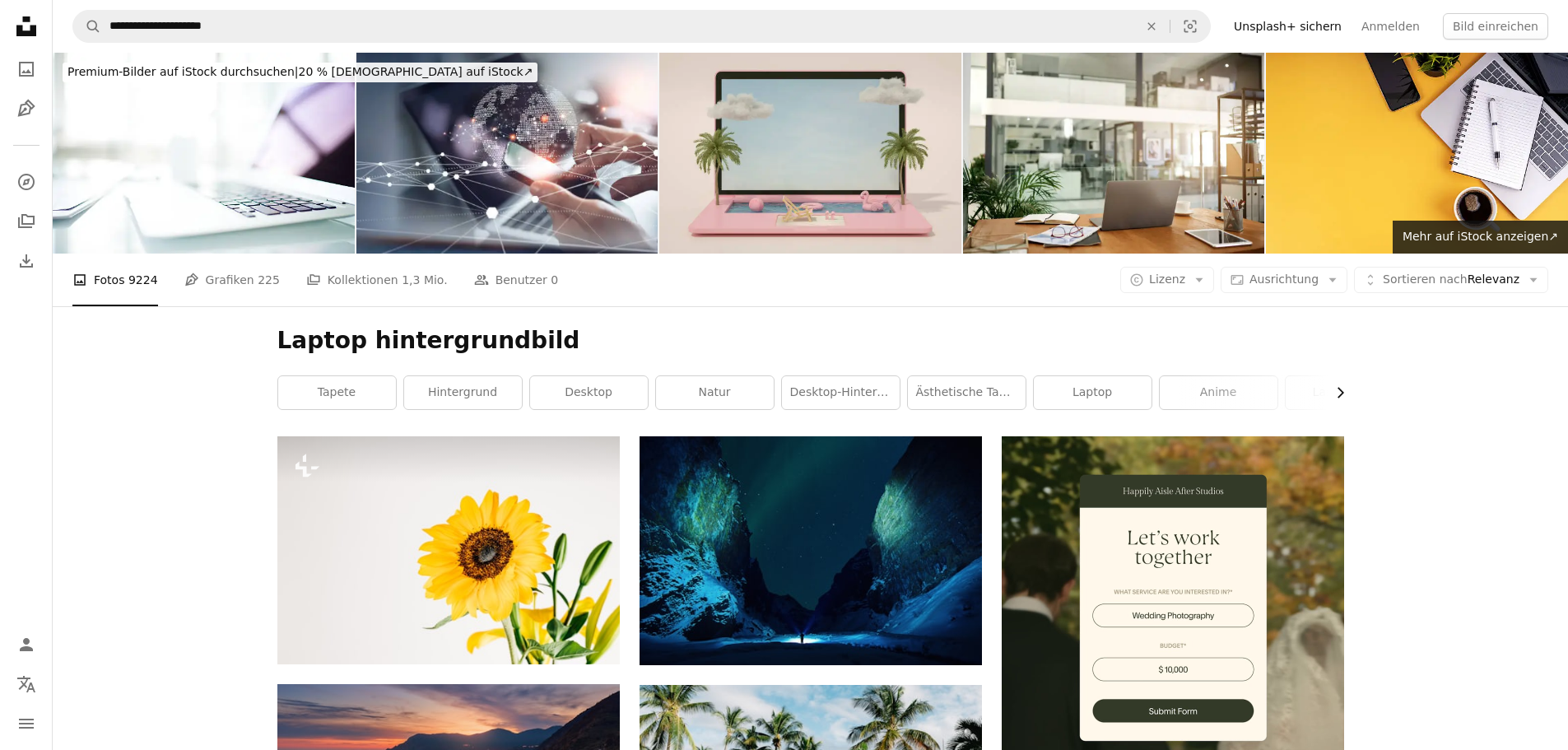
click at [1337, 390] on icon "Chevron right" at bounding box center [1340, 393] width 16 height 16
click at [282, 396] on icon "Chevron left" at bounding box center [281, 393] width 16 height 16
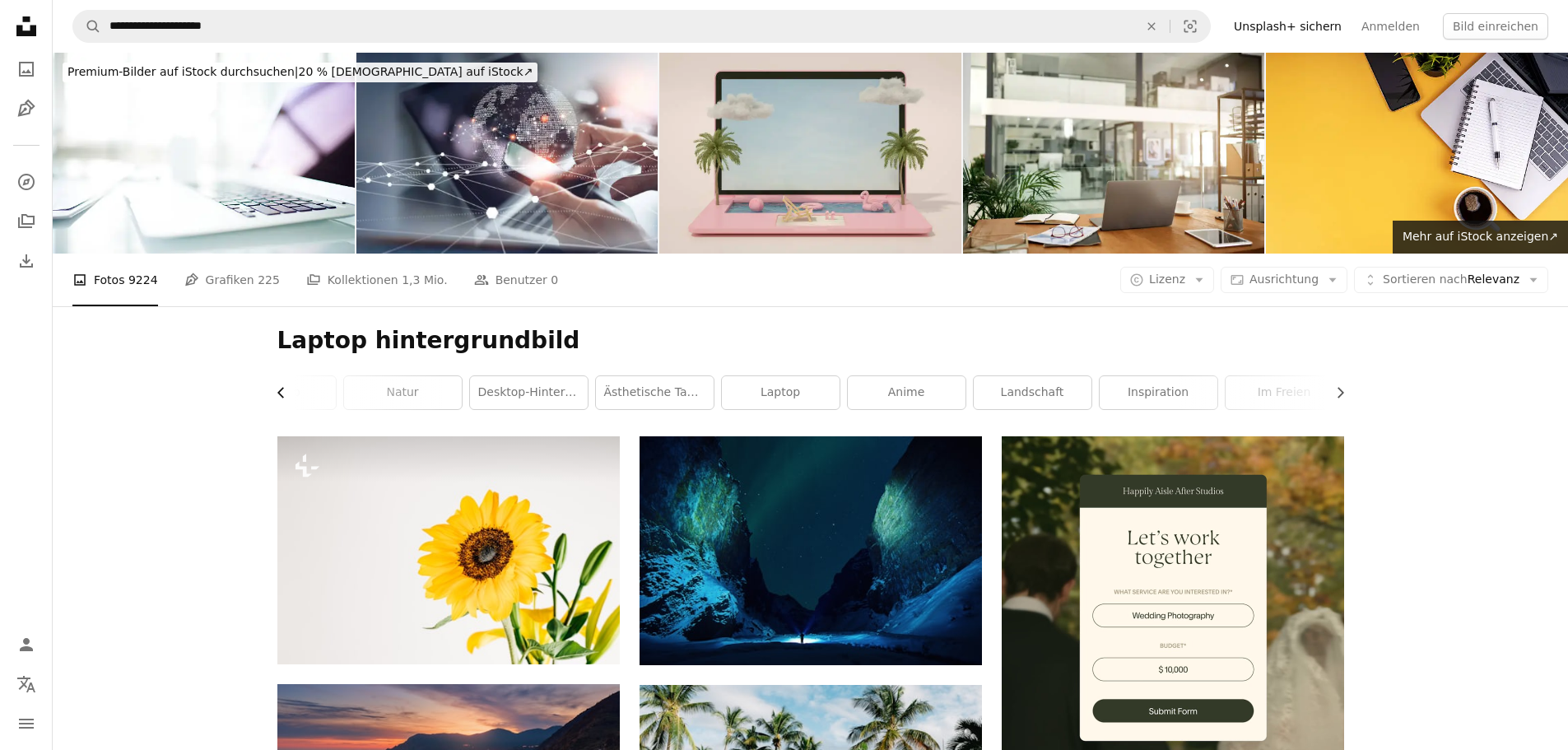
scroll to position [0, 65]
click at [646, 386] on link "Natur" at bounding box center [650, 393] width 118 height 33
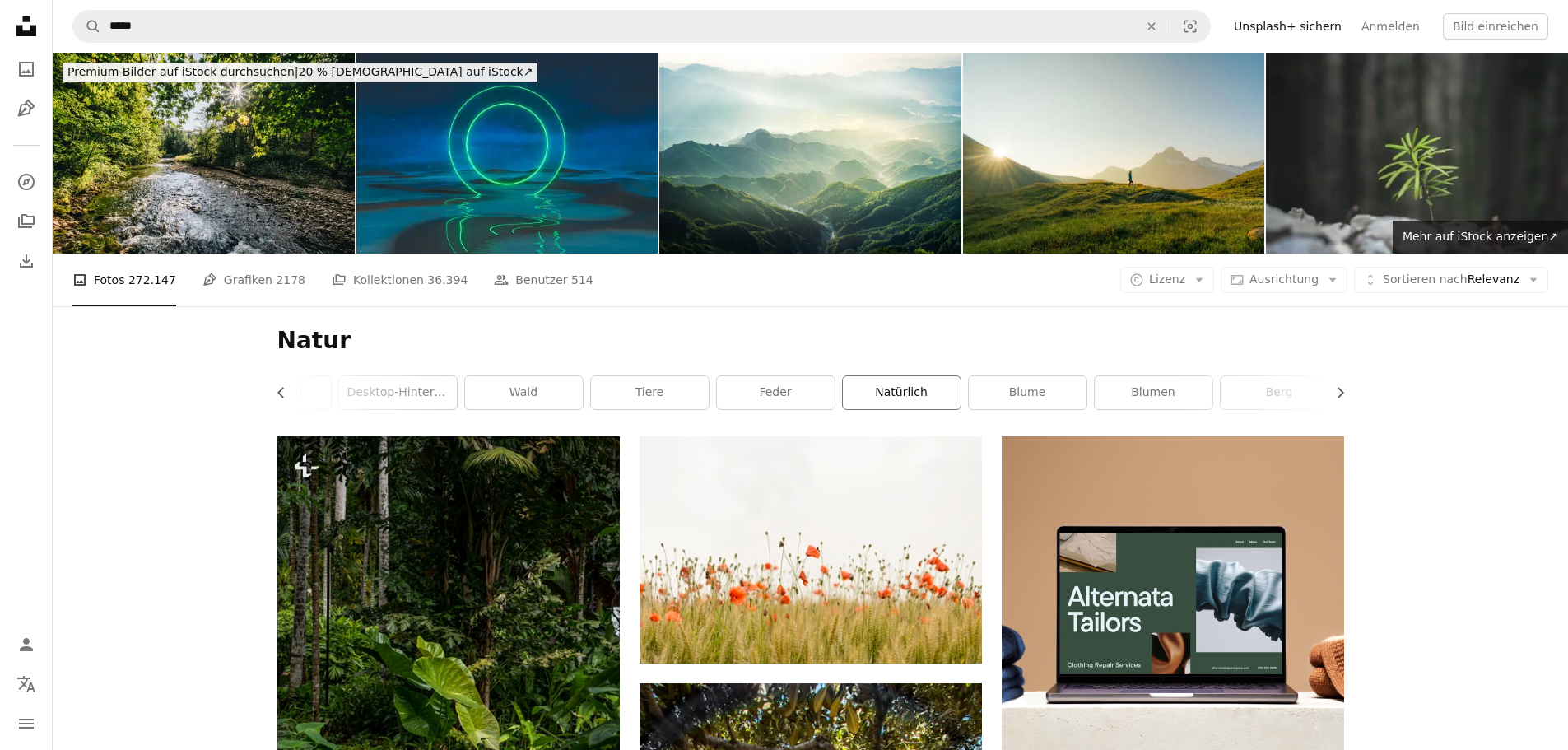
click at [871, 402] on link "natürlich" at bounding box center [901, 393] width 118 height 33
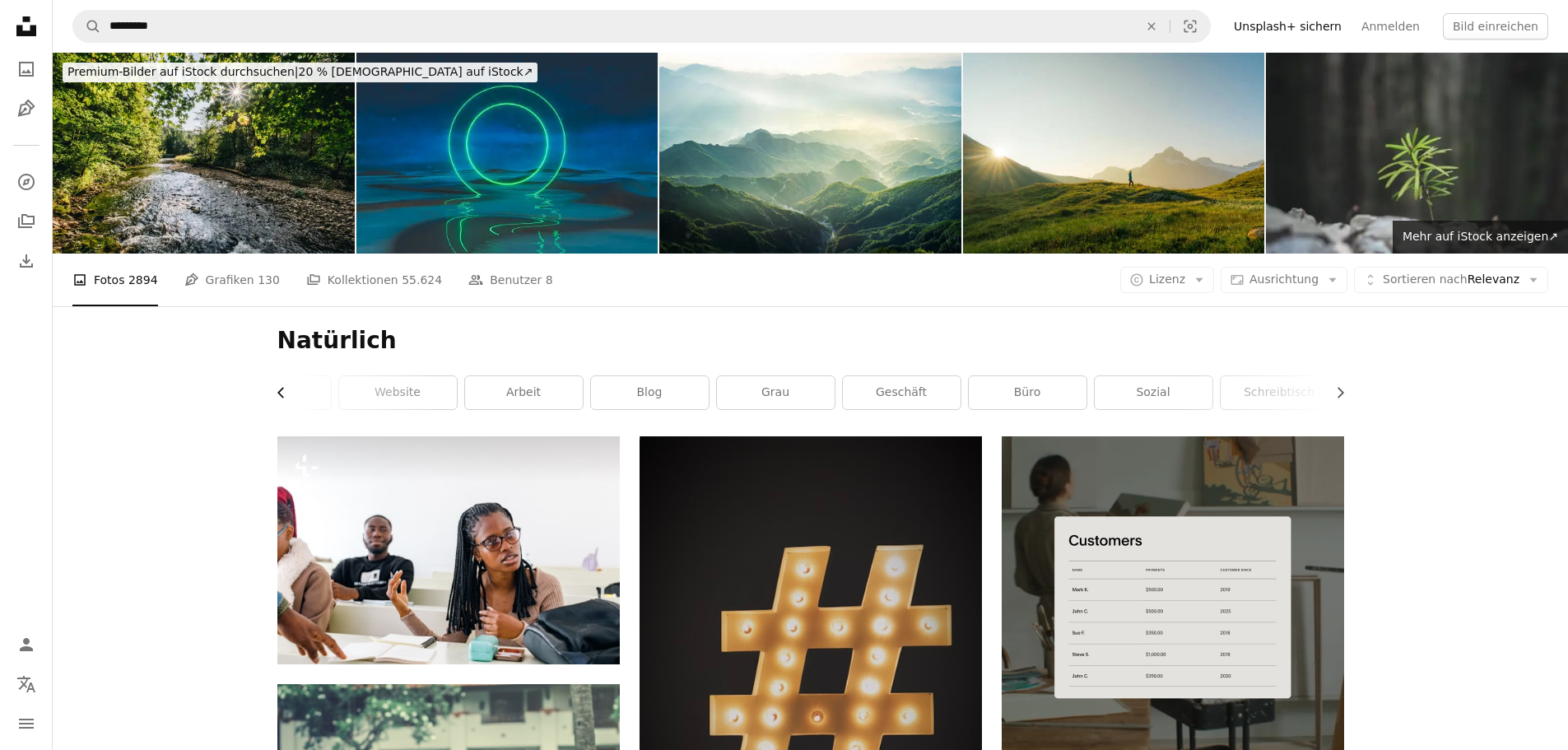
click at [274, 395] on icon "Chevron left" at bounding box center [281, 393] width 16 height 16
click at [274, 395] on div "Natürlich Chevron right Kur Website Arbeit Blog grau Geschäft Büro sozial Schre…" at bounding box center [810, 371] width 1107 height 130
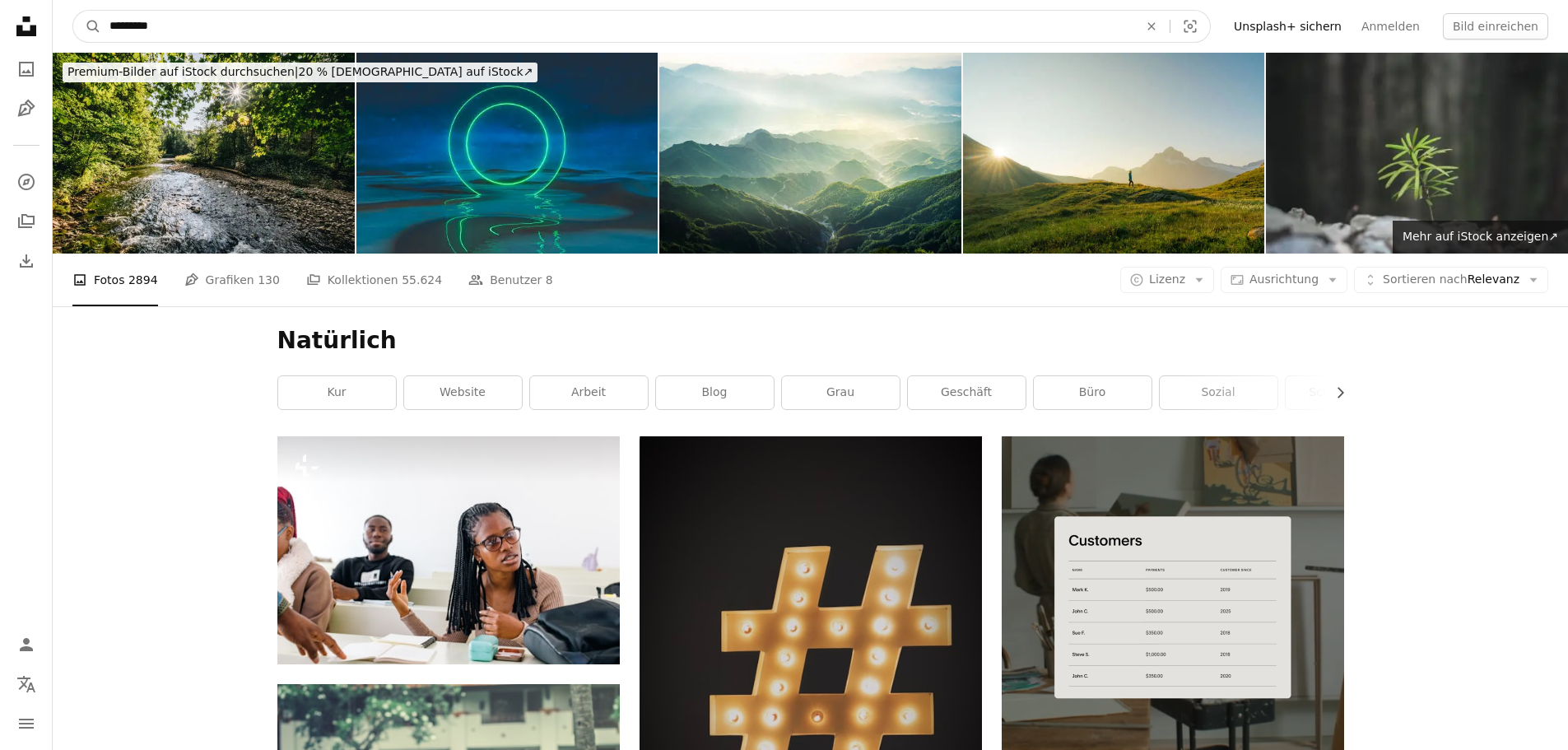
click at [203, 34] on input "*********" at bounding box center [617, 26] width 1032 height 31
drag, startPoint x: 193, startPoint y: 29, endPoint x: 89, endPoint y: 26, distance: 104.0
click at [90, 26] on form "A magnifying glass ********* An X shape Visual search" at bounding box center [641, 26] width 1139 height 33
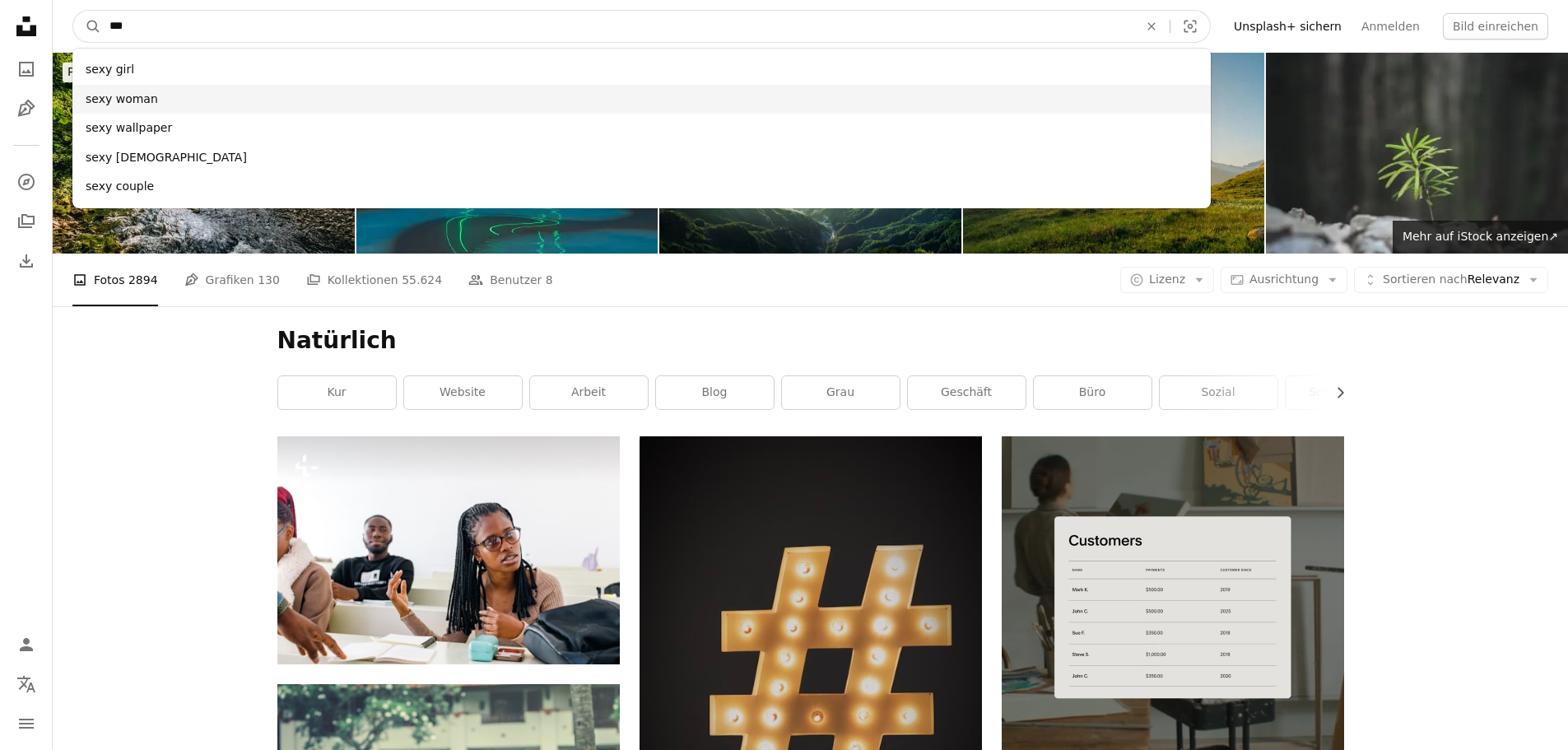
type input "***"
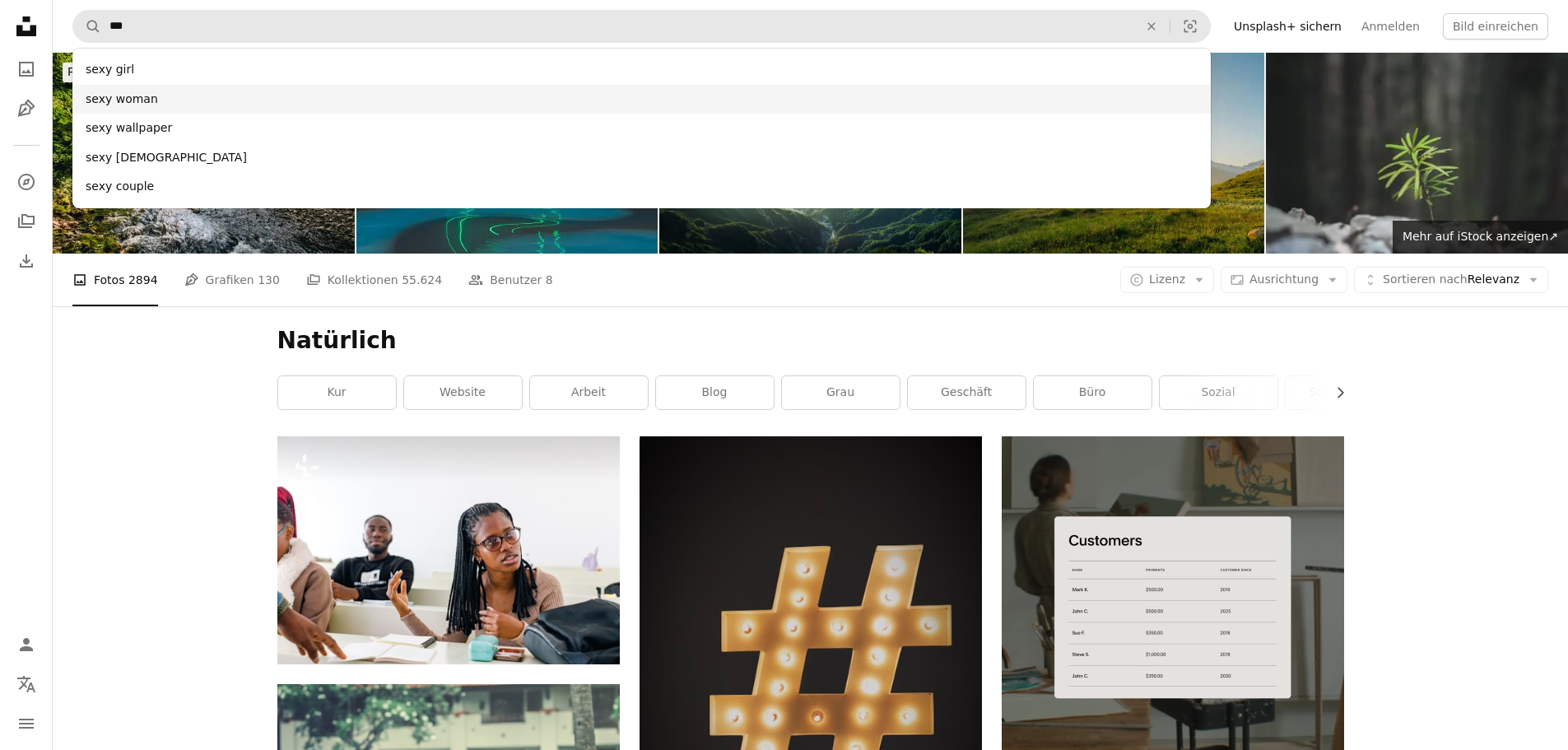
click at [114, 106] on div "sexy woman" at bounding box center [641, 100] width 1139 height 29
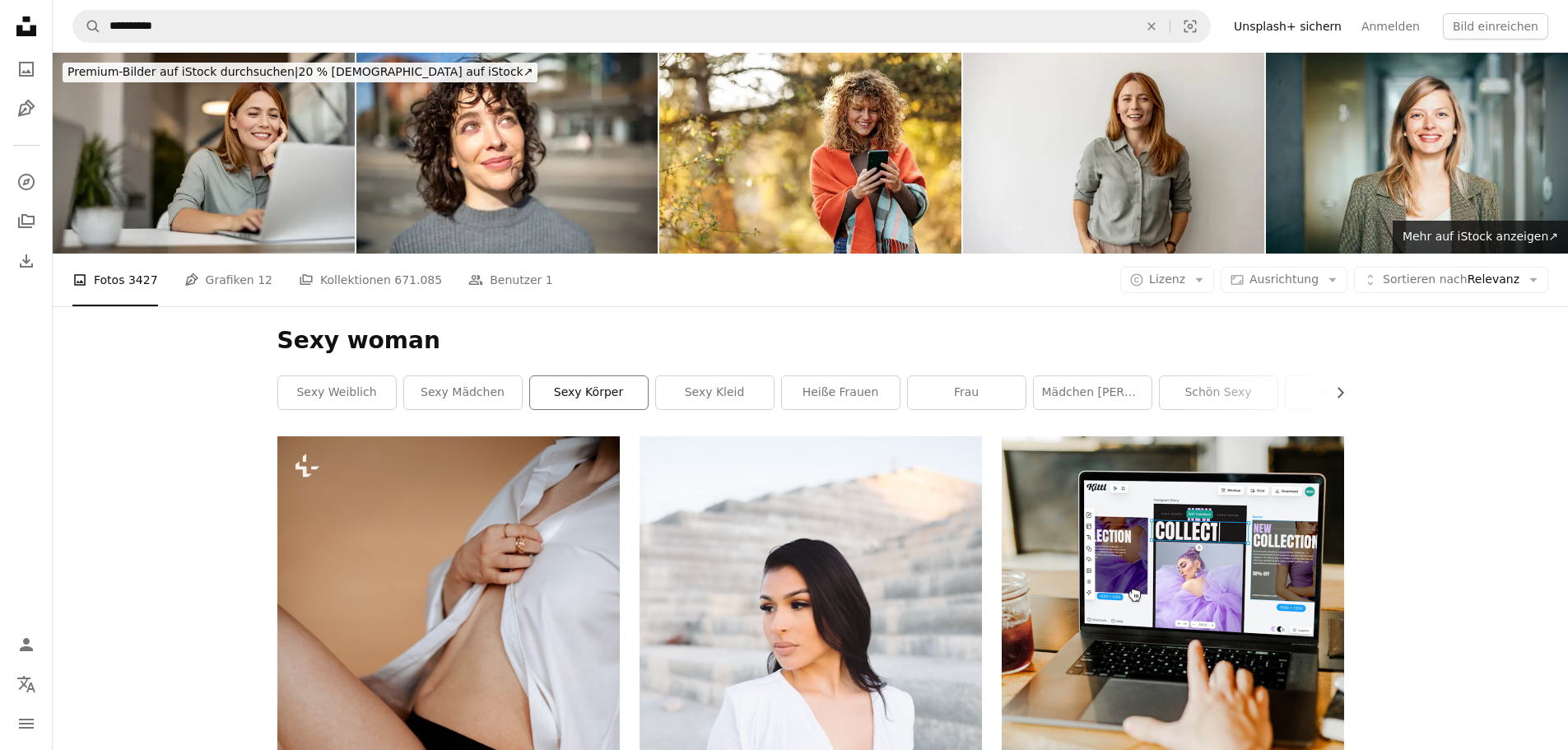
click at [601, 396] on link "Sexy Körper" at bounding box center [588, 393] width 118 height 33
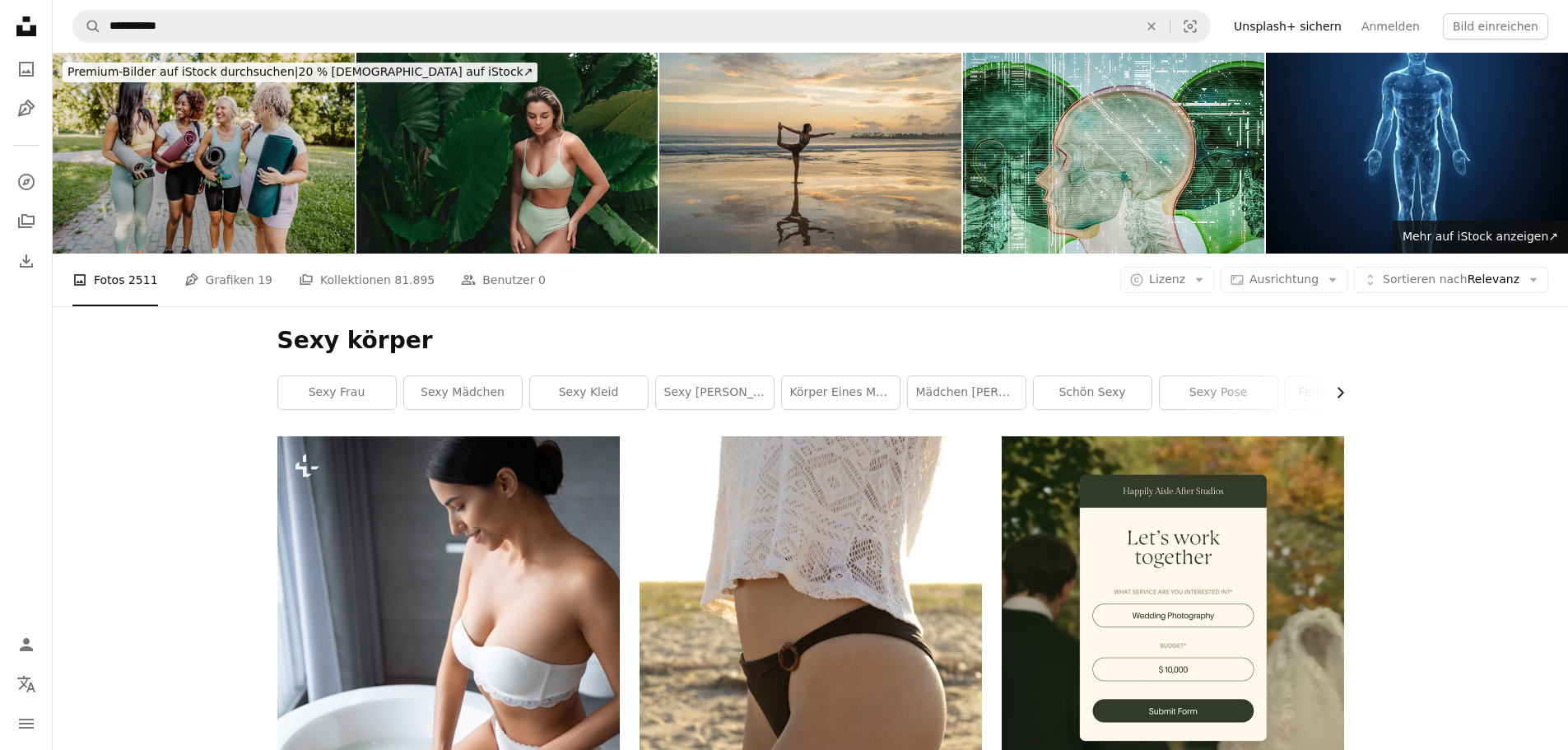
click at [1339, 386] on icon "Chevron right" at bounding box center [1340, 393] width 16 height 16
click at [270, 394] on div "Sexy körper Chevron left Chevron right Sexy Frau Sexy Mädchen sexy Kleid Sexy M…" at bounding box center [810, 371] width 1107 height 130
click at [279, 390] on icon "Chevron left" at bounding box center [281, 393] width 16 height 16
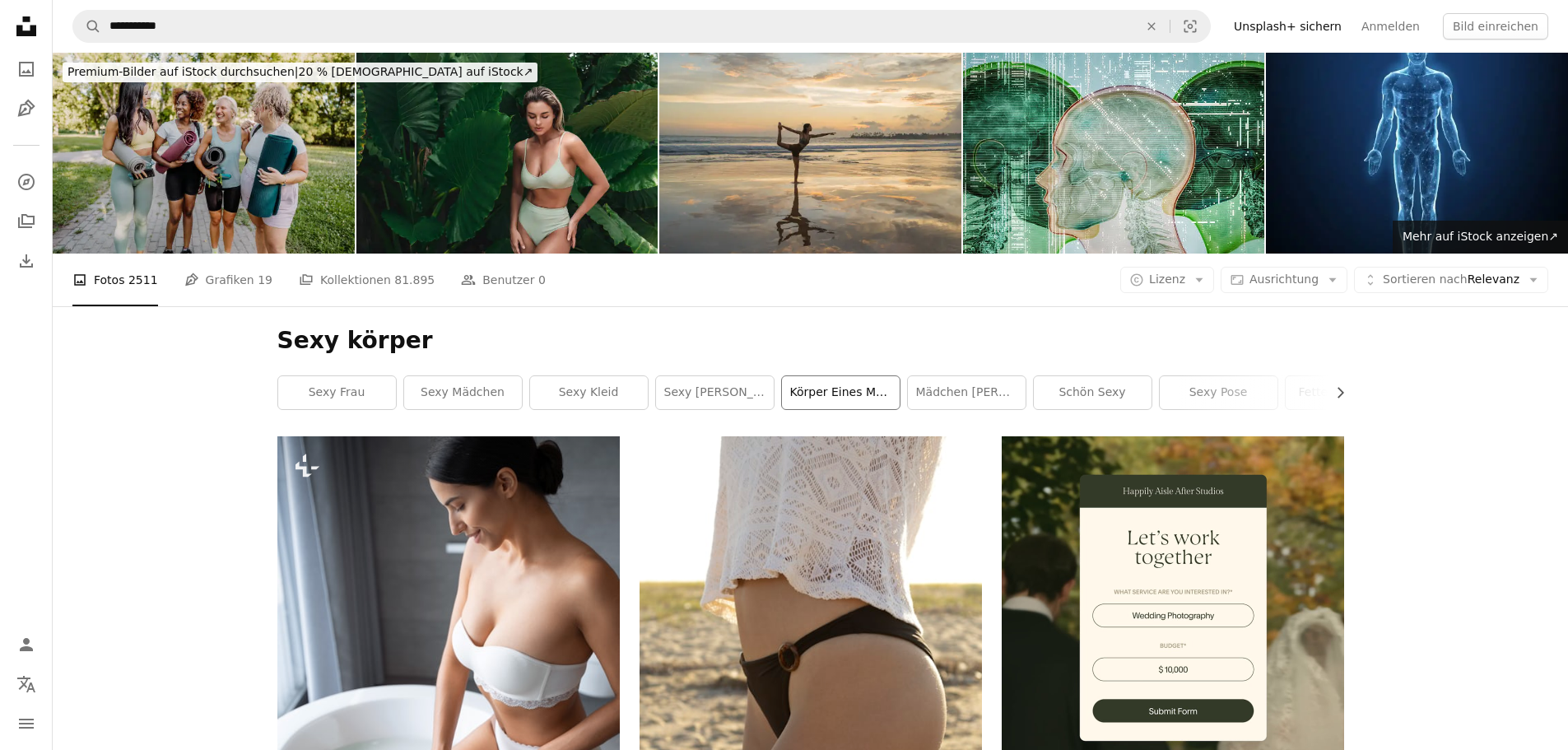
click at [865, 394] on link "Körper eines Mädchens" at bounding box center [841, 393] width 118 height 33
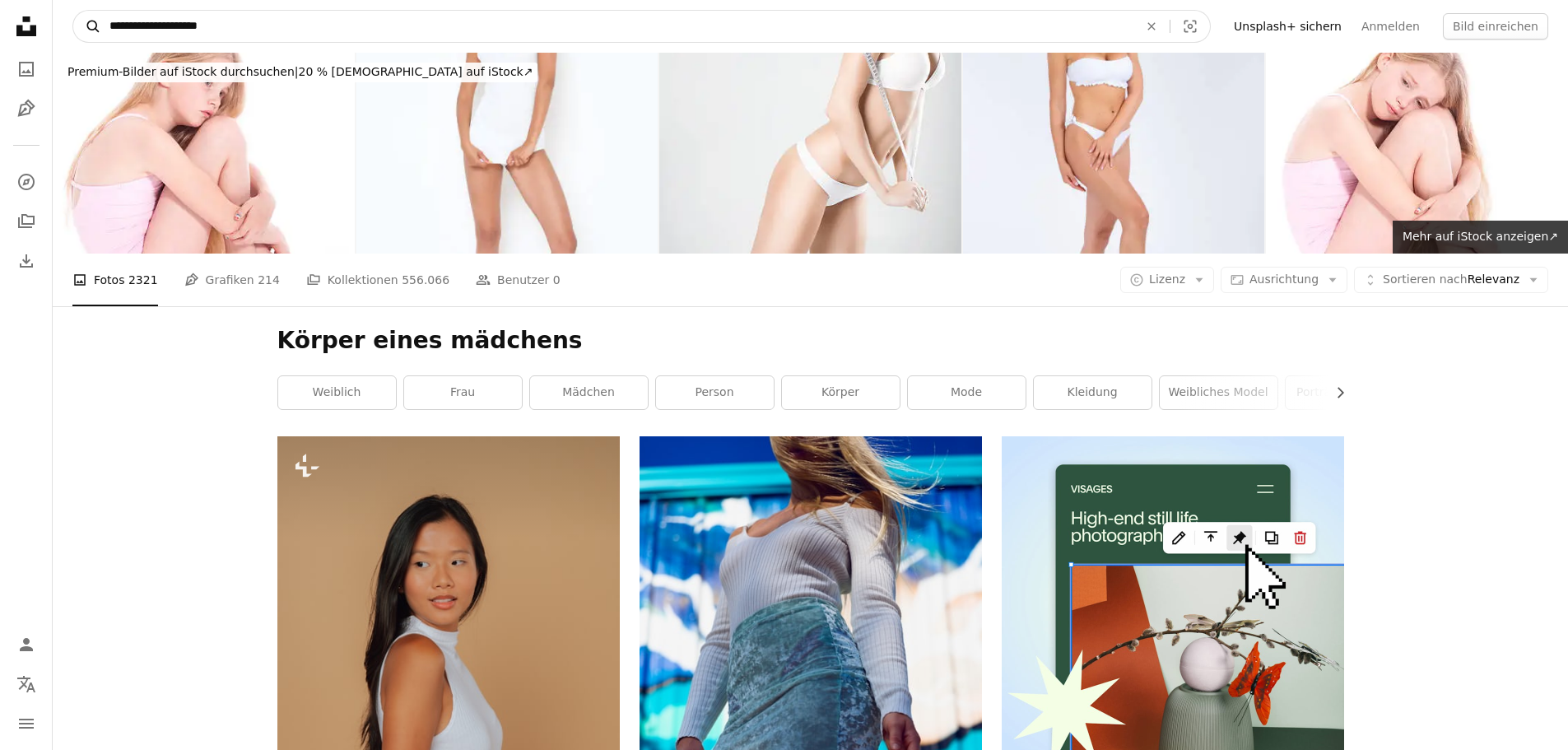
drag, startPoint x: 236, startPoint y: 31, endPoint x: 90, endPoint y: 35, distance: 146.1
click at [90, 34] on form "**********" at bounding box center [641, 26] width 1139 height 33
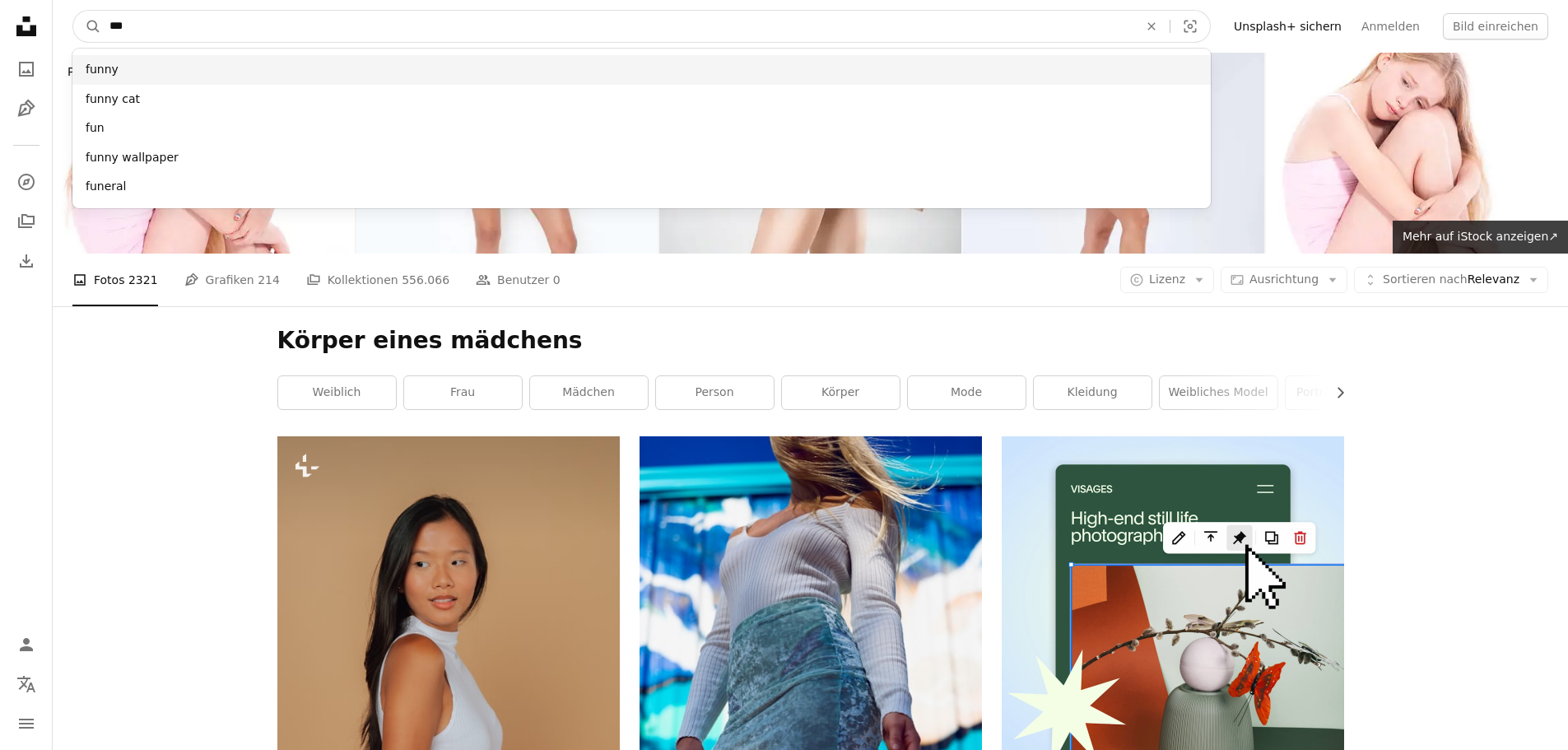
type input "***"
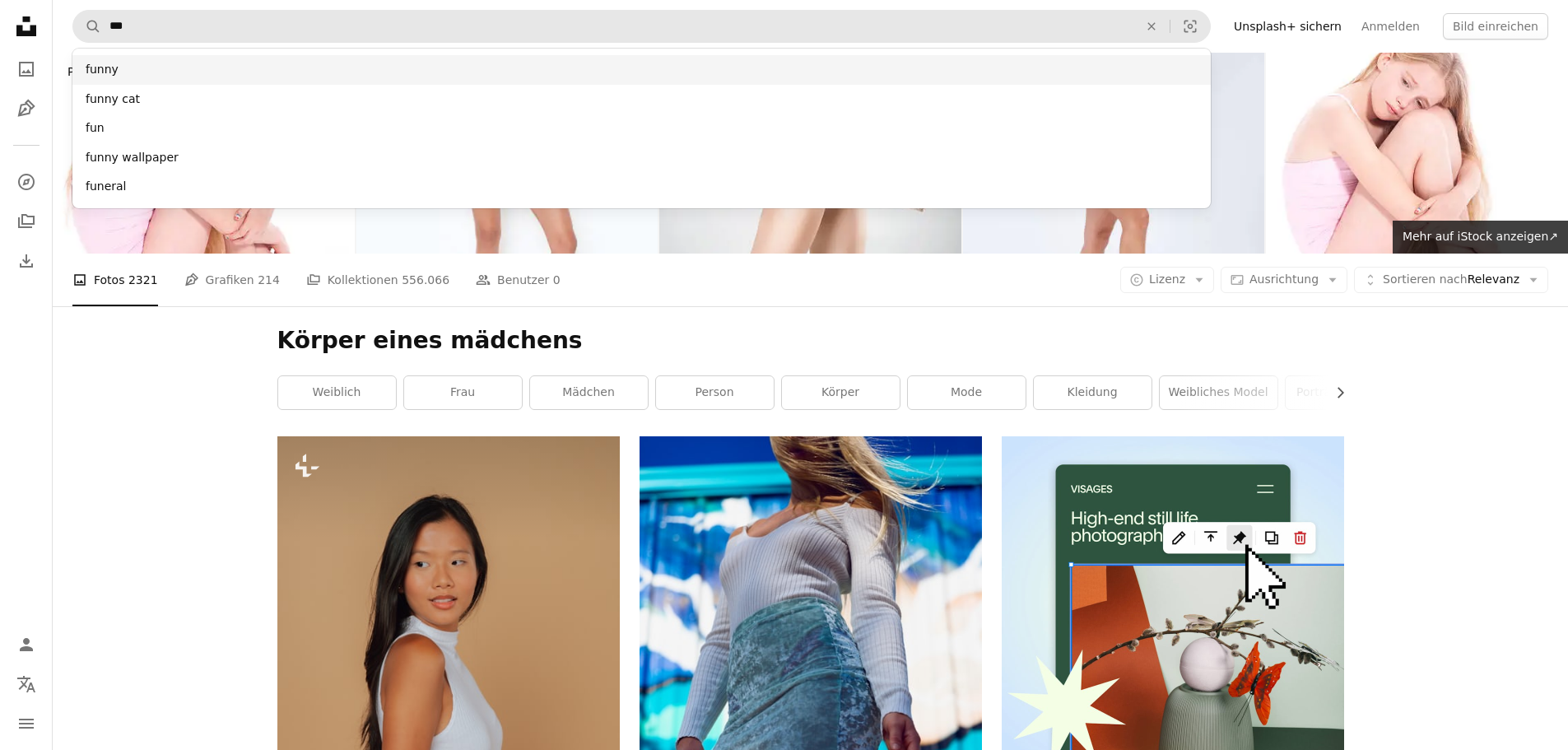
click at [114, 74] on div "funny" at bounding box center [641, 69] width 1139 height 29
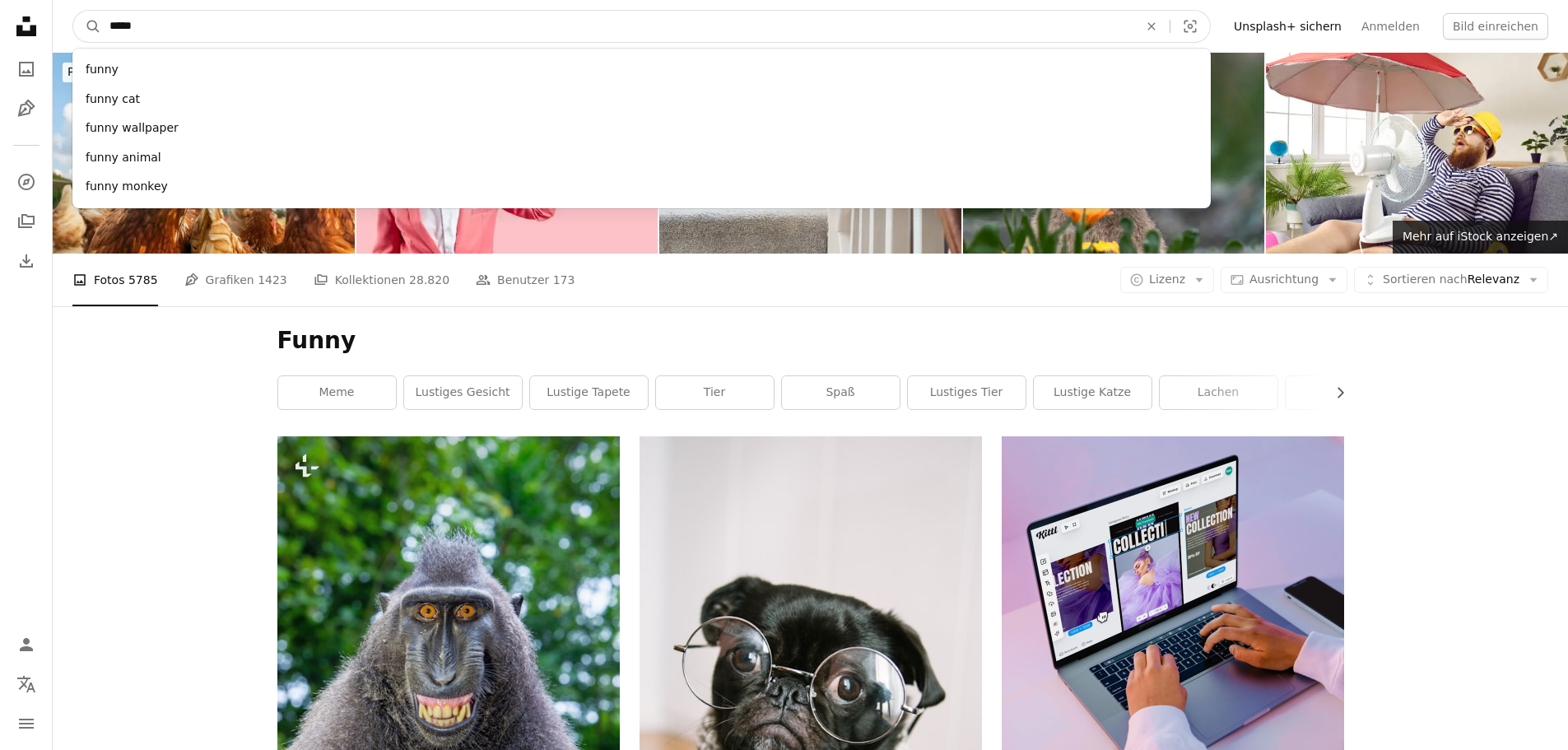
drag, startPoint x: 131, startPoint y: 23, endPoint x: 2, endPoint y: 25, distance: 129.0
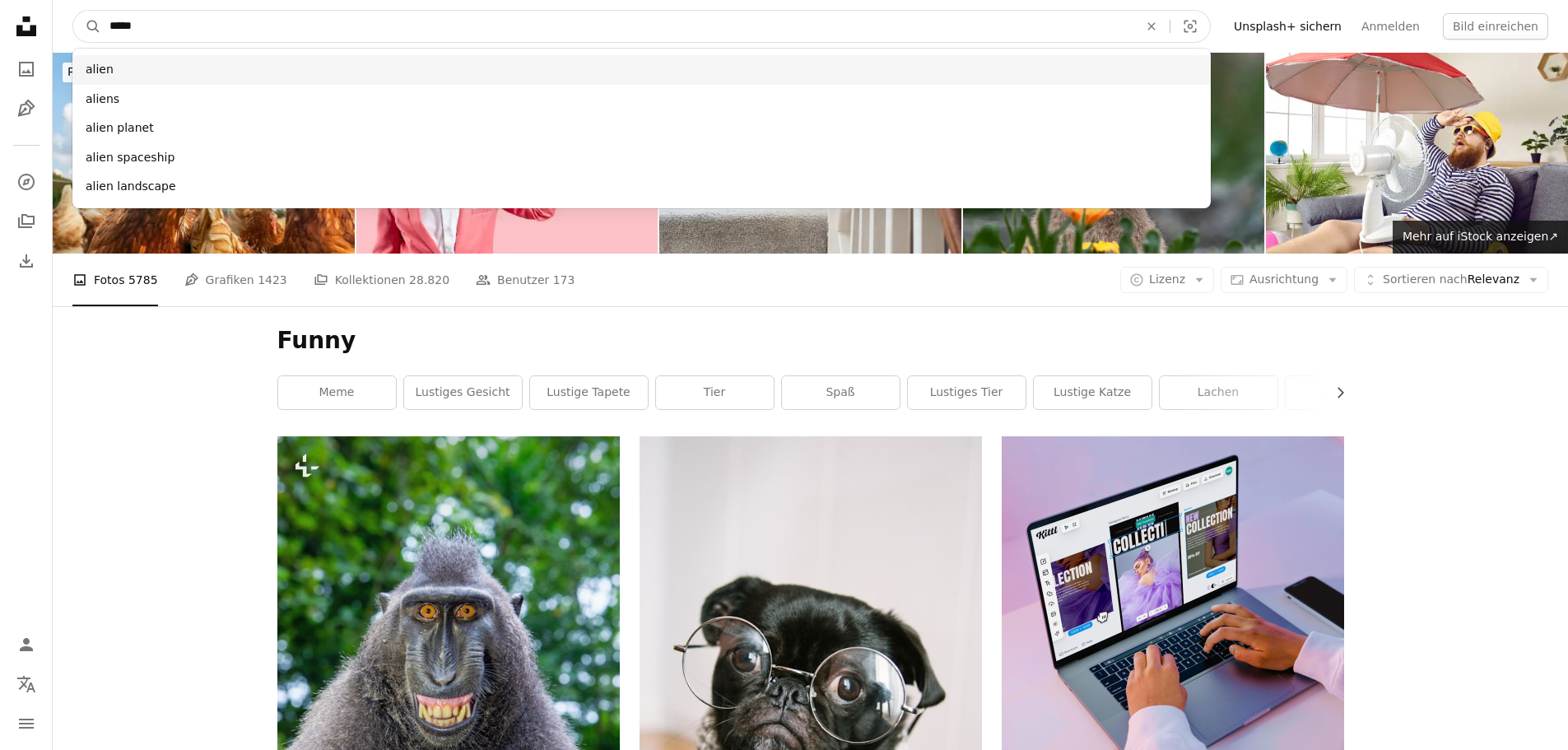
type input "*****"
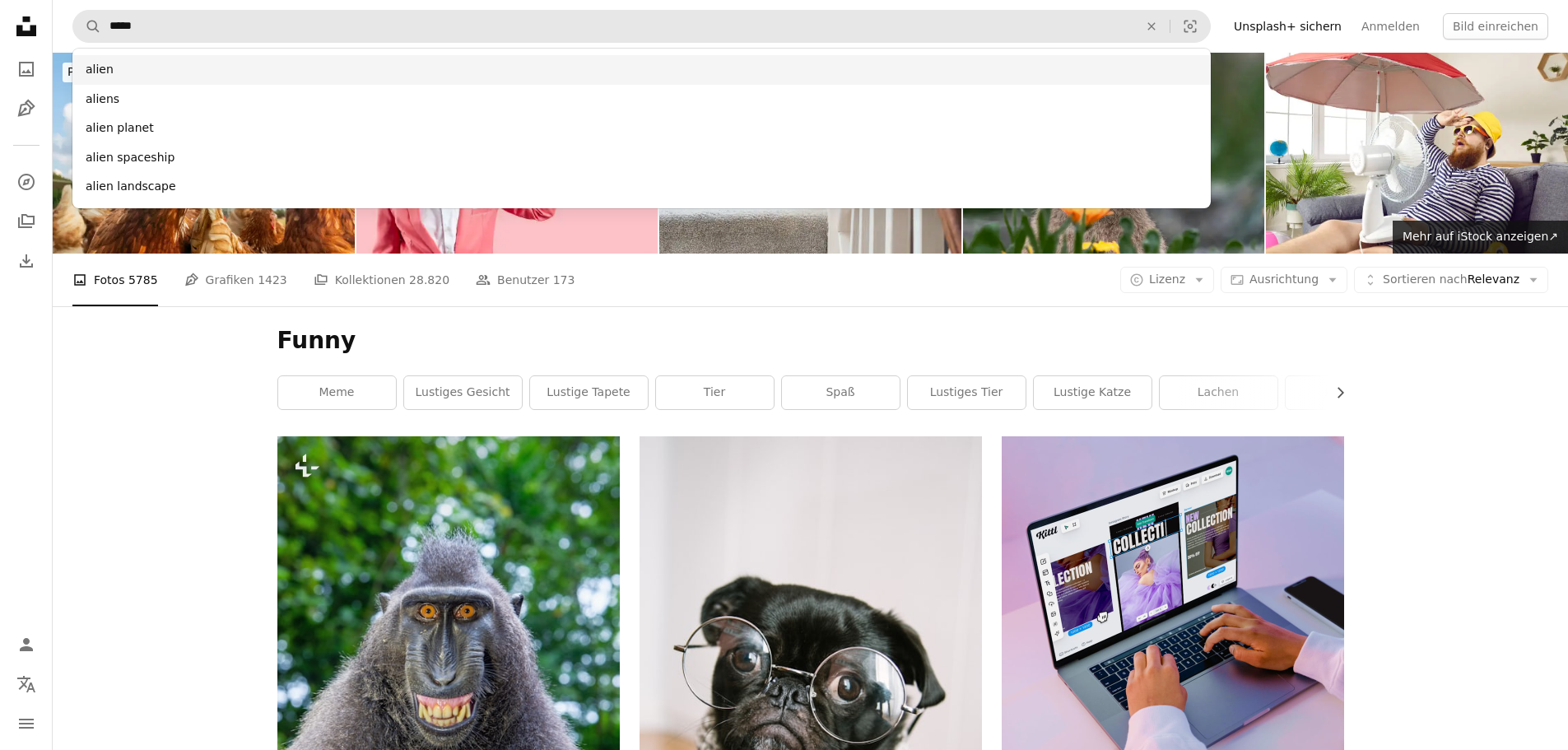
click at [88, 69] on div "alien" at bounding box center [641, 69] width 1139 height 29
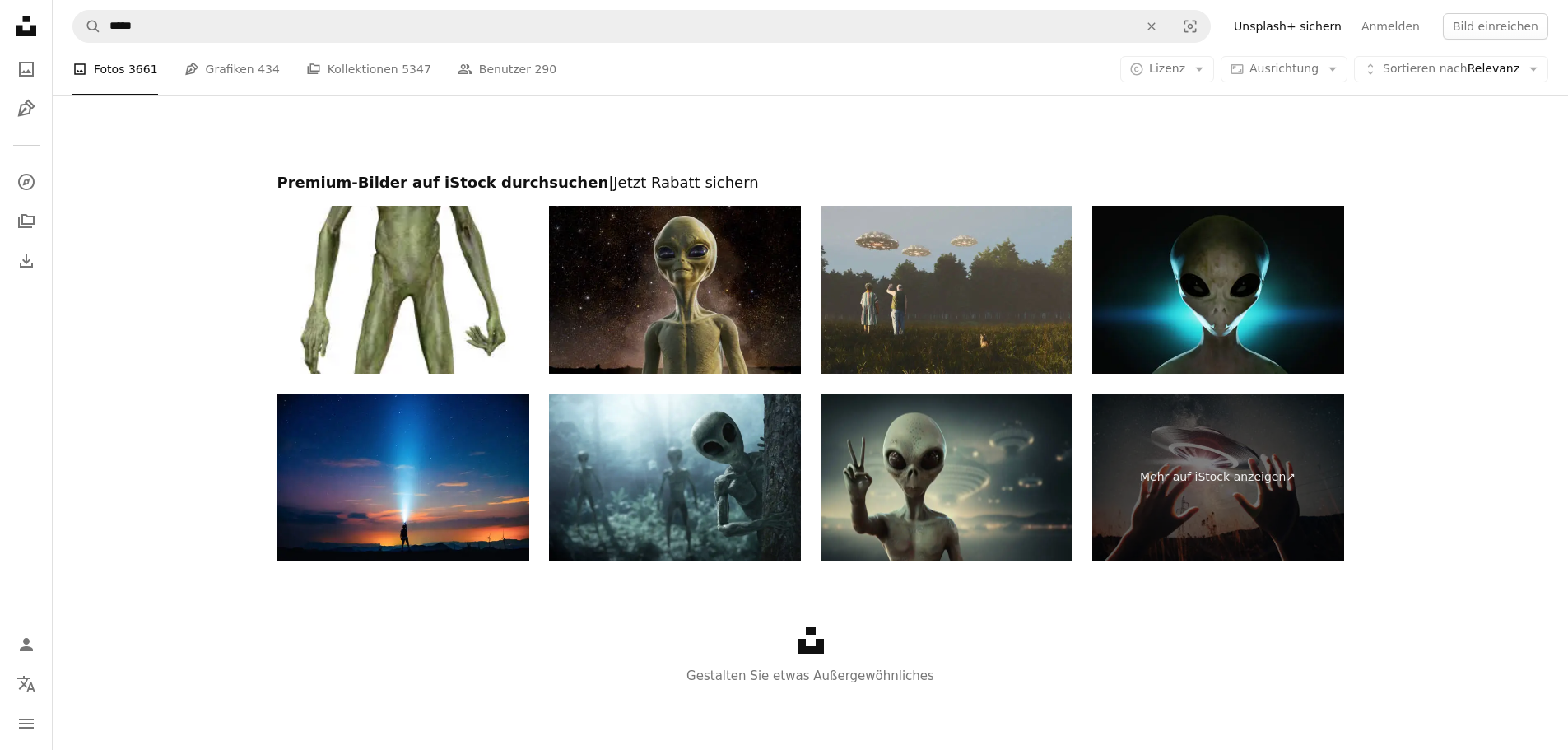
scroll to position [2711, 0]
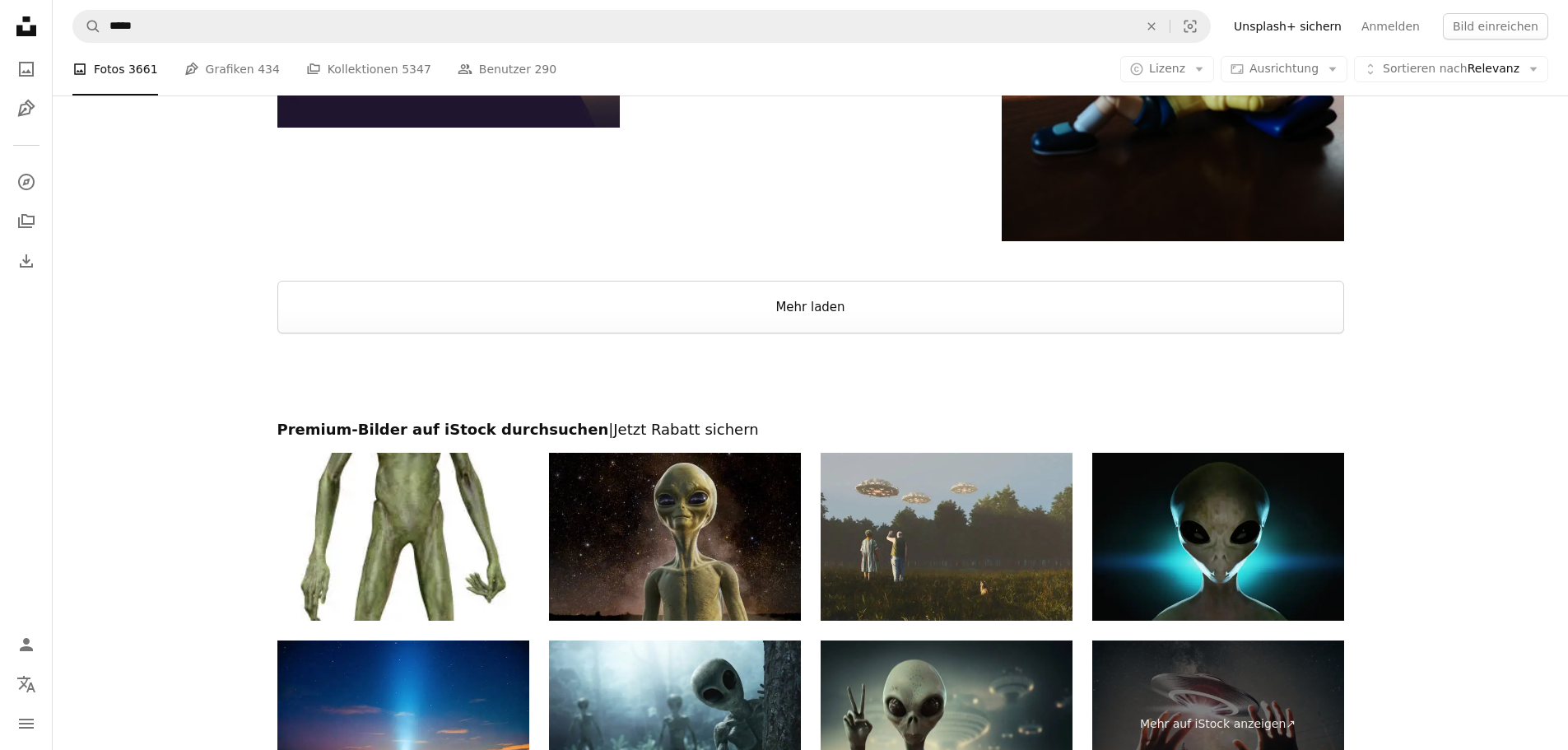
click at [858, 321] on button "Mehr laden" at bounding box center [810, 307] width 1066 height 53
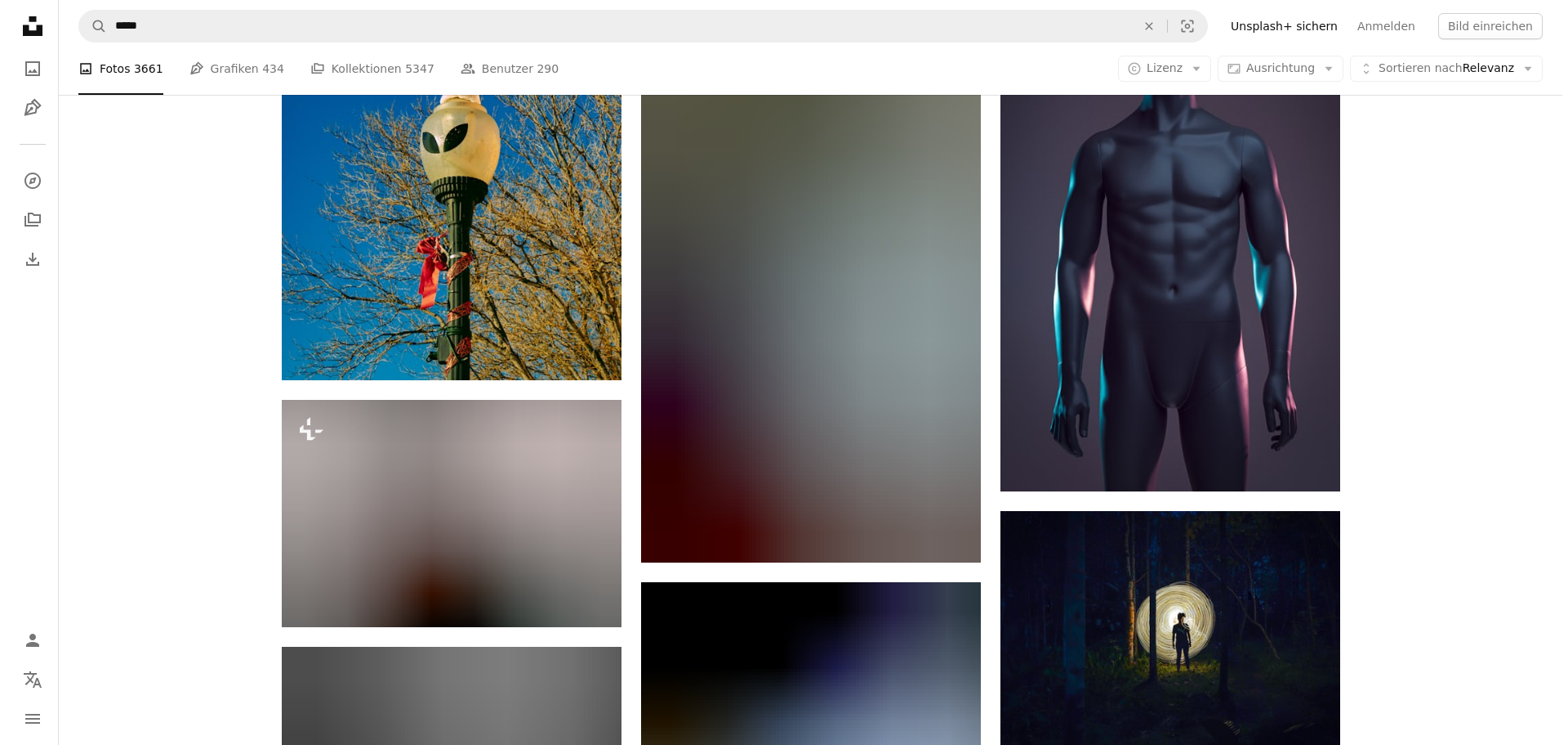
scroll to position [10621, 0]
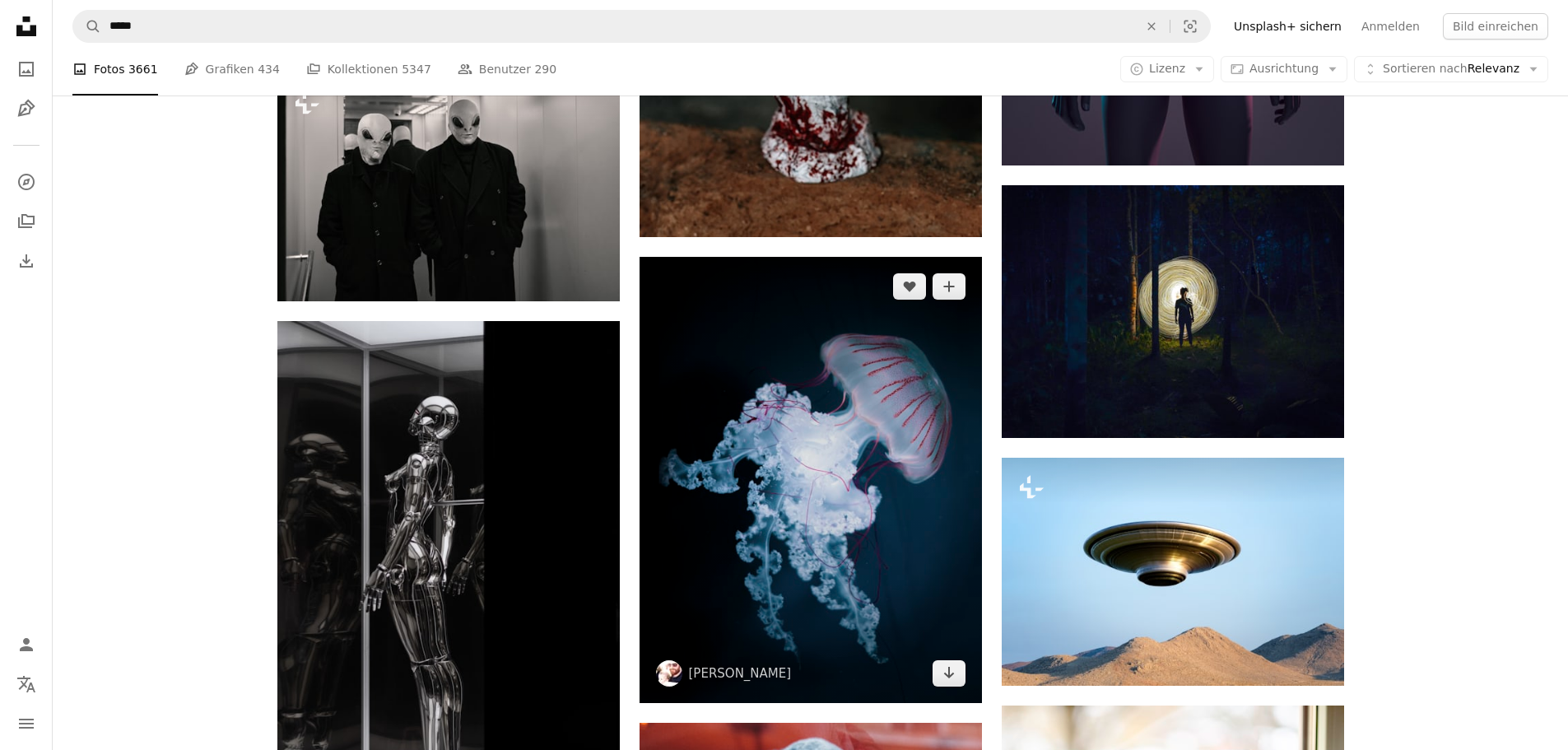
click at [899, 386] on img at bounding box center [810, 480] width 343 height 446
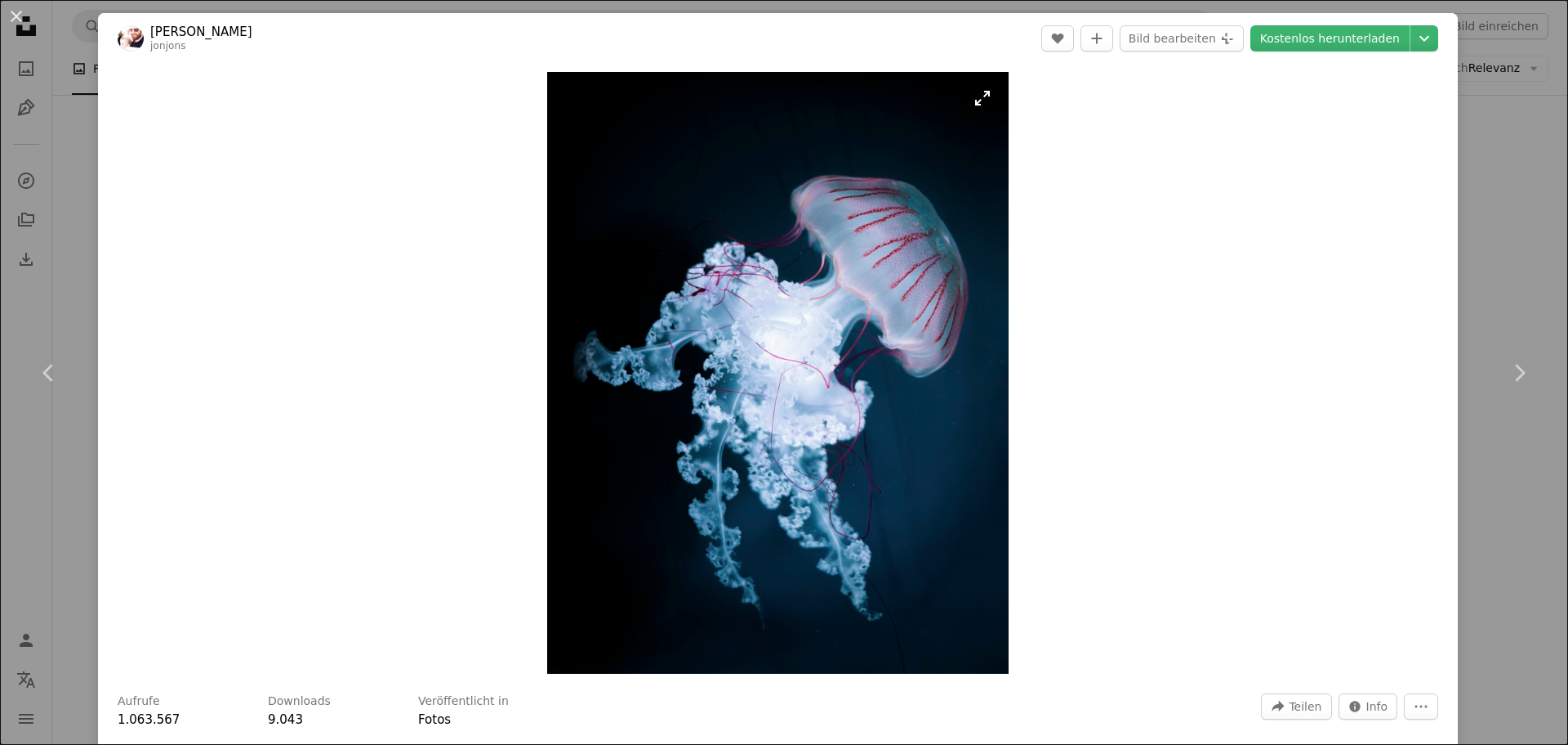
click at [872, 371] on img "Dieses Bild heranzoomen" at bounding box center [777, 372] width 462 height 602
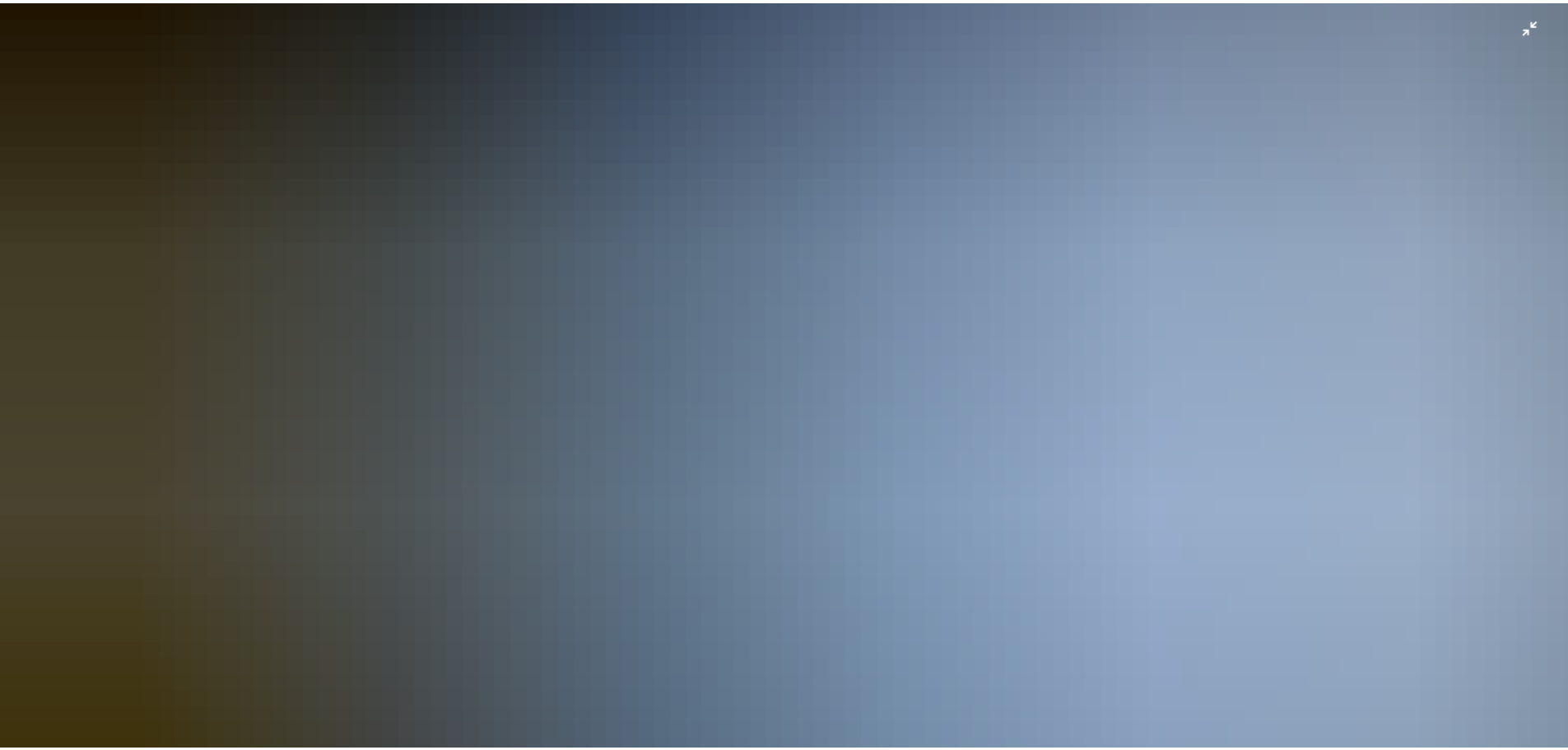
scroll to position [493, 0]
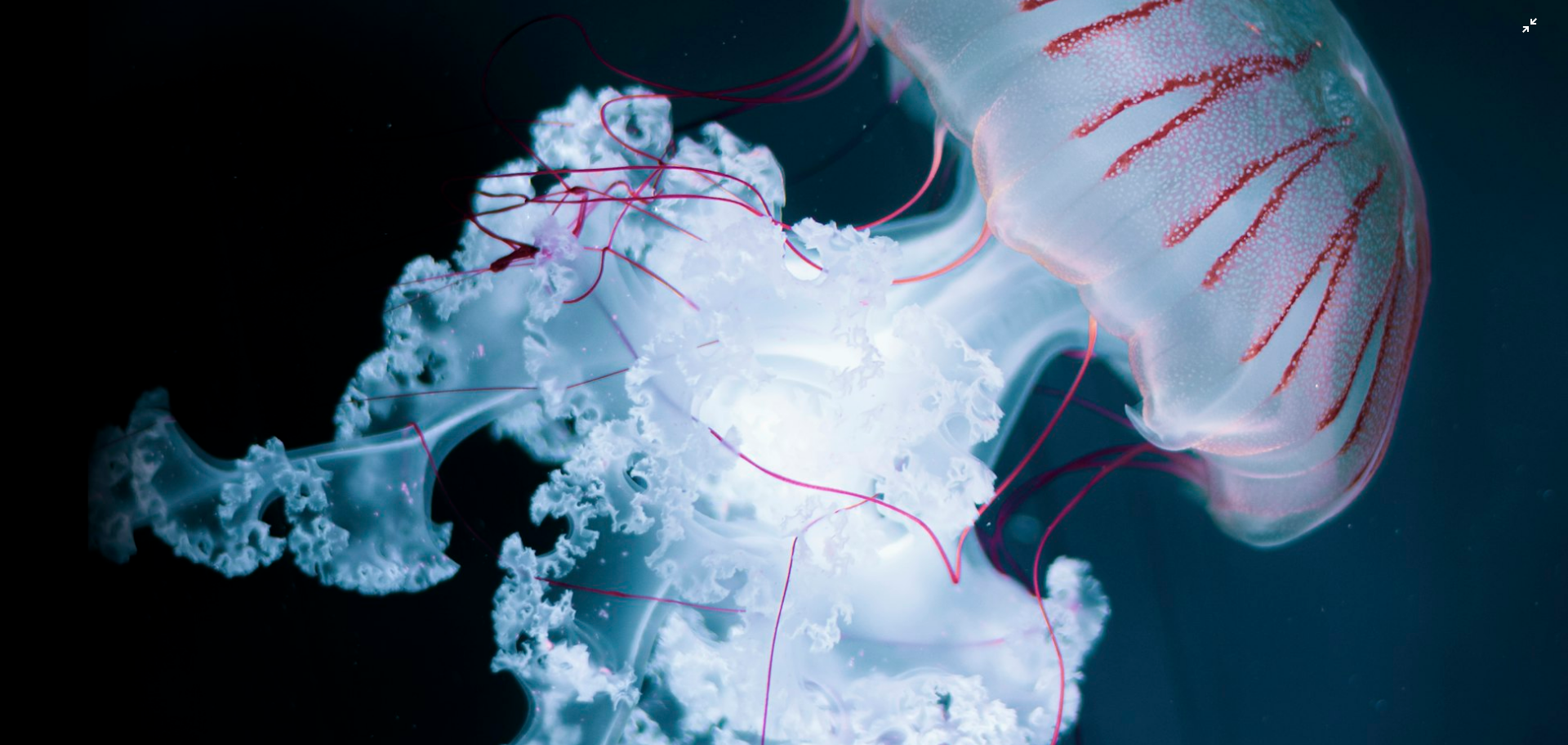
click at [971, 360] on img "Dieses Bild herauszoomen" at bounding box center [784, 532] width 1570 height 2045
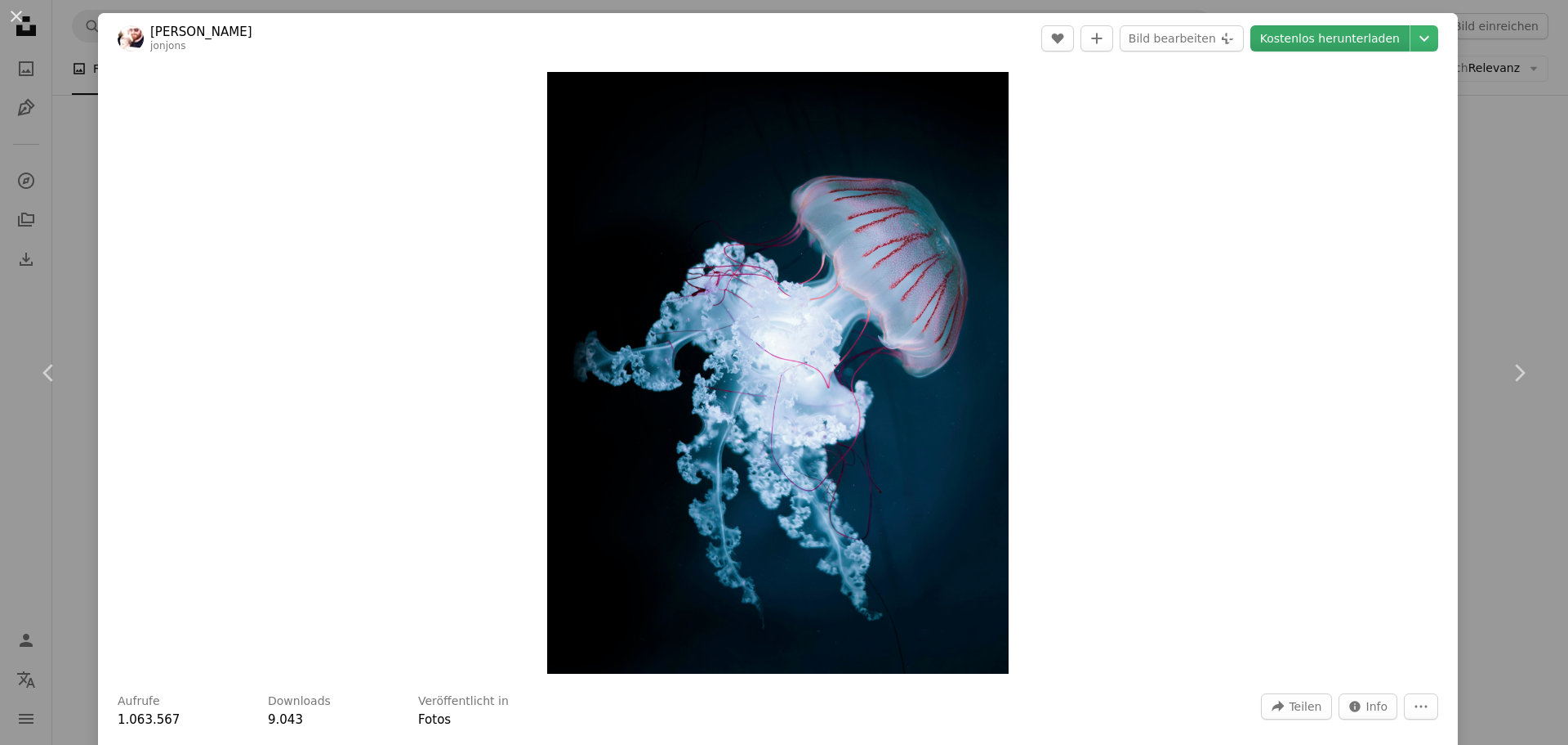
click at [1358, 32] on link "Kostenlos herunterladen" at bounding box center [1330, 38] width 160 height 26
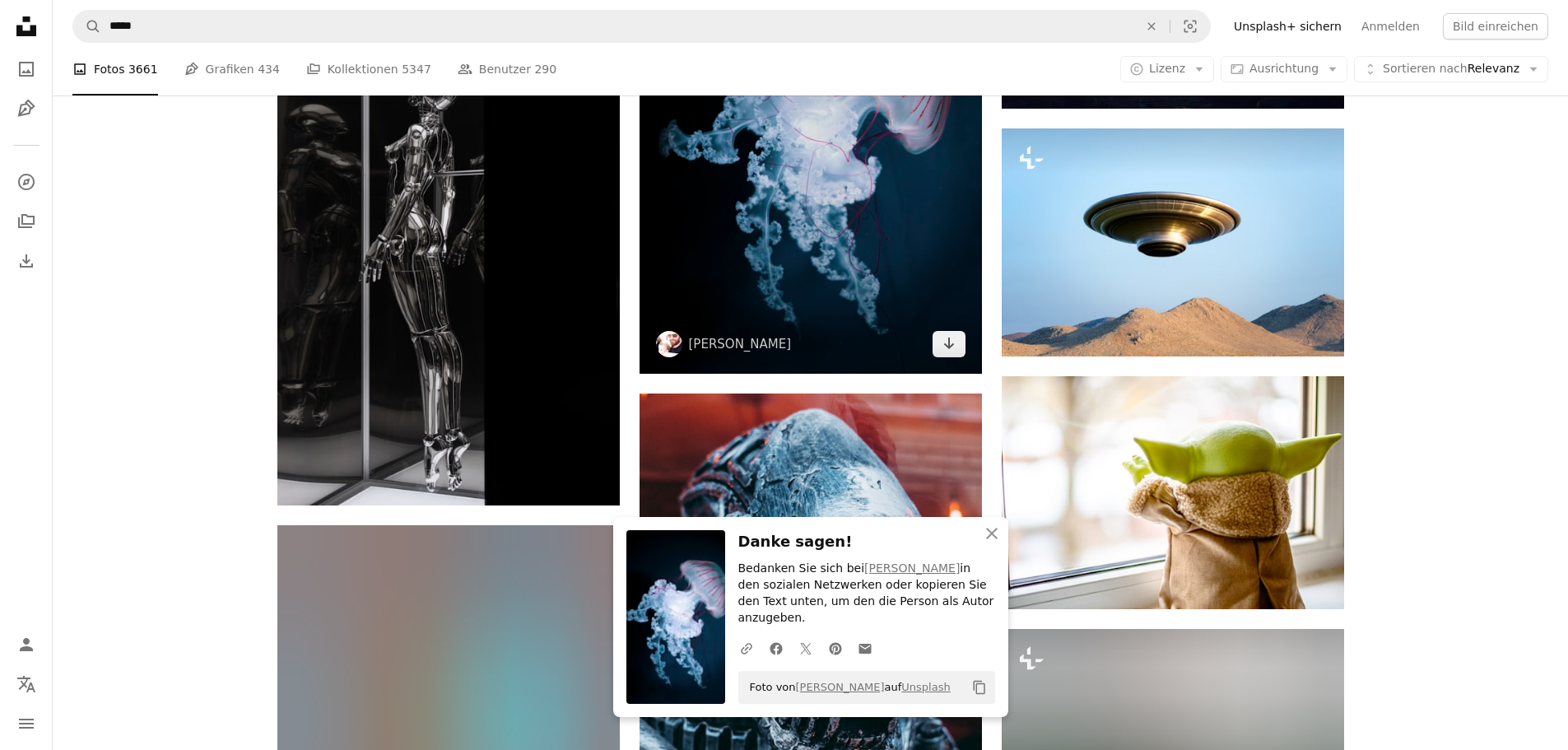
scroll to position [11268, 0]
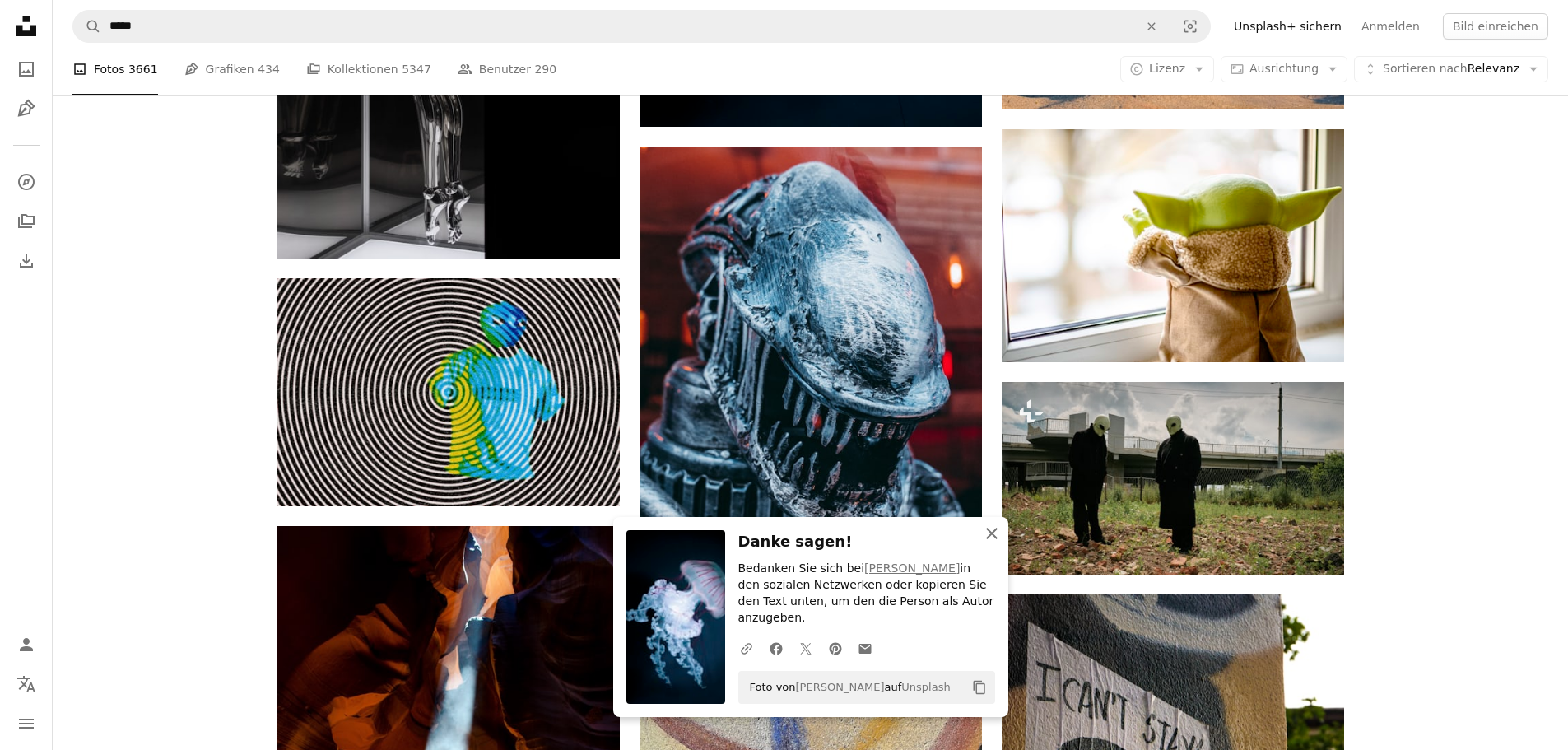
click at [982, 540] on icon "An X shape" at bounding box center [992, 533] width 20 height 20
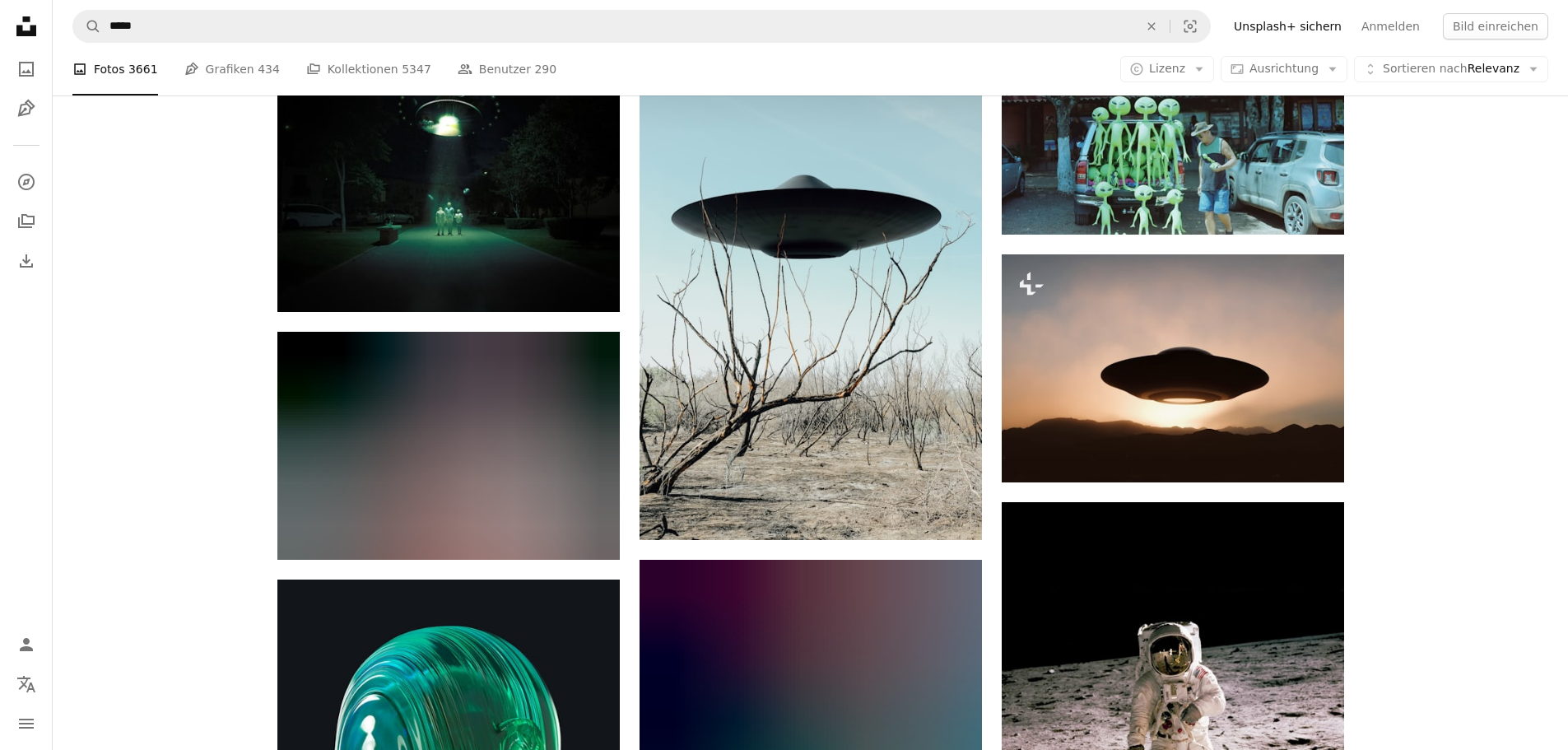
scroll to position [0, 0]
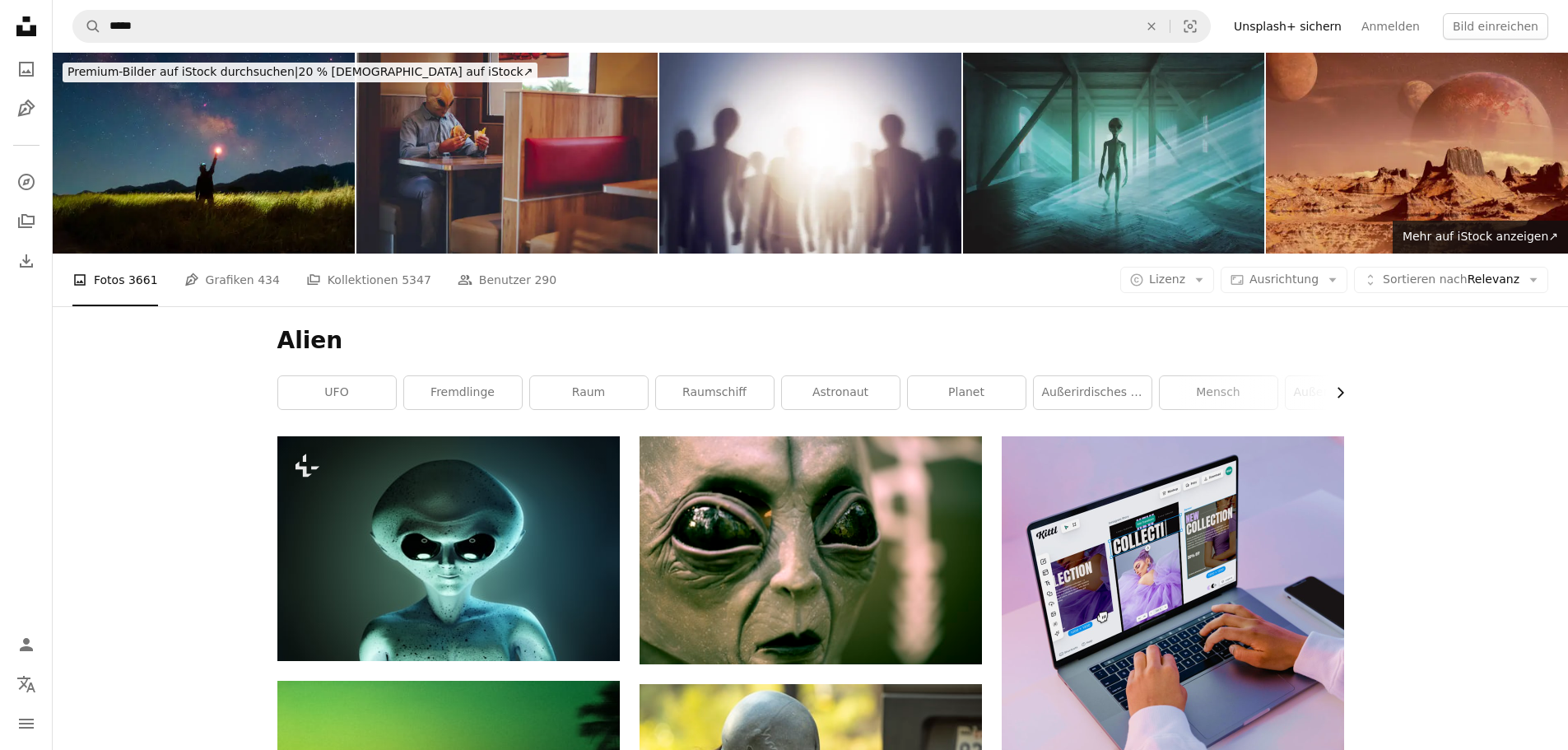
click at [1340, 387] on icon "Chevron right" at bounding box center [1340, 393] width 16 height 16
click at [1070, 396] on link "Außerirdischer Planet" at bounding box center [1097, 393] width 118 height 33
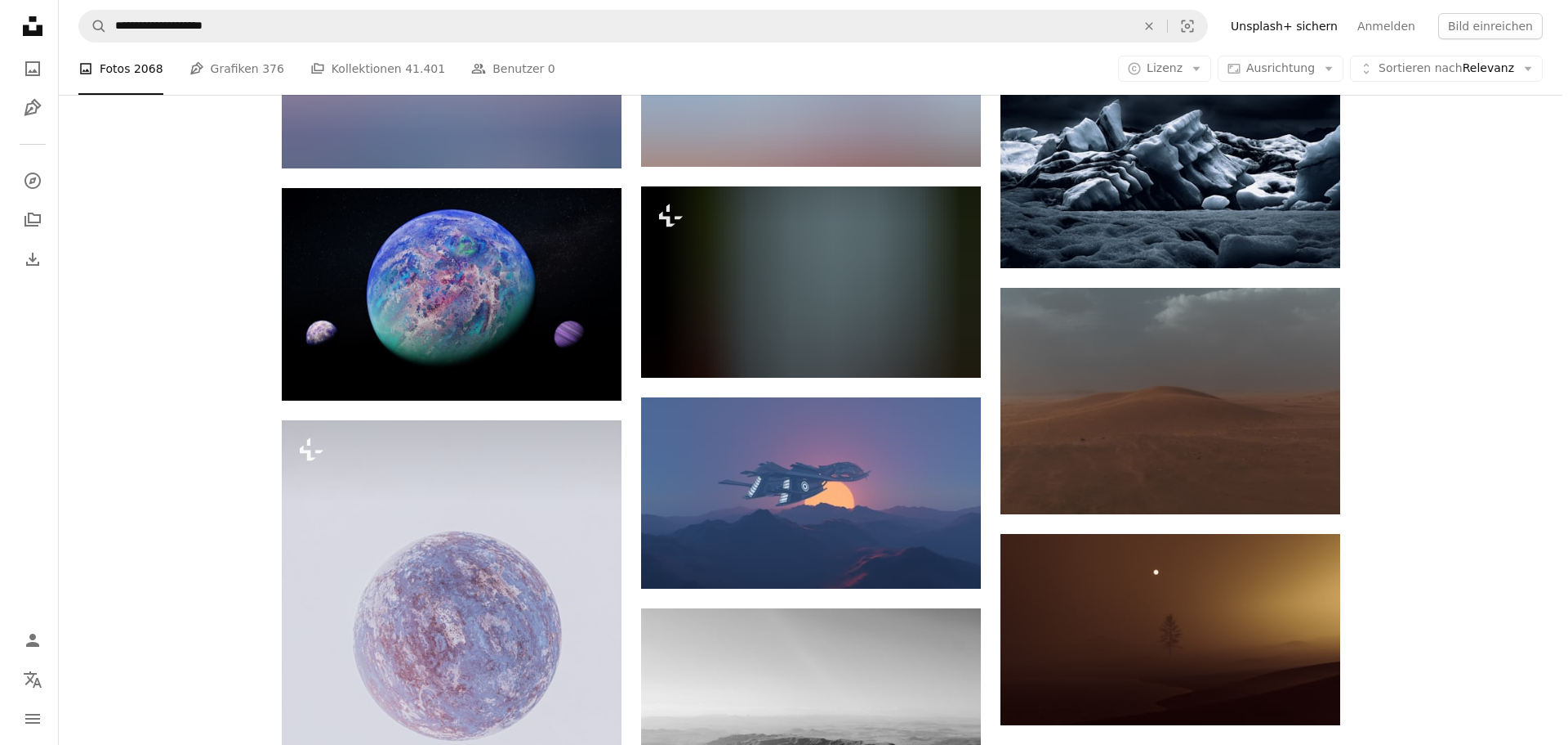
scroll to position [1144, 0]
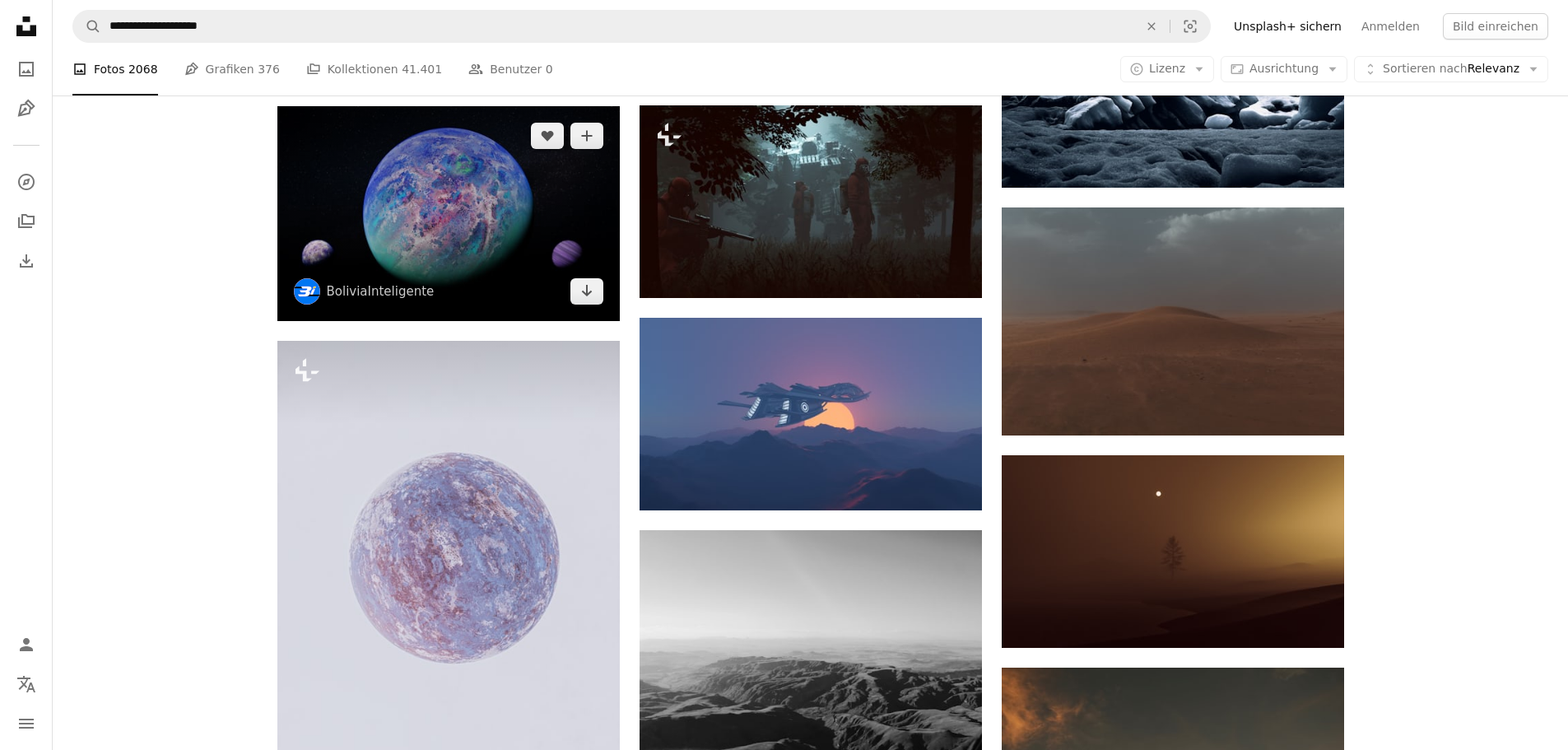
click at [439, 197] on img at bounding box center [449, 213] width 343 height 214
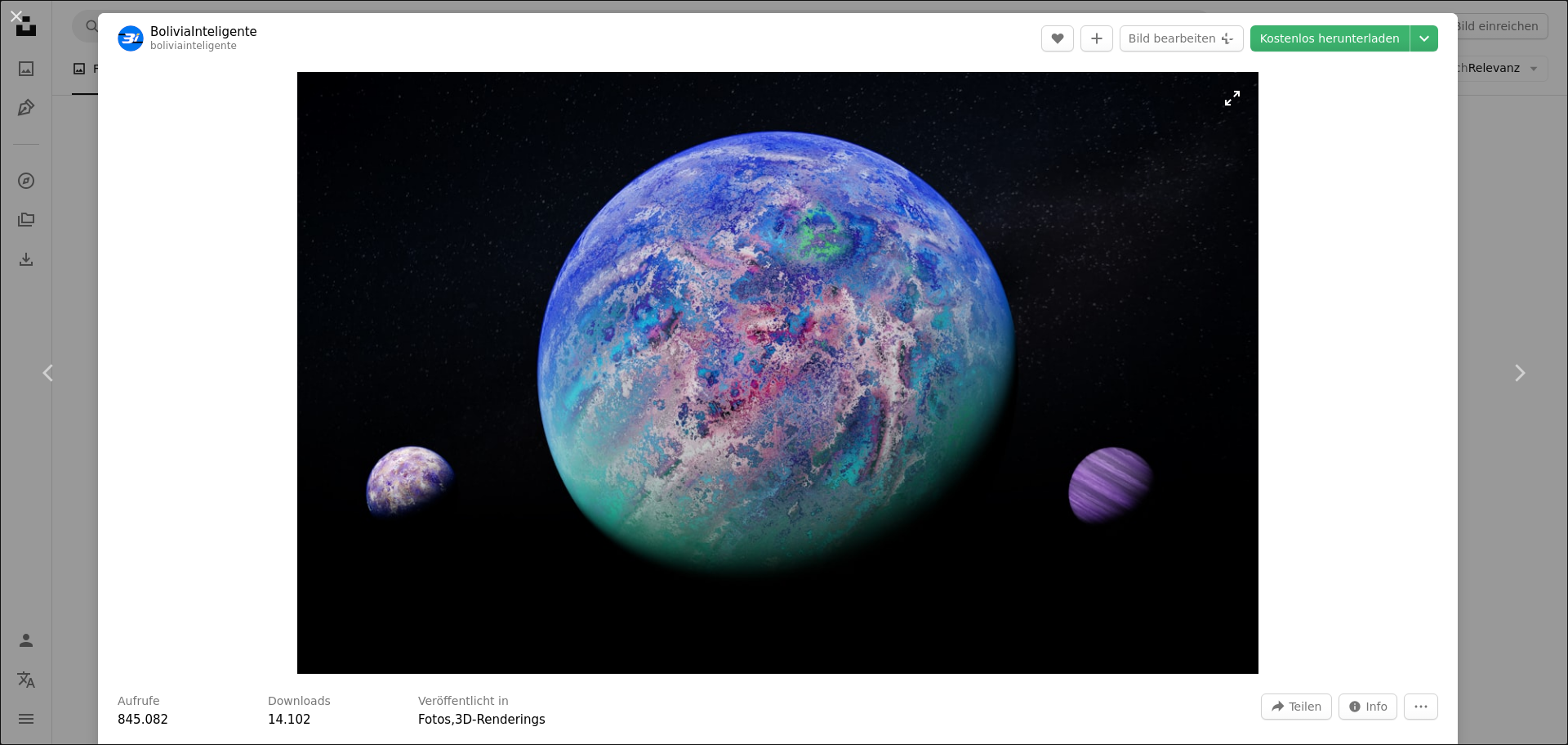
click at [836, 336] on img "Dieses Bild heranzoomen" at bounding box center [778, 372] width 962 height 602
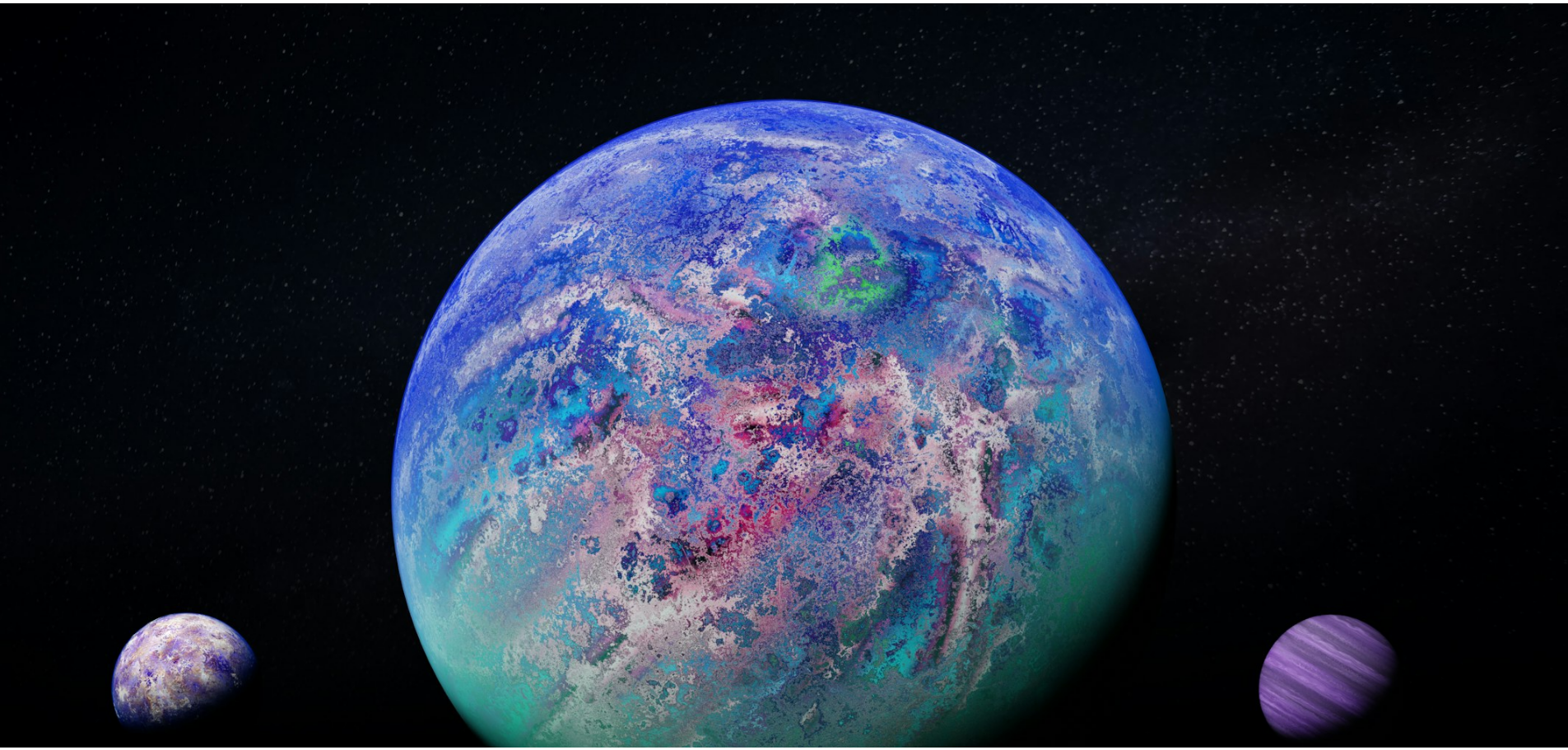
scroll to position [111, 0]
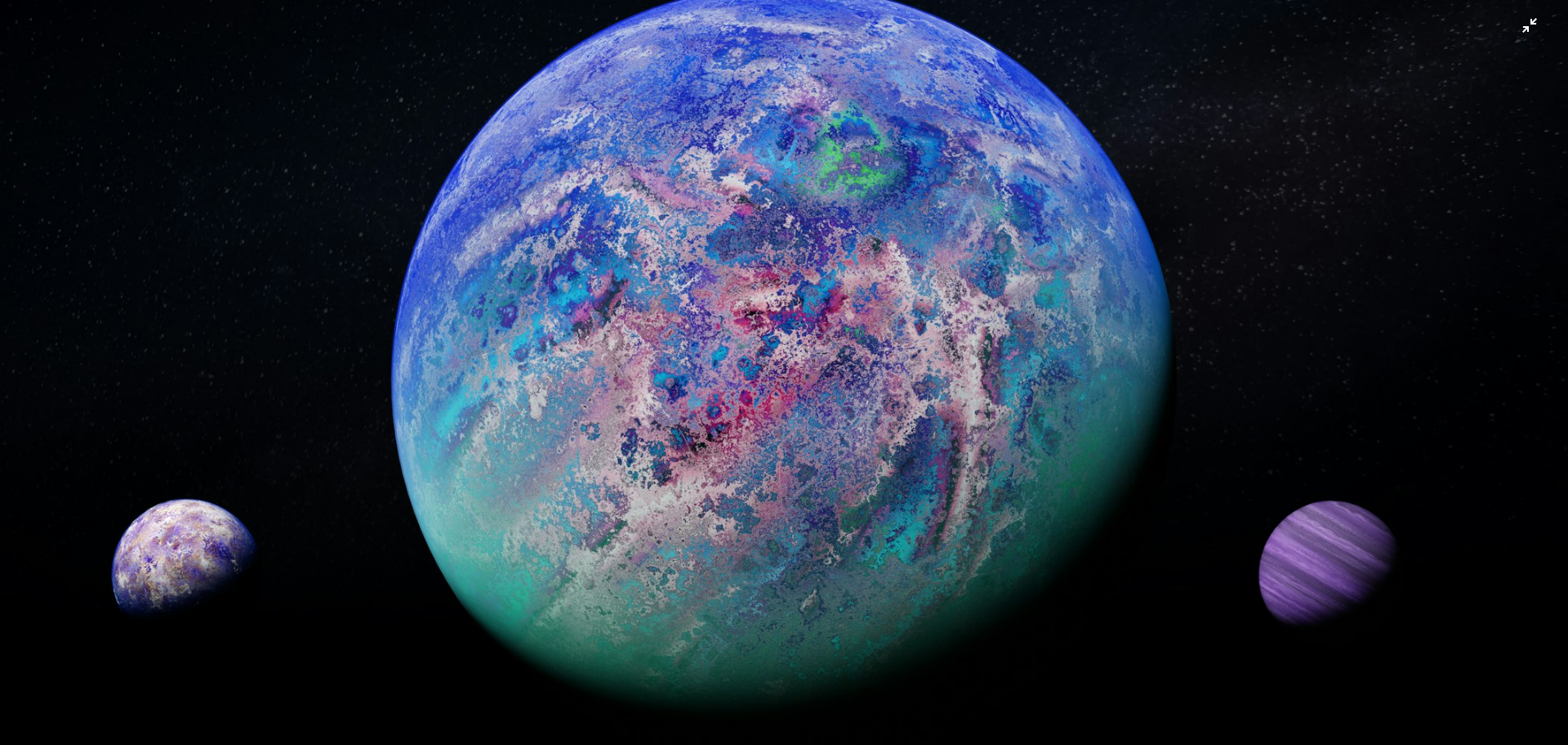
click at [836, 336] on img "Dieses Bild herauszoomen" at bounding box center [784, 379] width 1570 height 982
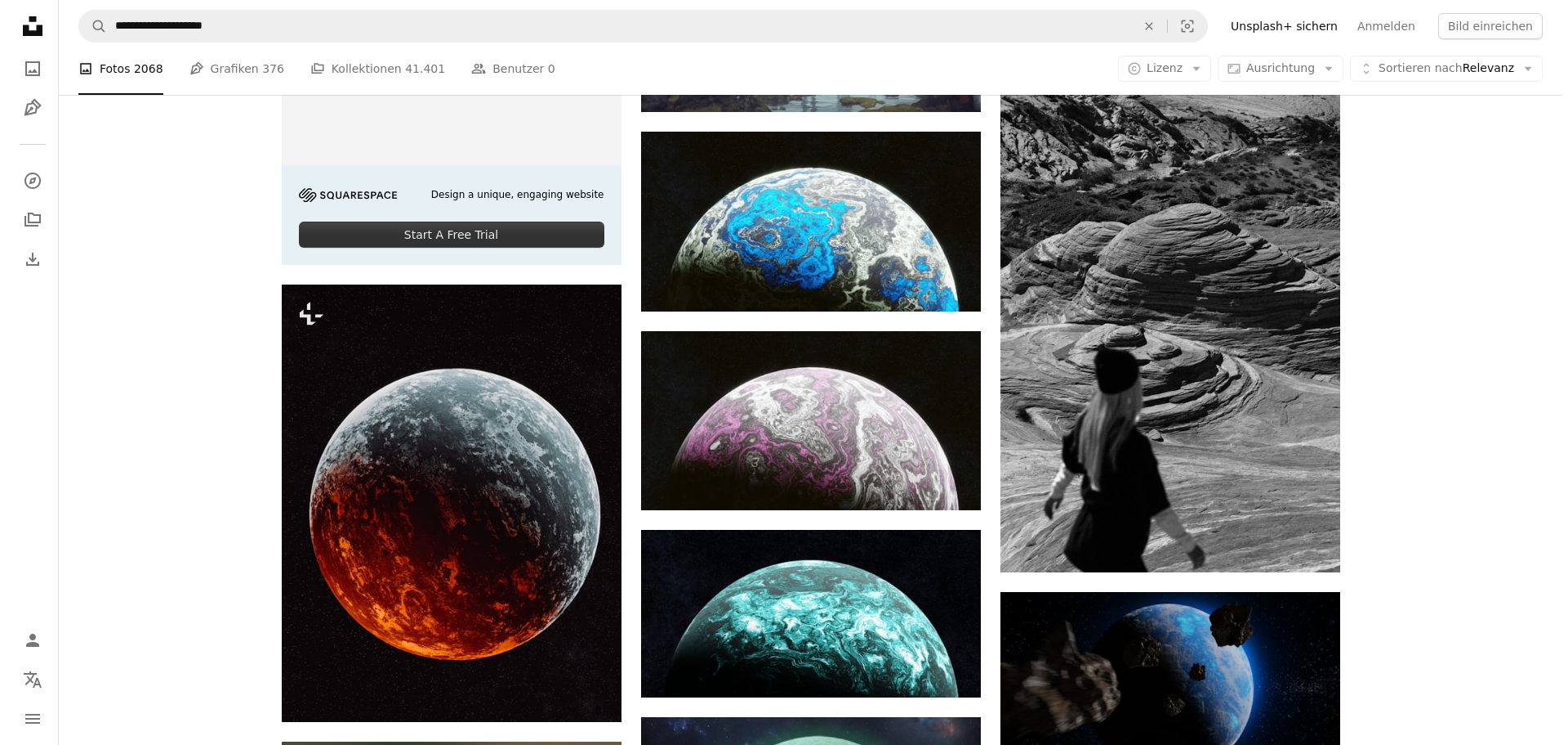
scroll to position [3106, 0]
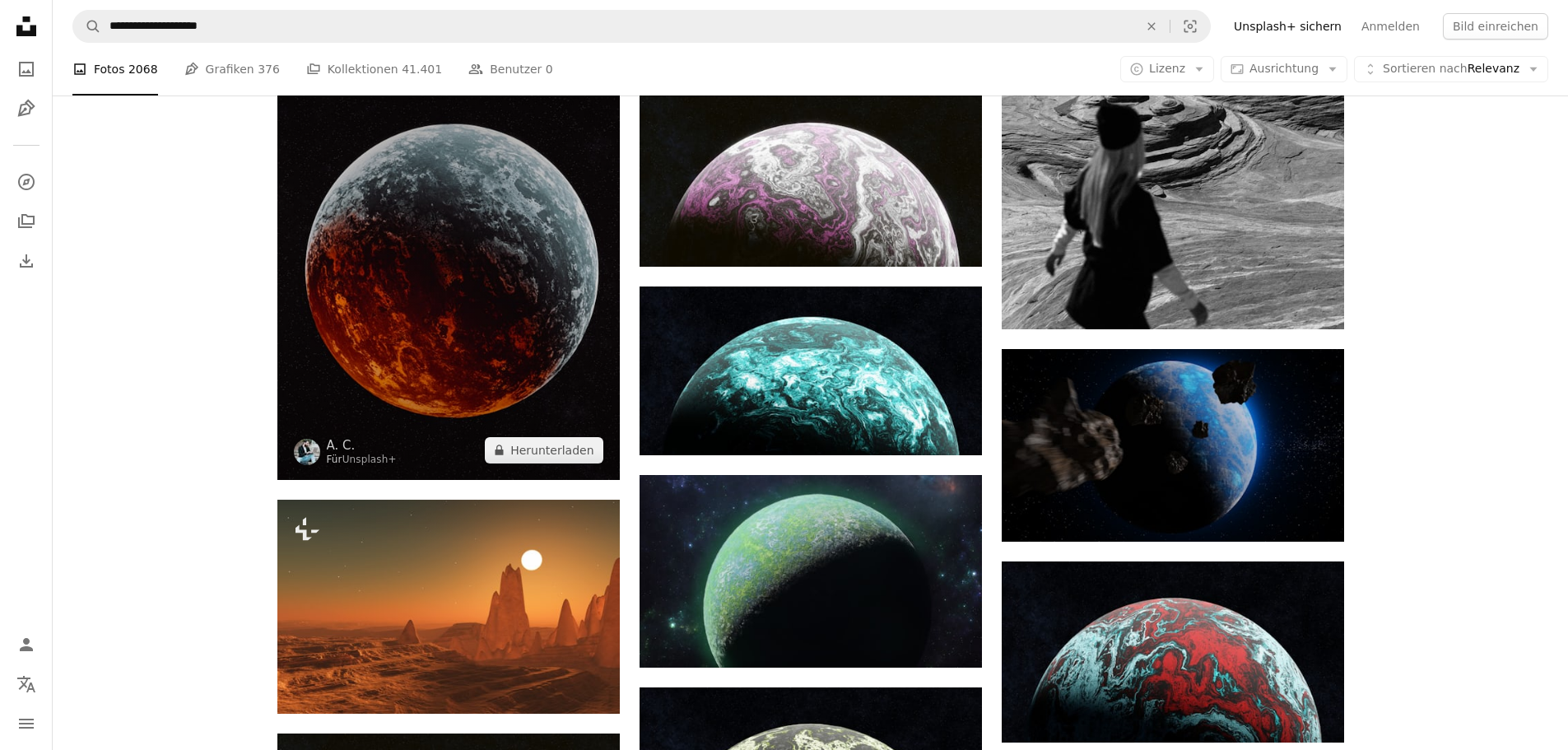
click at [512, 258] on img at bounding box center [449, 259] width 343 height 439
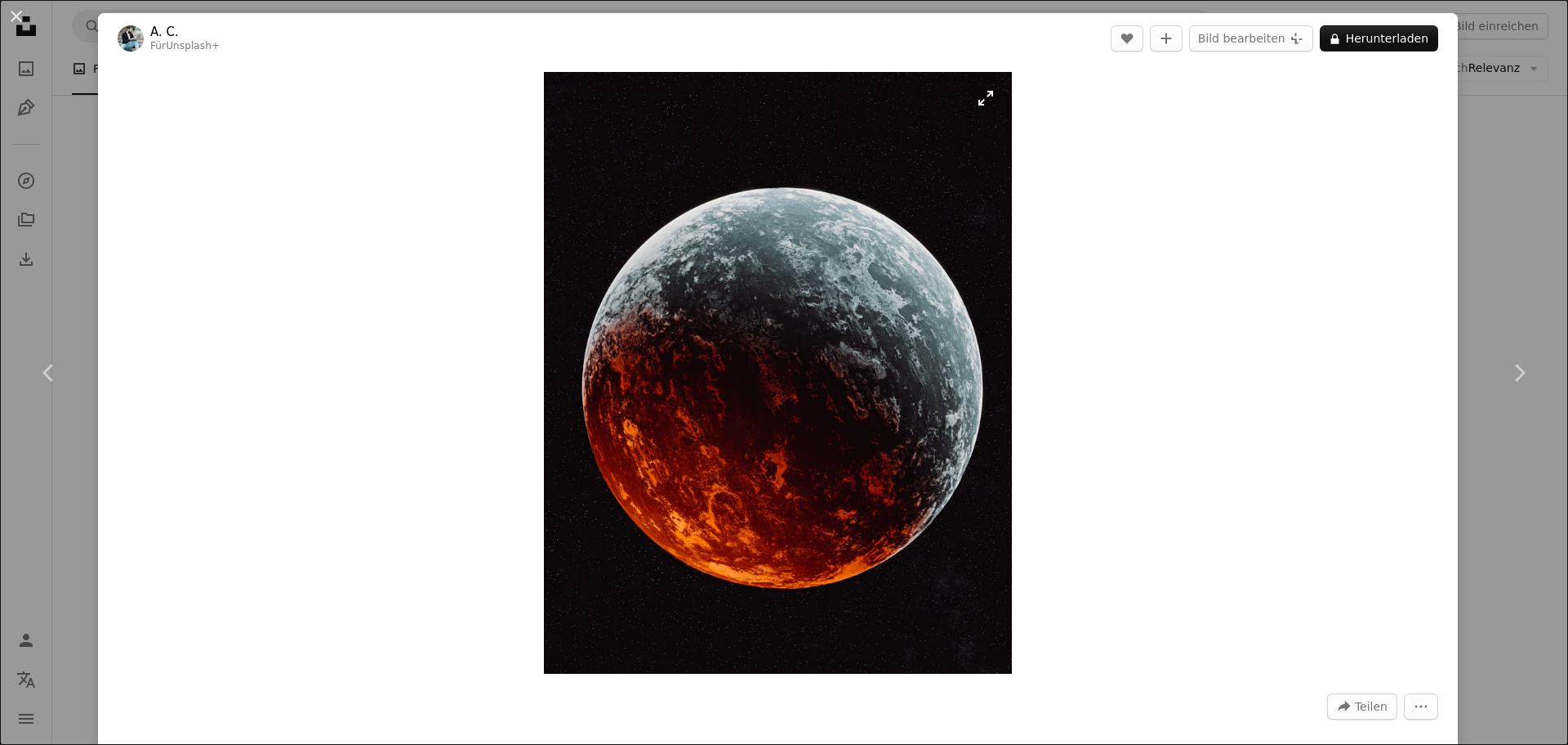
click at [866, 363] on img "Dieses Bild heranzoomen" at bounding box center [778, 372] width 468 height 602
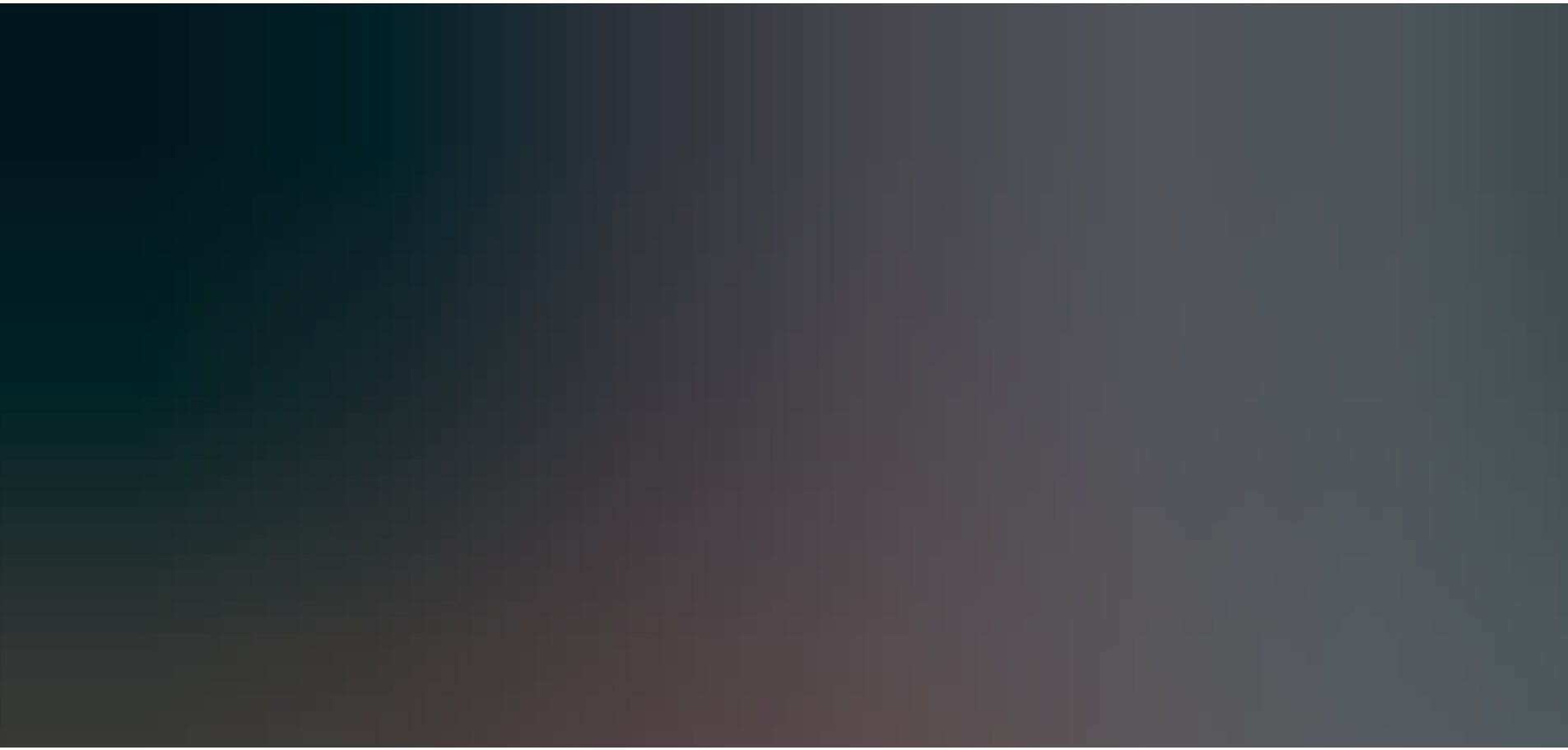
scroll to position [626, 0]
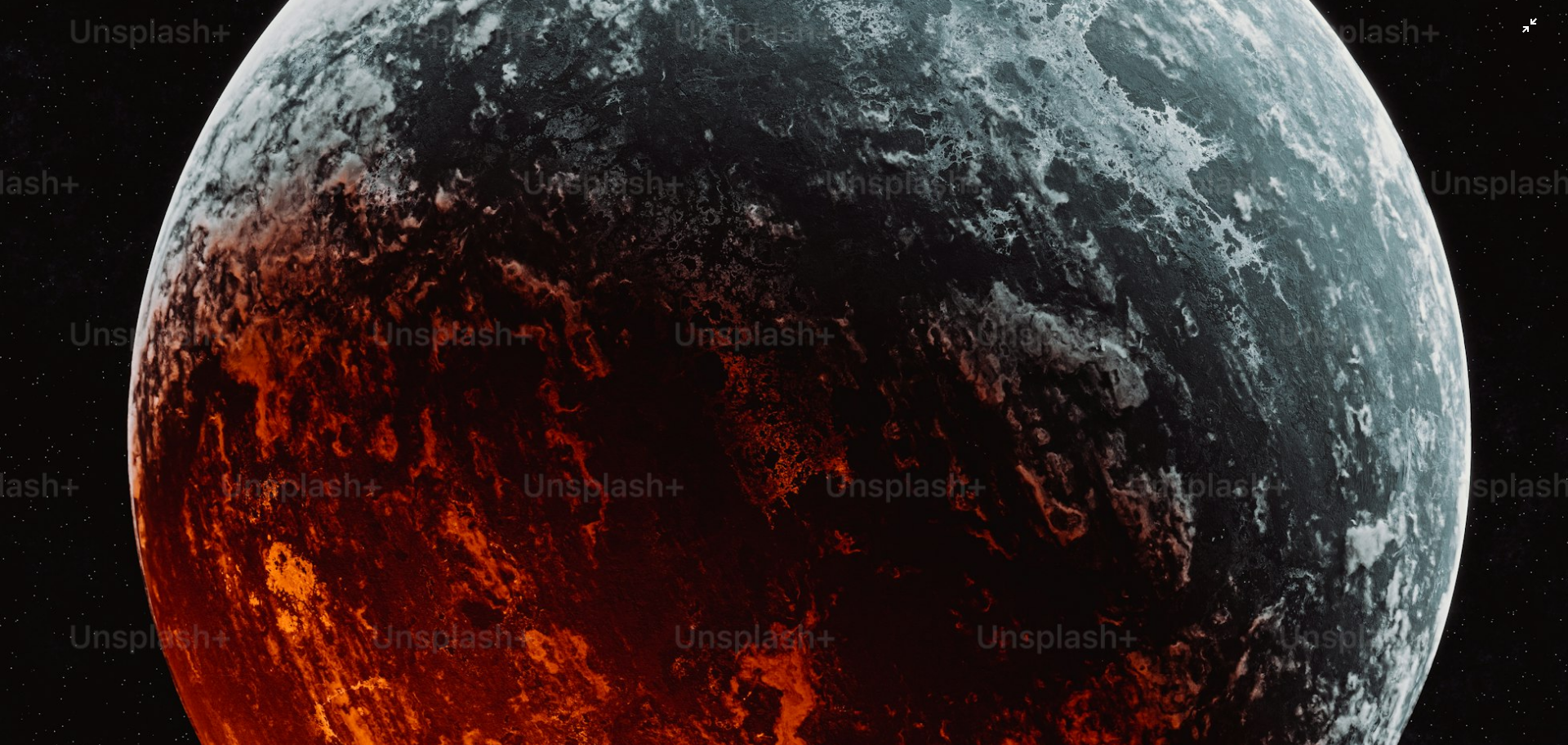
click at [866, 363] on img "Dieses Bild herauszoomen" at bounding box center [784, 387] width 1570 height 2017
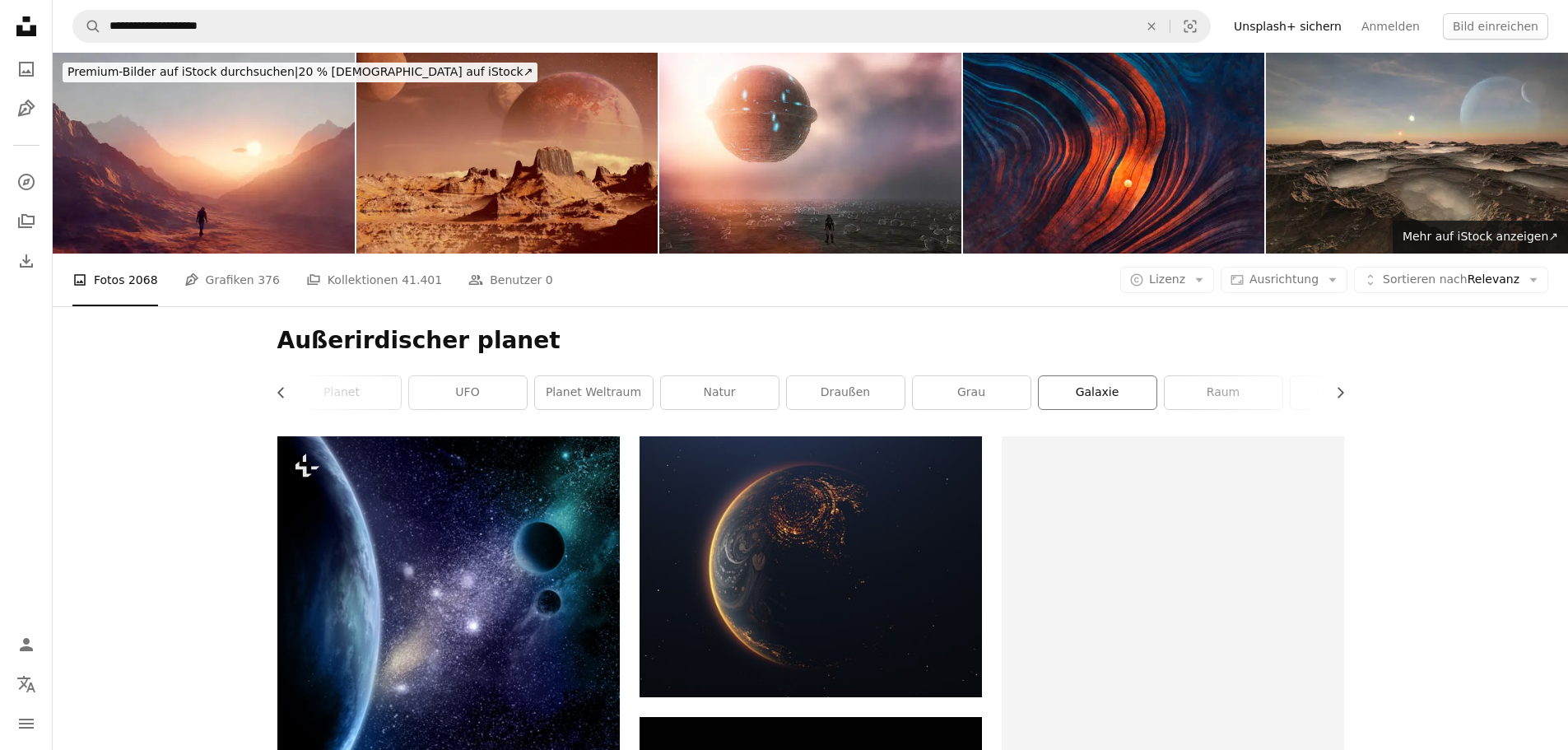
click at [1074, 381] on link "Galaxie" at bounding box center [1097, 393] width 118 height 33
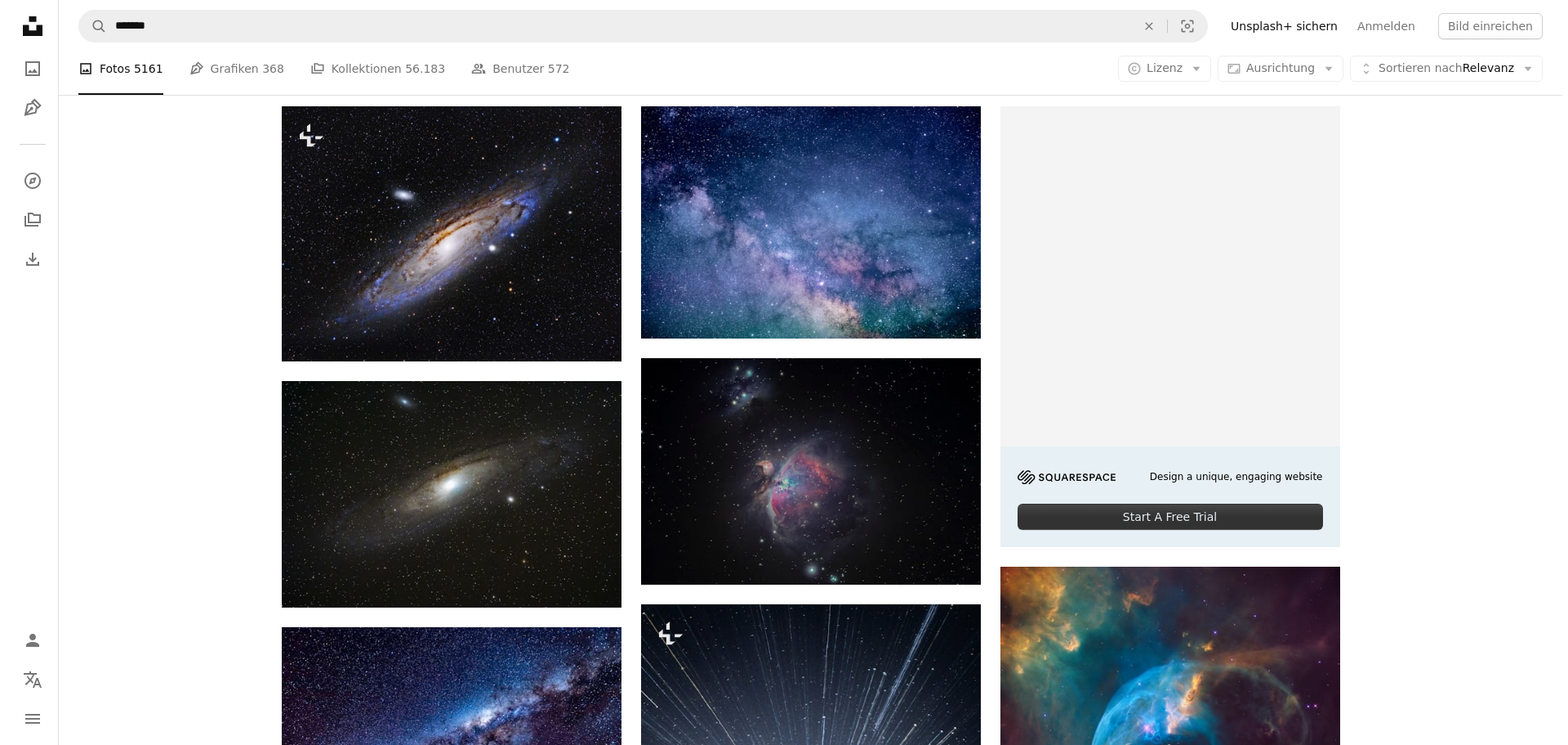
scroll to position [572, 0]
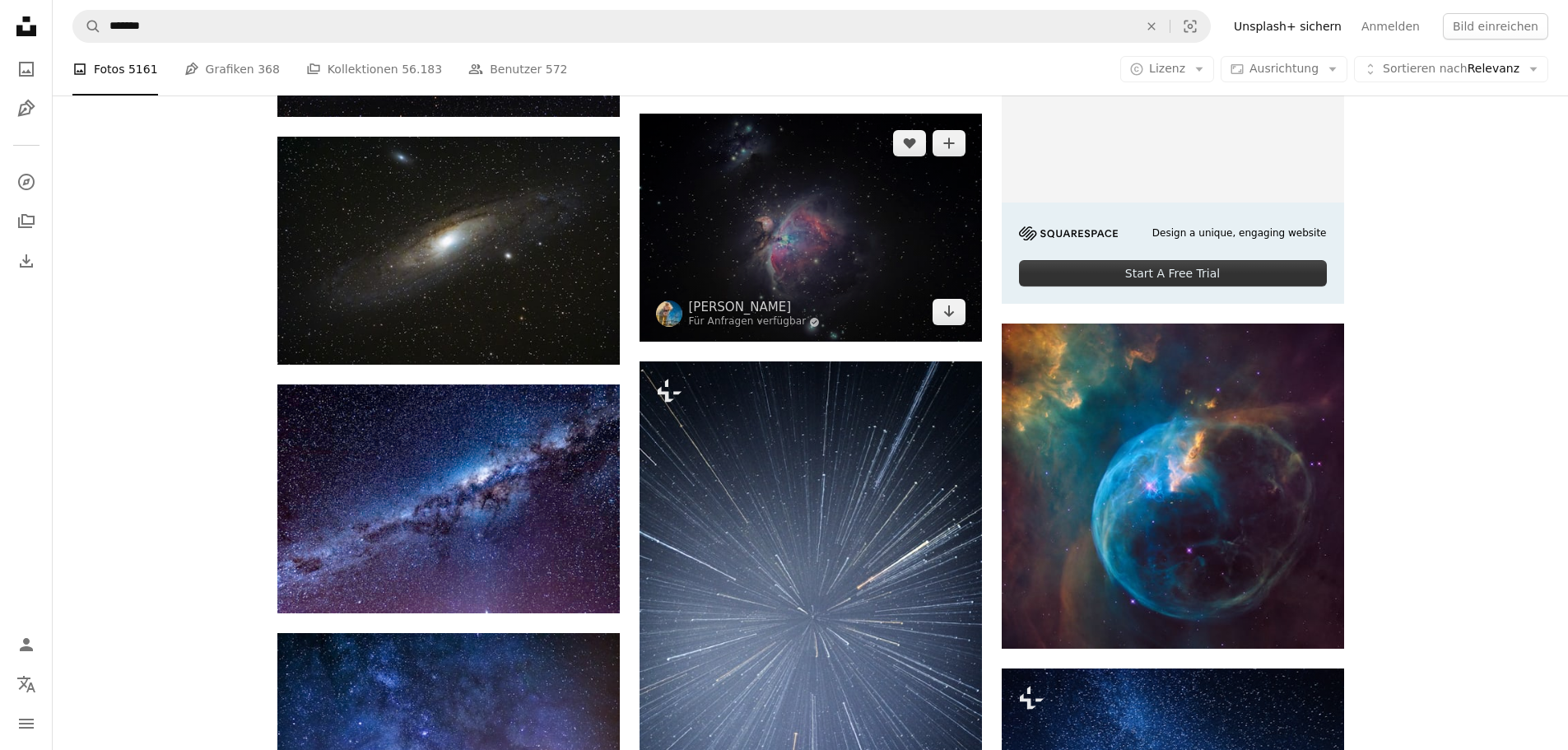
click at [815, 245] on img at bounding box center [810, 227] width 343 height 227
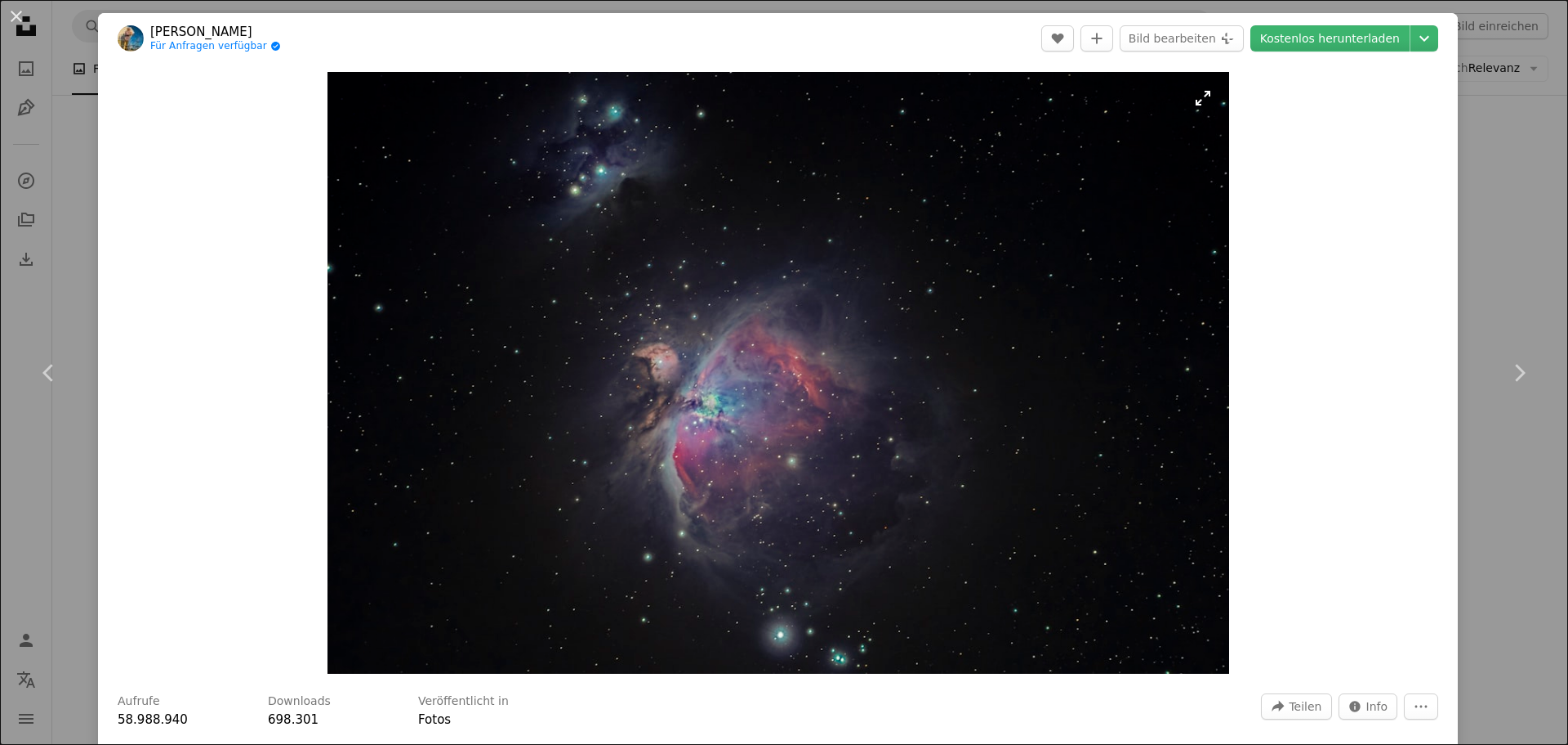
click at [721, 374] on img "Dieses Bild heranzoomen" at bounding box center [778, 372] width 901 height 602
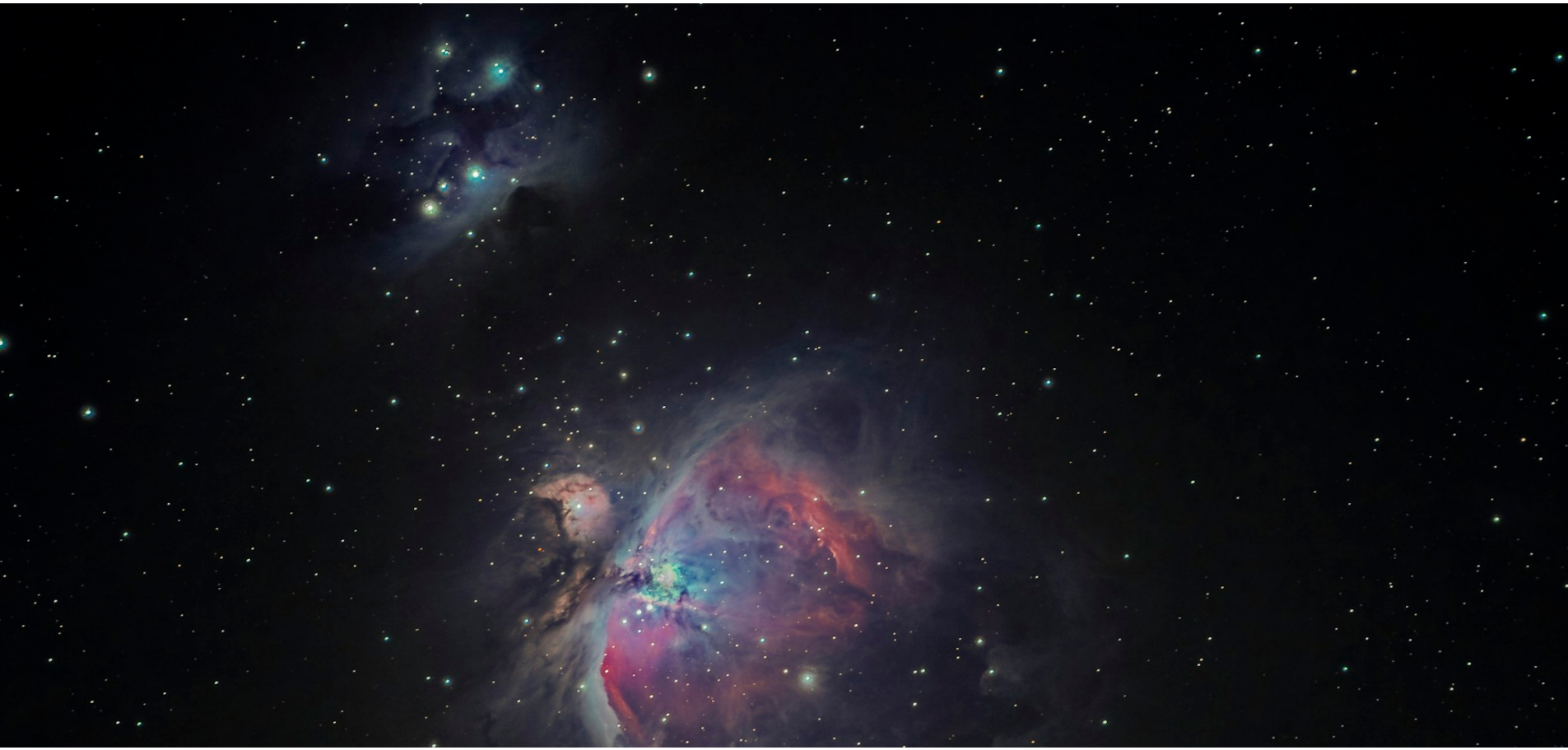
scroll to position [144, 0]
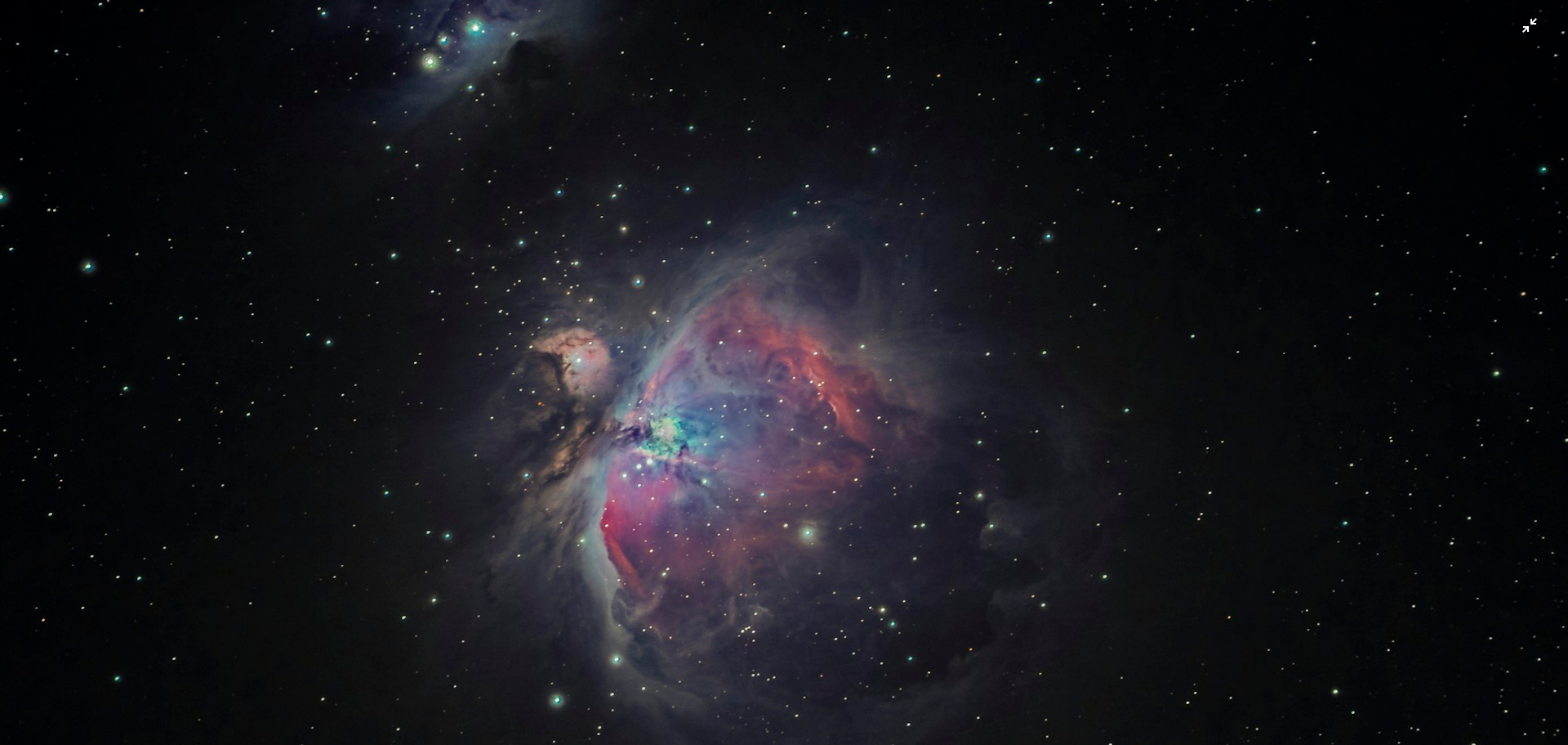
click at [721, 374] on img "Dieses Bild herauszoomen" at bounding box center [784, 379] width 1570 height 1047
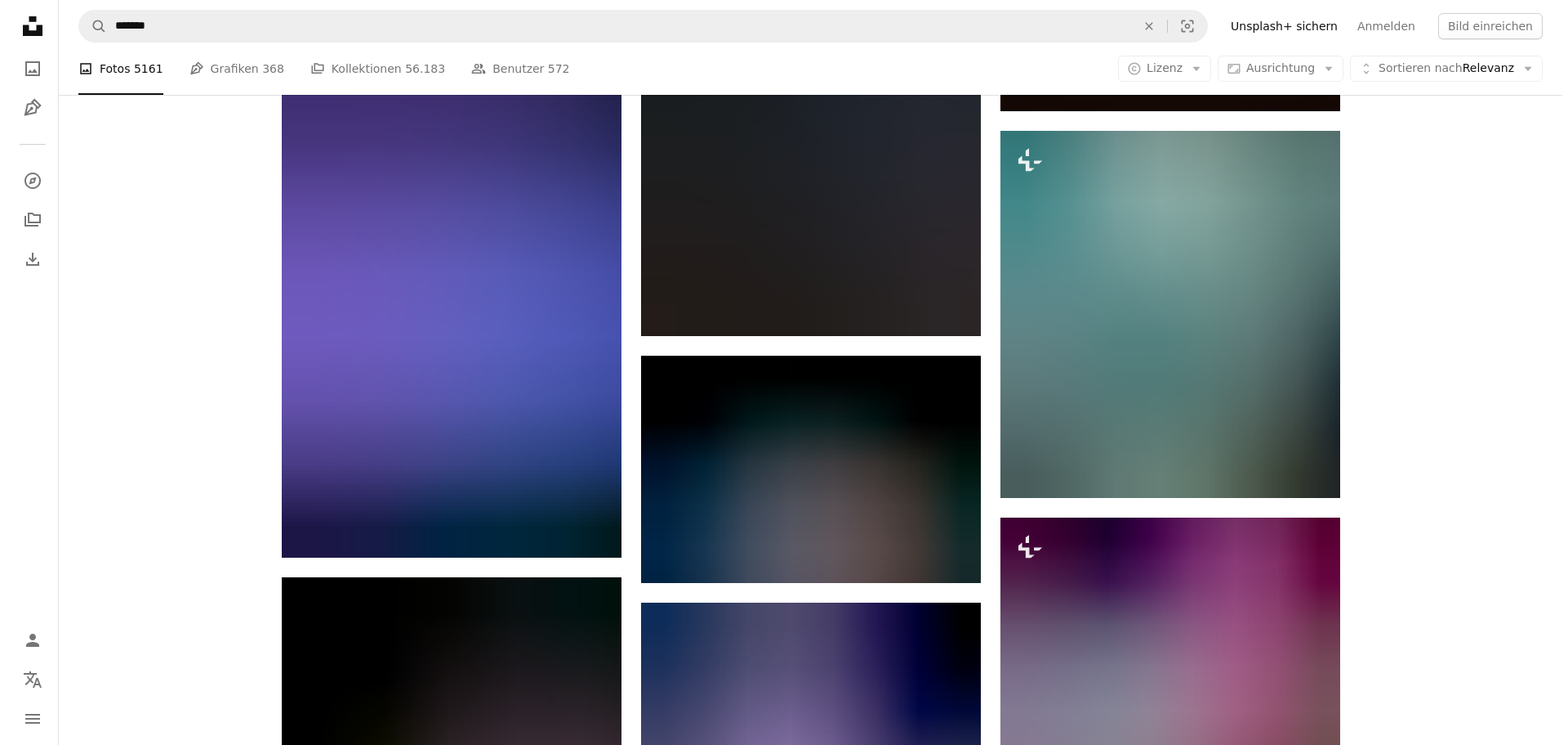
scroll to position [1716, 0]
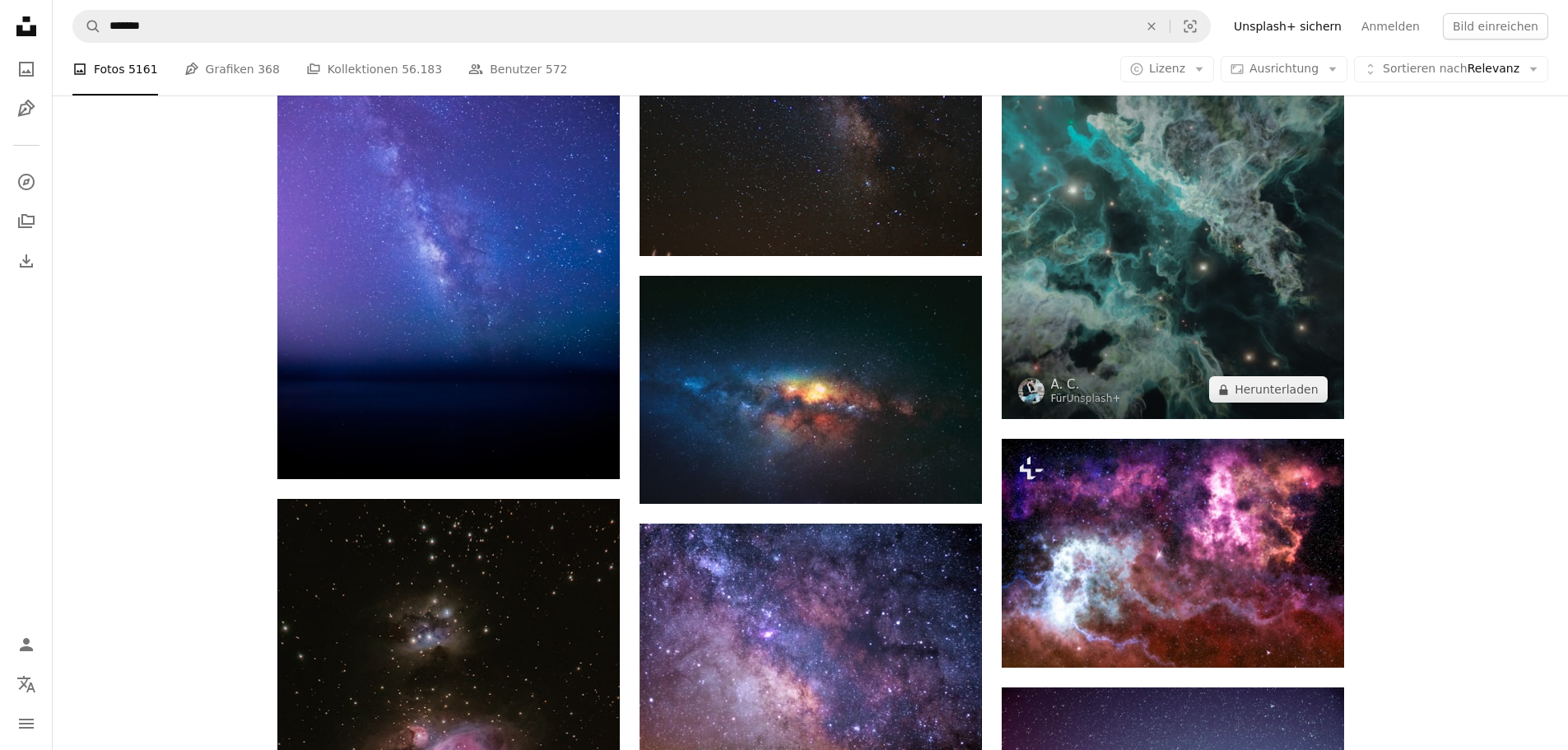
click at [1146, 303] on img at bounding box center [1172, 234] width 343 height 369
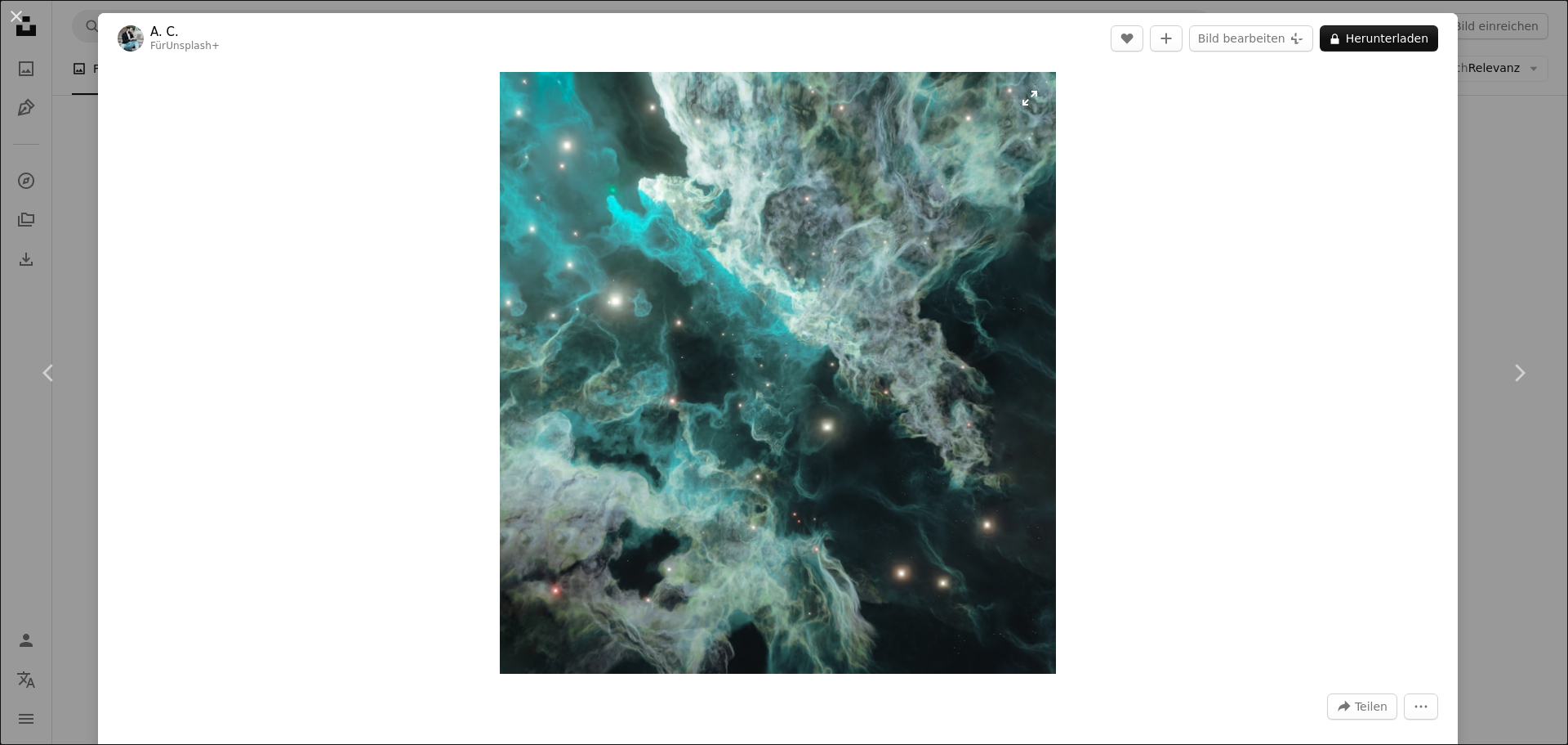
click at [761, 317] on img "Dieses Bild heranzoomen" at bounding box center [778, 372] width 557 height 602
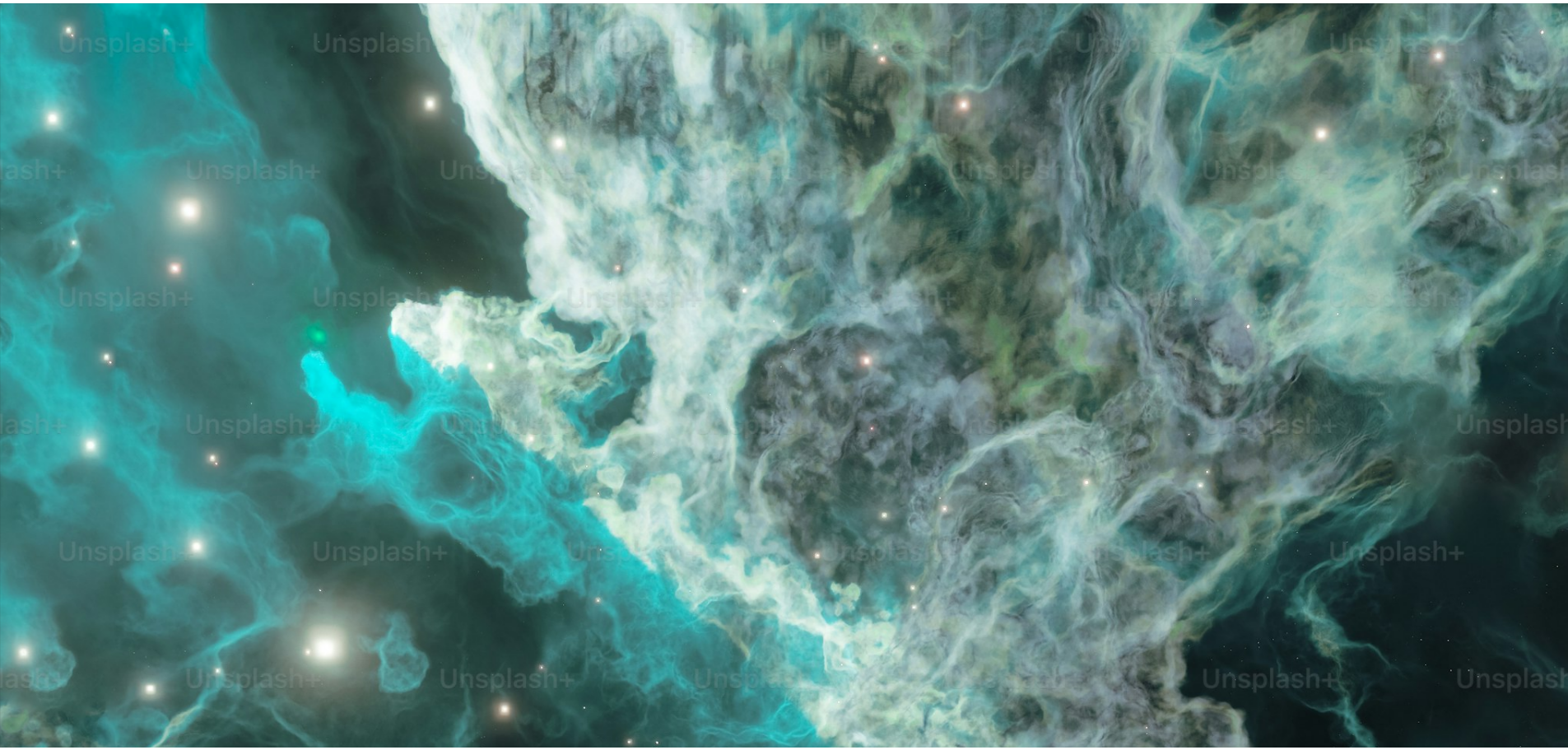
scroll to position [465, 0]
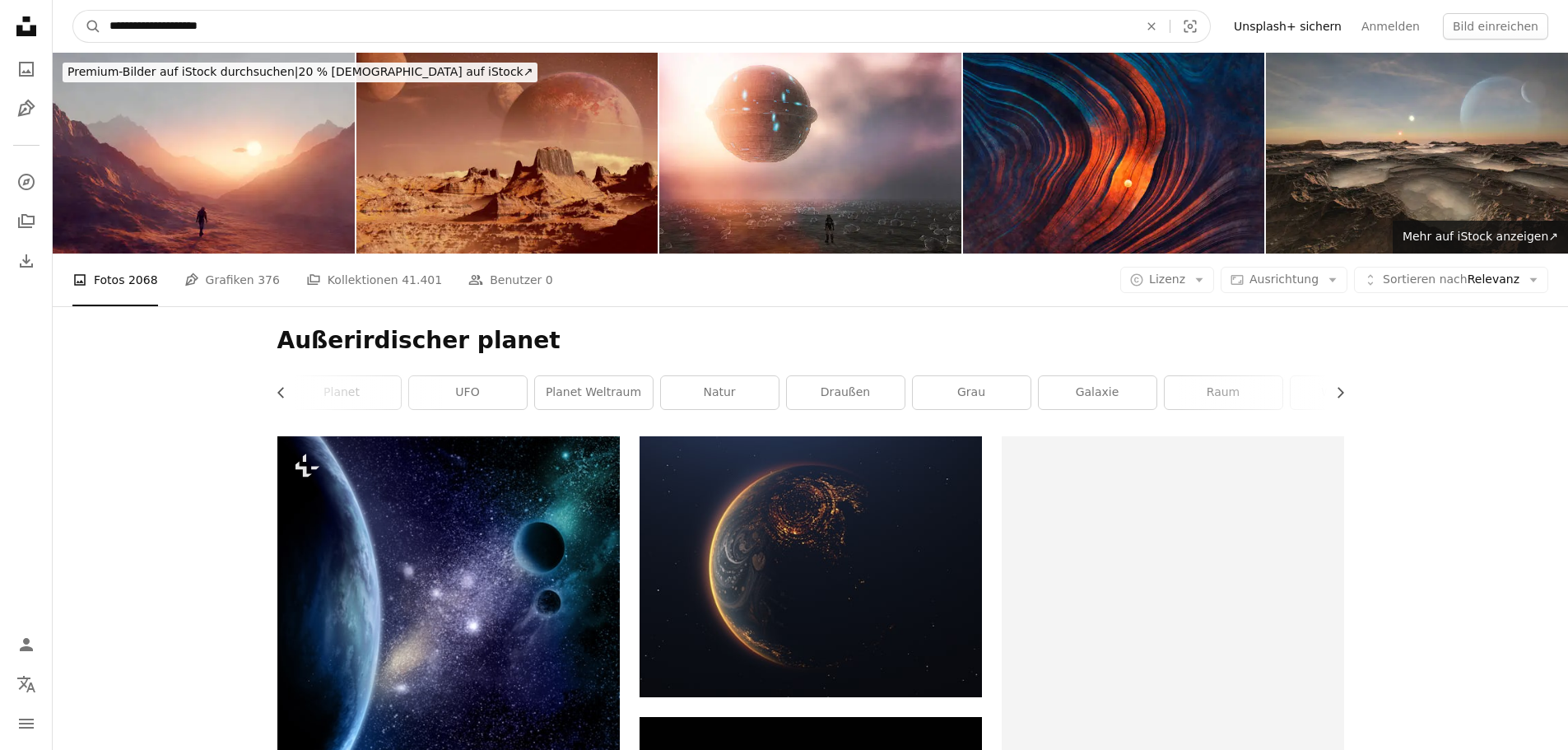
drag, startPoint x: 194, startPoint y: 34, endPoint x: 65, endPoint y: 38, distance: 129.1
click at [65, 38] on nav "**********" at bounding box center [810, 26] width 1515 height 53
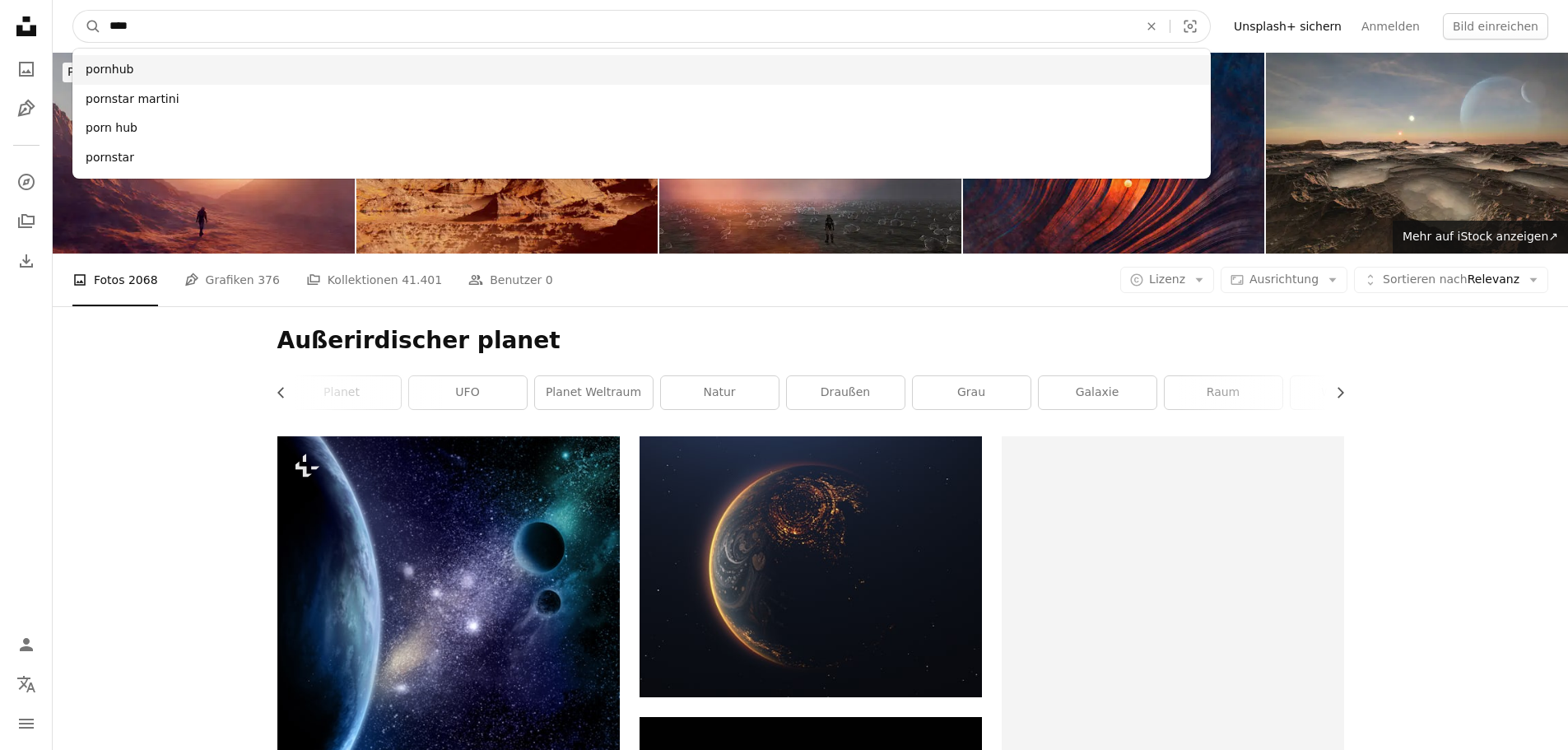
type input "****"
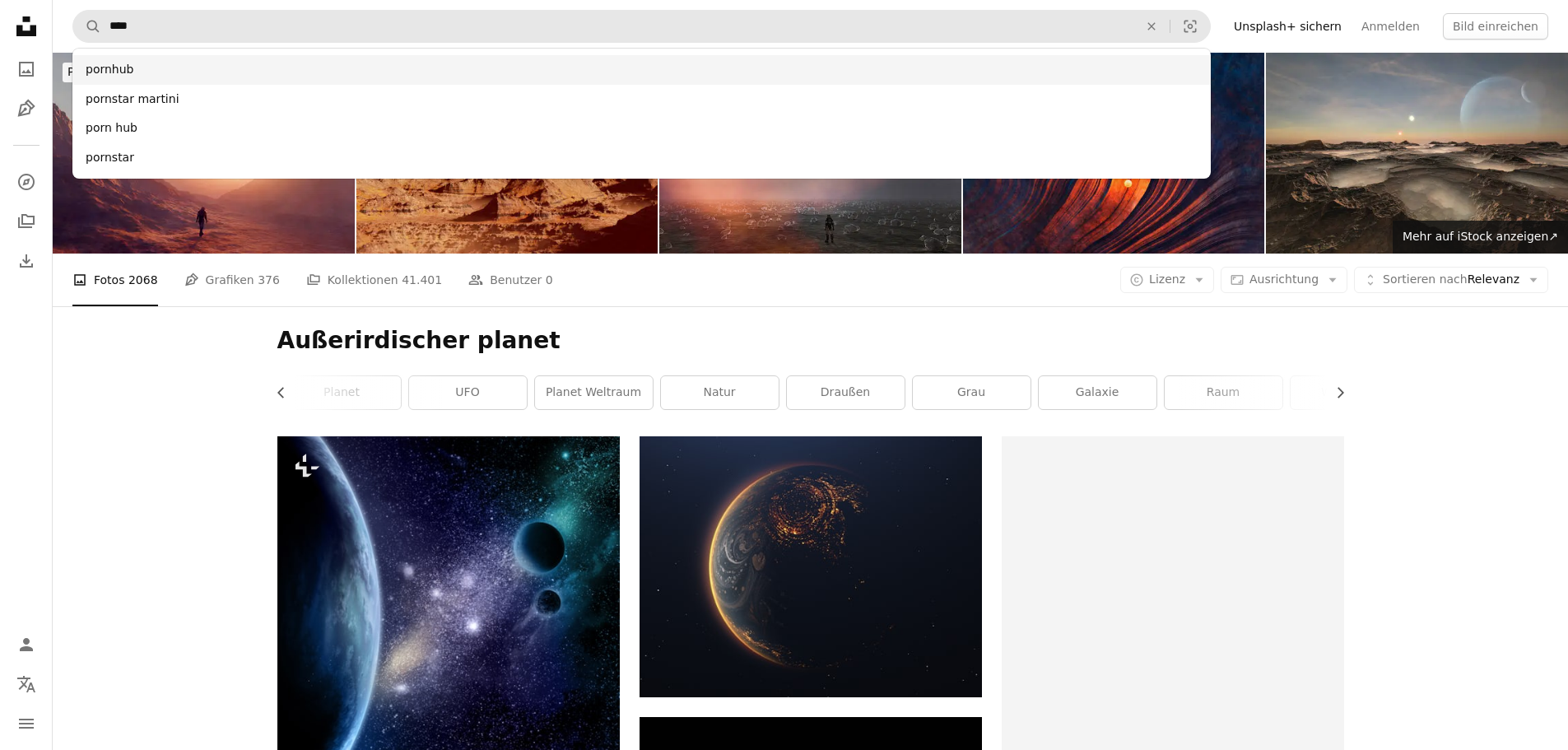
click at [101, 67] on div "pornhub" at bounding box center [641, 69] width 1139 height 29
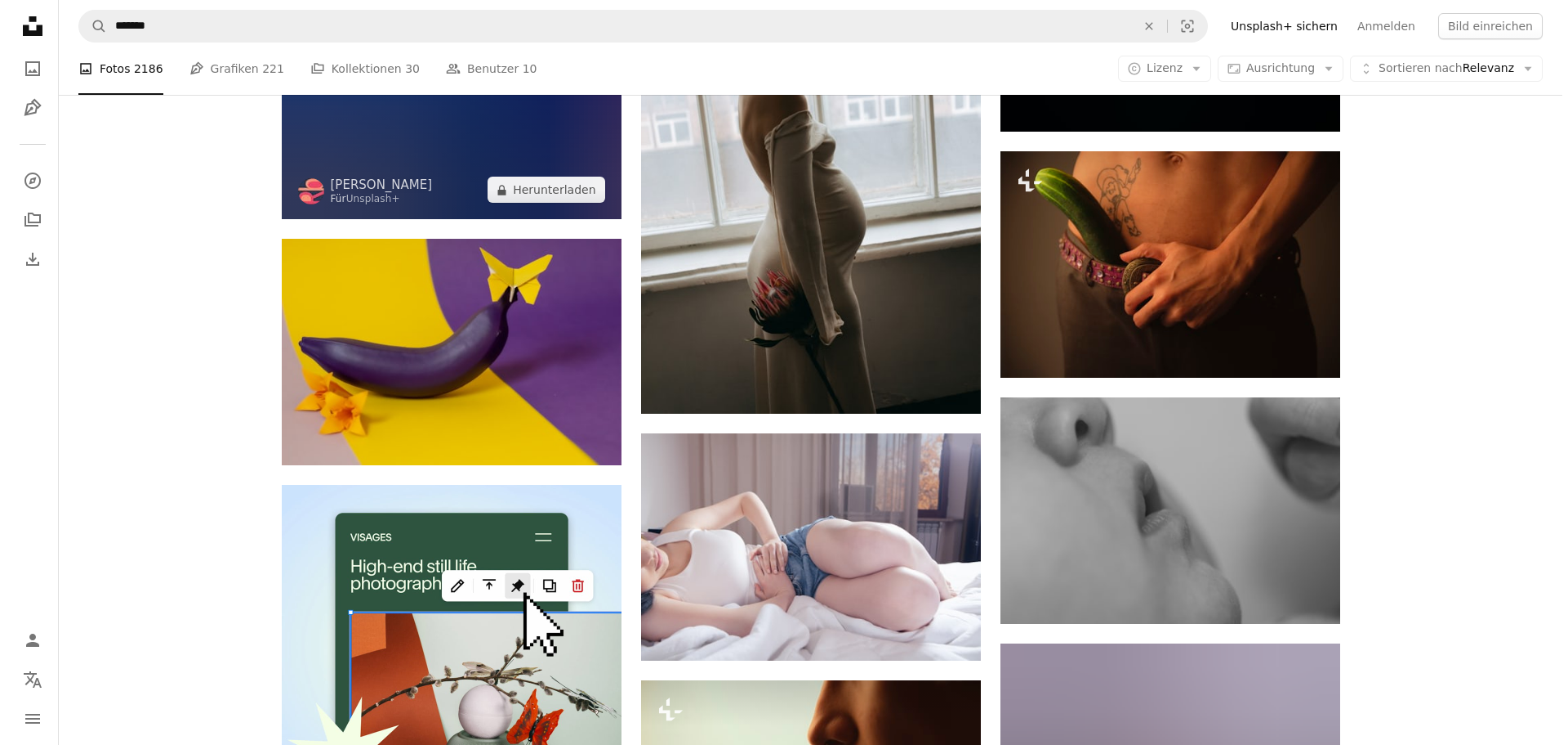
scroll to position [3188, 0]
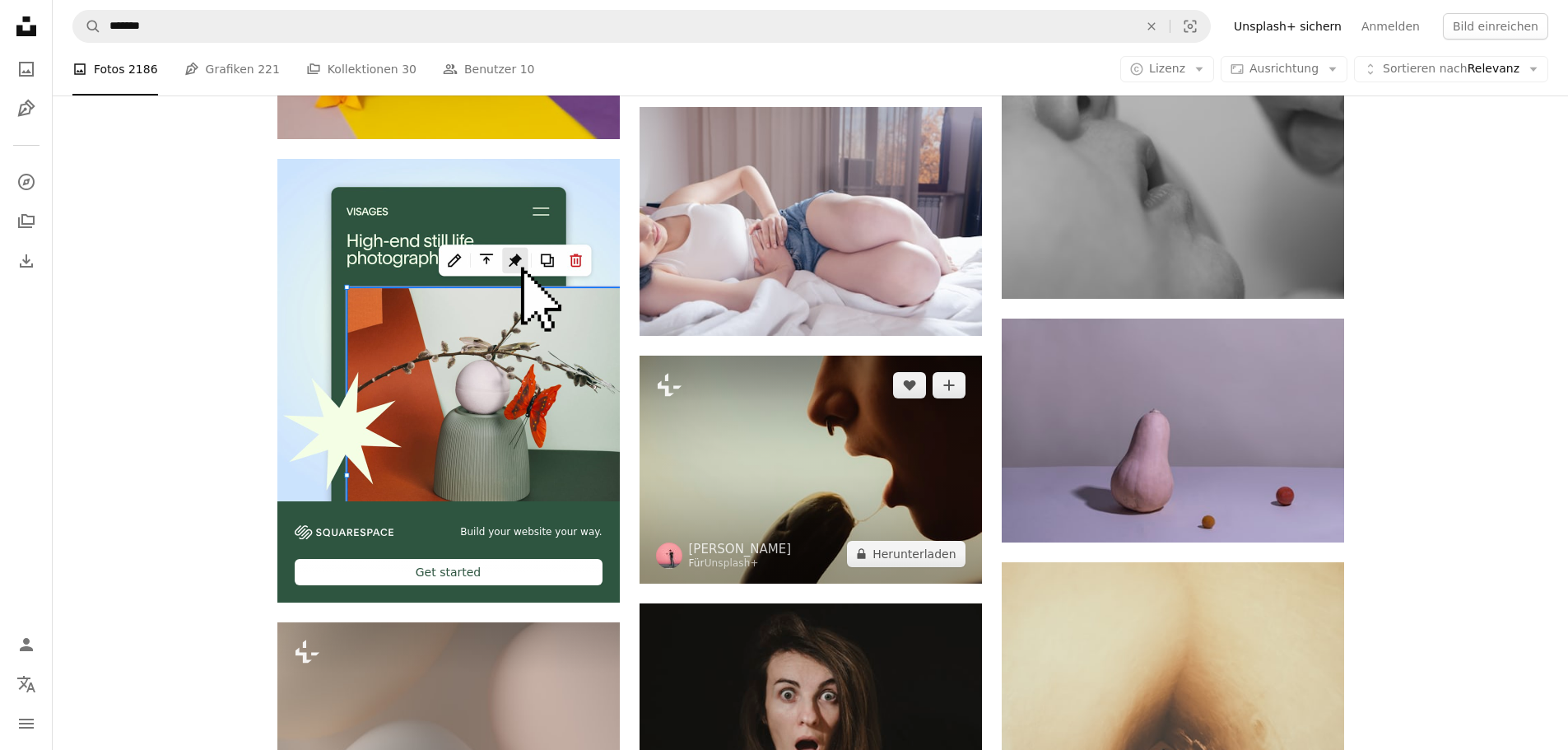
click at [733, 449] on img at bounding box center [810, 469] width 343 height 227
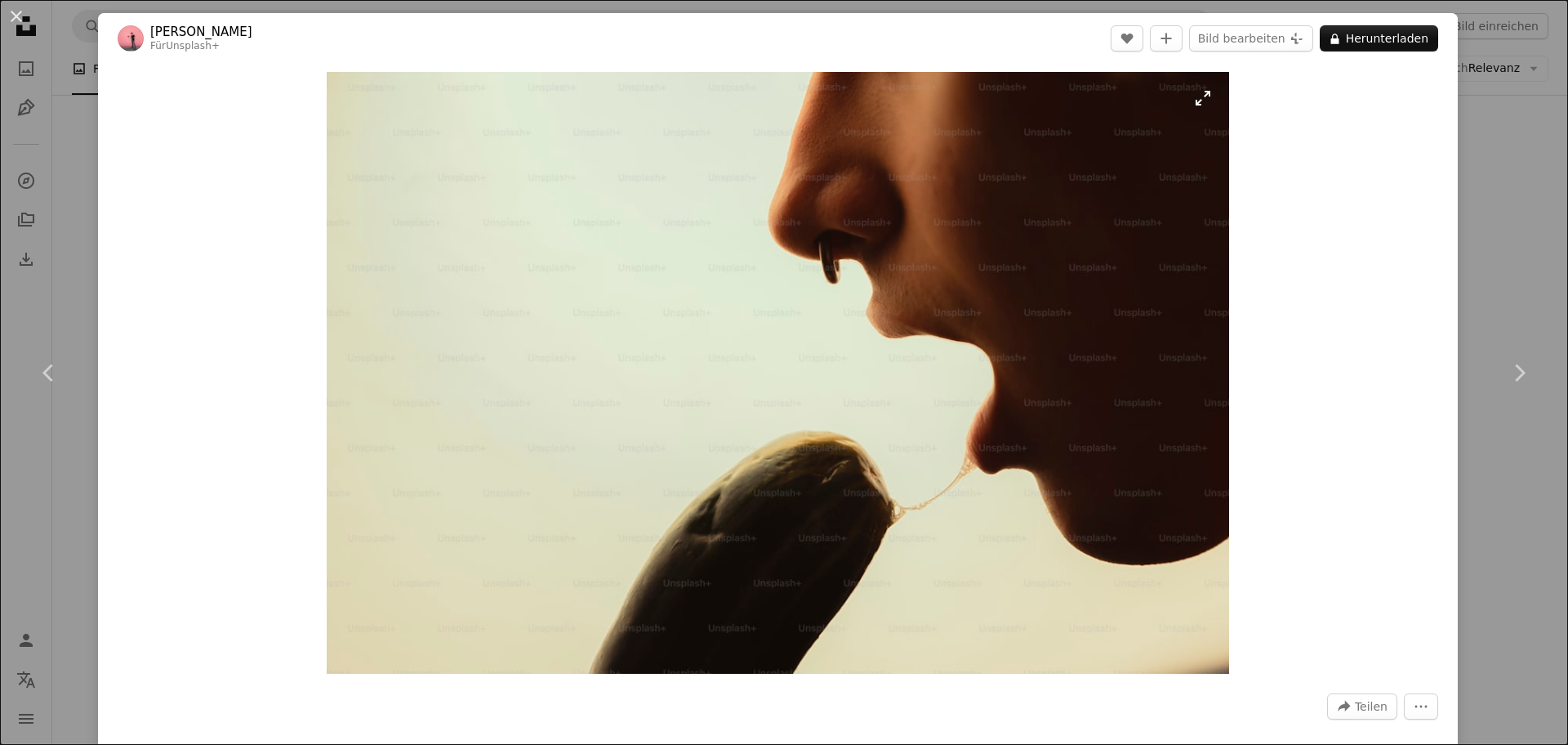
click at [860, 441] on img "Dieses Bild heranzoomen" at bounding box center [777, 372] width 901 height 602
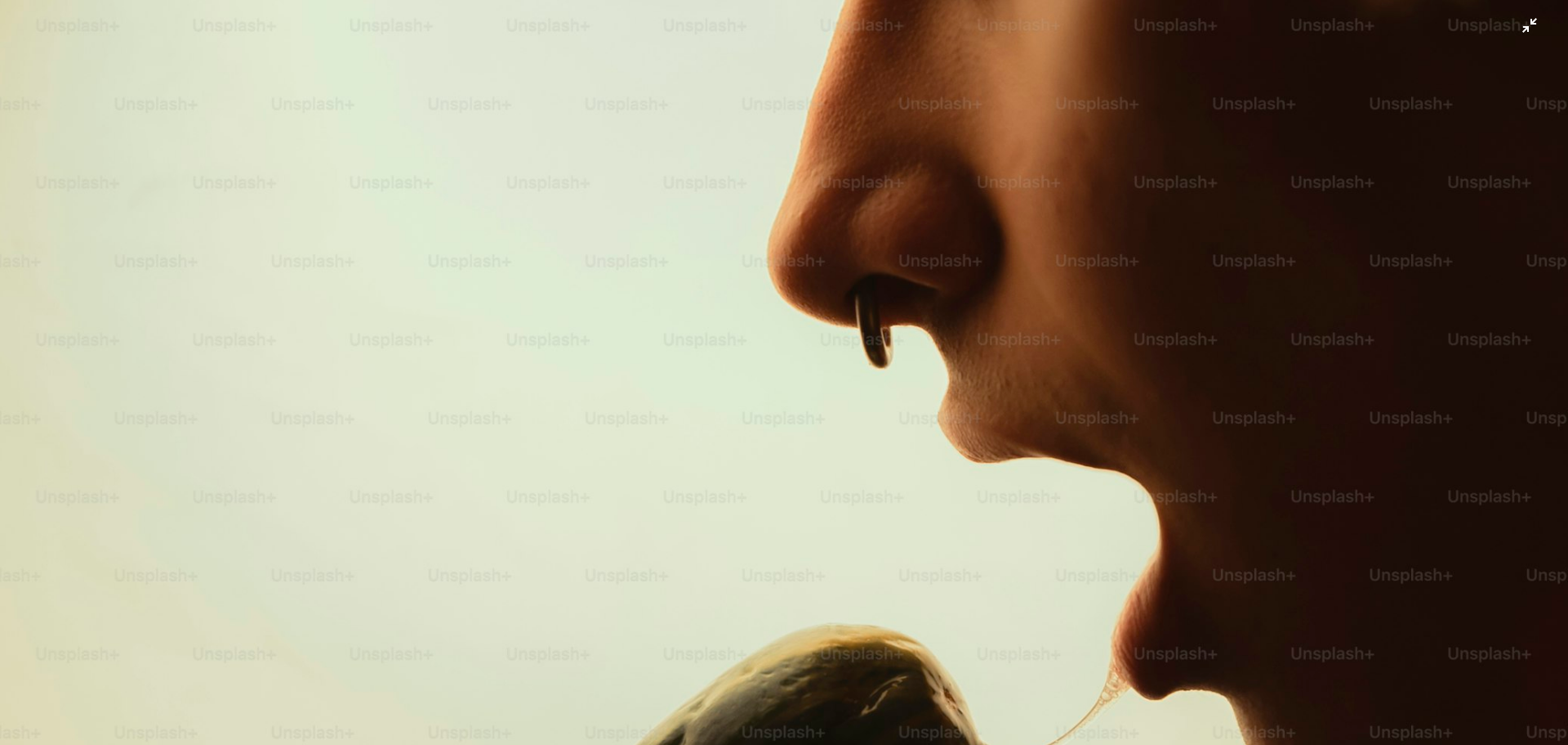
scroll to position [285, 0]
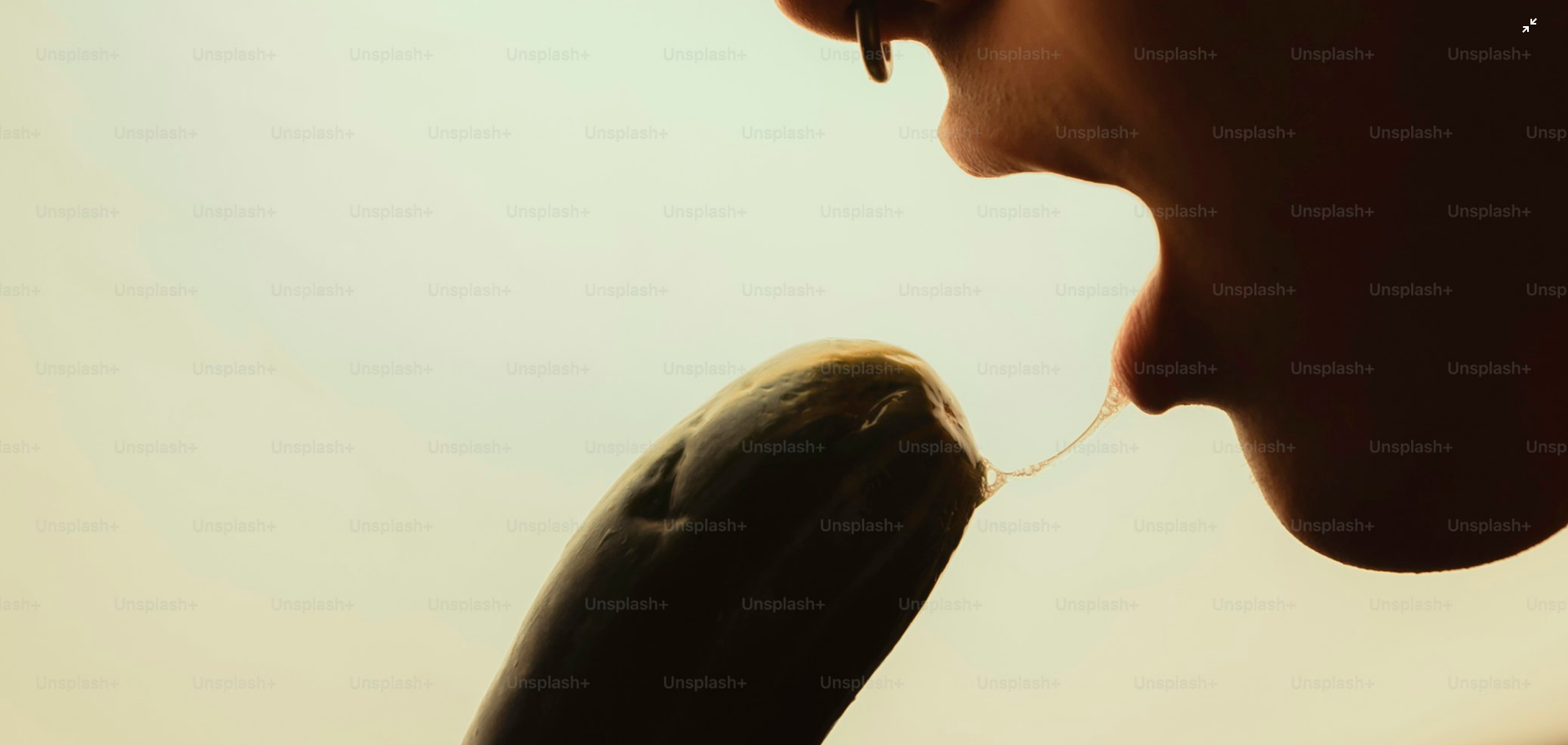
click at [737, 243] on img "Dieses Bild herauszoomen" at bounding box center [784, 238] width 1570 height 1048
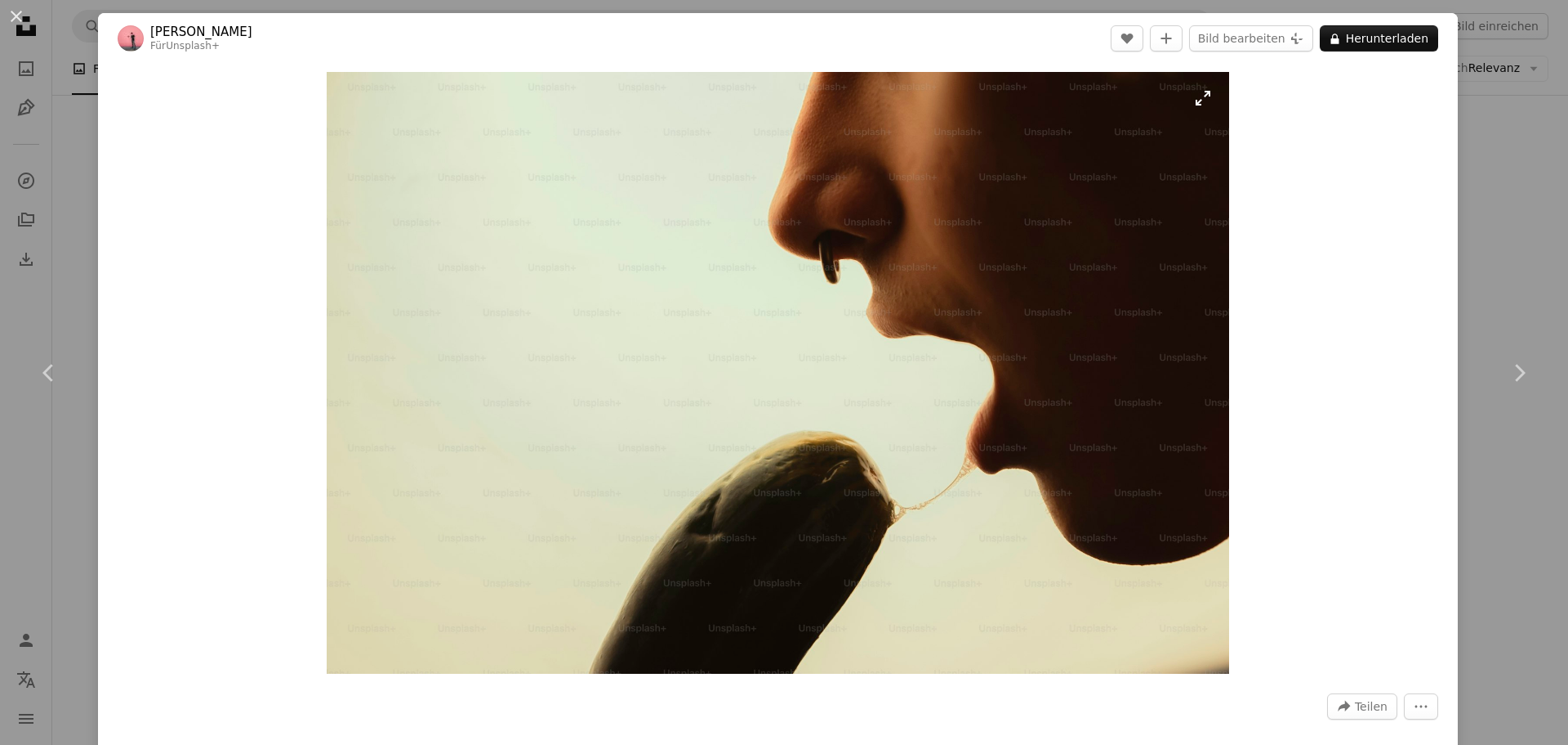
click at [695, 297] on img "Dieses Bild heranzoomen" at bounding box center [777, 372] width 901 height 602
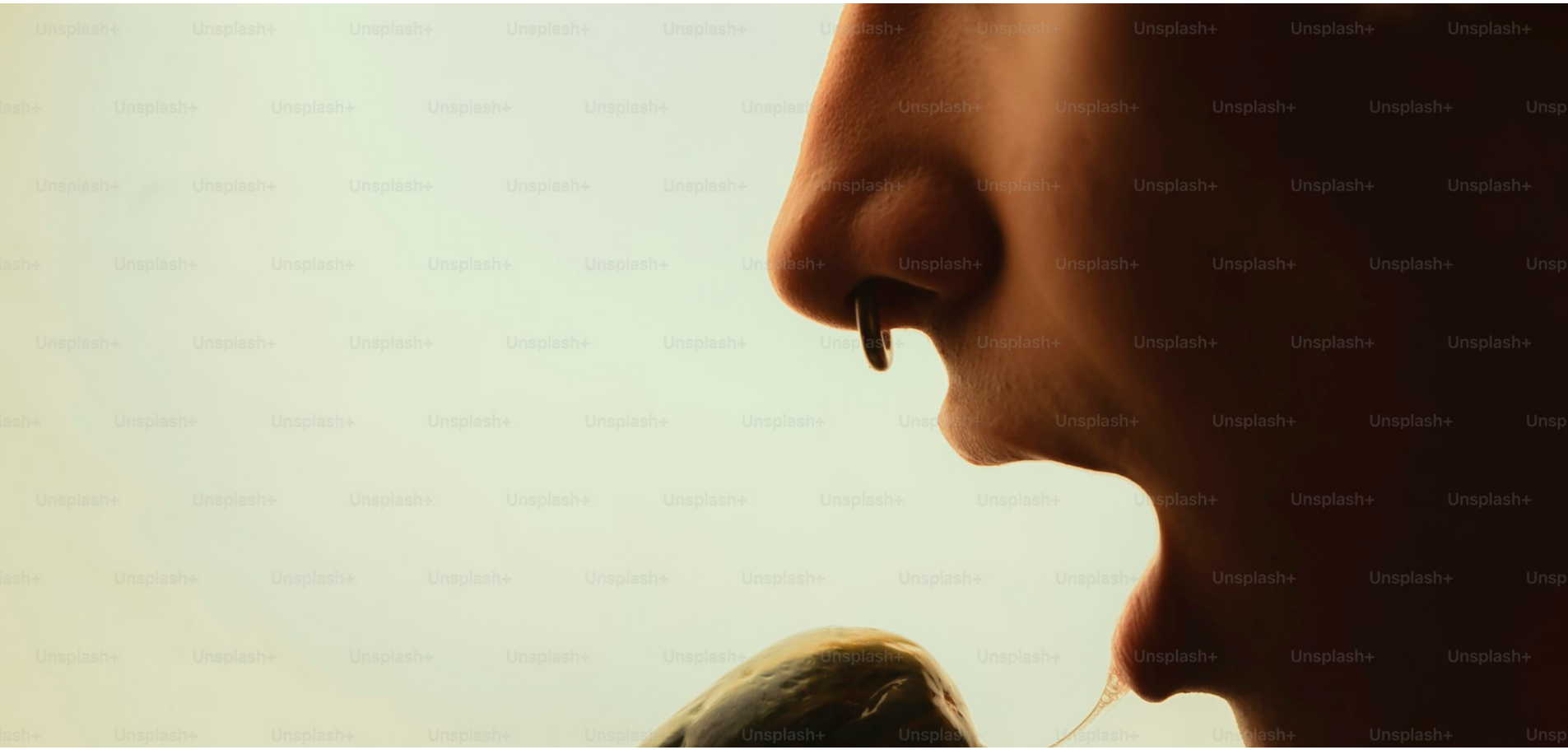
scroll to position [145, 0]
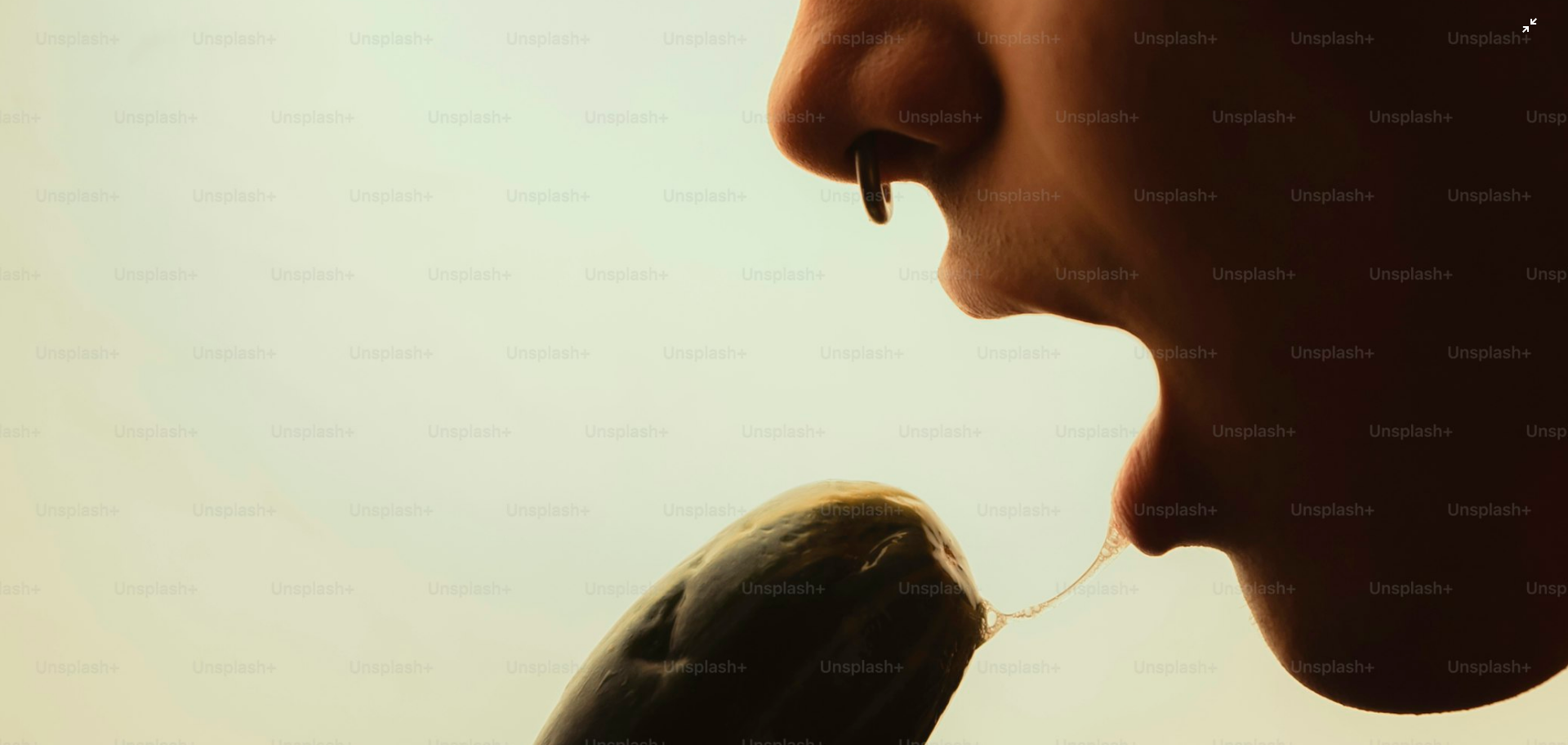
click at [693, 291] on img "Dieses Bild herauszoomen" at bounding box center [784, 379] width 1570 height 1048
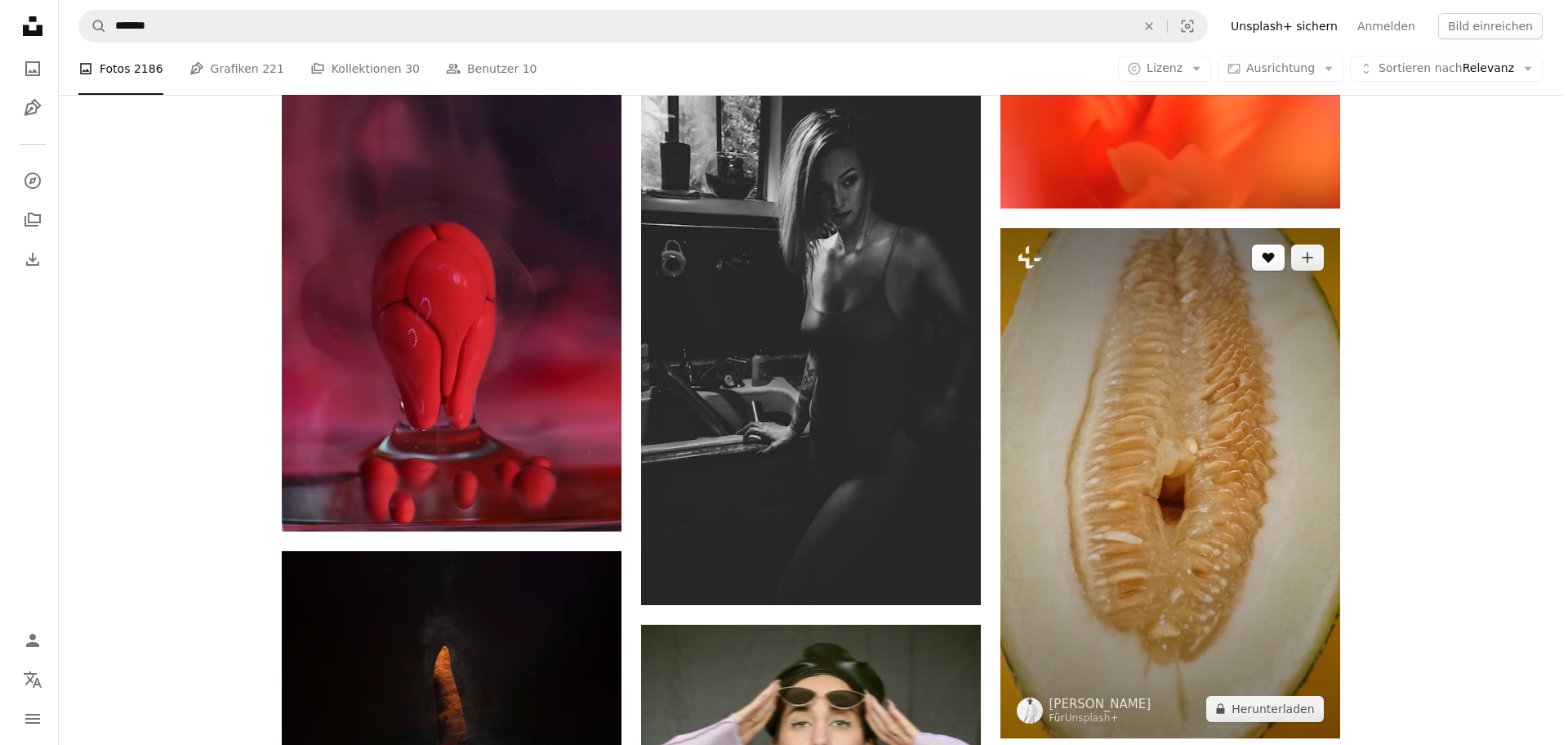
scroll to position [4332, 0]
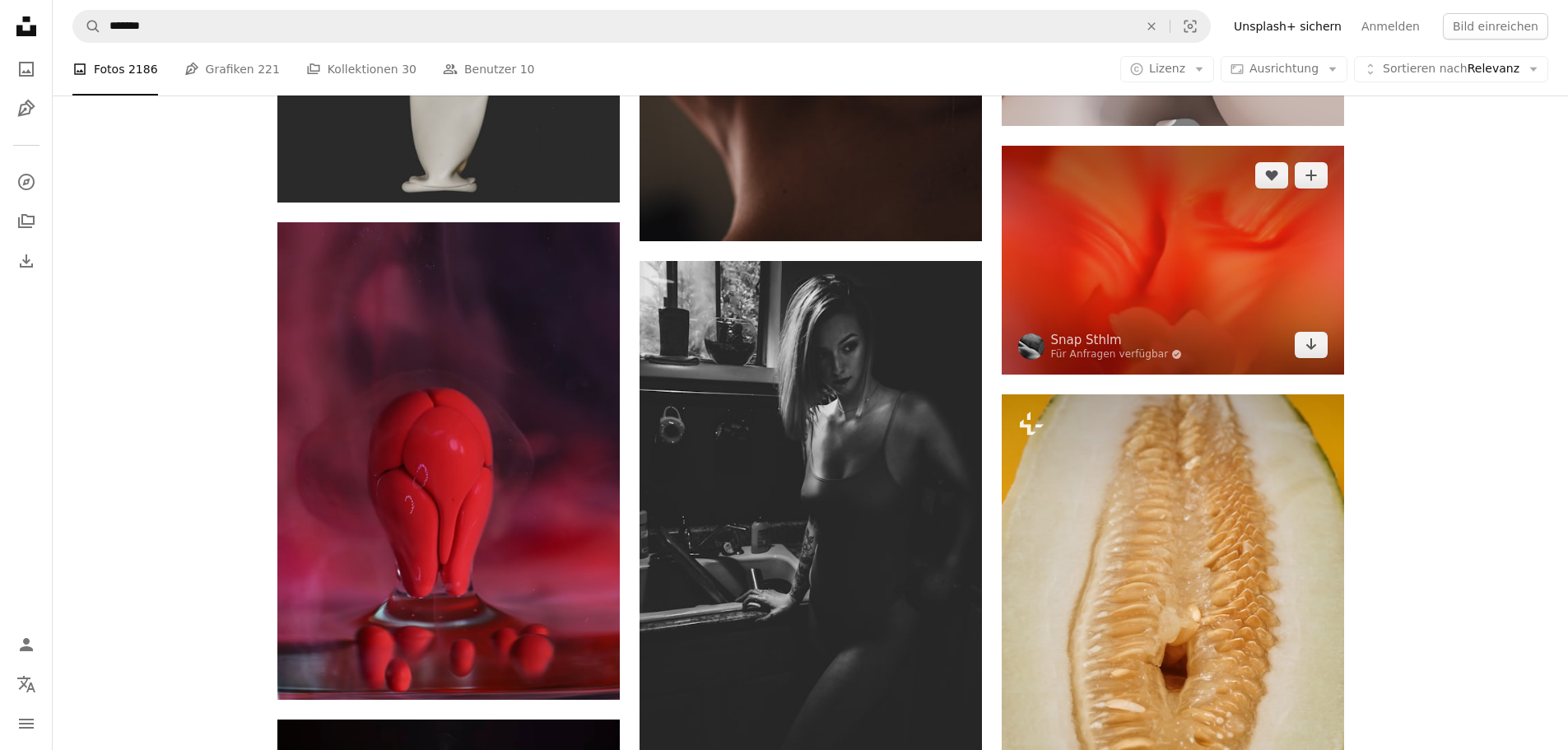
click at [1228, 245] on img at bounding box center [1172, 259] width 343 height 227
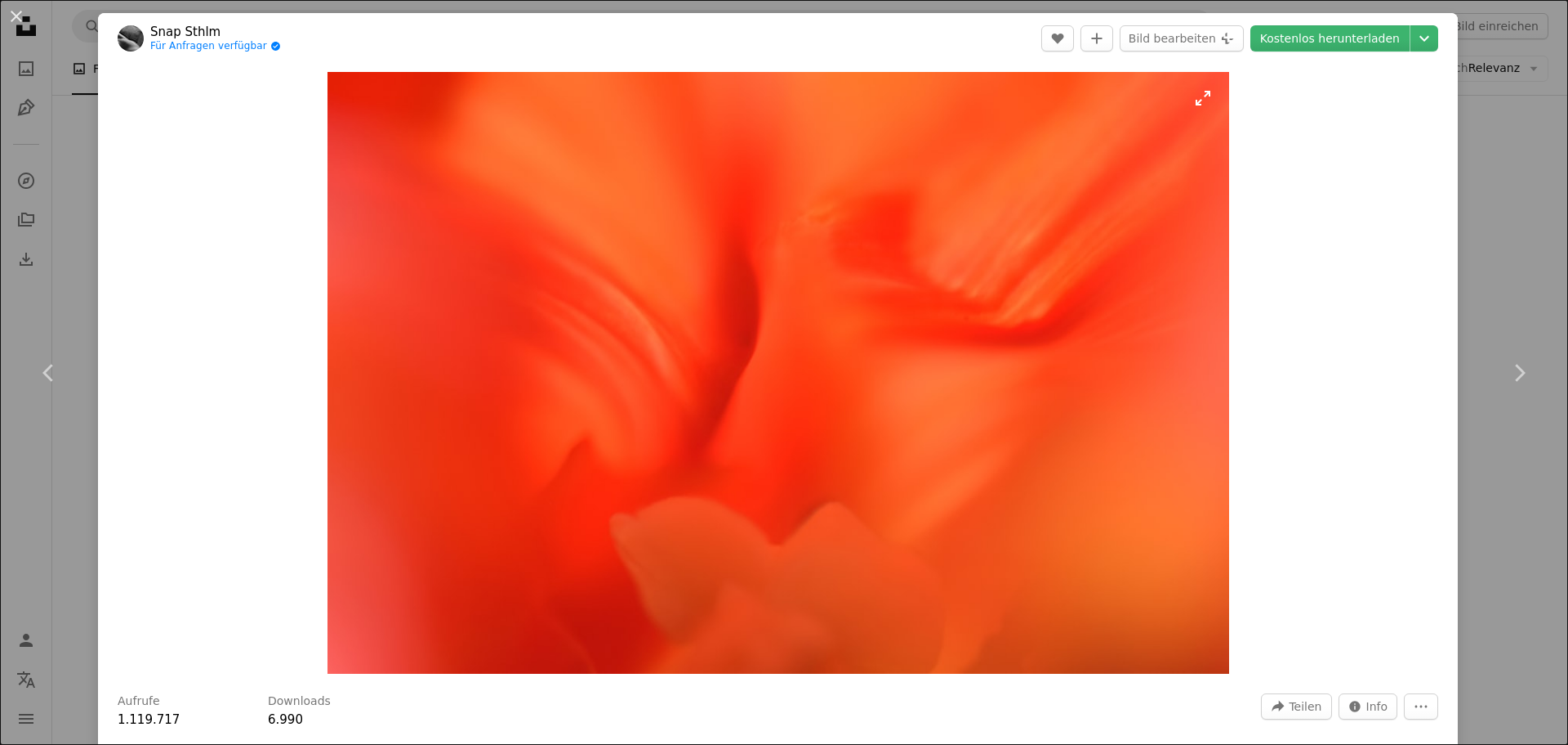
click at [936, 367] on img "Dieses Bild heranzoomen" at bounding box center [778, 372] width 901 height 602
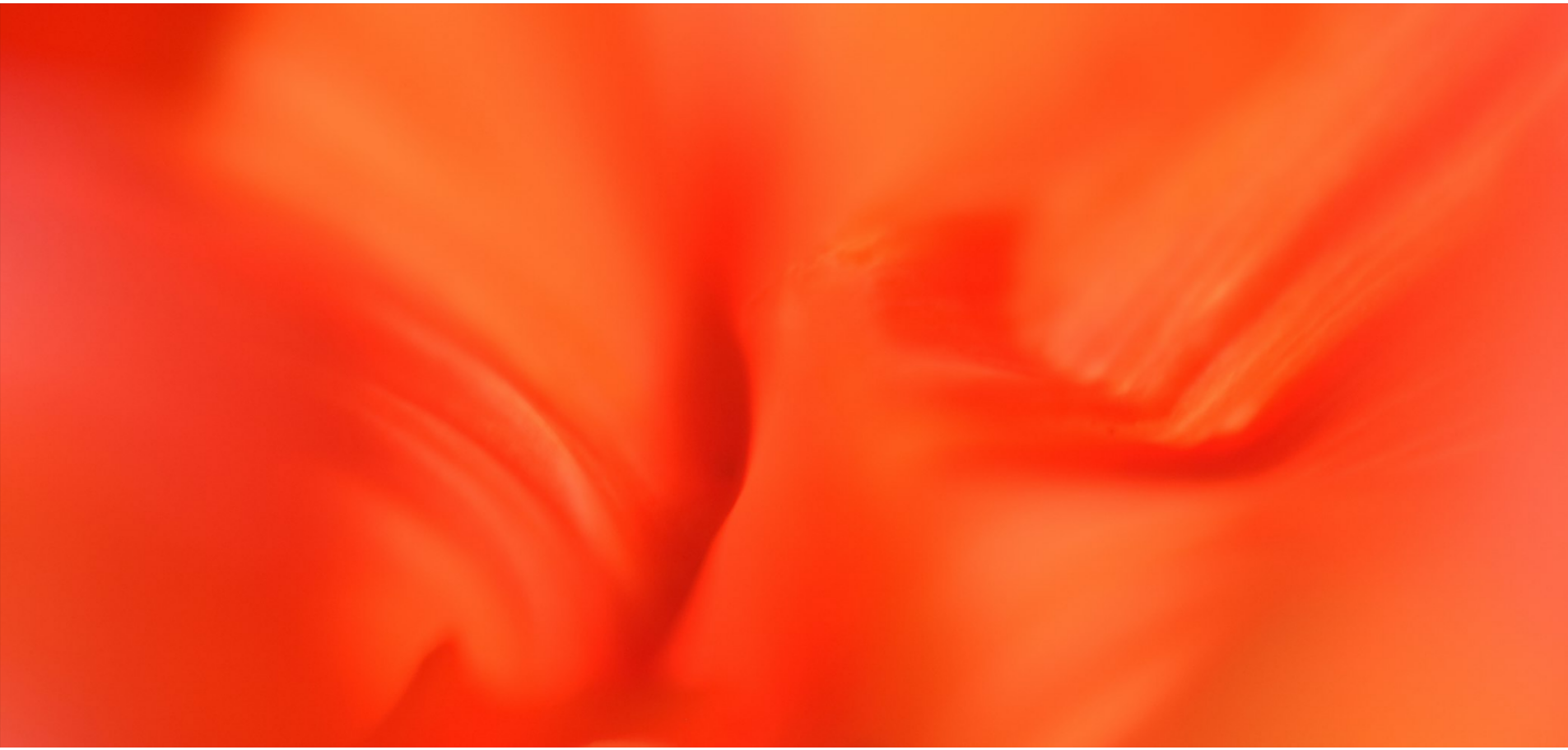
scroll to position [144, 0]
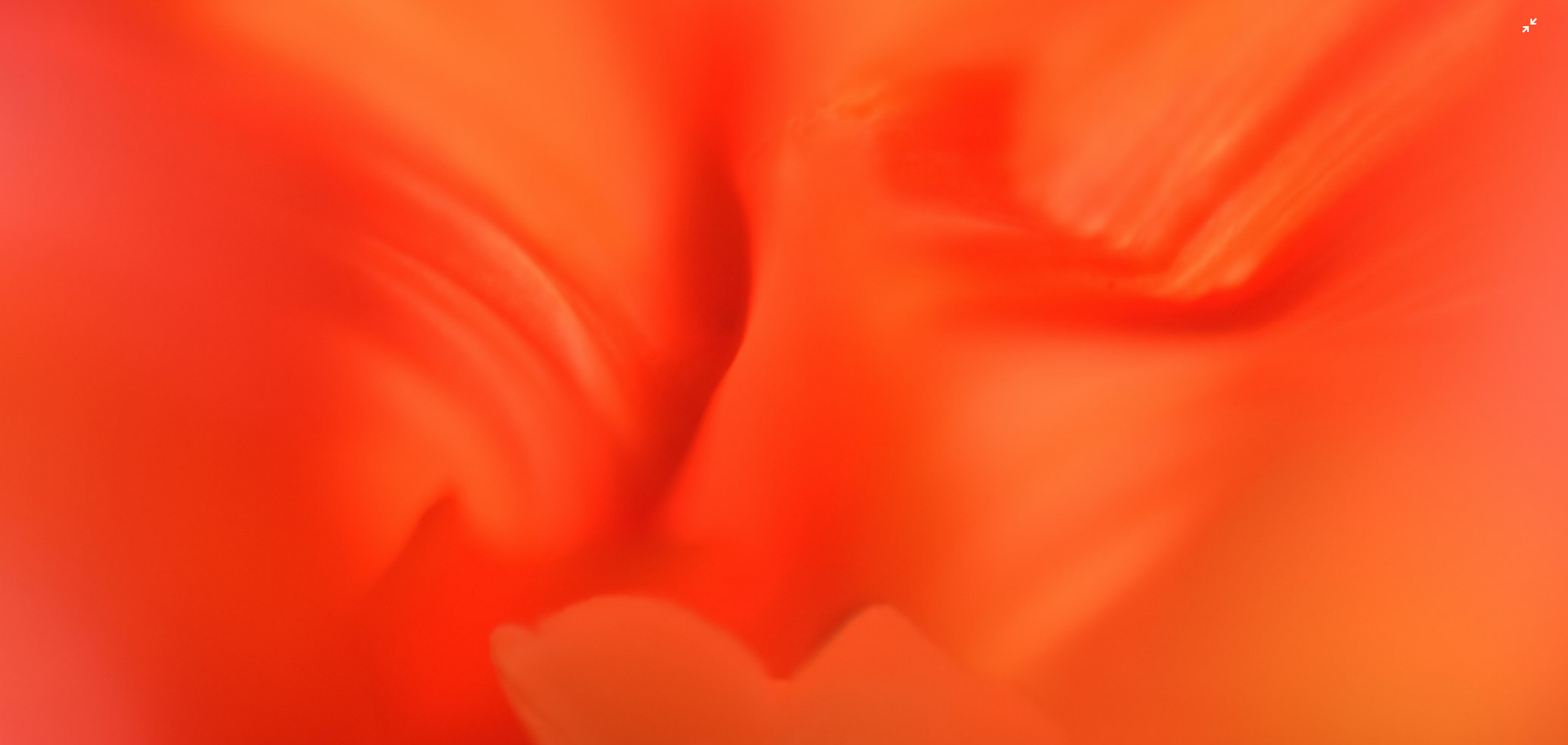
click at [936, 367] on img "Dieses Bild herauszoomen" at bounding box center [784, 379] width 1570 height 1047
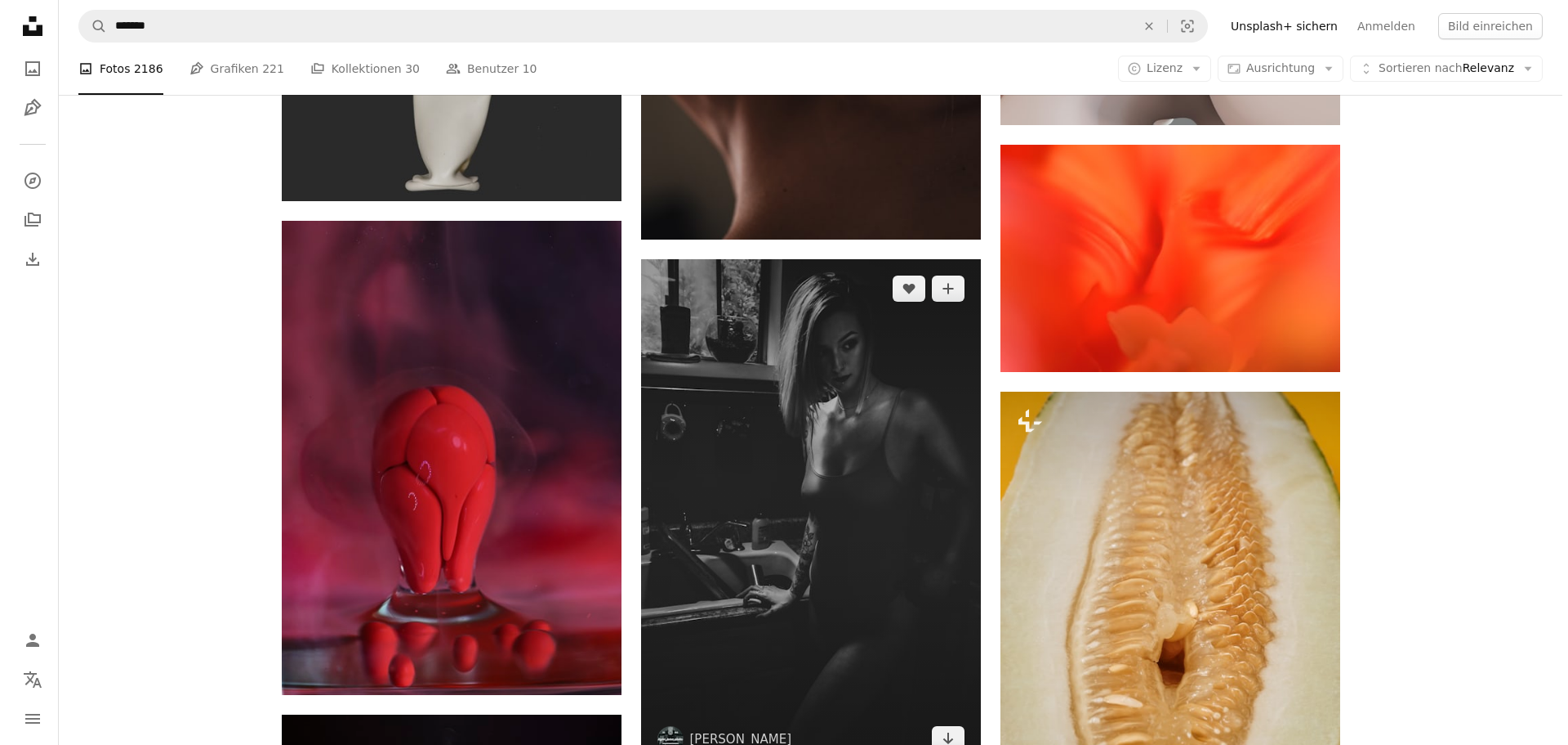
scroll to position [4577, 0]
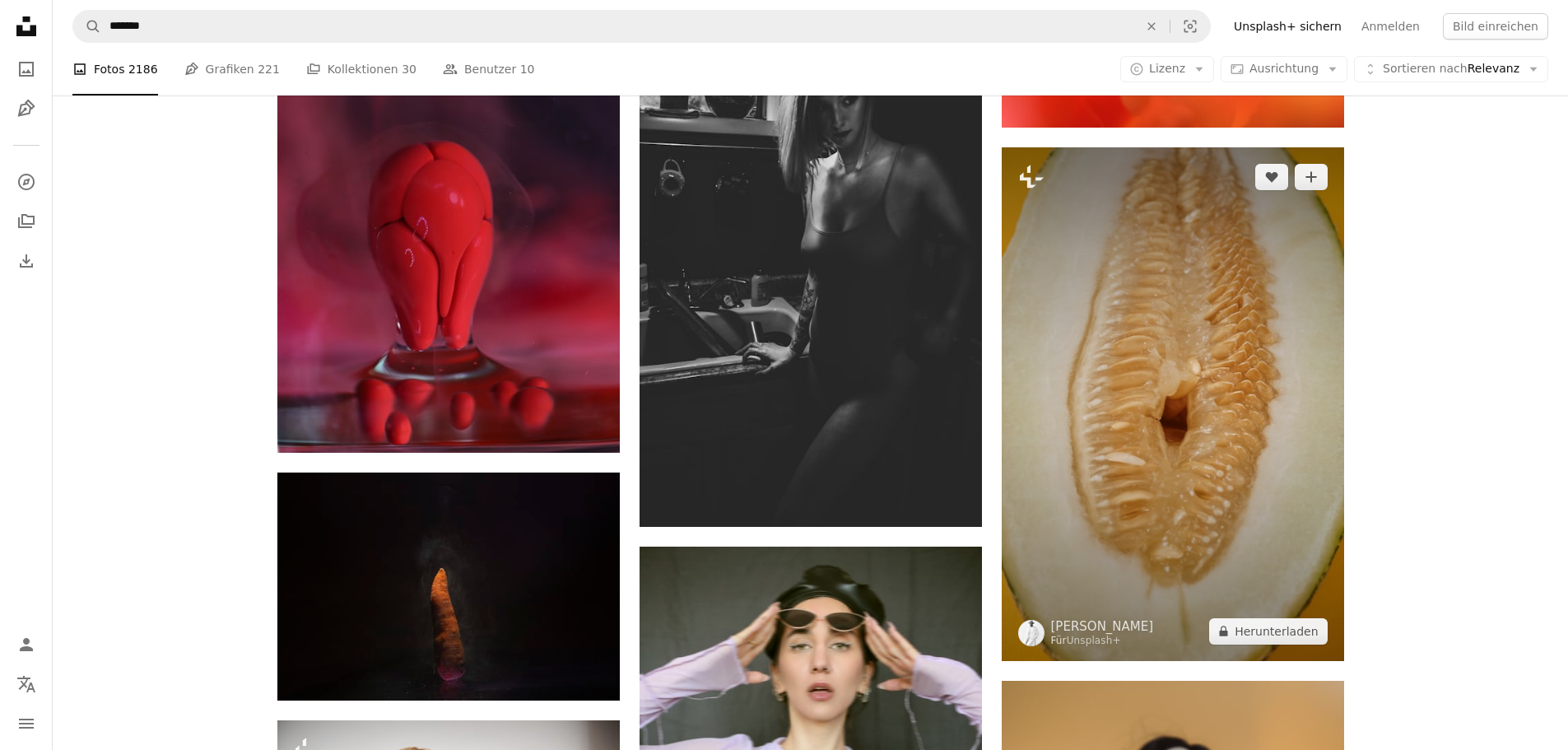
click at [1253, 423] on img at bounding box center [1172, 404] width 343 height 513
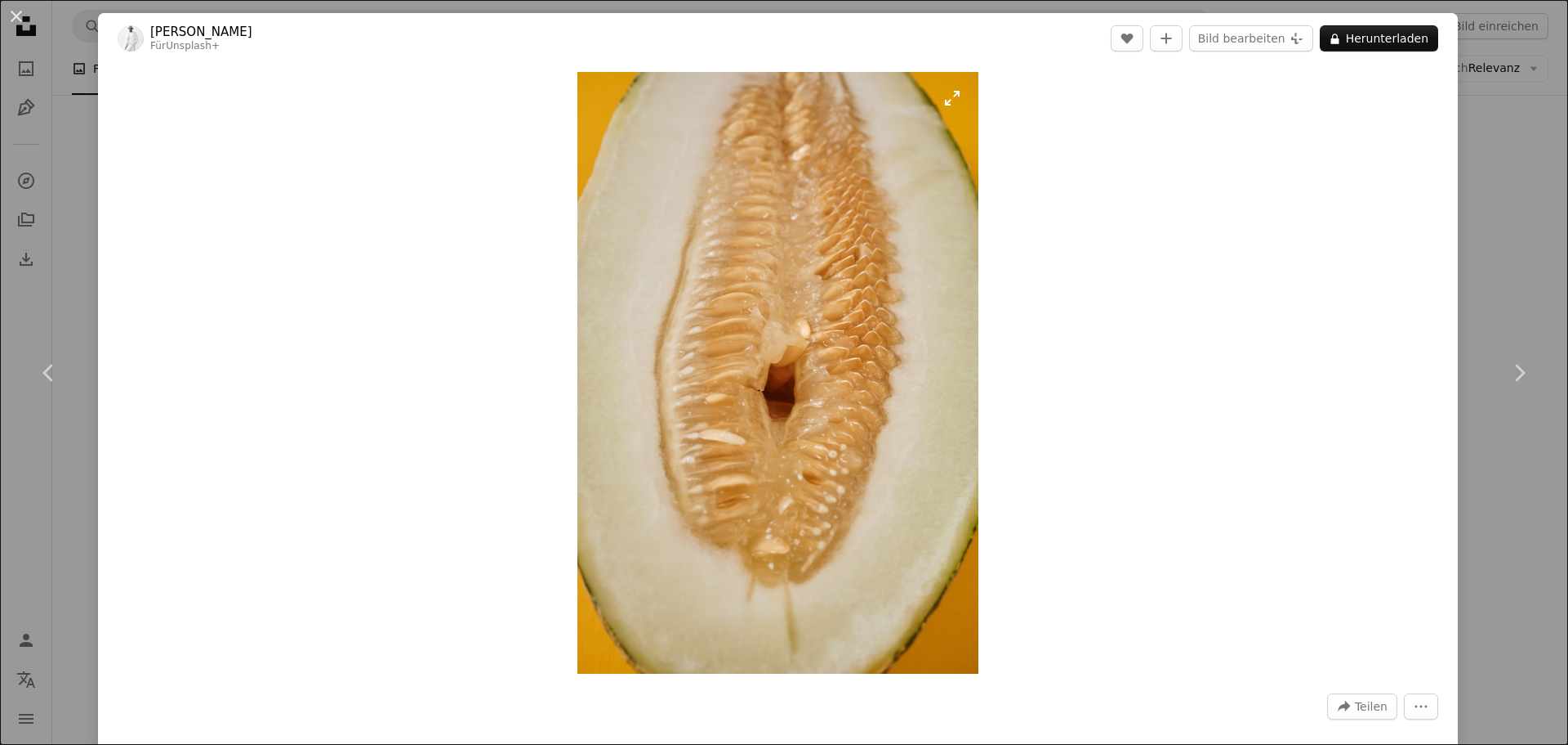
click at [819, 360] on img "Dieses Bild heranzoomen" at bounding box center [778, 372] width 401 height 602
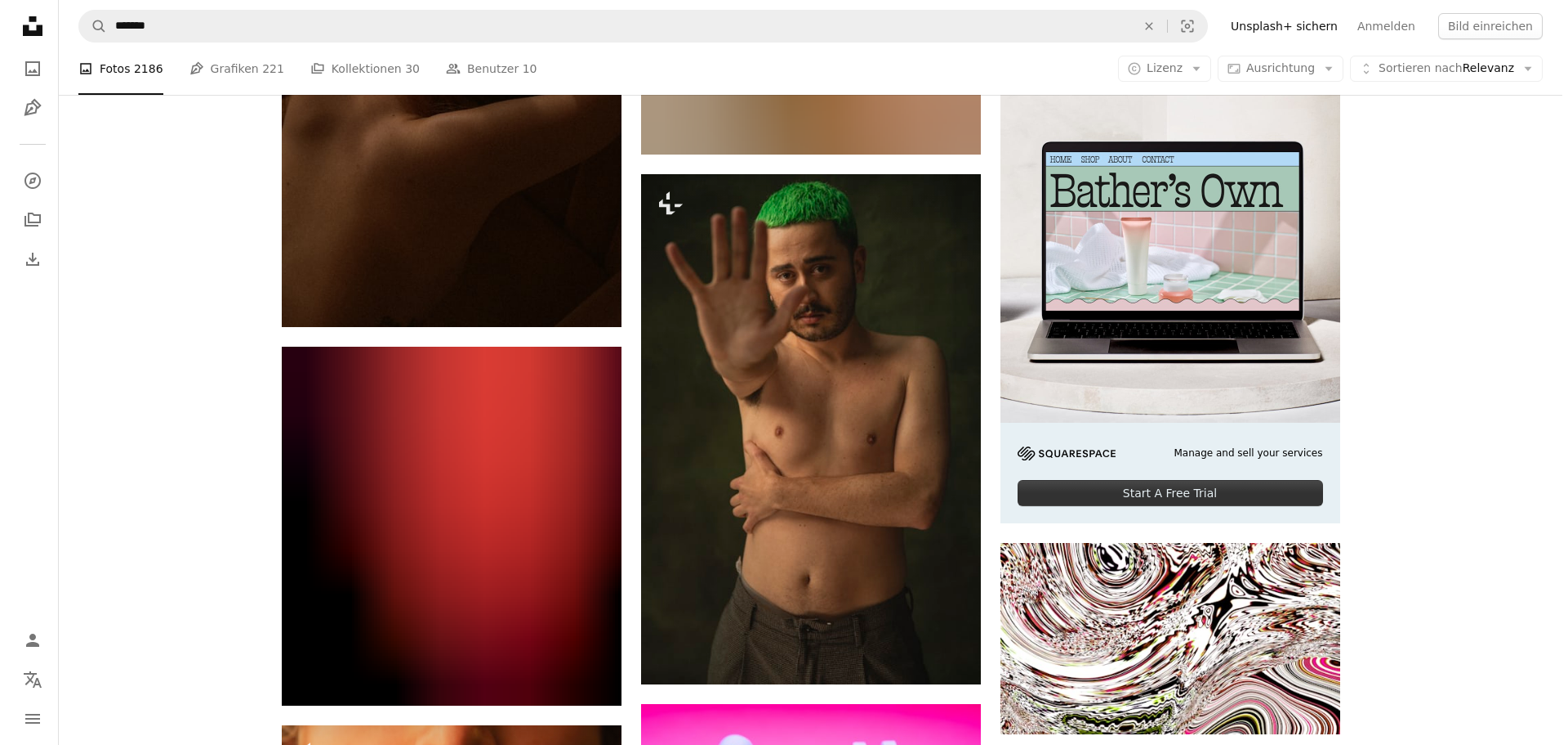
scroll to position [6048, 0]
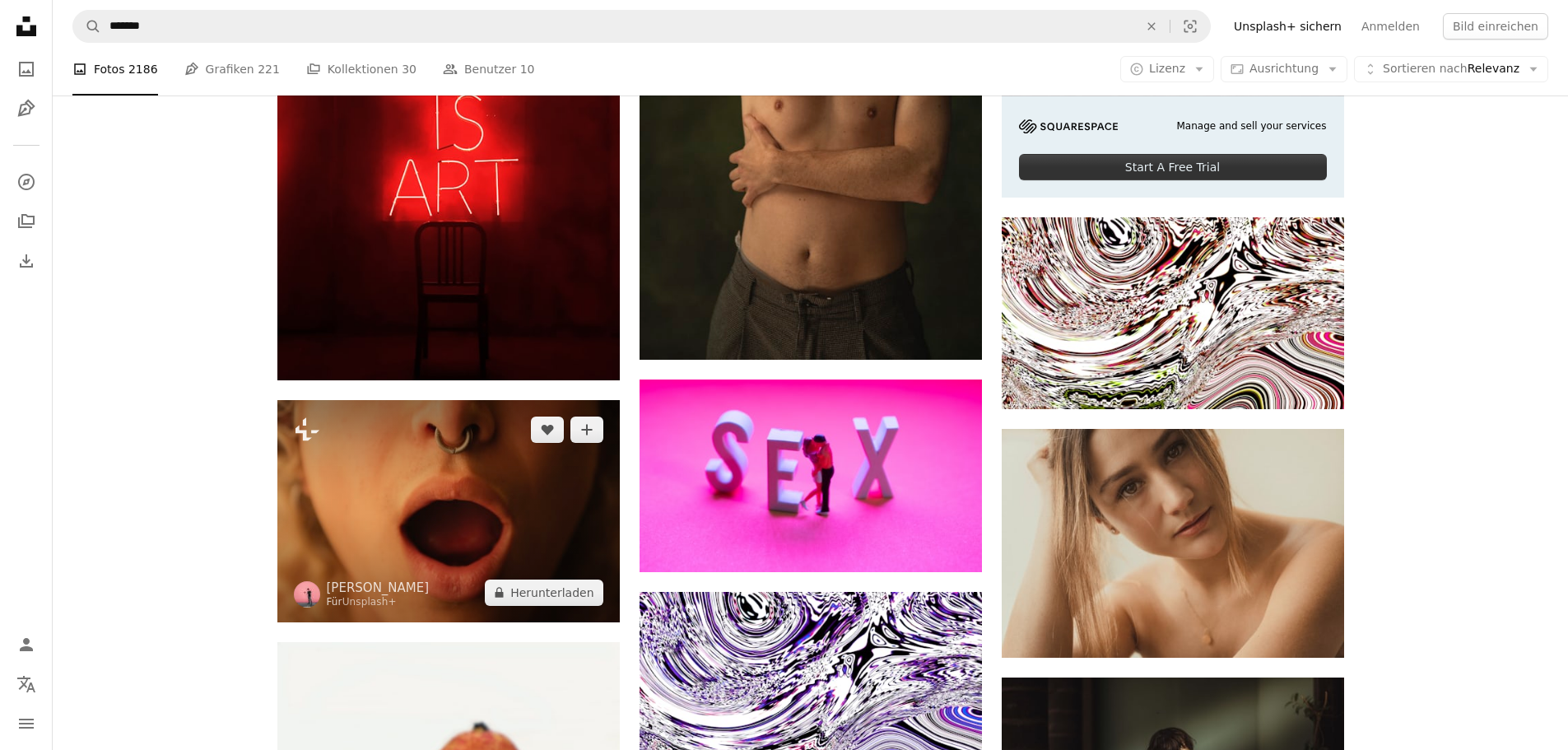
click at [432, 455] on img at bounding box center [449, 511] width 343 height 222
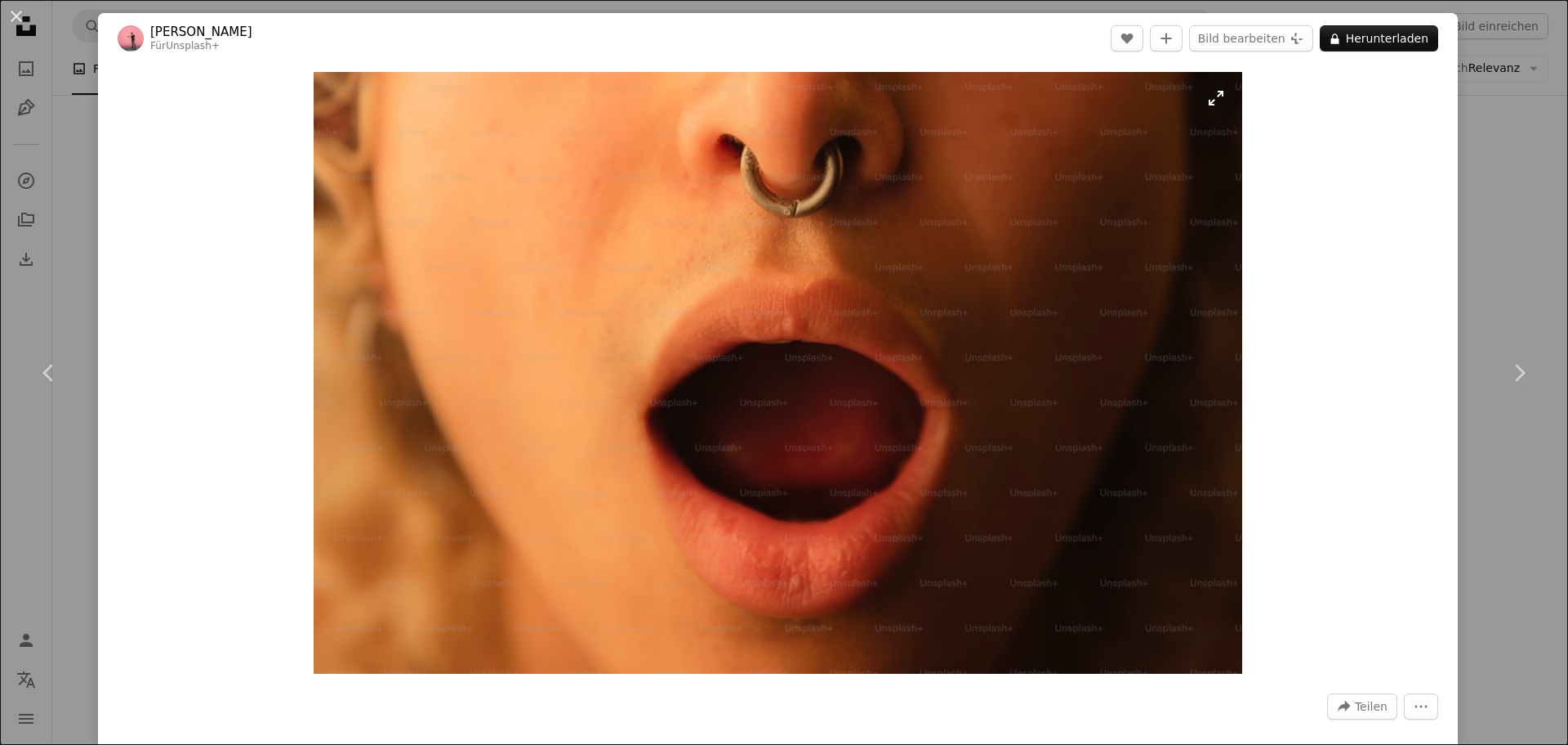
click at [744, 474] on img "Dieses Bild heranzoomen" at bounding box center [778, 372] width 929 height 602
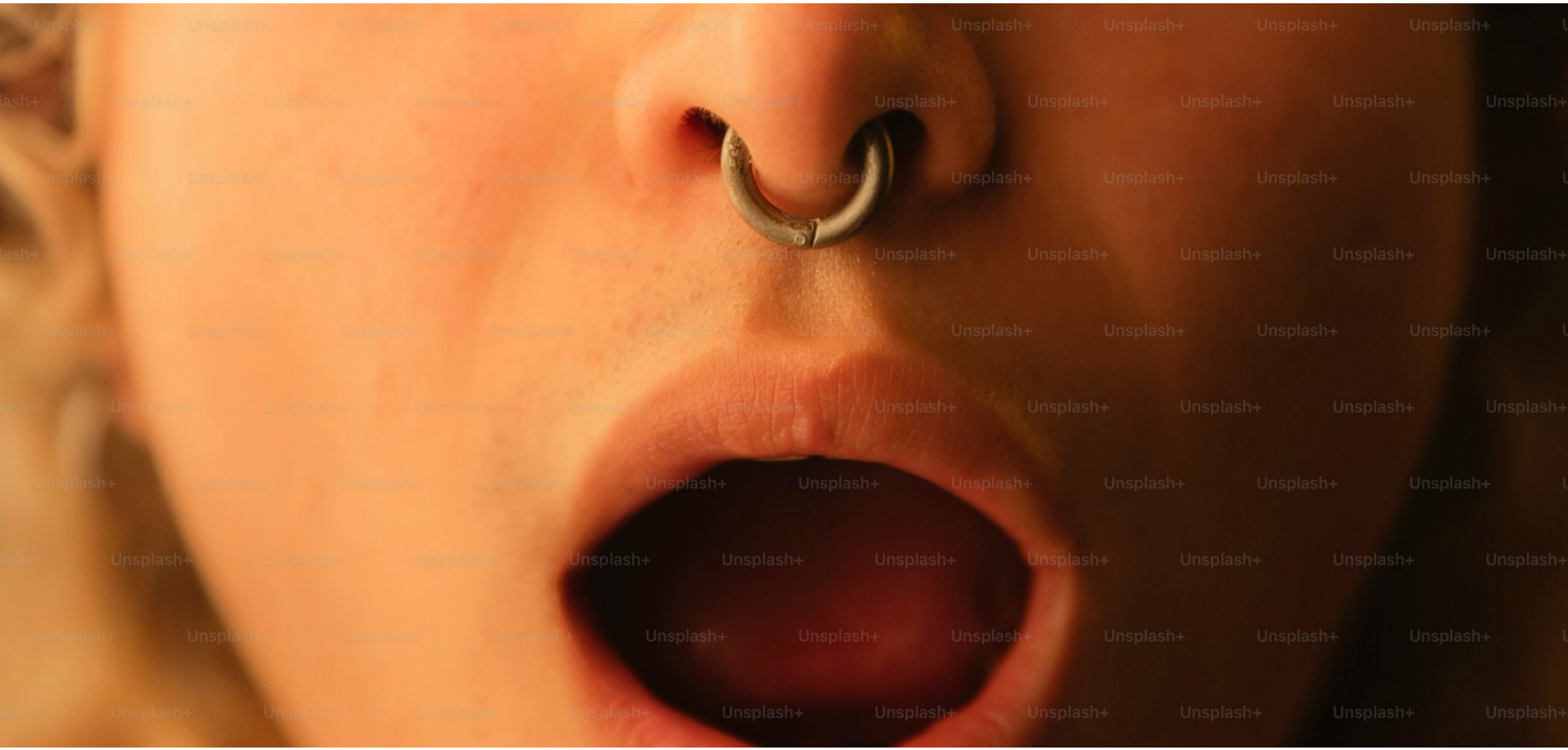
scroll to position [129, 0]
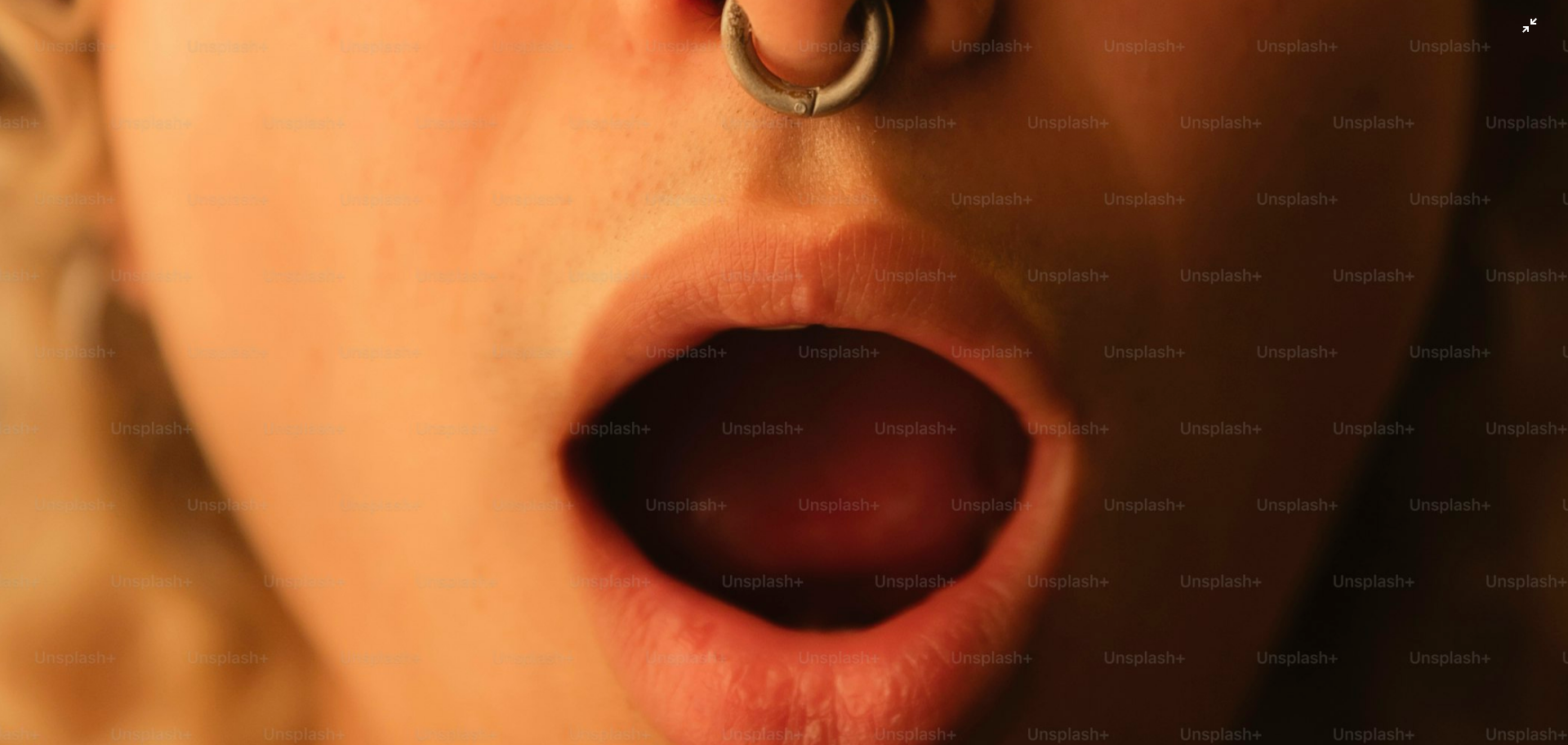
click at [744, 474] on img "Dieses Bild herauszoomen" at bounding box center [784, 379] width 1570 height 1016
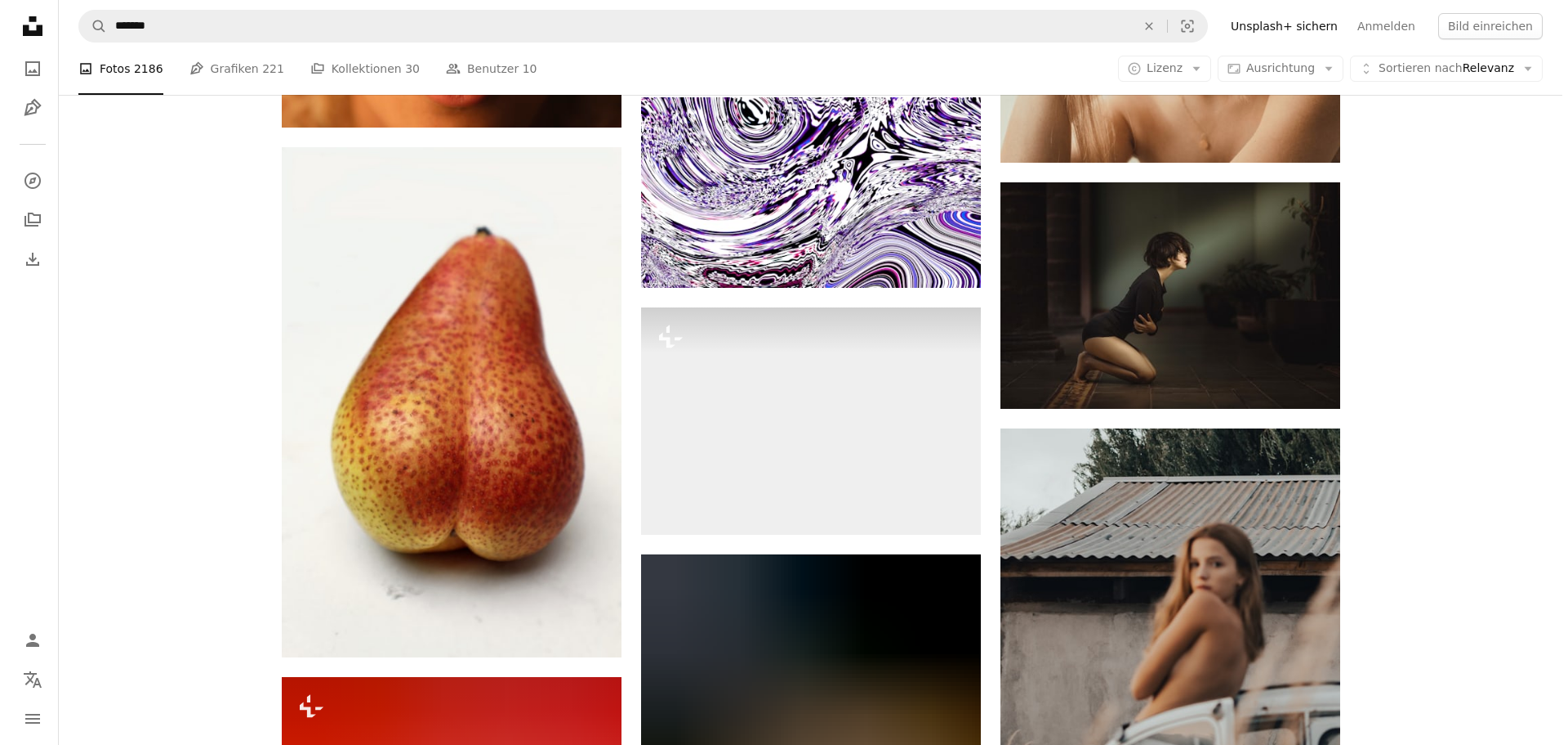
scroll to position [6702, 0]
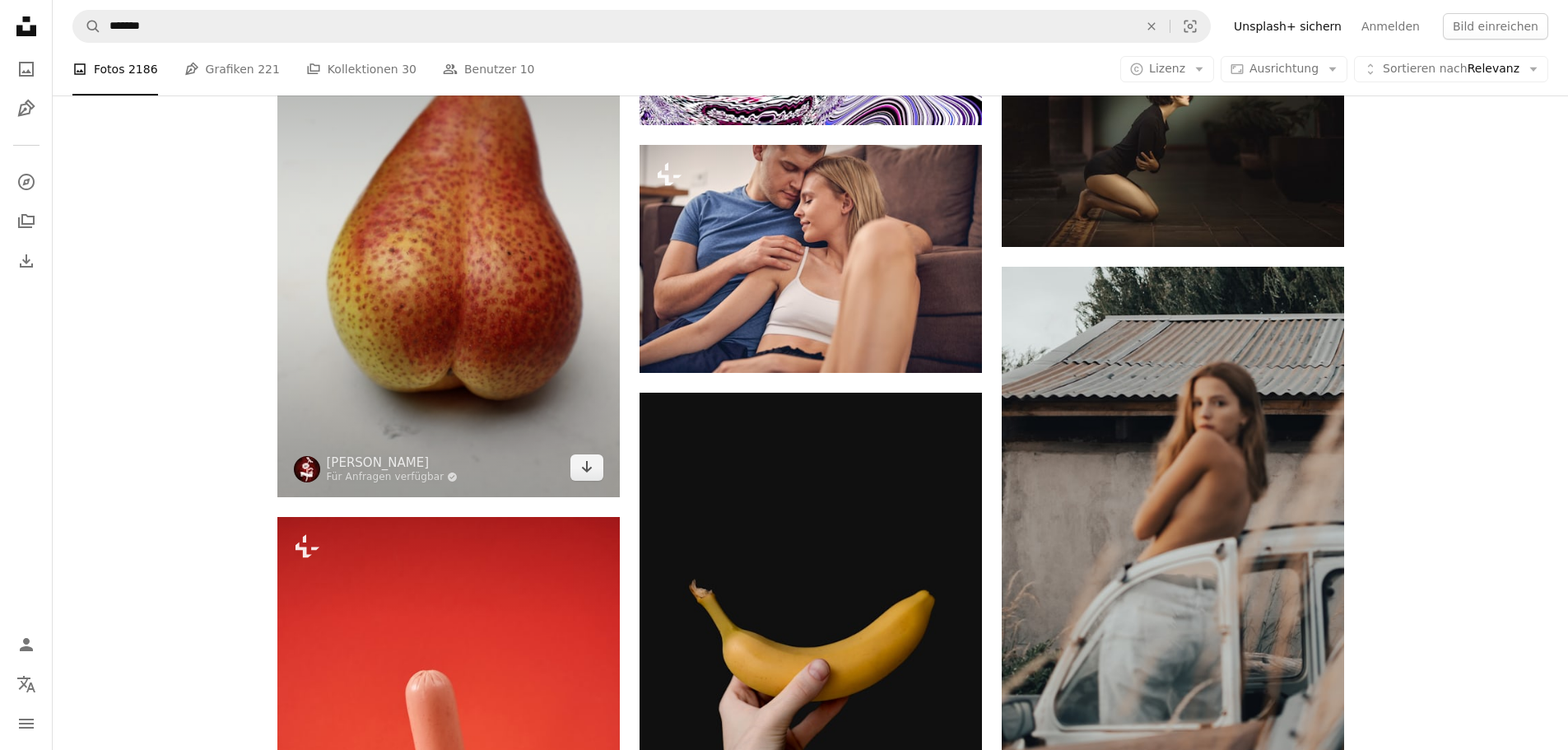
click at [375, 268] on img at bounding box center [449, 240] width 343 height 513
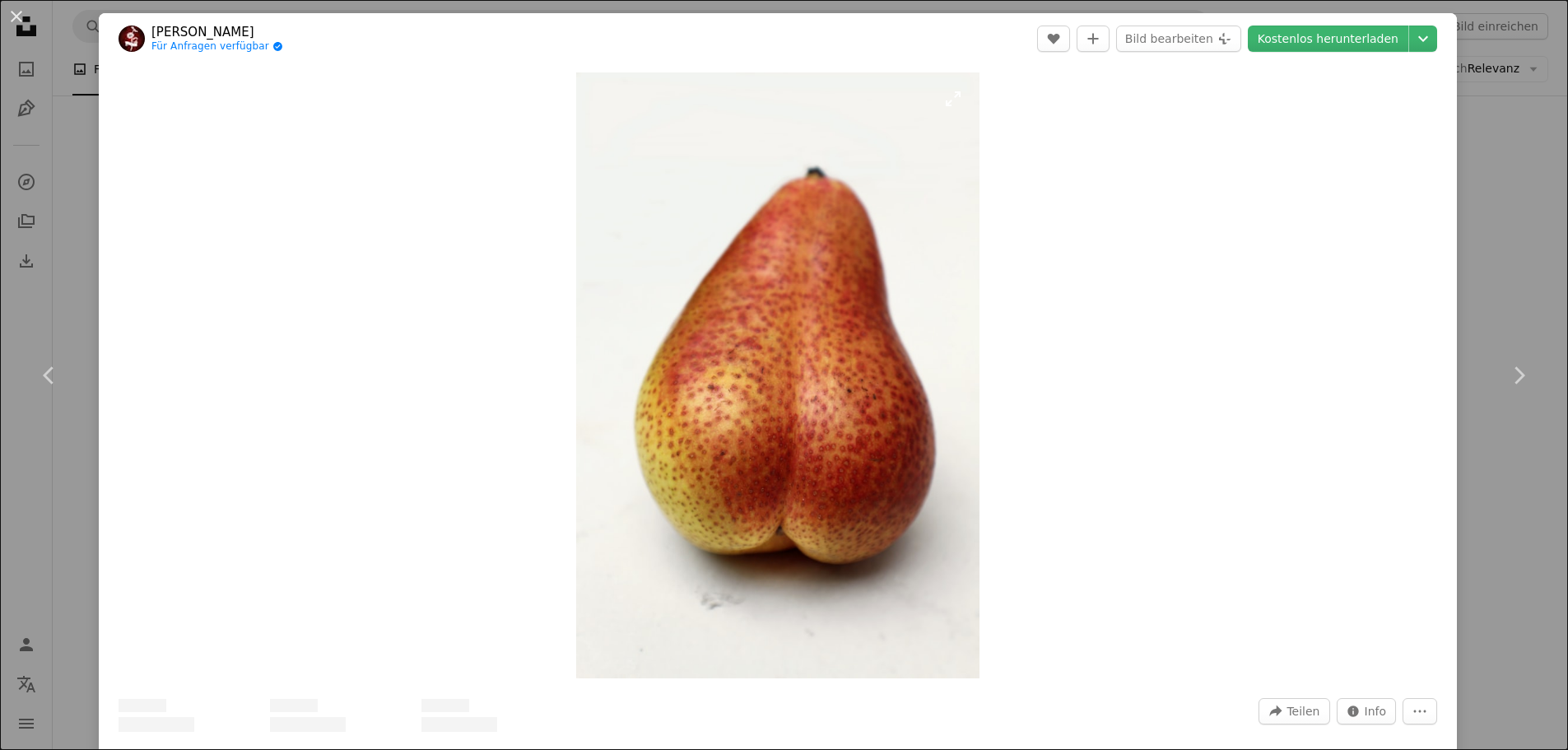
click at [785, 386] on img "Dieses Bild heranzoomen" at bounding box center [778, 375] width 404 height 606
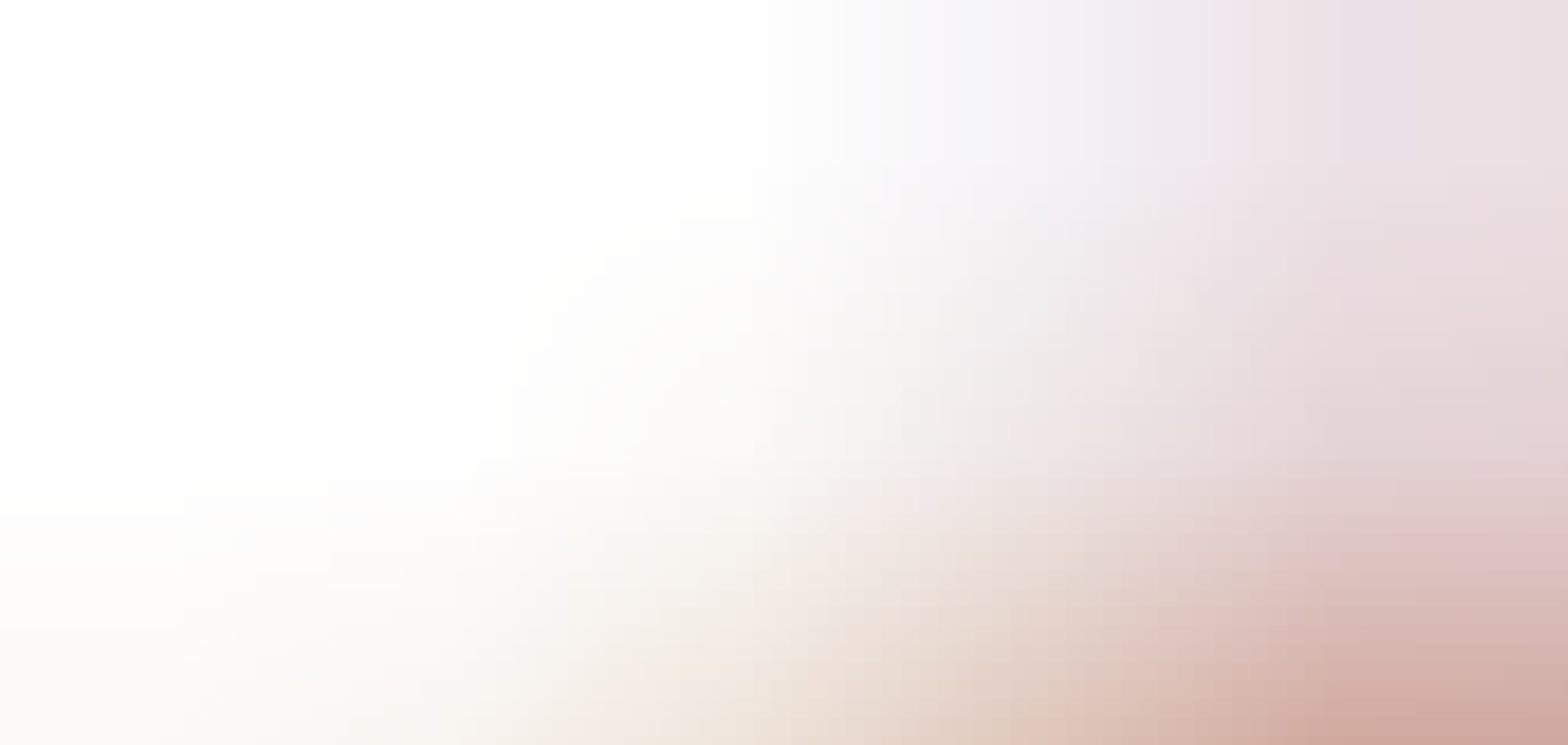
scroll to position [788, 0]
